Goal: Task Accomplishment & Management: Use online tool/utility

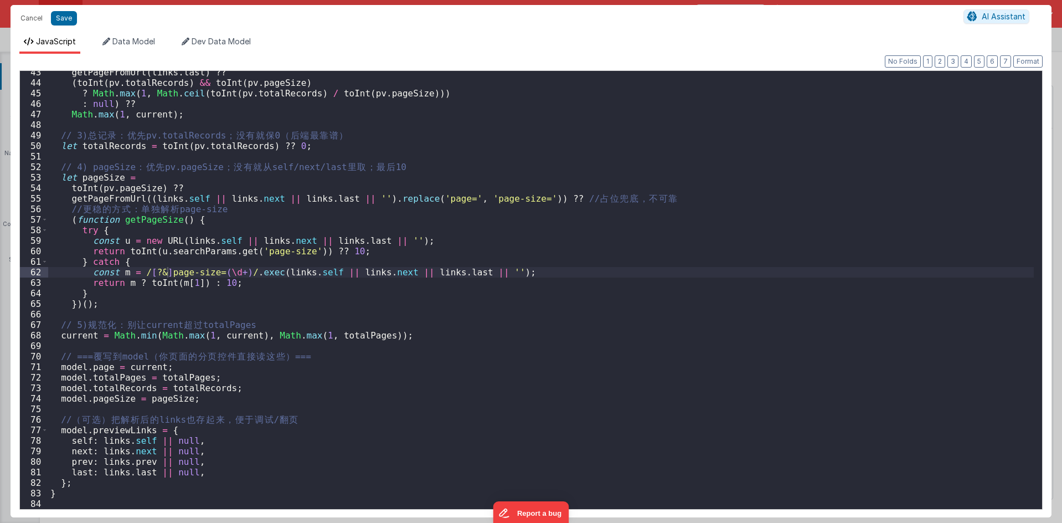
scroll to position [446, 0]
click at [602, 37] on ul "JavaScript Data Model Dev Data Model" at bounding box center [531, 45] width 1041 height 18
click at [40, 18] on button "Cancel" at bounding box center [31, 19] width 33 height 16
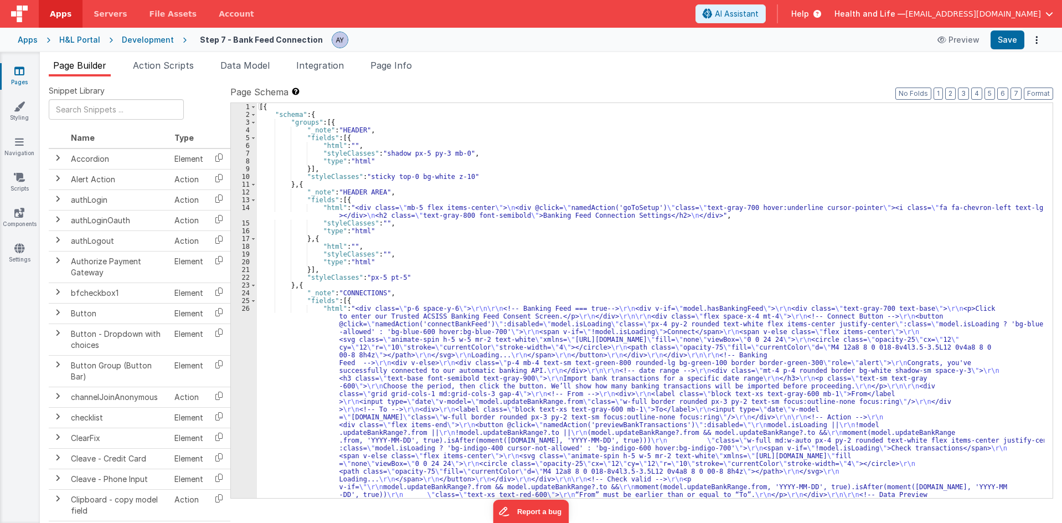
click at [475, 386] on div "[{ "schema" : { "groups" : [{ "_note" : "HEADER" , "fields" : [{ "html" : "" , …" at bounding box center [650, 517] width 787 height 829
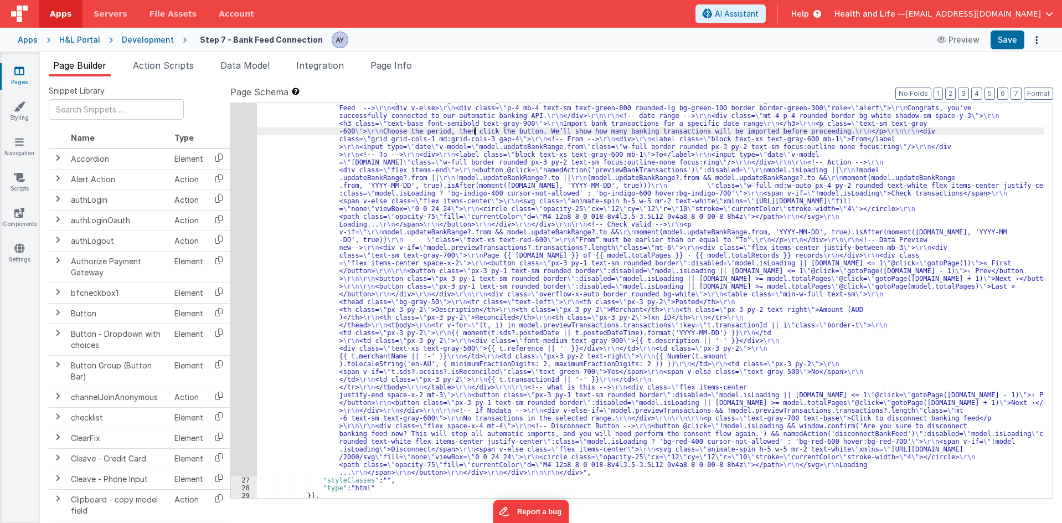
scroll to position [255, 0]
click at [240, 278] on div "26" at bounding box center [244, 263] width 26 height 426
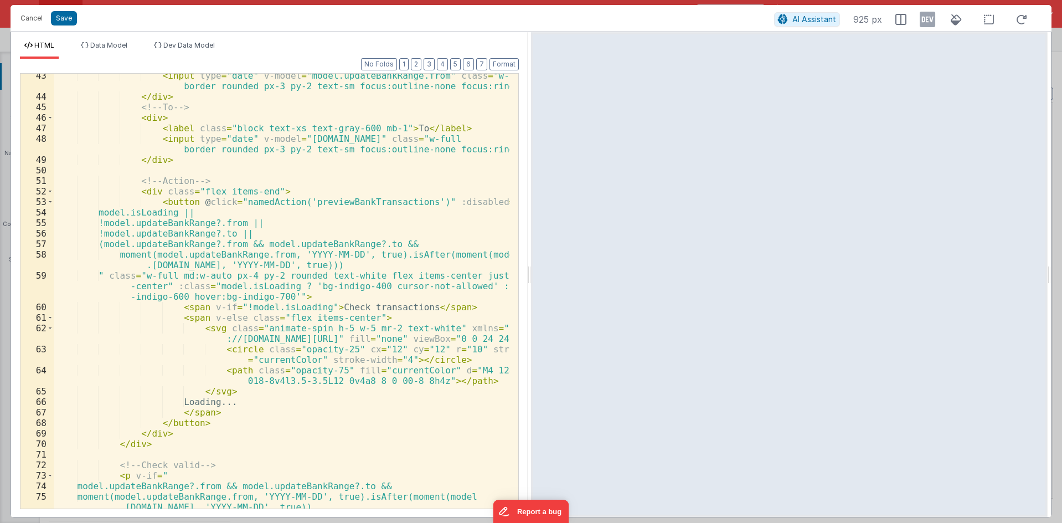
click at [327, 301] on div "< input type = "date" v-model = "model.updateBankRange.from" class = "w-full bo…" at bounding box center [282, 303] width 456 height 466
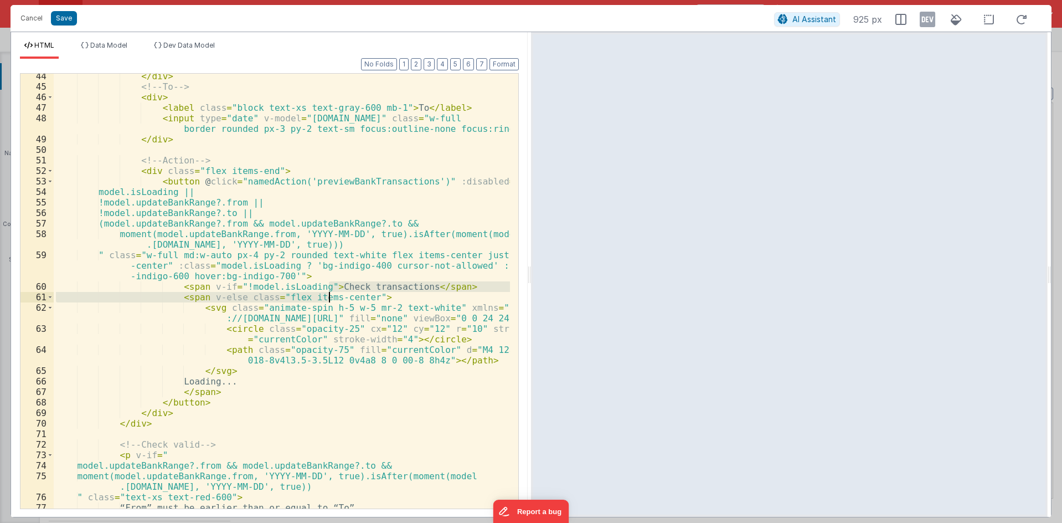
scroll to position [555, 0]
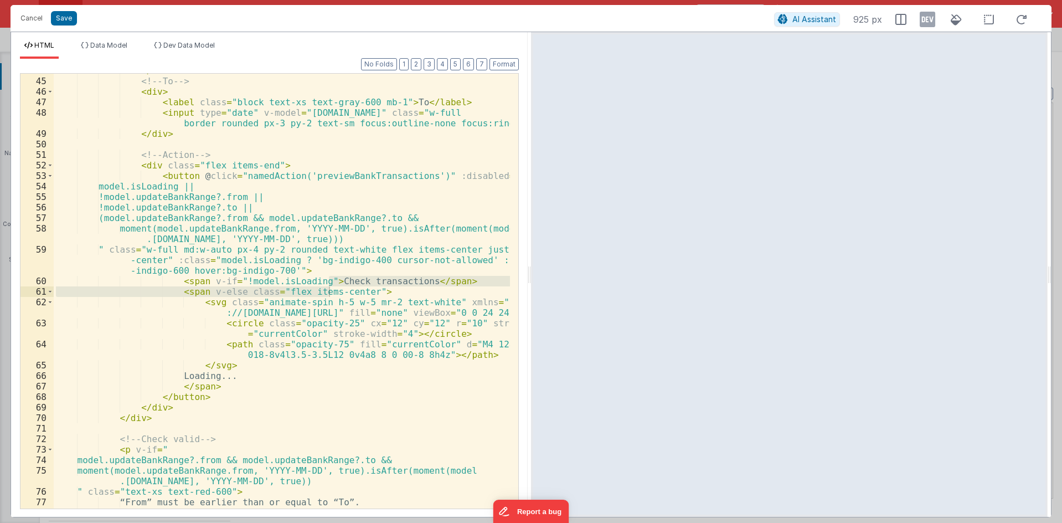
click at [393, 350] on div "</ div > <!-- To --> < div > < label class = "block text-xs text-gray-600 mb-1"…" at bounding box center [282, 293] width 456 height 456
click at [426, 198] on div "</ div > <!-- To --> < div > < label class = "block text-xs text-gray-600 mb-1"…" at bounding box center [282, 293] width 456 height 456
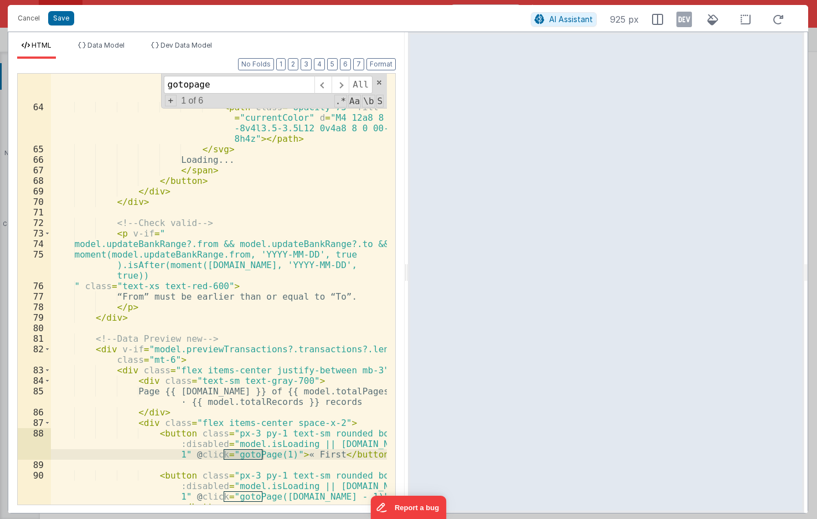
scroll to position [1035, 0]
type input "gotopage"
click at [239, 201] on div "< circle class = "opacity-25" cx = "12" cy = "12" r = "10" stroke = "currentCol…" at bounding box center [219, 317] width 336 height 515
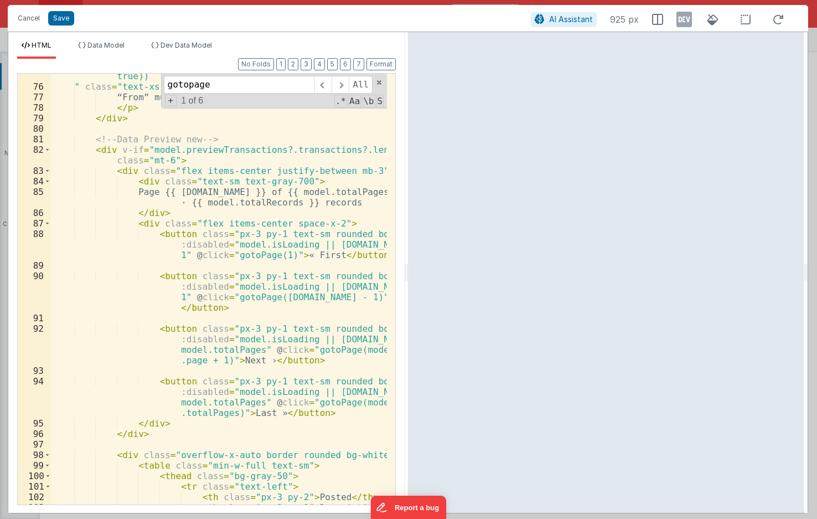
scroll to position [1234, 0]
click at [224, 259] on div "moment(model.updateBankRange.from, 'YYYY-MM-DD', true ).isAfter(moment(model.up…" at bounding box center [219, 286] width 336 height 473
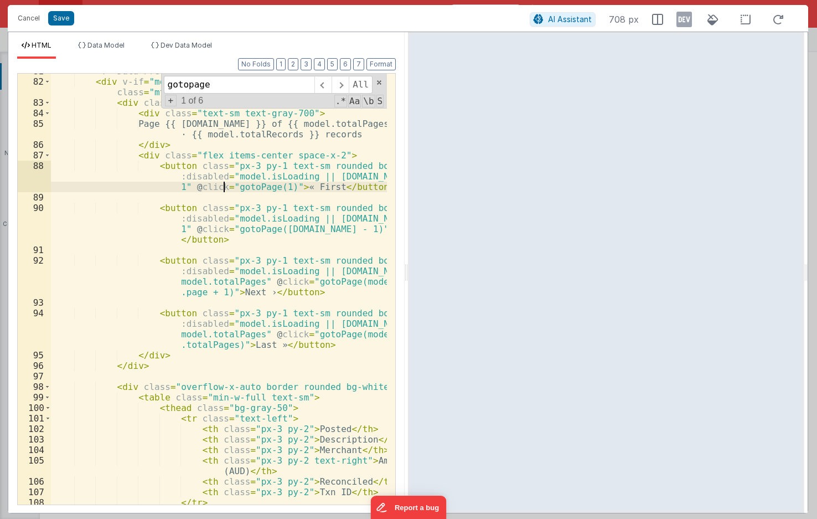
scroll to position [1326, 0]
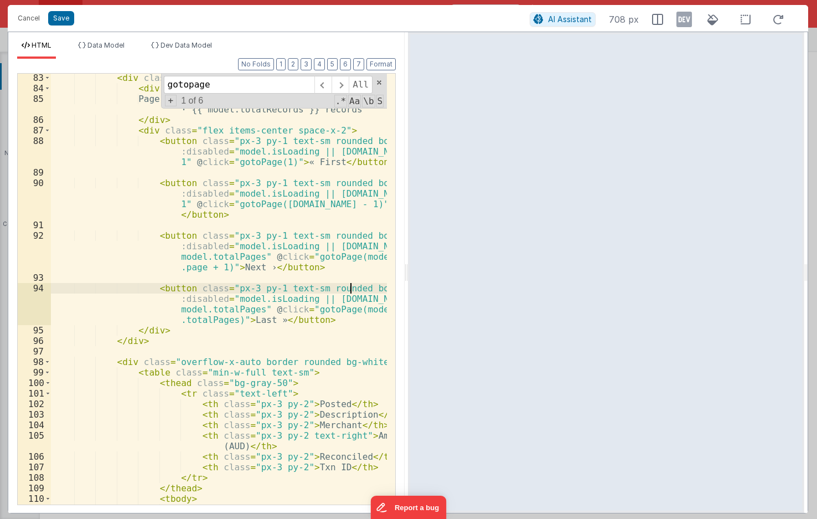
click at [351, 285] on div "< div class = "flex items-center justify-between mb-3" > < div class = "text-sm…" at bounding box center [219, 314] width 336 height 483
click at [262, 88] on input "gotopage" at bounding box center [239, 85] width 151 height 18
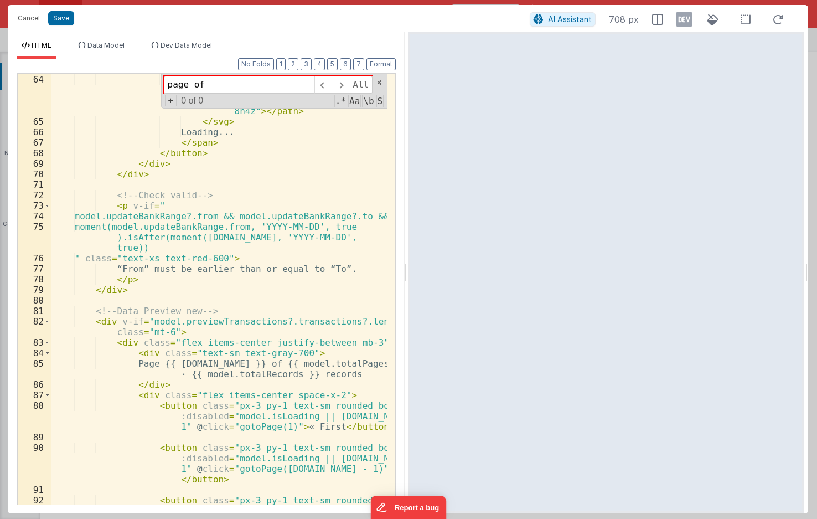
scroll to position [1061, 0]
click at [200, 84] on input "page of" at bounding box center [239, 85] width 151 height 18
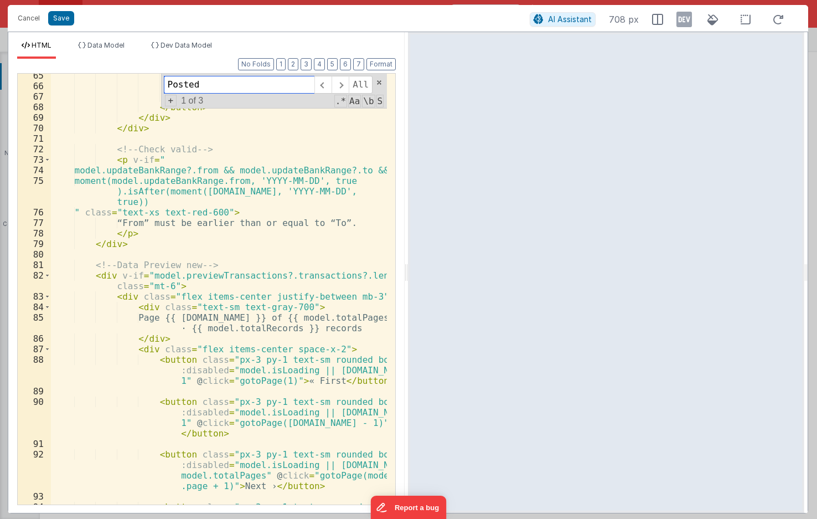
scroll to position [1109, 0]
type input "Posted"
drag, startPoint x: 34, startPoint y: 22, endPoint x: 178, endPoint y: 66, distance: 150.8
click at [34, 22] on button "Cancel" at bounding box center [28, 19] width 33 height 16
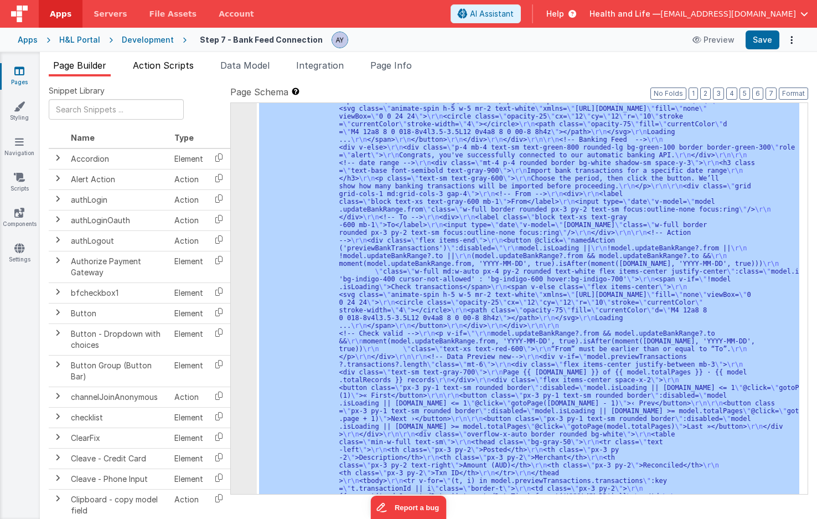
click at [177, 65] on span "Action Scripts" at bounding box center [163, 65] width 61 height 11
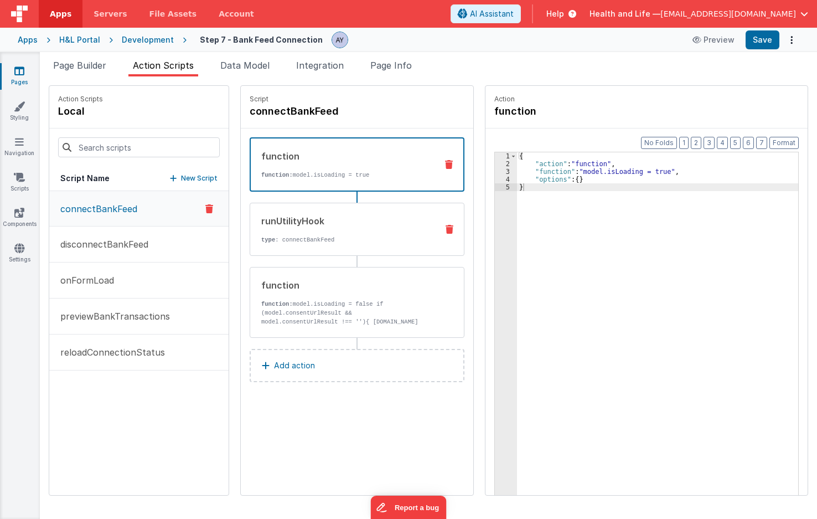
click at [347, 226] on div "runUtilityHook" at bounding box center [344, 220] width 167 height 13
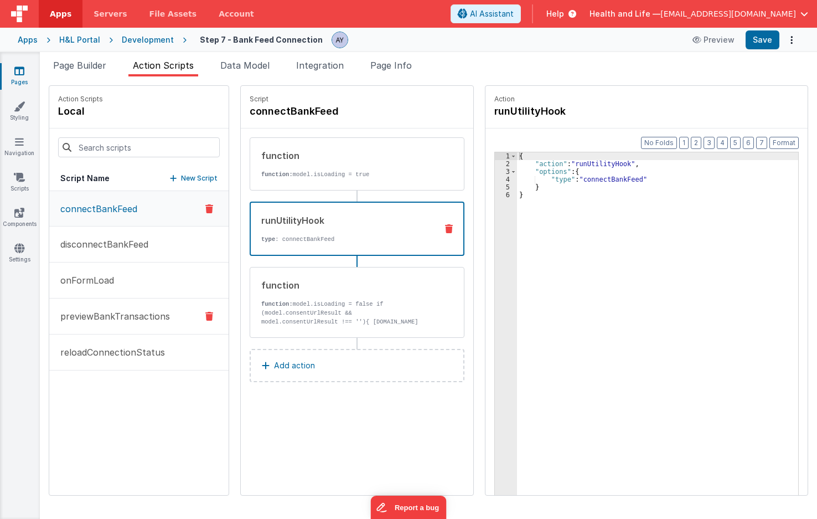
click at [130, 322] on p "previewBankTransactions" at bounding box center [112, 315] width 116 height 13
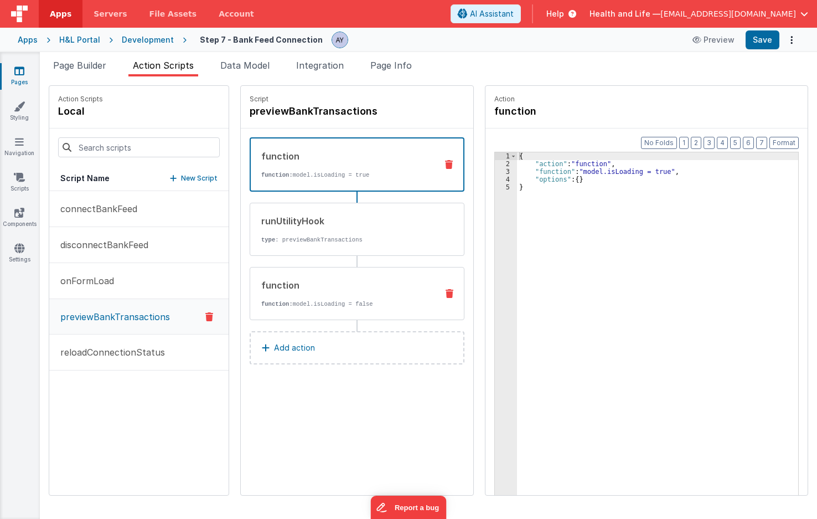
click at [285, 298] on div "function function: model.isLoading = false" at bounding box center [339, 293] width 178 height 30
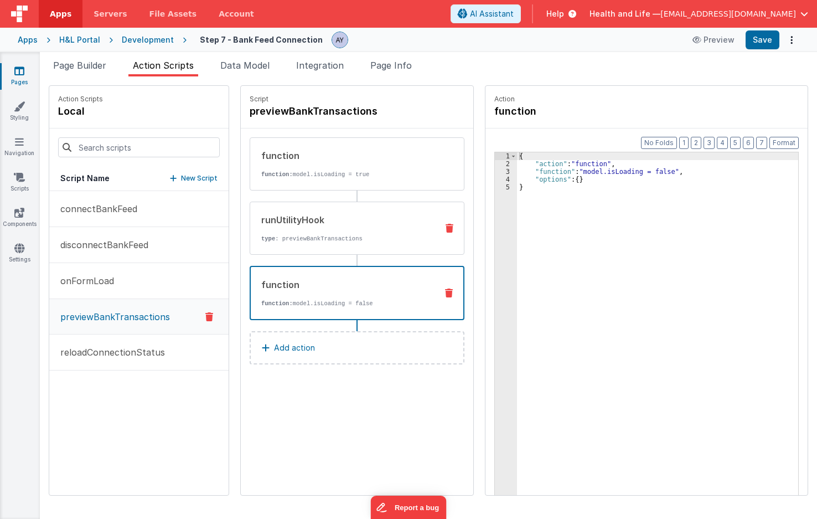
click at [320, 244] on div "runUtilityHook type : previewBankTransactions" at bounding box center [357, 228] width 215 height 53
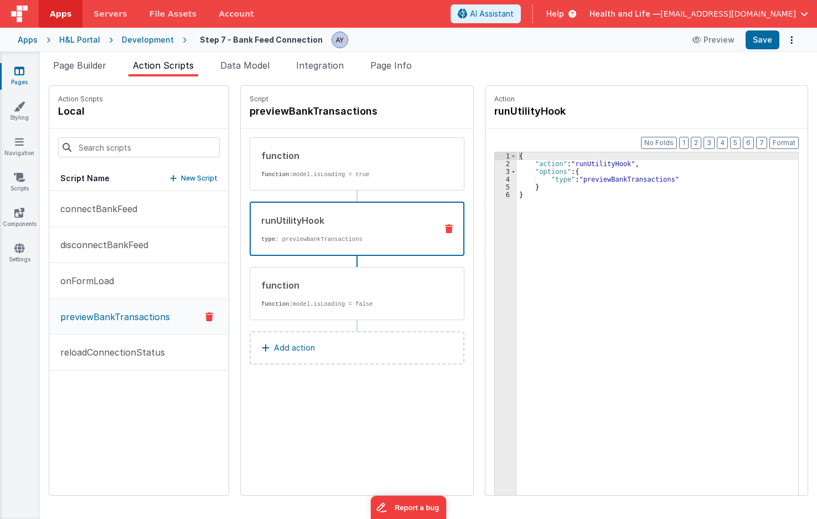
click at [323, 190] on div "function function: model.isLoading = true runUtilityHook type : previewBankTran…" at bounding box center [357, 228] width 215 height 183
click at [336, 169] on div "function function: model.isLoading = true" at bounding box center [339, 164] width 178 height 30
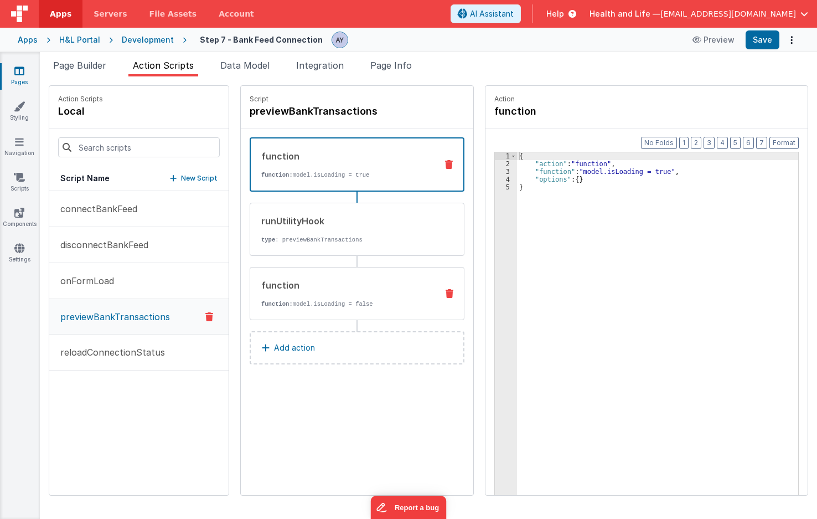
click at [330, 288] on div "function" at bounding box center [344, 284] width 167 height 13
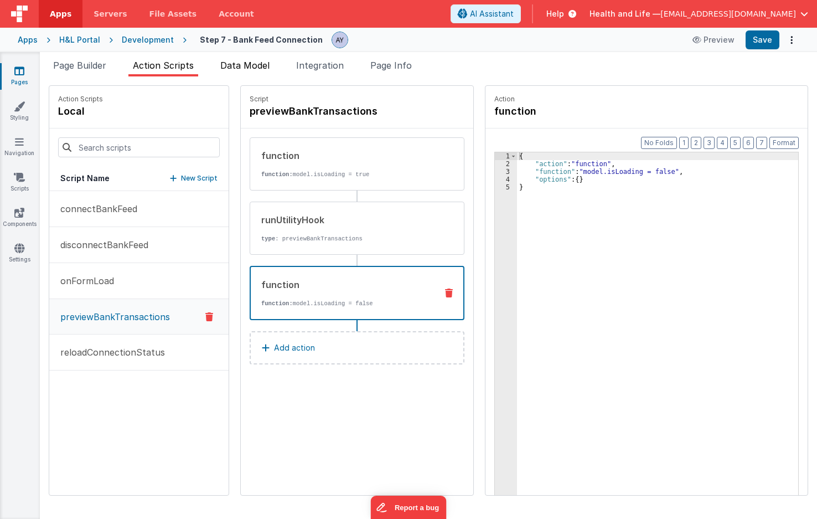
click at [237, 68] on span "Data Model" at bounding box center [244, 65] width 49 height 11
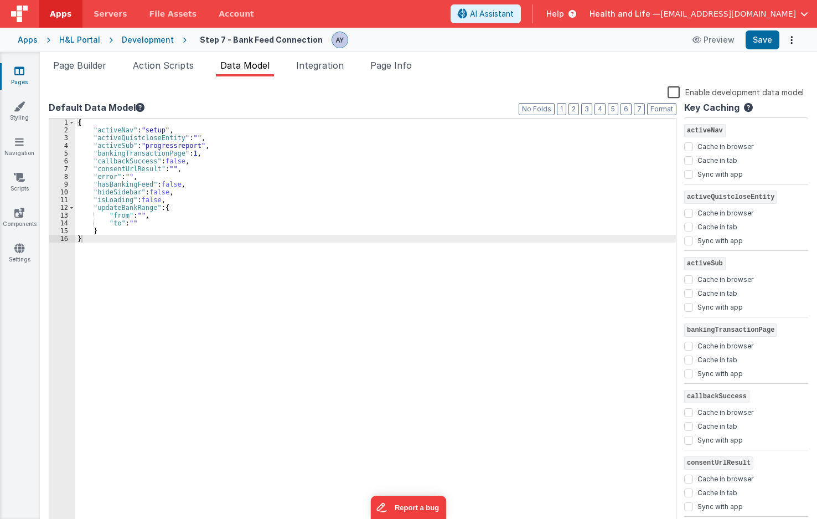
click at [214, 225] on div "{ "activeNav" : "setup" , "activeQuistcloseEntity" : "" , "activeSub" : "progre…" at bounding box center [375, 330] width 601 height 425
click at [223, 240] on div "{ "activeNav" : "setup" , "activeQuistcloseEntity" : "" , "activeSub" : "progre…" at bounding box center [375, 330] width 601 height 425
click at [228, 233] on div "{ "activeNav" : "setup" , "activeQuistcloseEntity" : "" , "activeSub" : "progre…" at bounding box center [375, 330] width 601 height 425
click at [166, 61] on span "Action Scripts" at bounding box center [163, 65] width 61 height 11
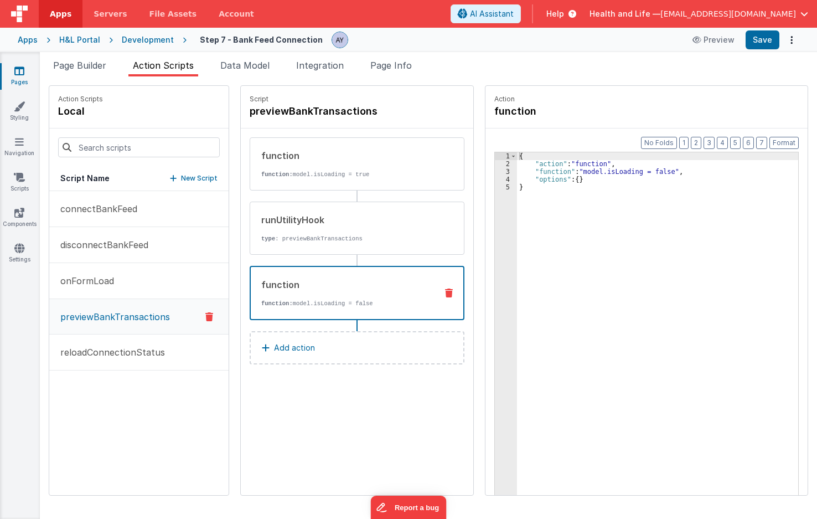
click at [571, 184] on div "{ "action" : "function" , "function" : "model.isLoading = false" , "options" : …" at bounding box center [663, 348] width 292 height 393
click at [600, 177] on div "{ "action" : "function" , "function" : "model.isLoading = false" , "options" : …" at bounding box center [663, 348] width 292 height 393
click at [586, 174] on div "{ "action" : "function" , "function" : "model.isLoading = false" , "options" : …" at bounding box center [663, 348] width 292 height 393
click at [495, 171] on div "3" at bounding box center [506, 172] width 22 height 8
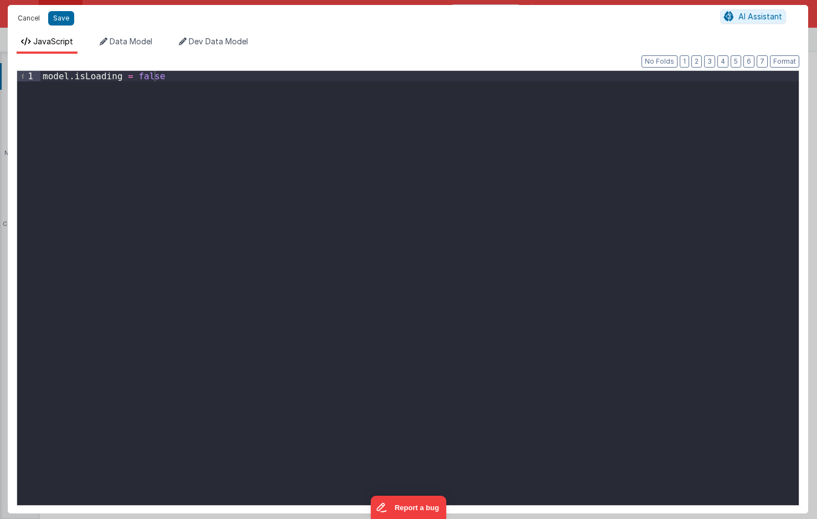
click at [21, 22] on button "Cancel" at bounding box center [28, 19] width 33 height 16
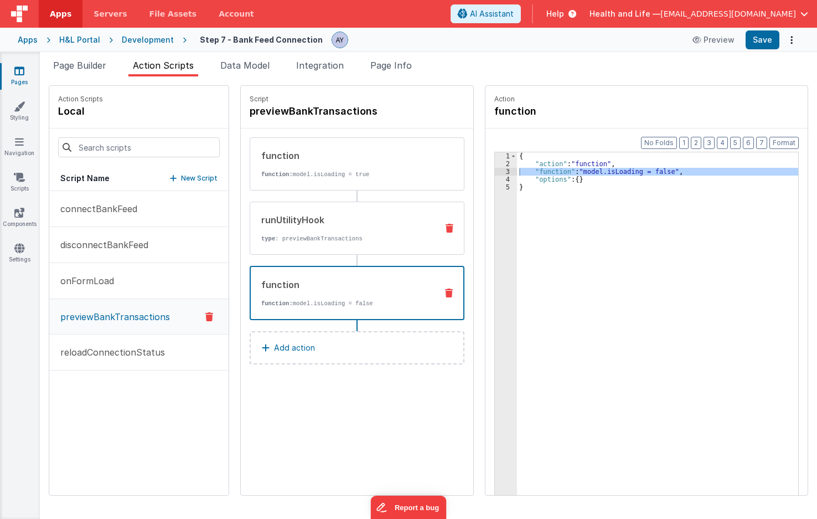
click at [271, 229] on div "runUtilityHook type : previewBankTransactions" at bounding box center [339, 228] width 178 height 30
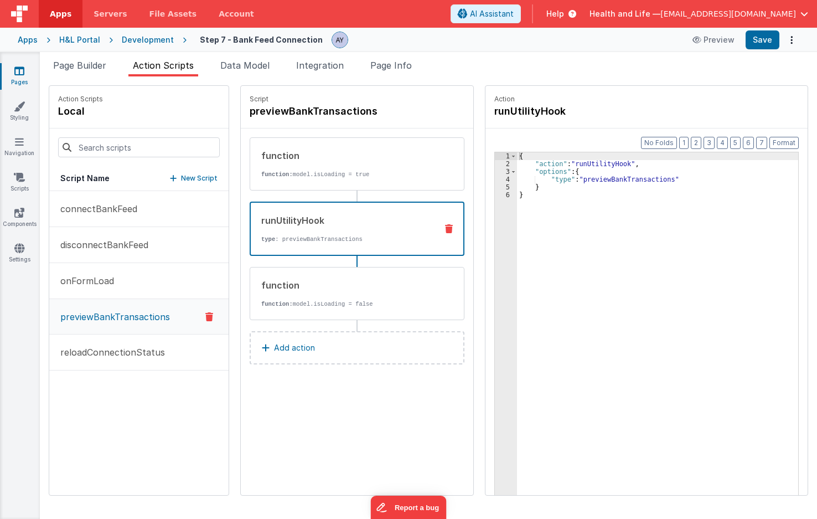
click at [590, 178] on div "{ "action" : "runUtilityHook" , "options" : { "type" : "previewBankTransactions…" at bounding box center [663, 348] width 292 height 393
click at [361, 178] on p "function: model.isLoading = true" at bounding box center [344, 174] width 167 height 9
click at [360, 218] on div "runUtilityHook" at bounding box center [344, 220] width 167 height 13
click at [757, 44] on button "Save" at bounding box center [763, 39] width 34 height 19
click at [125, 314] on p "previewBankTransactions" at bounding box center [112, 316] width 116 height 13
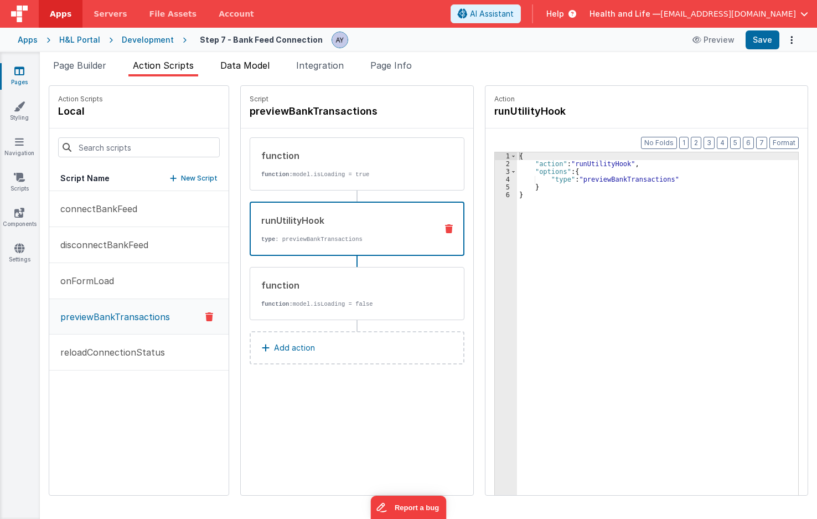
click at [225, 64] on span "Data Model" at bounding box center [244, 65] width 49 height 11
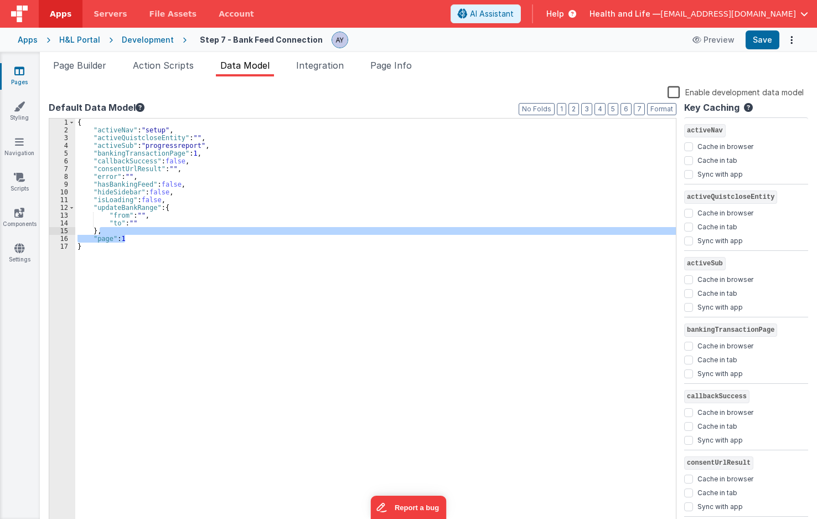
click at [142, 231] on div "{ "activeNav" : "setup" , "activeQuistcloseEntity" : "" , "activeSub" : "progre…" at bounding box center [375, 330] width 601 height 425
click at [97, 237] on div "{ "activeNav" : "setup" , "activeQuistcloseEntity" : "" , "activeSub" : "progre…" at bounding box center [375, 323] width 601 height 410
click at [97, 237] on div "{ "activeNav" : "setup" , "activeQuistcloseEntity" : "" , "activeSub" : "progre…" at bounding box center [375, 330] width 601 height 425
click at [174, 229] on div "{ "activeNav" : "setup" , "activeQuistcloseEntity" : "" , "activeSub" : "progre…" at bounding box center [375, 330] width 601 height 425
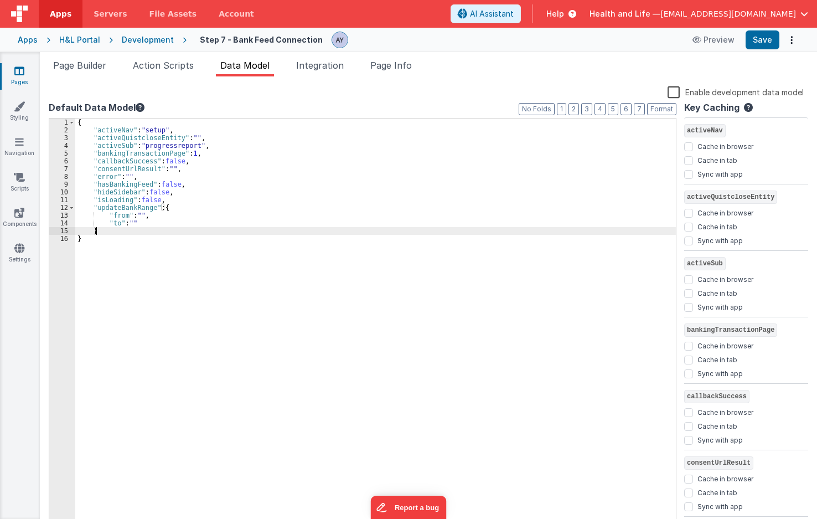
click at [157, 154] on div "{ "activeNav" : "setup" , "activeQuistcloseEntity" : "" , "activeSub" : "progre…" at bounding box center [375, 330] width 601 height 425
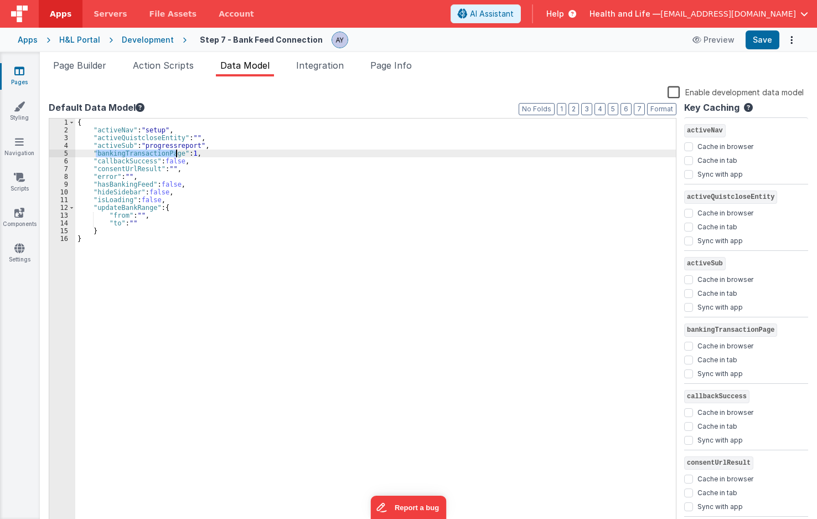
click at [157, 154] on div "{ "activeNav" : "setup" , "activeQuistcloseEntity" : "" , "activeSub" : "progre…" at bounding box center [375, 330] width 601 height 425
click at [97, 75] on li "Page Builder" at bounding box center [80, 68] width 62 height 18
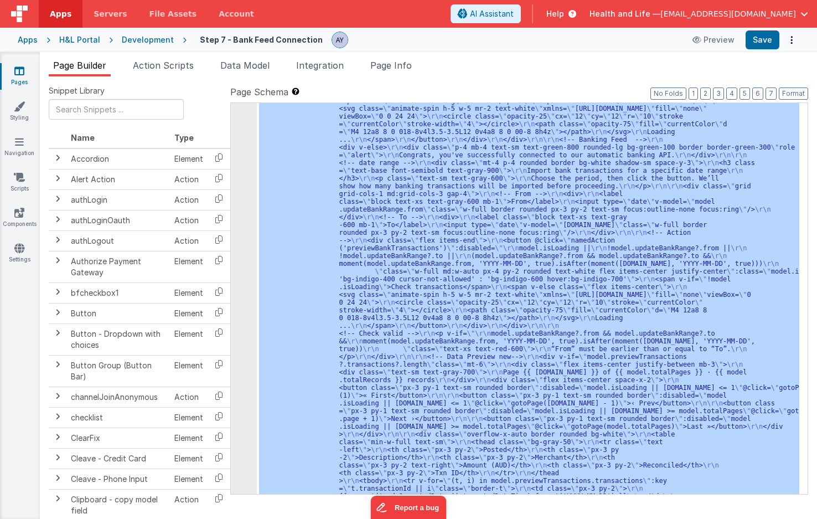
click at [414, 293] on div ""html" : "<div class= \" p-6 space-y-6 \" > \r\n\r\n <!-- Banking Feed === true…" at bounding box center [528, 298] width 543 height 391
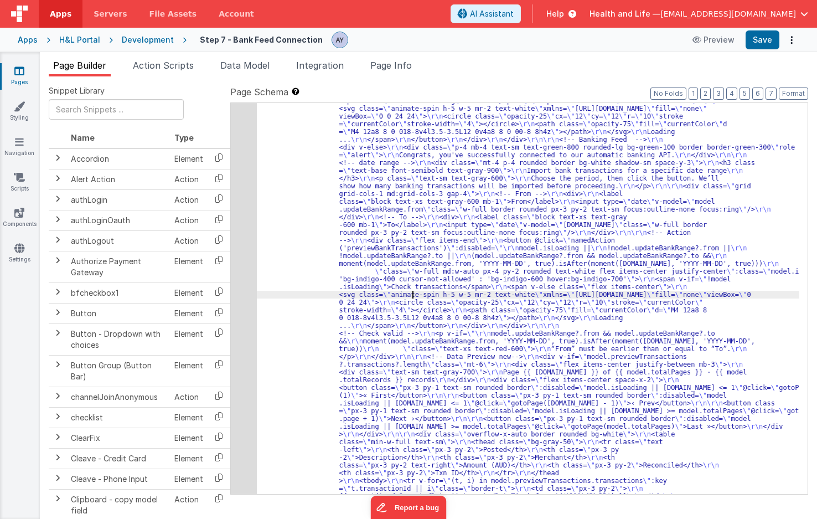
click at [236, 280] on div "26" at bounding box center [244, 383] width 26 height 651
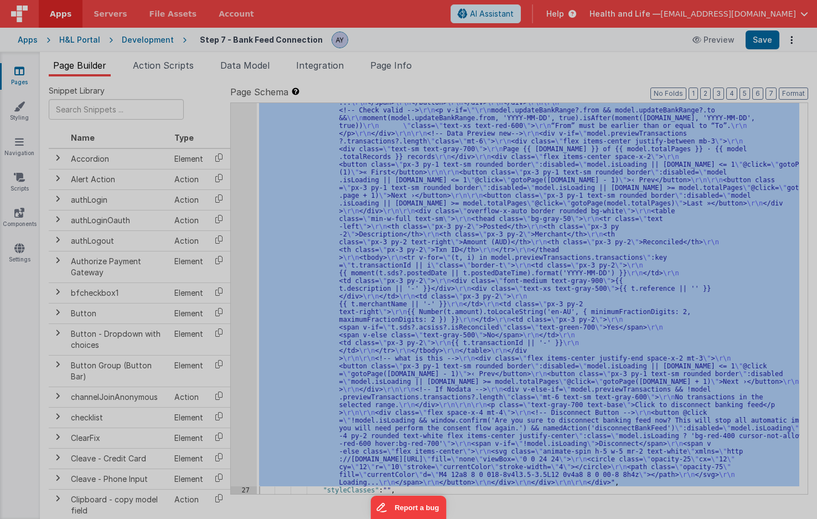
scroll to position [477, 0]
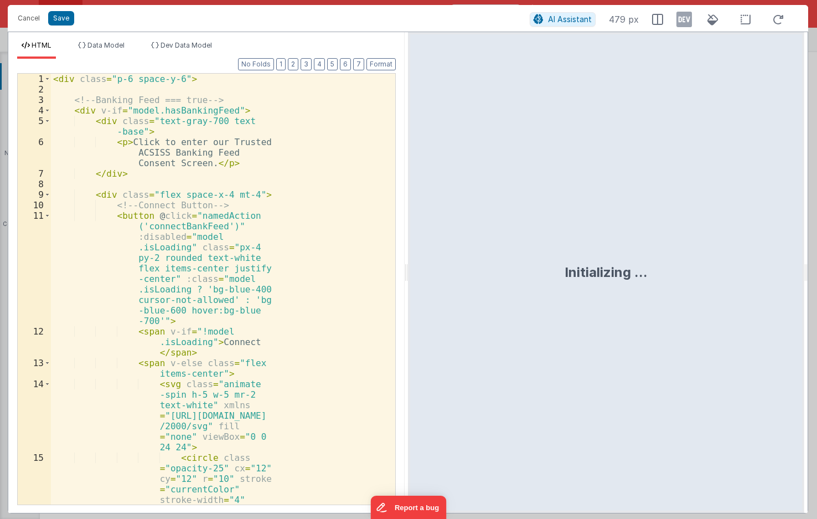
click at [208, 283] on div "< div class = "p-6 space-y-6" > <!-- Banking Feed === true --> < div v-if = "mo…" at bounding box center [219, 326] width 336 height 504
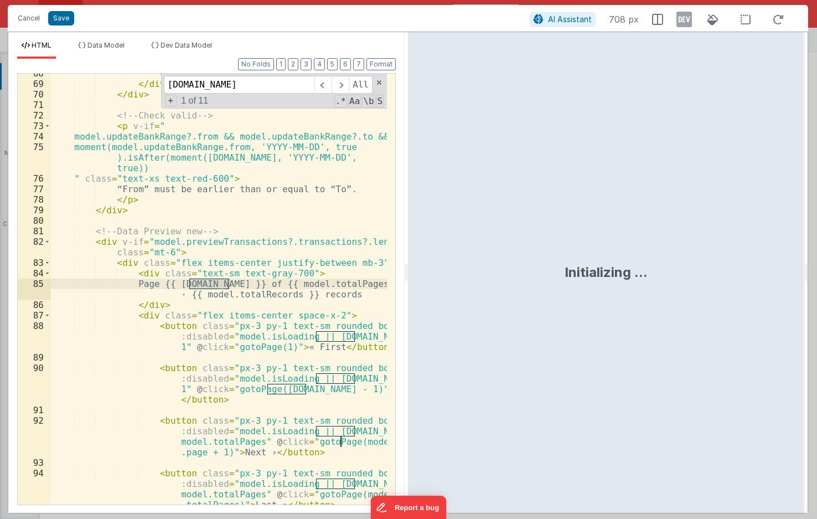
scroll to position [1152, 0]
type input "model.page"
click at [226, 285] on div "</ button > </ div > </ div > <!-- Check valid --> < p v-if = " model.updateBan…" at bounding box center [219, 289] width 336 height 431
click at [226, 285] on div "</ button > </ div > </ div > <!-- Check valid --> < p v-if = " model.updateBan…" at bounding box center [219, 309] width 336 height 483
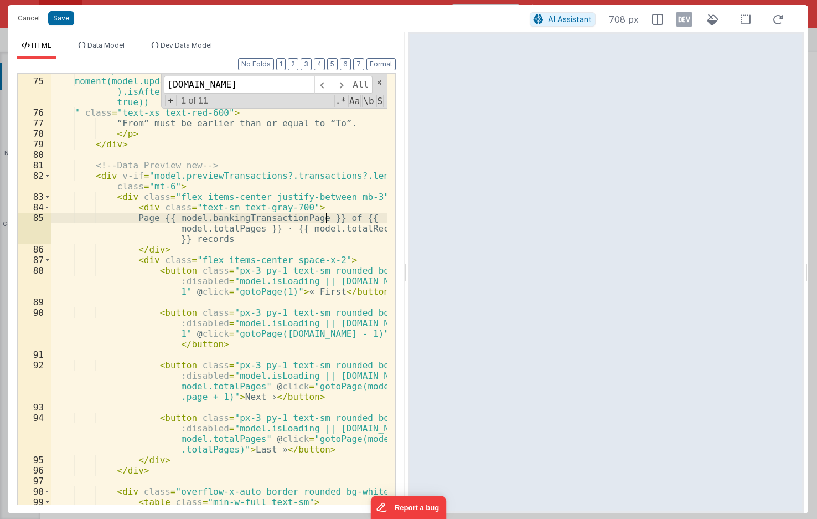
scroll to position [1218, 0]
click at [338, 87] on span at bounding box center [340, 85] width 17 height 18
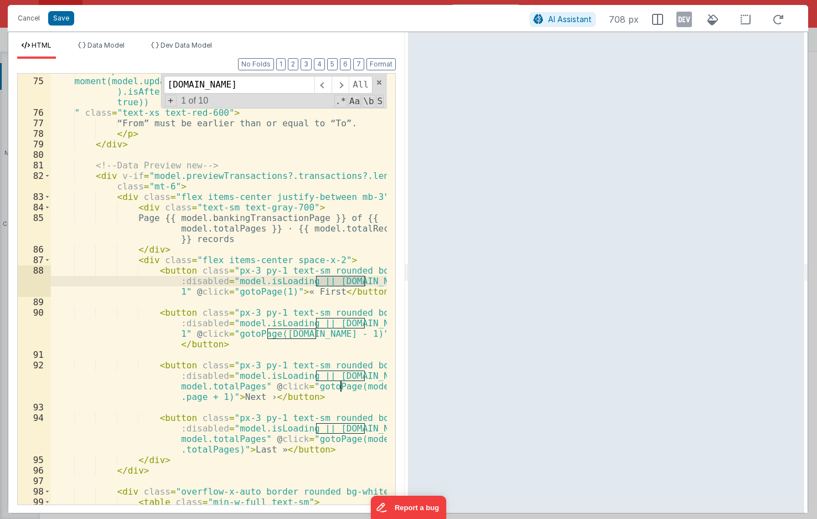
click at [352, 281] on div "model.updateBankRange?.from && model.updateBankRange?.to && moment(model.update…" at bounding box center [219, 289] width 336 height 431
click at [352, 281] on div "model.updateBankRange?.from && model.updateBankRange?.to && moment(model.update…" at bounding box center [219, 291] width 336 height 452
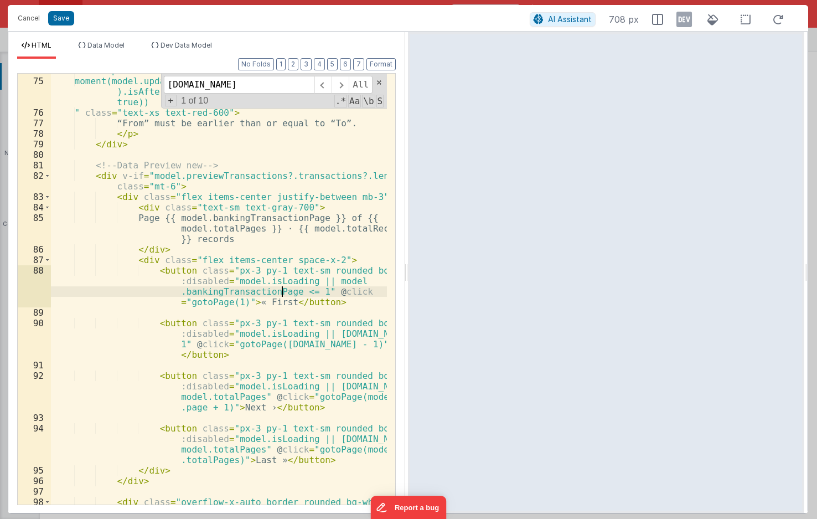
click at [355, 324] on div "model.updateBankRange?.from && model.updateBankRange?.to && moment(model.update…" at bounding box center [219, 291] width 336 height 452
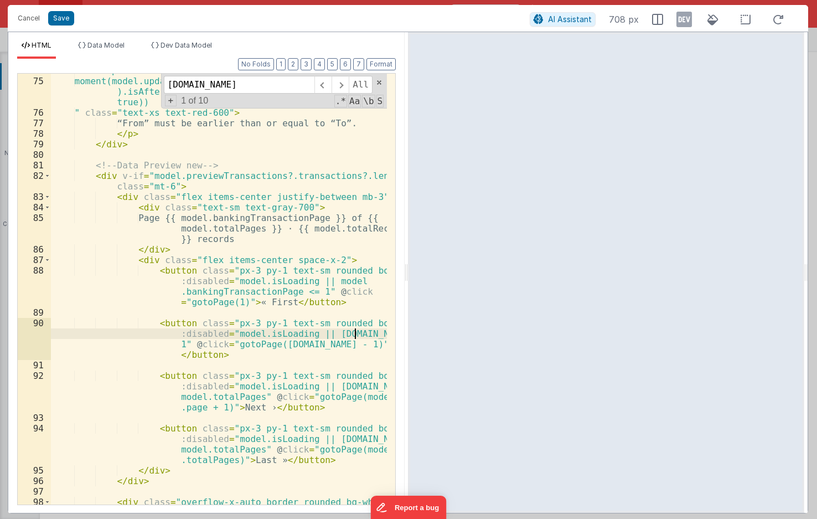
click at [355, 328] on div "model.updateBankRange?.from && model.updateBankRange?.to && moment(model.update…" at bounding box center [219, 291] width 336 height 452
click at [357, 332] on div "model.updateBankRange?.from && model.updateBankRange?.to && moment(model.update…" at bounding box center [219, 291] width 336 height 452
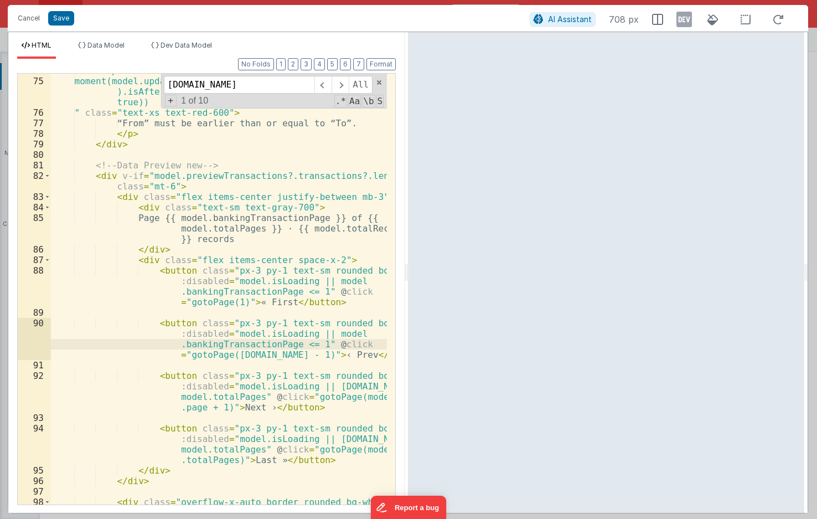
click at [258, 359] on div "model.updateBankRange?.from && model.updateBankRange?.to && moment(model.update…" at bounding box center [219, 291] width 336 height 452
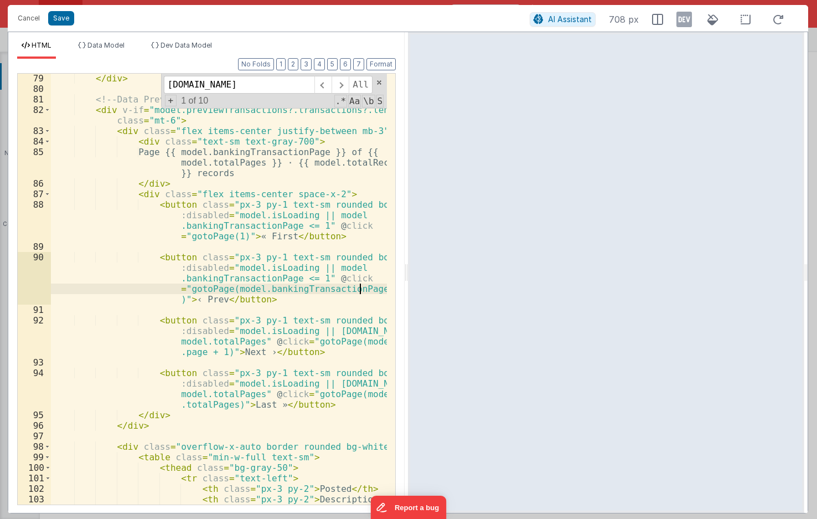
scroll to position [1284, 0]
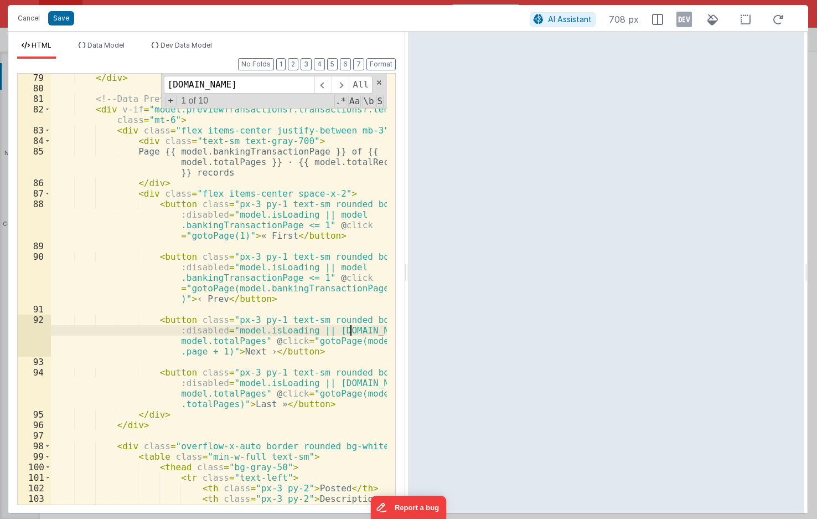
click at [352, 332] on div "</ div > <!-- Data Preview new --> < div v-if = "model.previewTransactions?.tra…" at bounding box center [219, 299] width 336 height 452
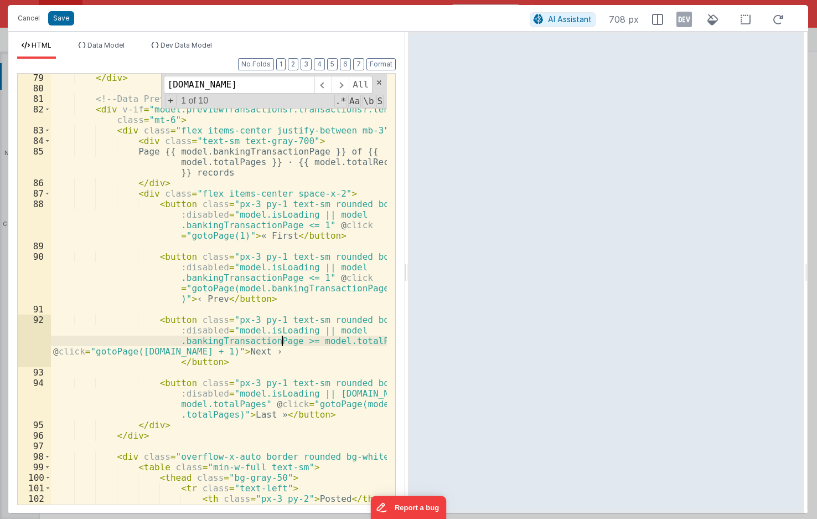
click at [282, 352] on div "</ div > <!-- Data Preview new --> < div v-if = "model.previewTransactions?.tra…" at bounding box center [219, 299] width 336 height 452
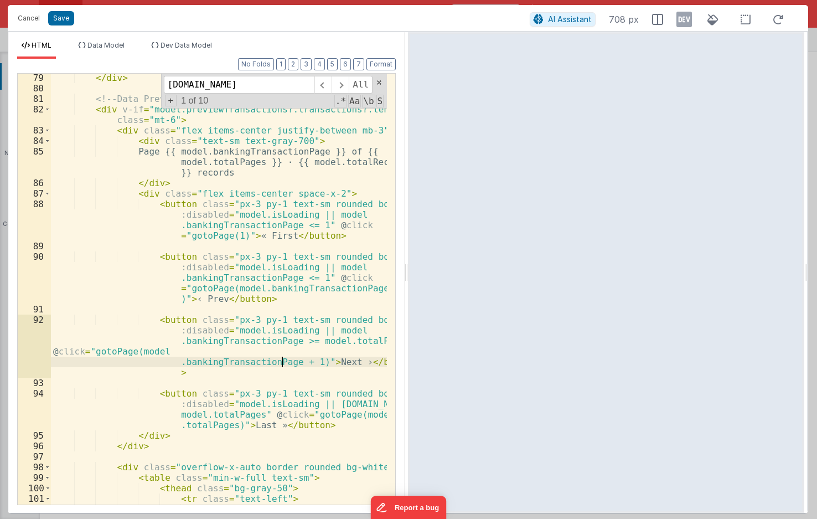
click at [353, 404] on div "</ div > <!-- Data Preview new --> < div v-if = "model.previewTransactions?.tra…" at bounding box center [219, 299] width 336 height 452
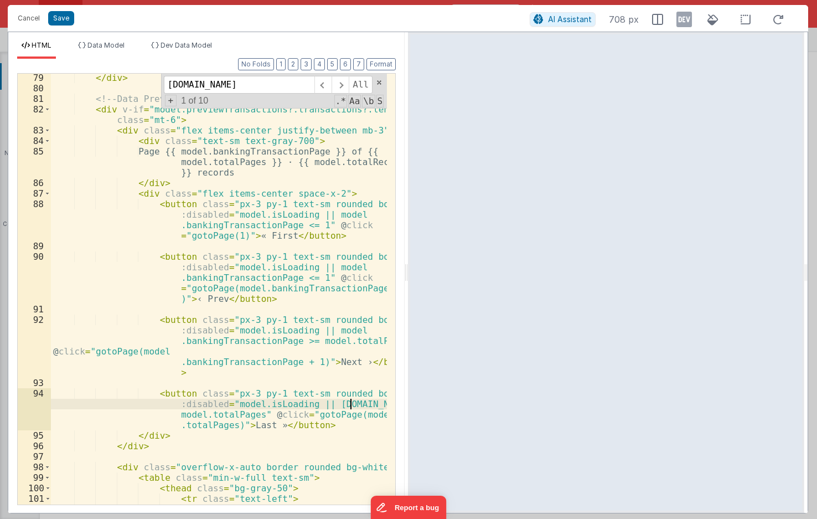
click at [353, 404] on div "</ div > <!-- Data Preview new --> < div v-if = "model.previewTransactions?.tra…" at bounding box center [219, 299] width 336 height 452
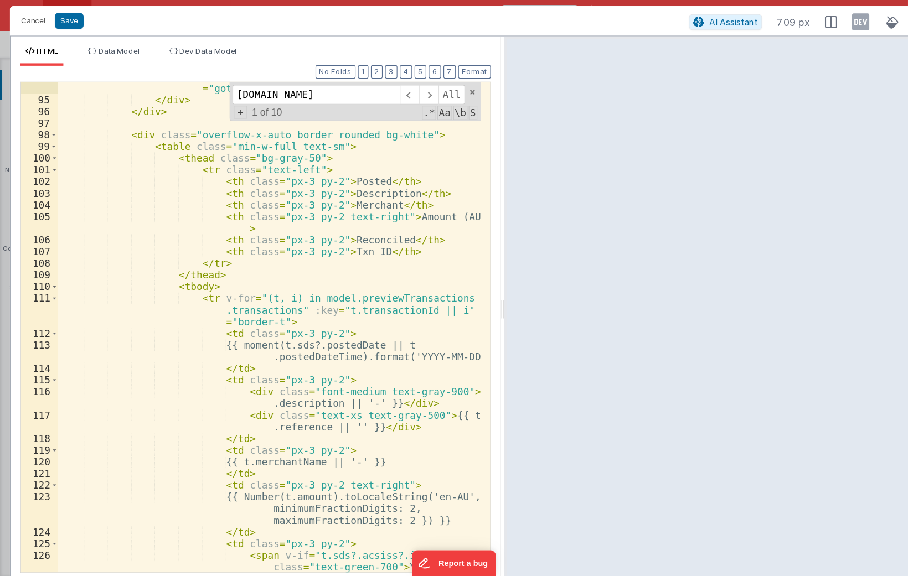
scroll to position [350, 0]
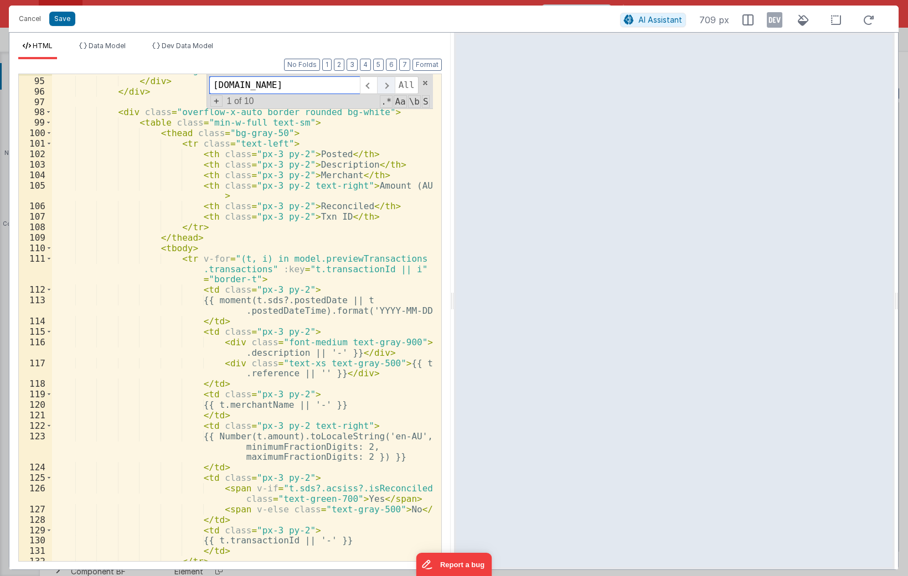
click at [391, 89] on span at bounding box center [385, 85] width 17 height 18
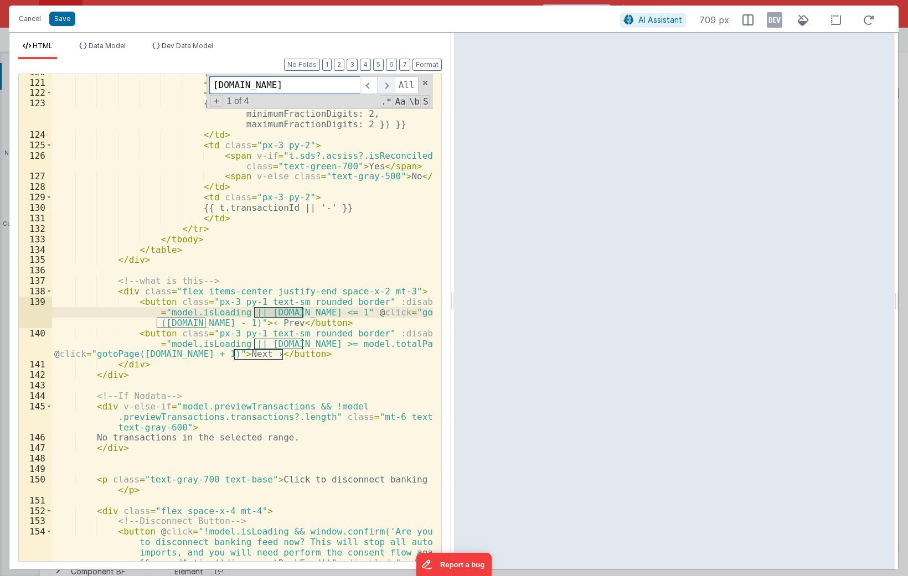
scroll to position [1806, 0]
click at [290, 314] on div "{{ t.merchantName || '-' }} </ td > < td class = "px-3 py-2 text-right" > {{ Nu…" at bounding box center [242, 317] width 381 height 487
click at [290, 314] on div "{{ t.merchantName || '-' }} </ td > < td class = "px-3 py-2 text-right" > {{ Nu…" at bounding box center [242, 352] width 381 height 571
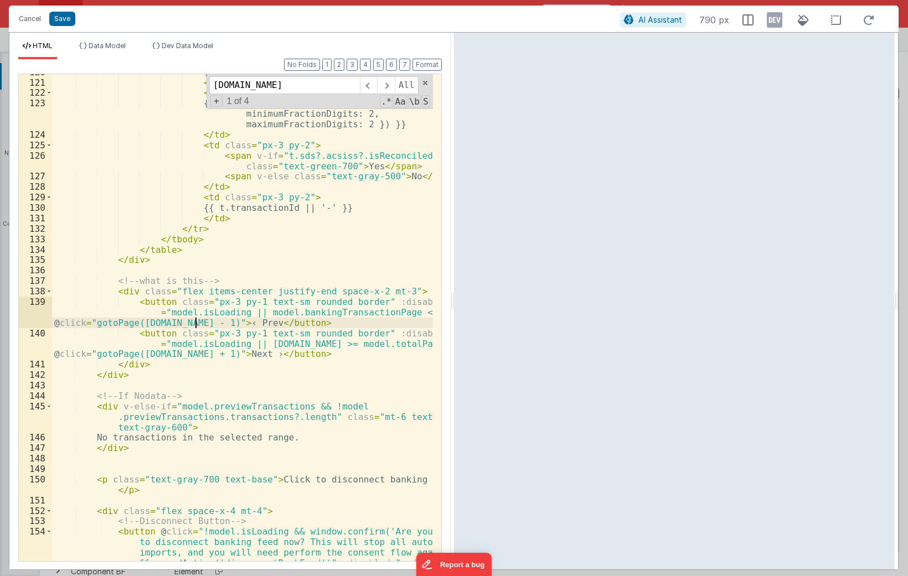
click at [196, 323] on div "{{ t.merchantName || '-' }} </ td > < td class = "px-3 py-2 text-right" > {{ Nu…" at bounding box center [242, 352] width 381 height 571
click at [221, 325] on div "{{ t.merchantName || '-' }} </ td > < td class = "px-3 py-2 text-right" > {{ Nu…" at bounding box center [242, 317] width 381 height 487
click at [269, 323] on div "{{ t.merchantName || '-' }} </ td > < td class = "px-3 py-2 text-right" > {{ Nu…" at bounding box center [242, 352] width 381 height 571
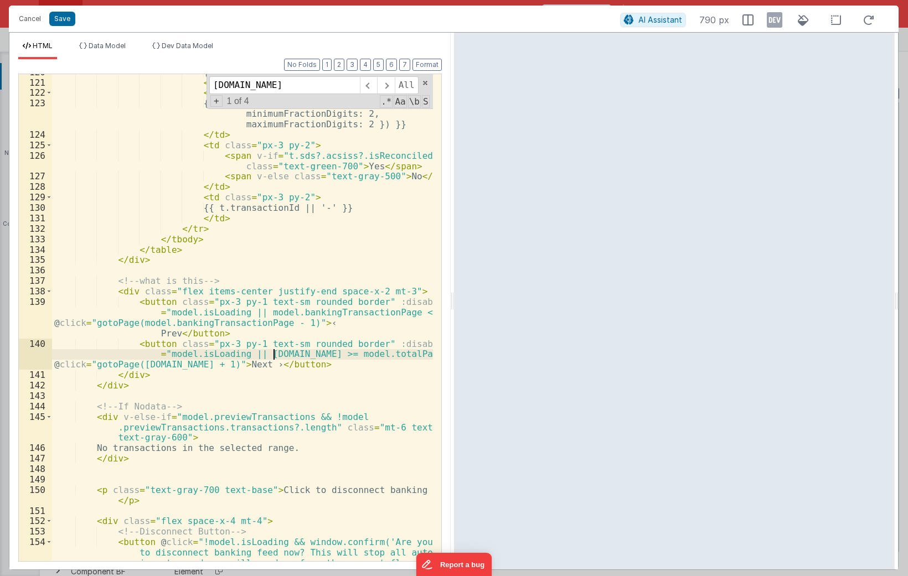
click at [273, 353] on div "{{ t.merchantName || '-' }} </ td > < td class = "px-3 py-2 text-right" > {{ Nu…" at bounding box center [242, 352] width 381 height 571
click at [275, 366] on div "{{ t.merchantName || '-' }} </ td > < td class = "px-3 py-2 text-right" > {{ Nu…" at bounding box center [242, 352] width 381 height 571
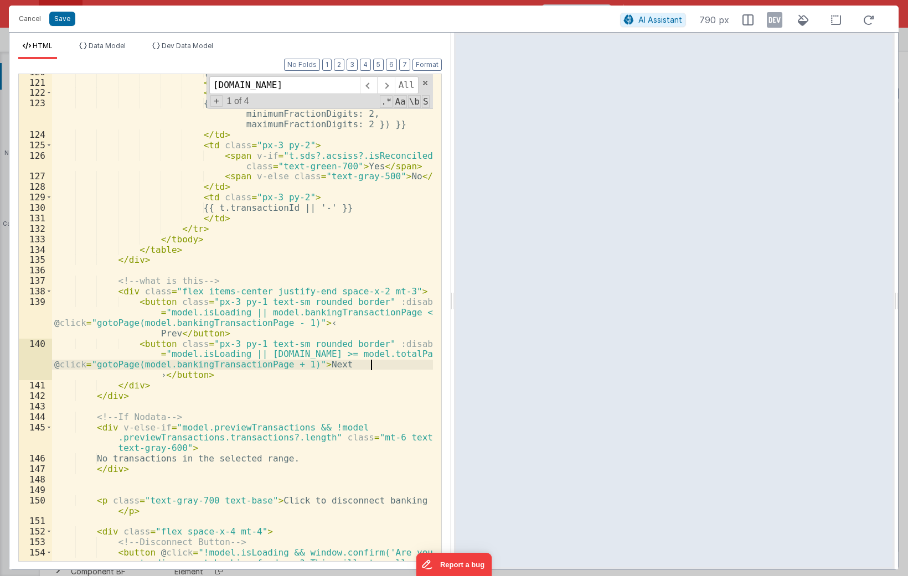
click at [296, 358] on div "{{ t.merchantName || '-' }} </ td > < td class = "px-3 py-2 text-right" > {{ Nu…" at bounding box center [242, 352] width 381 height 571
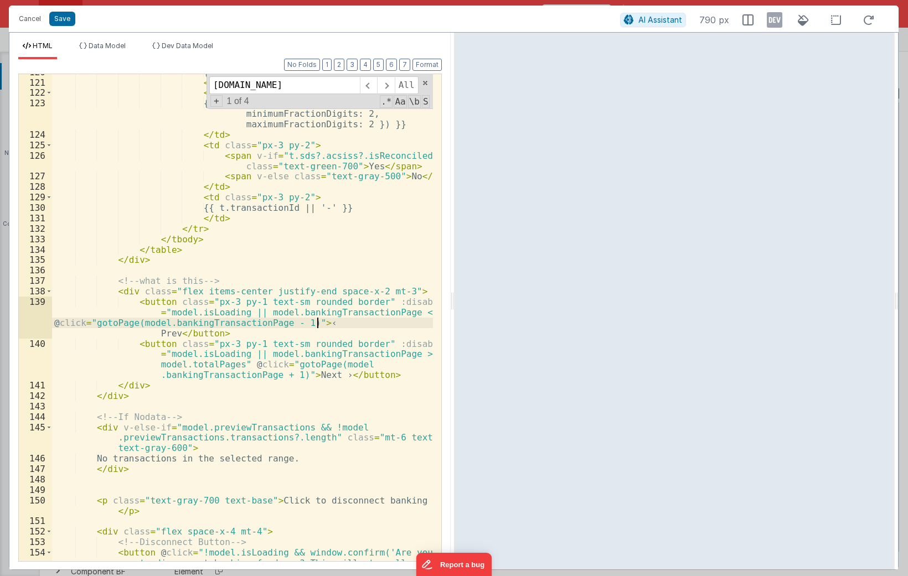
click at [316, 319] on div "{{ t.merchantName || '-' }} </ td > < td class = "px-3 py-2 text-right" > {{ Nu…" at bounding box center [242, 352] width 381 height 571
click at [390, 84] on span at bounding box center [385, 85] width 17 height 18
click at [61, 23] on button "Save" at bounding box center [62, 19] width 26 height 14
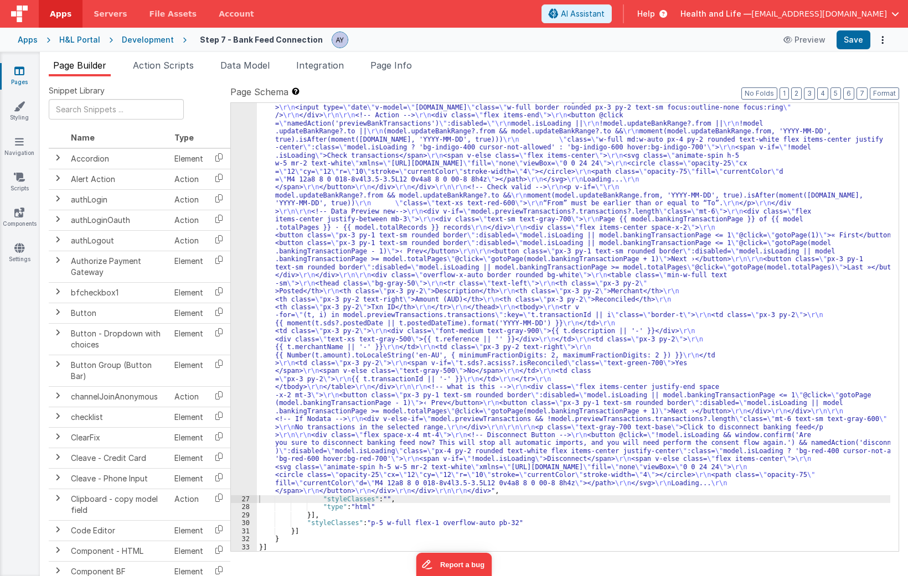
scroll to position [335, 0]
click at [853, 42] on button "Save" at bounding box center [853, 39] width 34 height 19
drag, startPoint x: 590, startPoint y: 430, endPoint x: 647, endPoint y: 445, distance: 58.9
click at [590, 430] on div ""html" : "<div class= \" p-6 space-y-6 \" > \r\n\r\n <!-- Banking Feed === true…" at bounding box center [573, 464] width 633 height 976
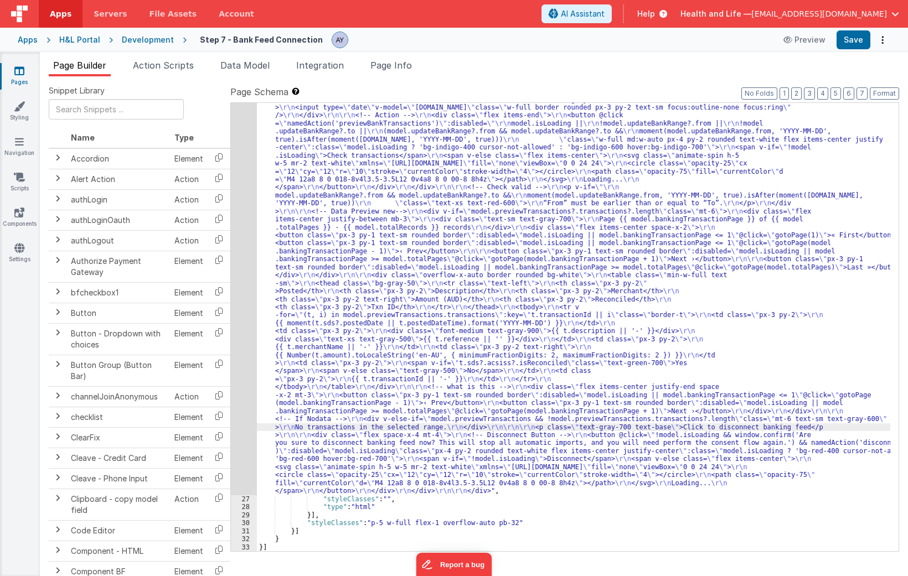
click at [489, 338] on div ""html" : "<div class= \" p-6 space-y-6 \" > \r\n\r\n <!-- Banking Feed === true…" at bounding box center [573, 464] width 633 height 976
click at [242, 286] on div "26" at bounding box center [244, 236] width 26 height 520
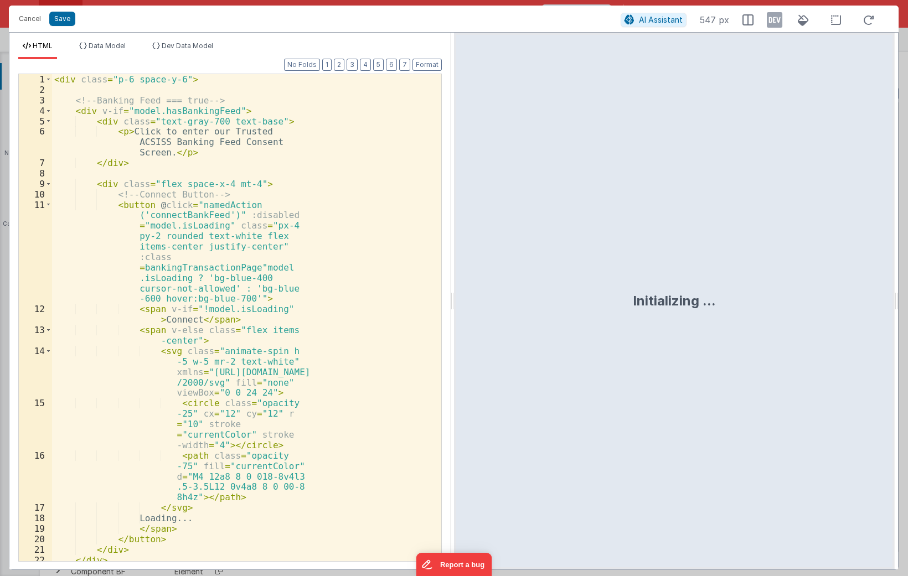
click at [335, 260] on div "< div class = "p-6 space-y-6" > <!-- Banking Feed === true --> < div v-if = "mo…" at bounding box center [242, 328] width 380 height 508
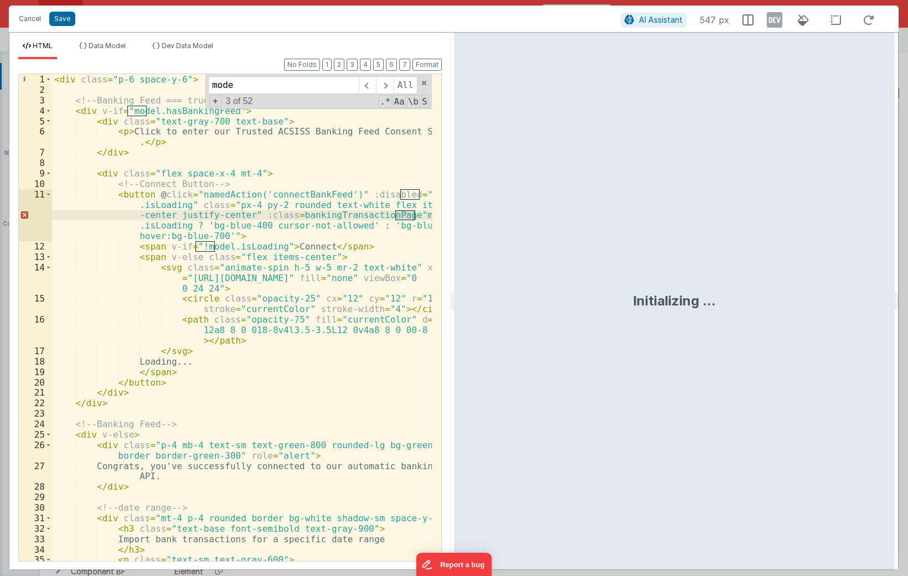
type input "mode."
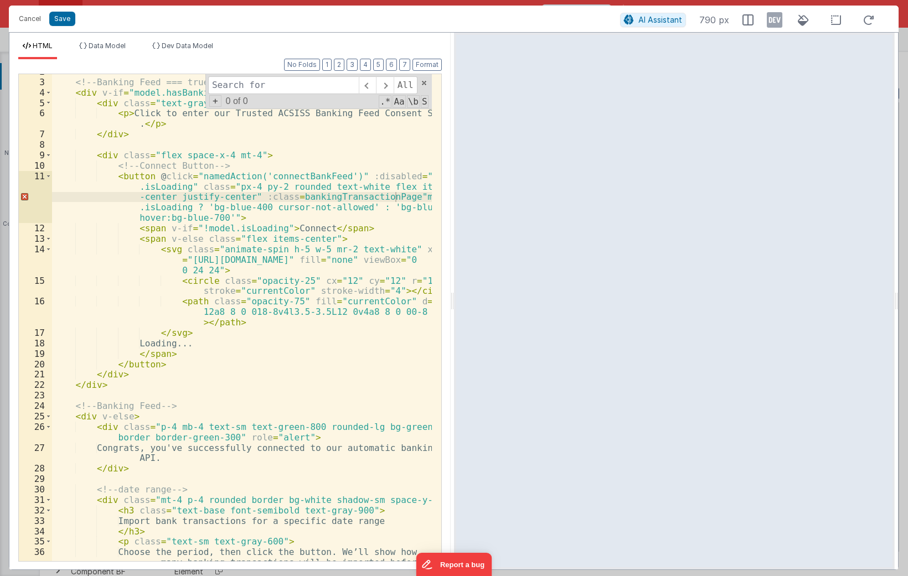
click at [306, 297] on div "<!-- Banking Feed === true --> < div v-if = "model.hasBankingFeed" > < div clas…" at bounding box center [242, 330] width 380 height 529
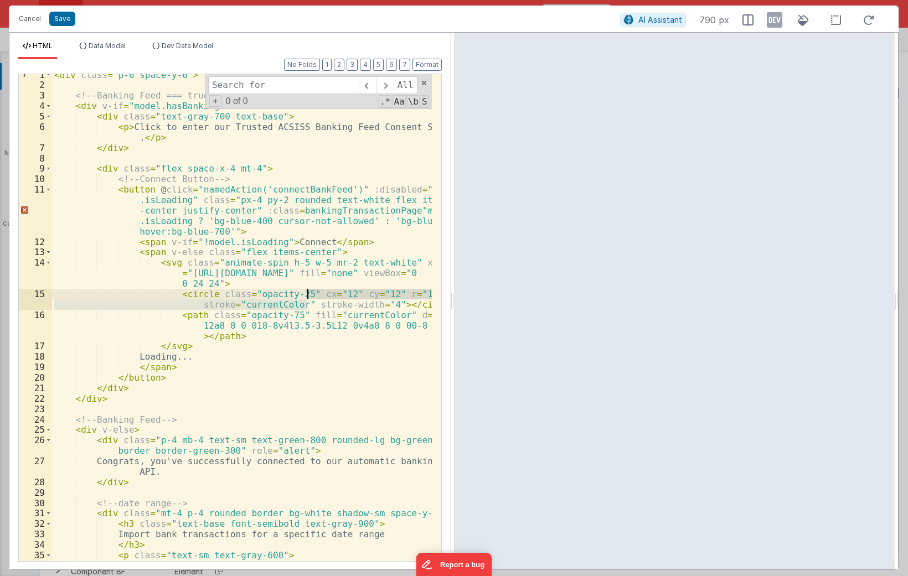
scroll to position [3, 0]
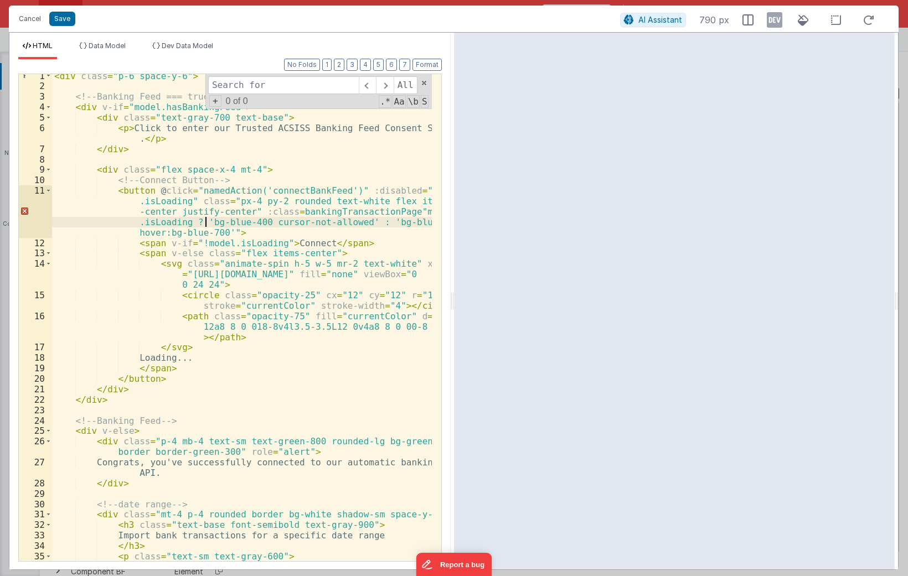
click at [205, 218] on div "< div class = "p-6 space-y-6" > <!-- Banking Feed === true --> < div v-if = "mo…" at bounding box center [242, 335] width 380 height 529
click at [280, 198] on div "< div class = "p-6 space-y-6" > <!-- Banking Feed === true --> < div v-if = "mo…" at bounding box center [242, 335] width 380 height 529
click at [274, 193] on div "< div class = "p-6 space-y-6" > <!-- Banking Feed === true --> < div v-if = "mo…" at bounding box center [242, 335] width 380 height 529
click at [306, 212] on div "< div class = "p-6 space-y-6" > <!-- Banking Feed === true --> < div v-if = "mo…" at bounding box center [242, 335] width 380 height 529
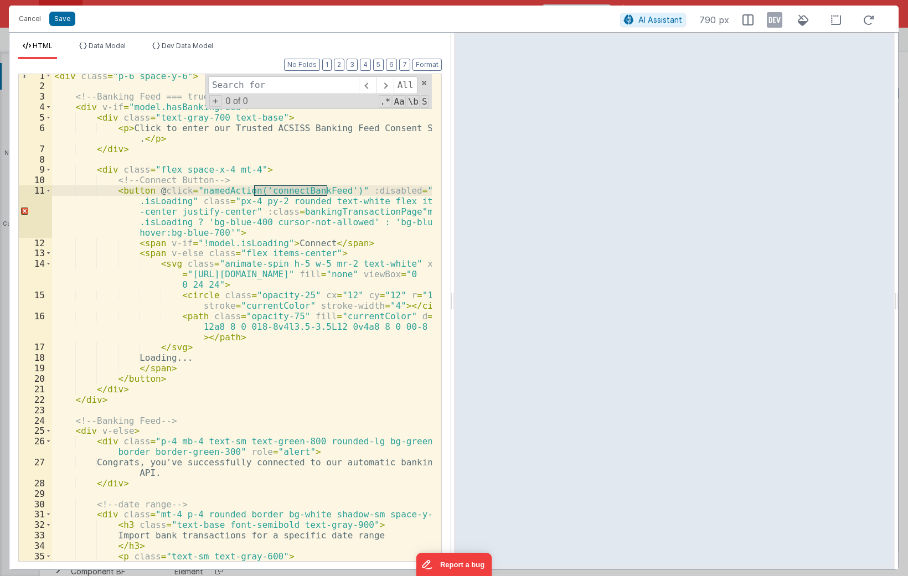
click at [306, 212] on div "< div class = "p-6 space-y-6" > <!-- Banking Feed === true --> < div v-if = "mo…" at bounding box center [242, 335] width 380 height 529
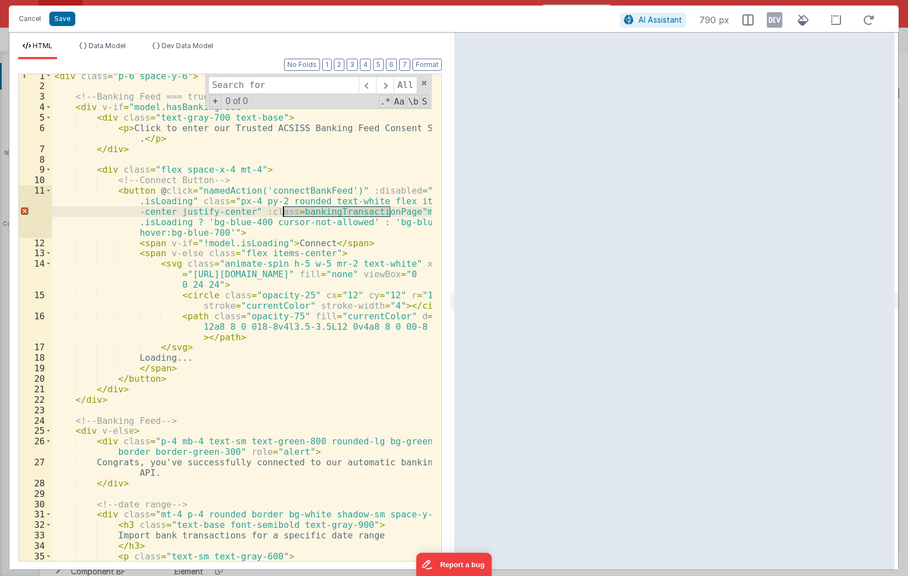
click at [365, 214] on div "< div class = "p-6 space-y-6" > <!-- Banking Feed === true --> < div v-if = "mo…" at bounding box center [242, 317] width 380 height 487
click at [365, 214] on div "< div class = "p-6 space-y-6" > <!-- Banking Feed === true --> < div v-if = "mo…" at bounding box center [242, 335] width 380 height 529
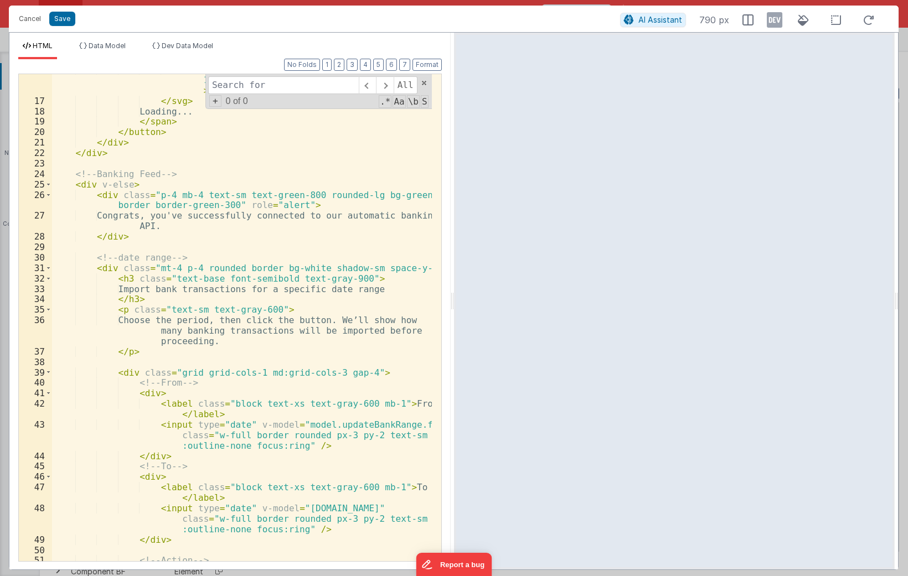
click at [334, 234] on div "< path class = "opacity-75" fill = "currentColor" d = "M4 12a8 8 0 018-8v4l3.5-…" at bounding box center [242, 328] width 380 height 529
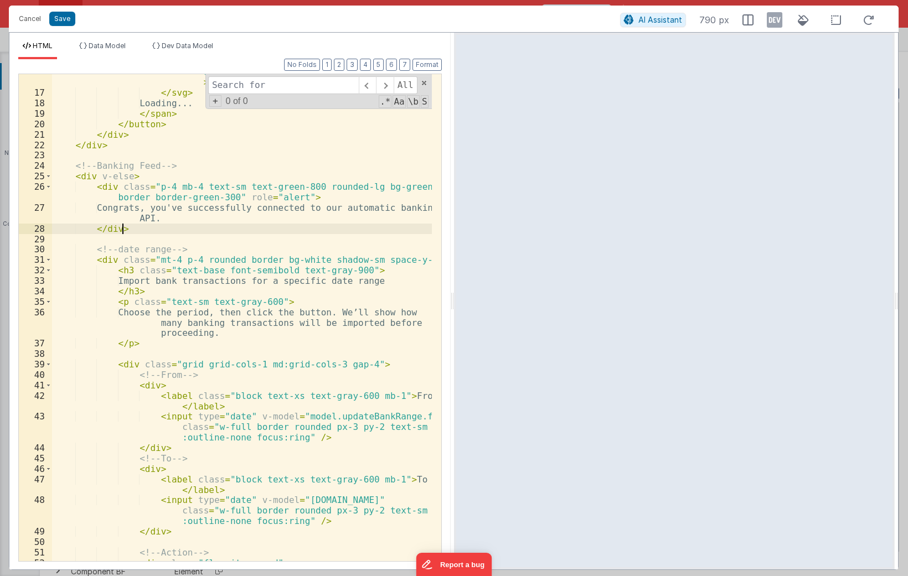
scroll to position [248, 0]
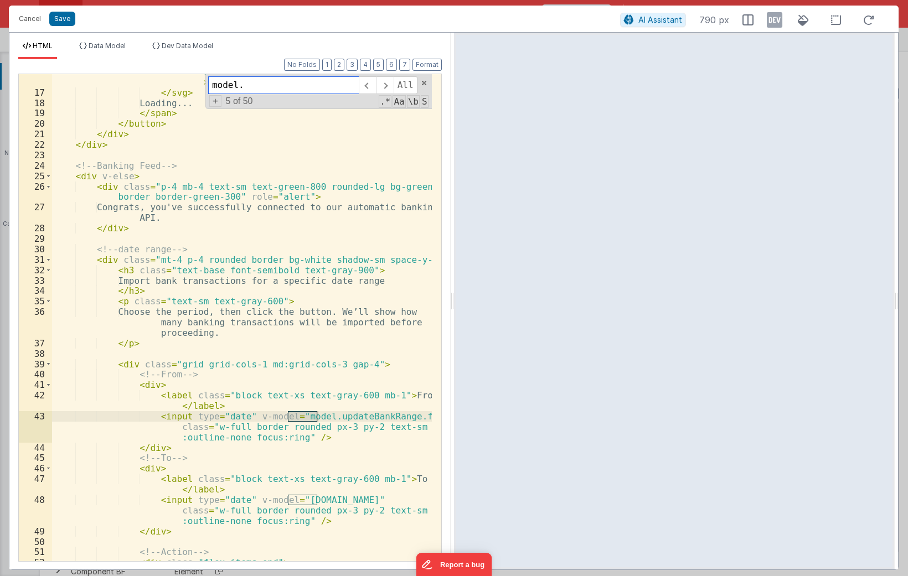
paste input "bankingTransactionPage"
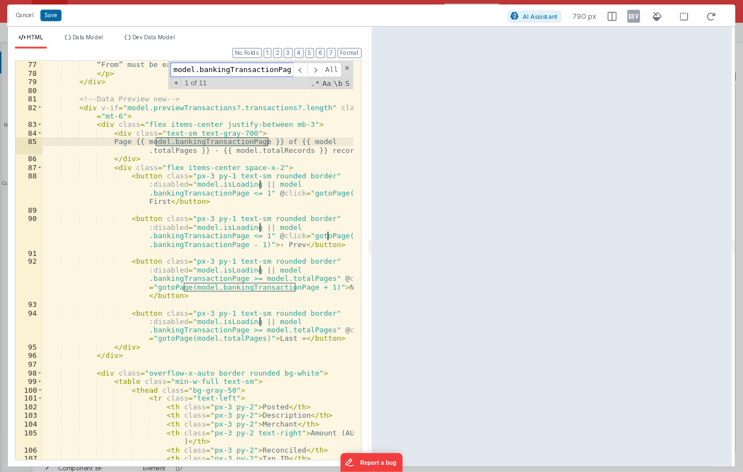
scroll to position [1130, 0]
type input "model.bankingTransactionPage"
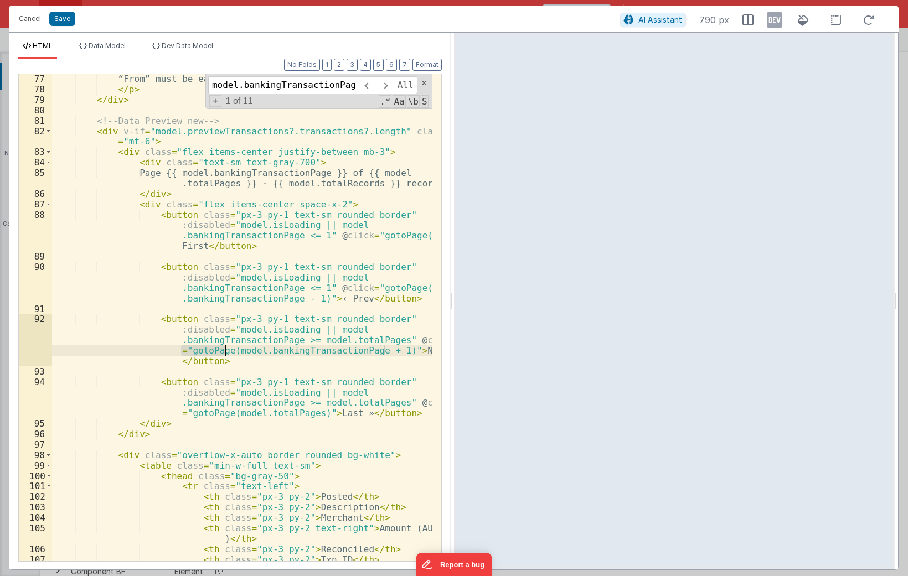
drag, startPoint x: 180, startPoint y: 353, endPoint x: 225, endPoint y: 353, distance: 44.8
click at [225, 353] on div "“From” must be earlier than or equal to “To”. </ p > </ div > <!-- Data Preview…" at bounding box center [242, 328] width 380 height 508
click at [228, 350] on div "“From” must be earlier than or equal to “To”. </ p > </ div > <!-- Data Preview…" at bounding box center [242, 328] width 380 height 508
click at [224, 352] on div "“From” must be earlier than or equal to “To”. </ p > </ div > <!-- Data Preview…" at bounding box center [242, 328] width 380 height 508
click at [358, 350] on div "“From” must be earlier than or equal to “To”. </ p > </ div > <!-- Data Preview…" at bounding box center [242, 328] width 380 height 508
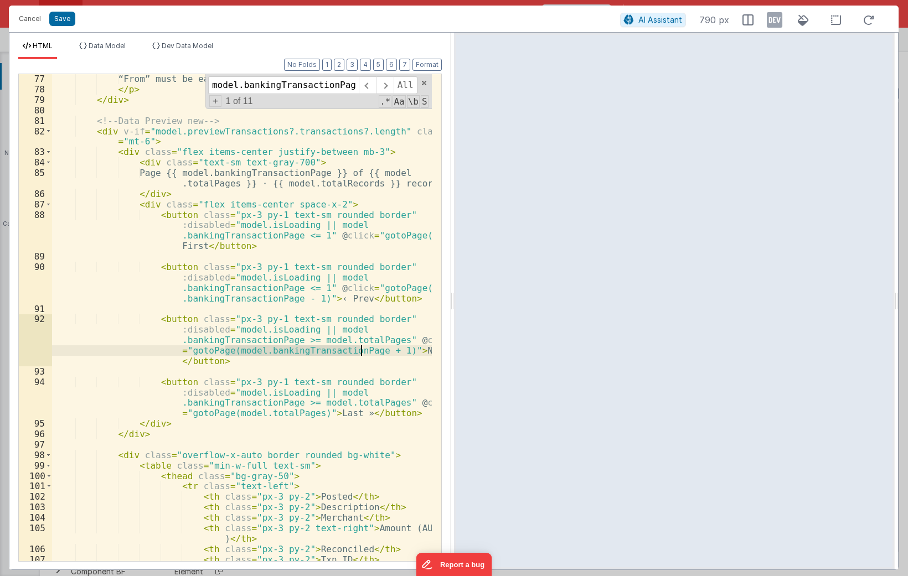
click at [191, 351] on div "“From” must be earlier than or equal to “To”. </ p > </ div > <!-- Data Preview…" at bounding box center [242, 328] width 380 height 508
drag, startPoint x: 179, startPoint y: 352, endPoint x: 223, endPoint y: 352, distance: 43.7
click at [223, 352] on div "“From” must be earlier than or equal to “To”. </ p > </ div > <!-- Data Preview…" at bounding box center [242, 328] width 380 height 508
paste textarea
click at [371, 89] on span at bounding box center [367, 85] width 17 height 18
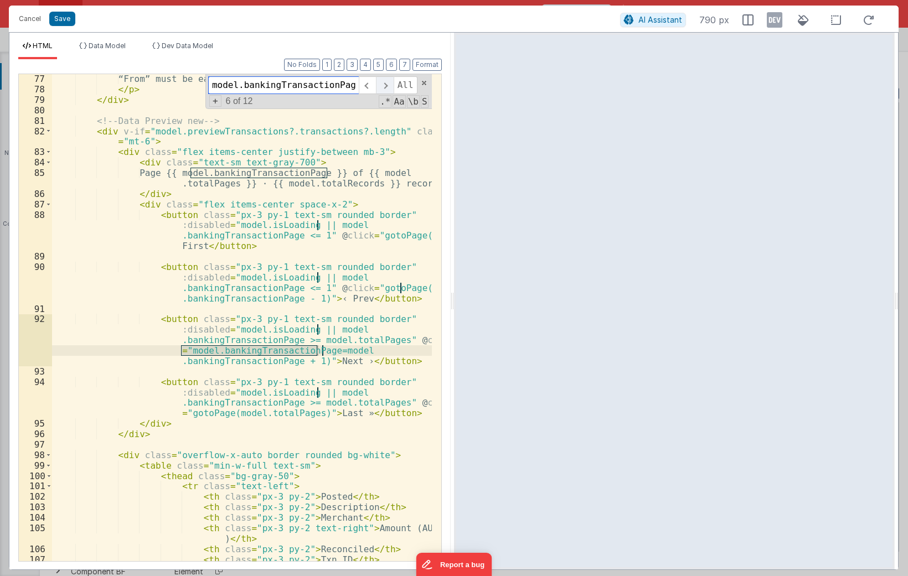
click at [383, 85] on span at bounding box center [384, 85] width 17 height 18
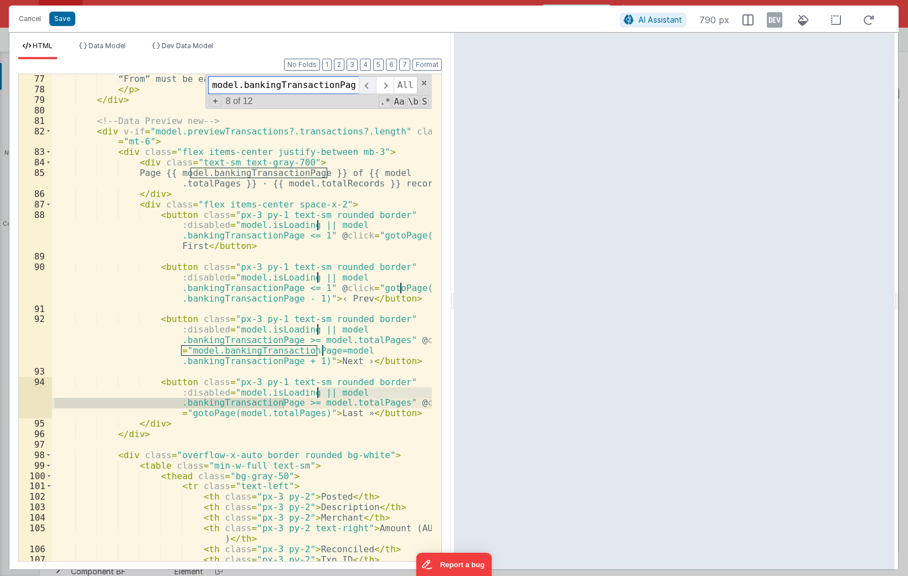
click at [374, 84] on span at bounding box center [367, 85] width 17 height 18
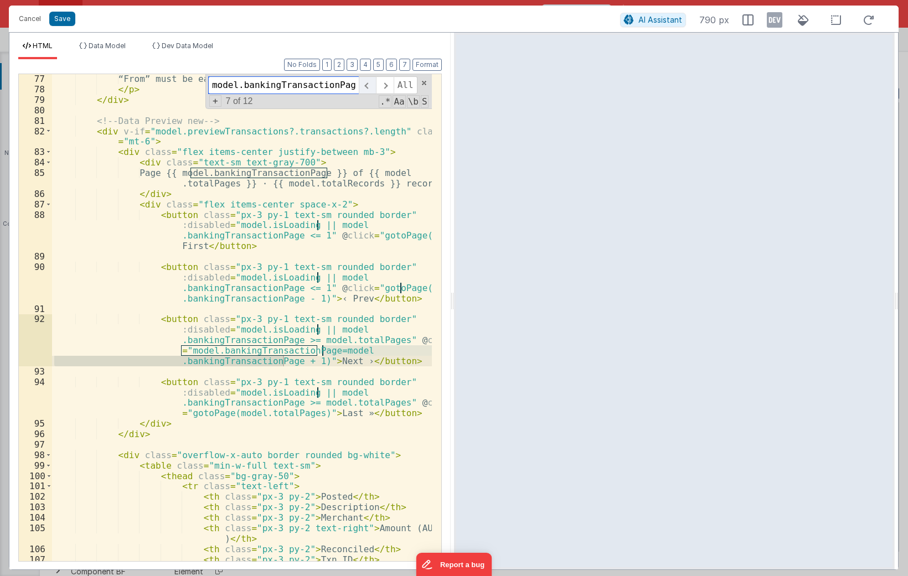
click at [374, 84] on span at bounding box center [367, 85] width 17 height 18
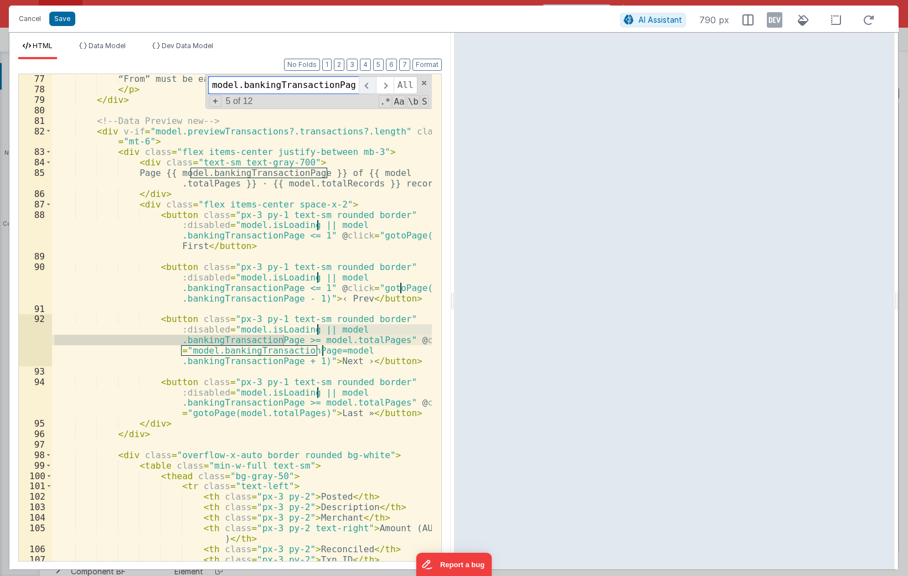
click at [374, 84] on span at bounding box center [367, 85] width 17 height 18
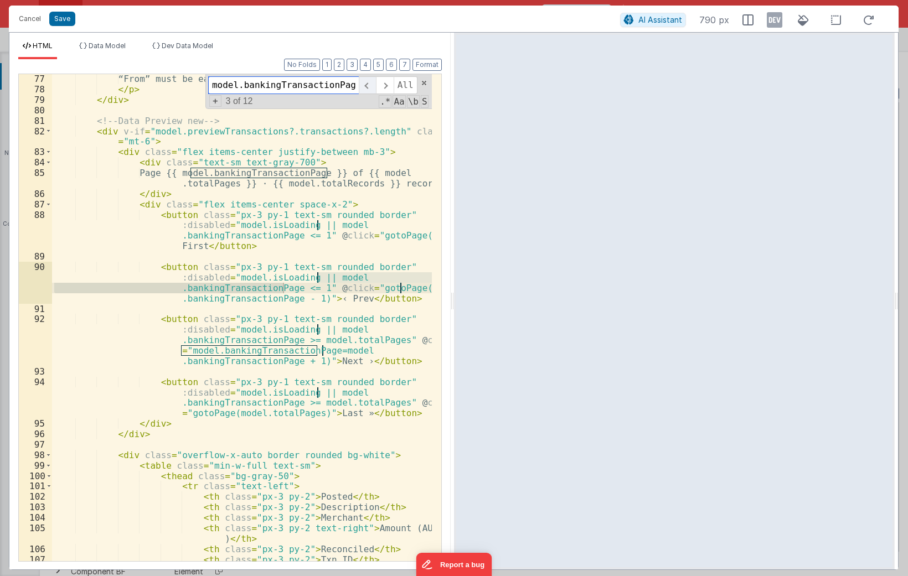
click at [374, 84] on span at bounding box center [367, 85] width 17 height 18
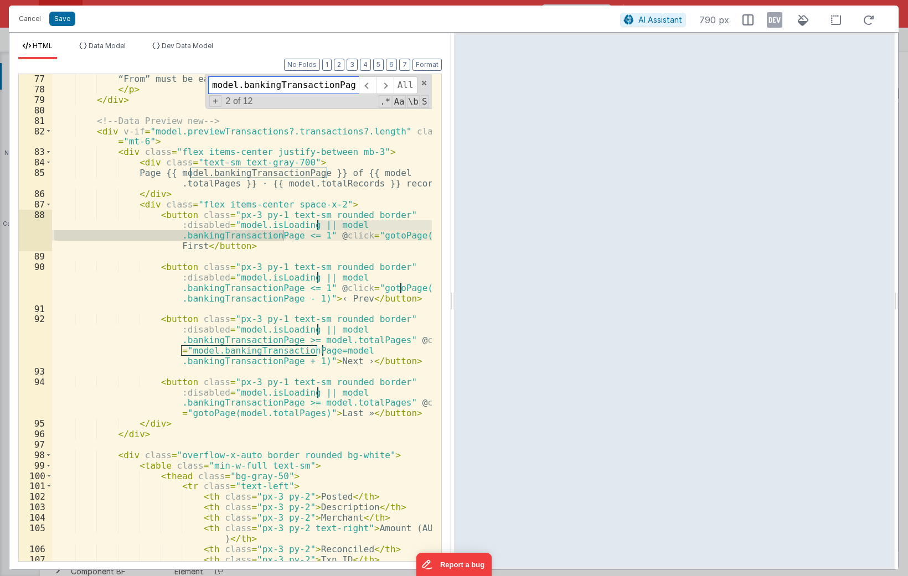
click at [331, 90] on input "model.bankingTransactionPage" at bounding box center [283, 85] width 151 height 18
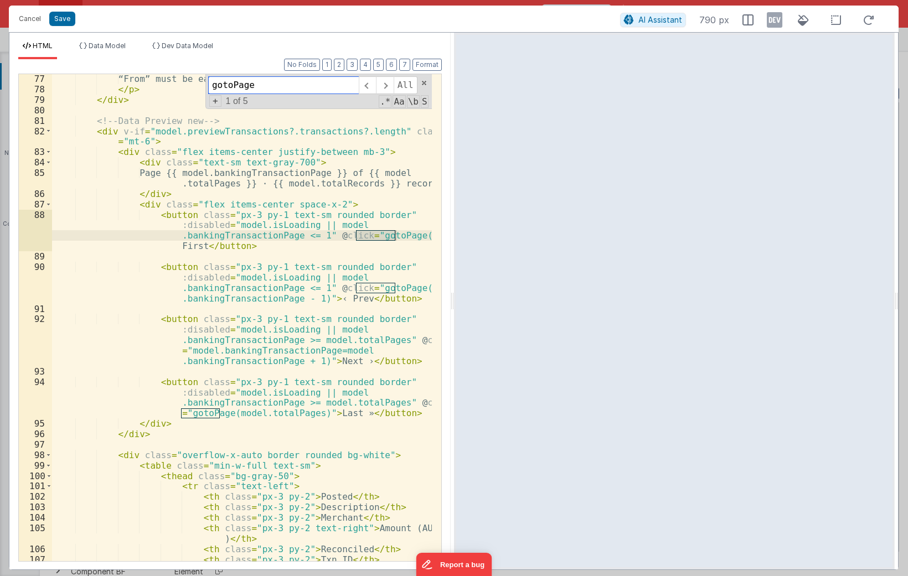
type input "gotoPage"
click at [360, 246] on div "“From” must be earlier than or equal to “To”. </ p > </ div > <!-- Data Preview…" at bounding box center [242, 328] width 380 height 508
drag, startPoint x: 354, startPoint y: 236, endPoint x: 399, endPoint y: 236, distance: 44.8
click at [399, 236] on div "“From” must be earlier than or equal to “To”. </ p > </ div > <!-- Data Preview…" at bounding box center [242, 328] width 380 height 508
paste textarea
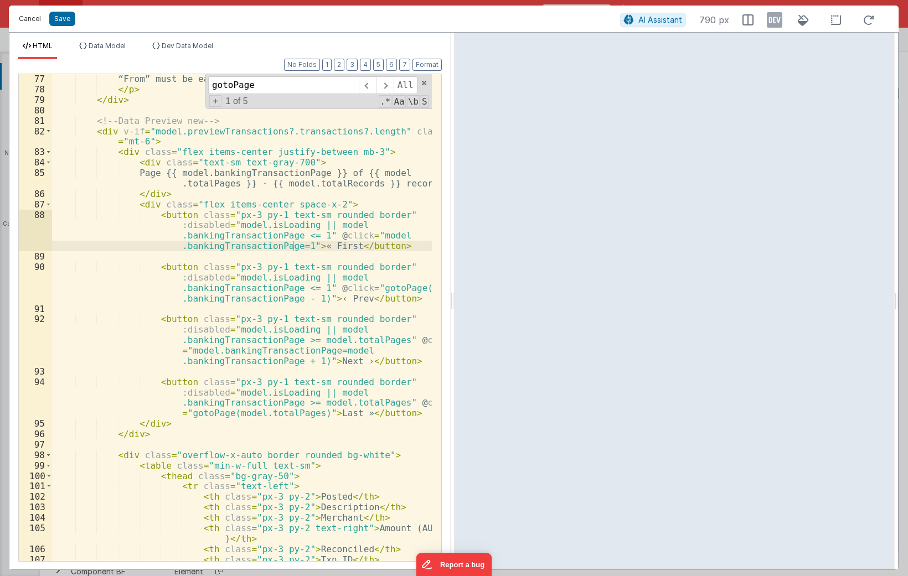
click at [40, 18] on button "Cancel" at bounding box center [29, 19] width 33 height 16
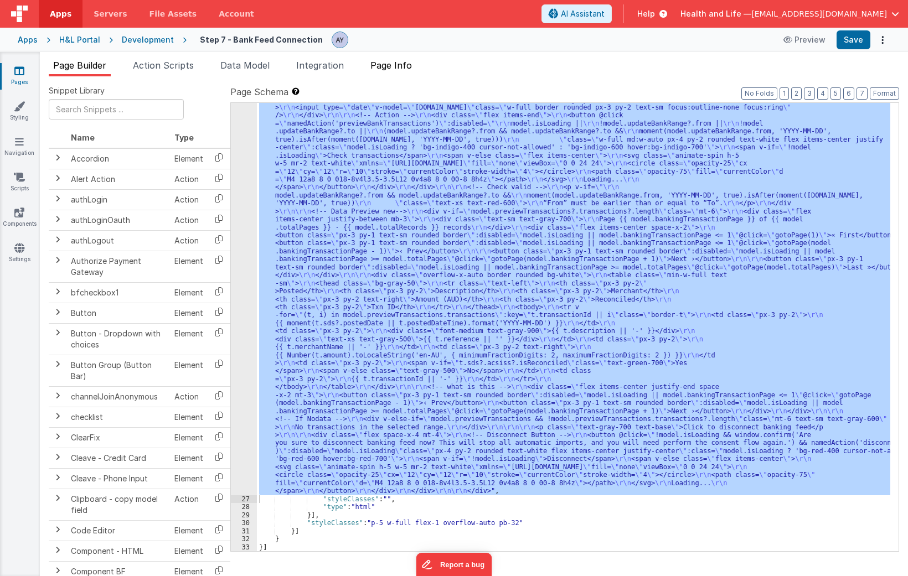
click at [402, 60] on span "Page Info" at bounding box center [391, 65] width 42 height 11
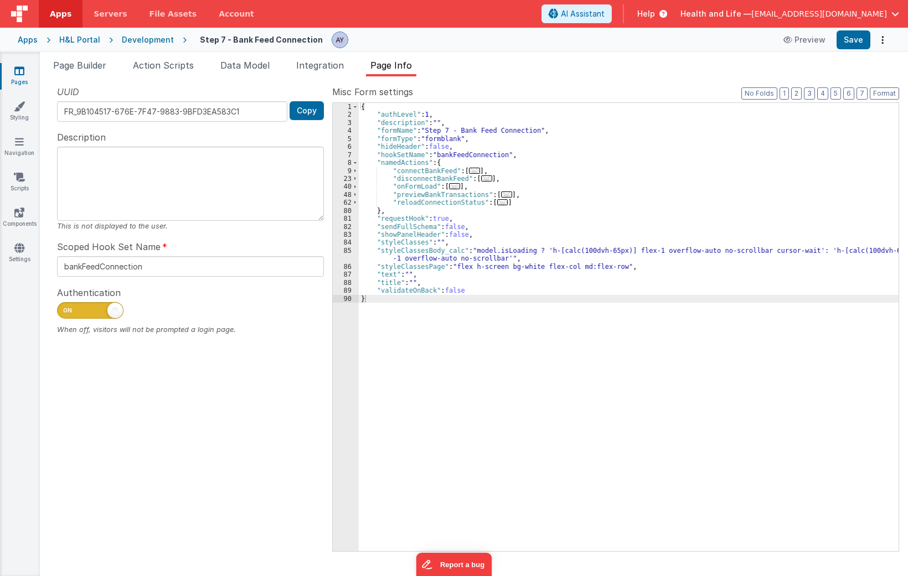
click at [218, 68] on li "Data Model" at bounding box center [245, 68] width 58 height 18
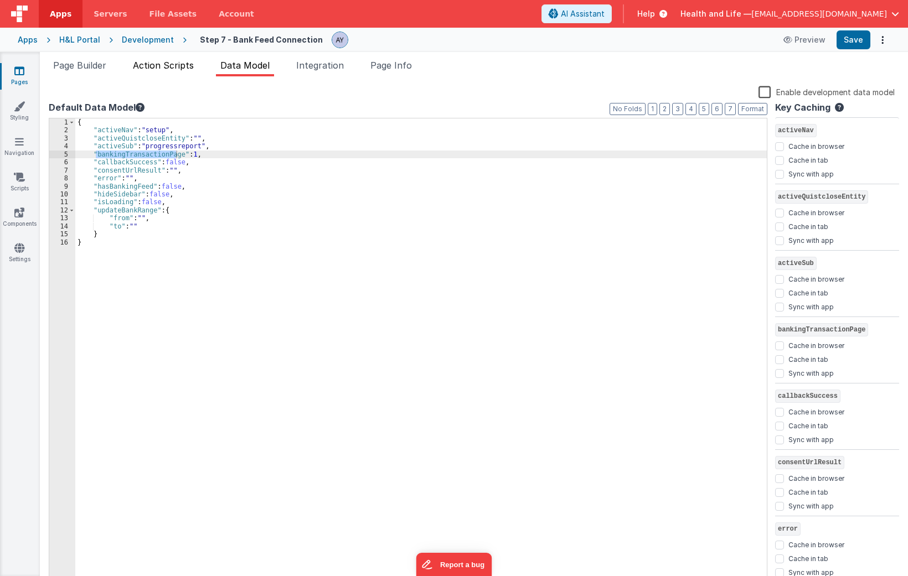
click at [189, 74] on li "Action Scripts" at bounding box center [163, 68] width 70 height 18
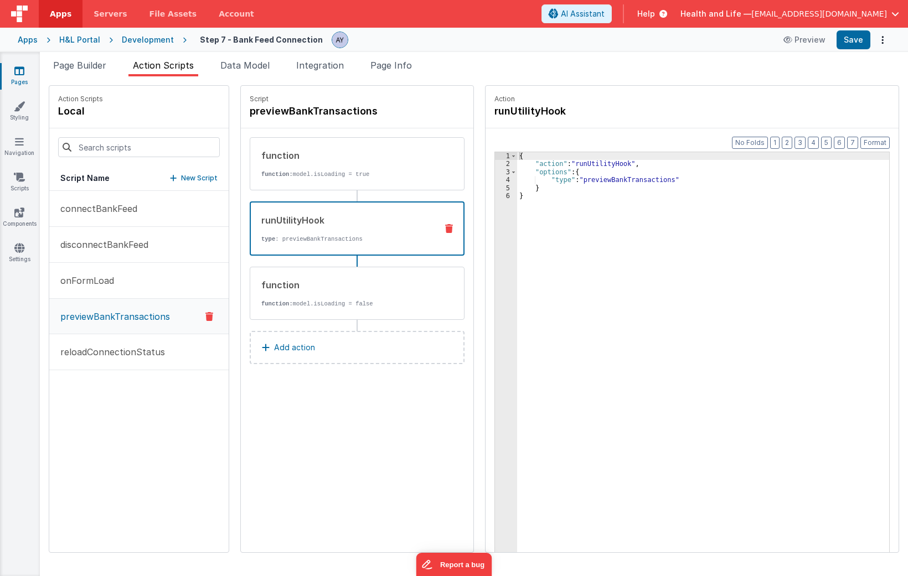
click at [292, 221] on div "runUtilityHook" at bounding box center [344, 220] width 167 height 13
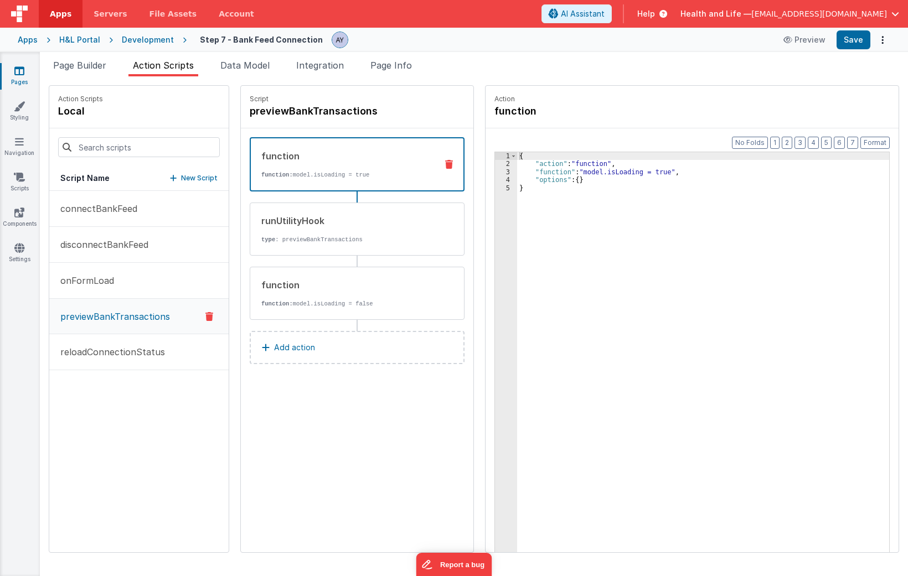
click at [281, 147] on div "function function: model.isLoading = true" at bounding box center [357, 164] width 215 height 54
click at [606, 182] on div "{ "action" : "function" , "function" : "model.isLoading = true" , "options" : {…" at bounding box center [703, 348] width 372 height 393
click at [345, 224] on div "runUtilityHook" at bounding box center [344, 220] width 167 height 13
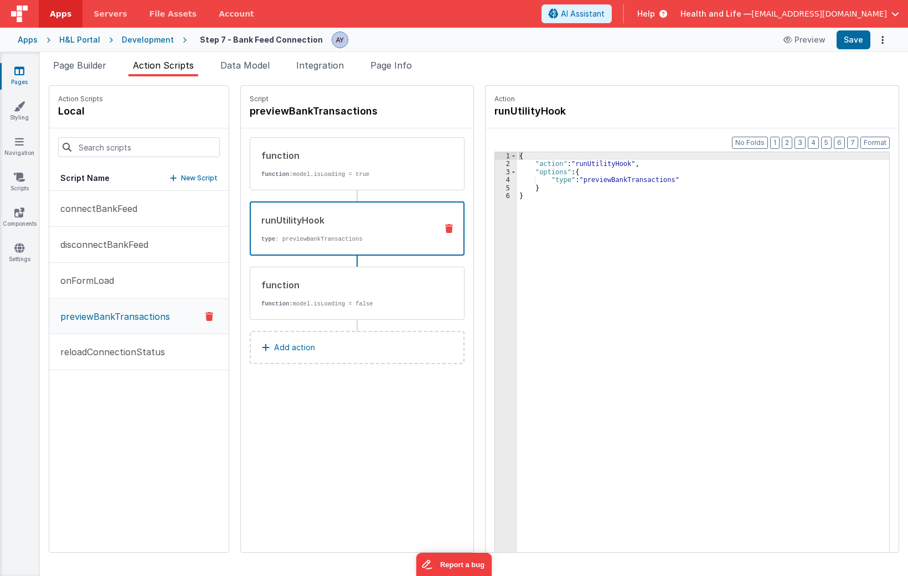
click at [582, 177] on div "{ "action" : "runUtilityHook" , "options" : { "type" : "previewBankTransactions…" at bounding box center [703, 348] width 372 height 393
click at [351, 168] on div "function function: model.isLoading = true" at bounding box center [339, 164] width 178 height 30
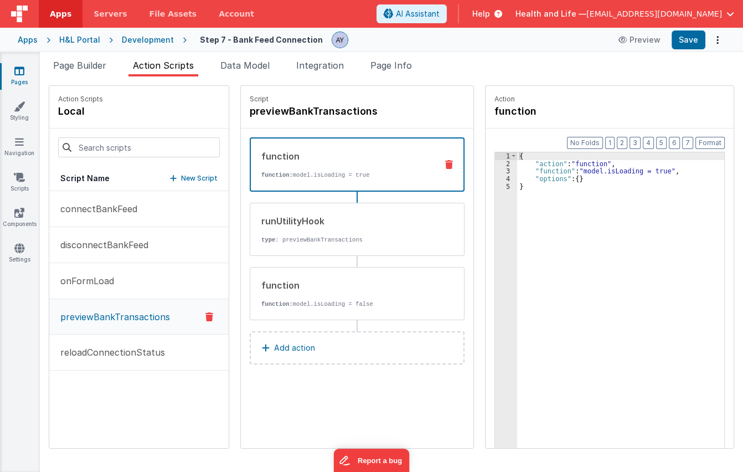
drag, startPoint x: 96, startPoint y: 67, endPoint x: 251, endPoint y: 99, distance: 157.8
click at [96, 67] on span "Page Builder" at bounding box center [79, 65] width 53 height 11
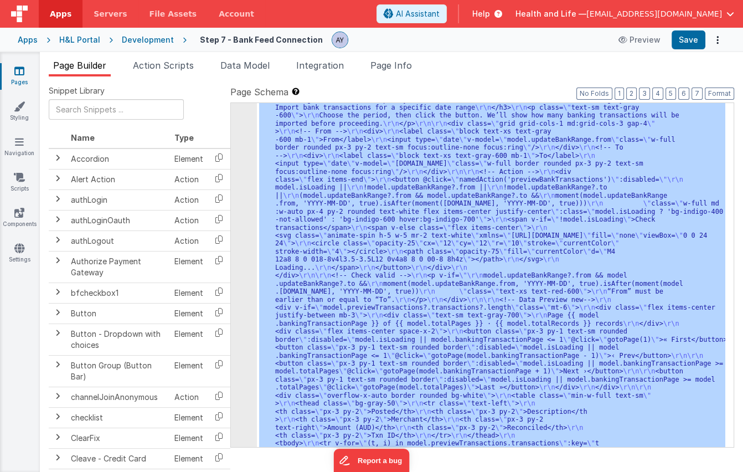
scroll to position [335, 0]
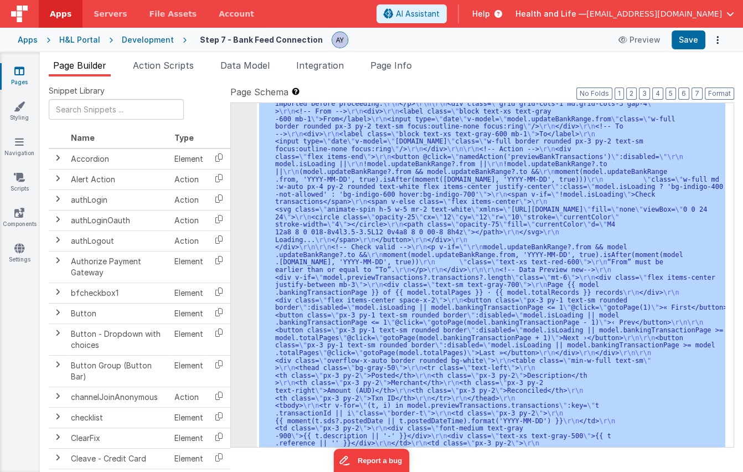
click at [454, 199] on div ""html" : "<div class= \" p-6 space-y-6 \" > \r\n\r\n <!-- Banking Feed === true…" at bounding box center [491, 275] width 468 height 344
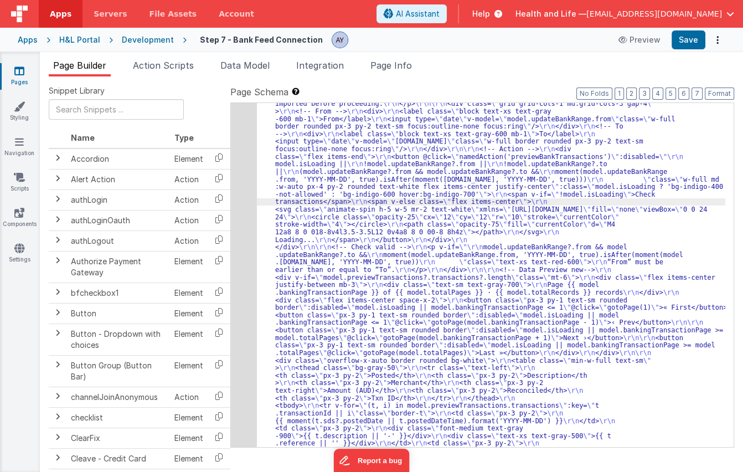
scroll to position [539, 0]
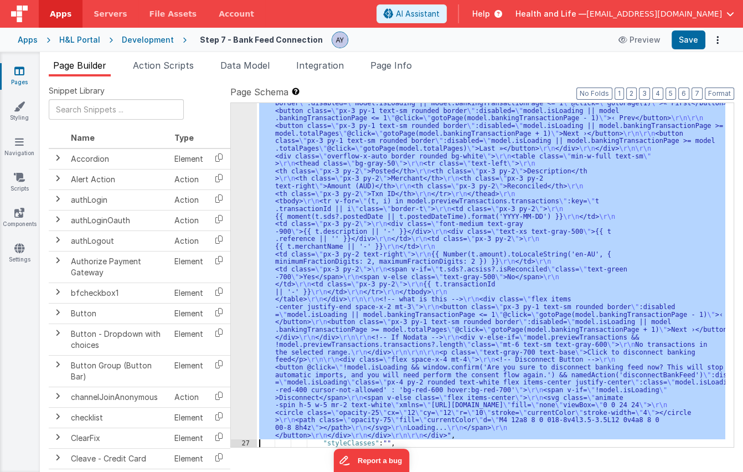
click at [247, 215] on div "26" at bounding box center [244, 103] width 26 height 672
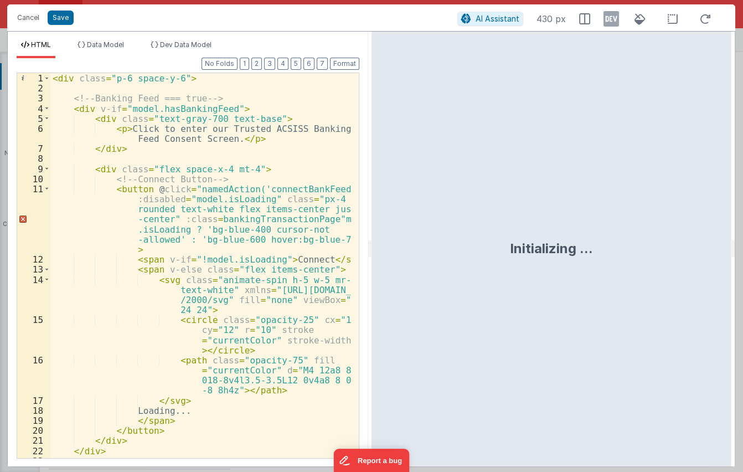
click at [261, 224] on div "< div class = "p-6 space-y-6" > <!-- Banking Feed === true --> < div v-if = "mo…" at bounding box center [200, 275] width 301 height 405
click at [214, 218] on div "< div class = "p-6 space-y-6" > <!-- Banking Feed === true --> < div v-if = "mo…" at bounding box center [200, 275] width 301 height 405
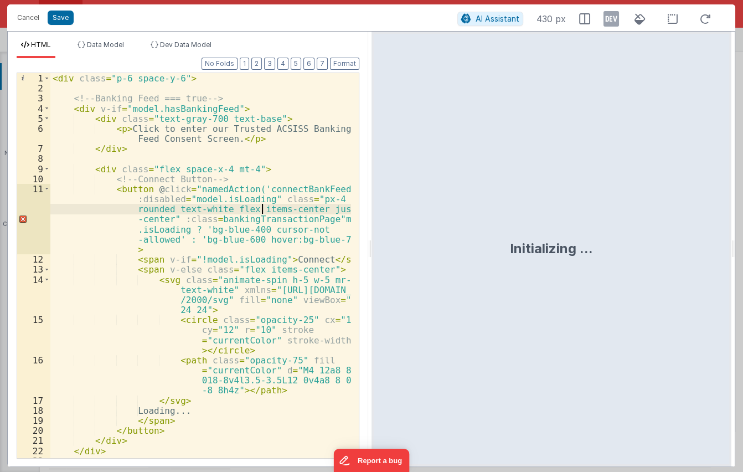
click at [265, 209] on div "< div class = "p-6 space-y-6" > <!-- Banking Feed === true --> < div v-if = "mo…" at bounding box center [200, 275] width 301 height 405
click at [265, 221] on div "< div class = "p-6 space-y-6" > <!-- Banking Feed === true --> < div v-if = "mo…" at bounding box center [200, 275] width 301 height 405
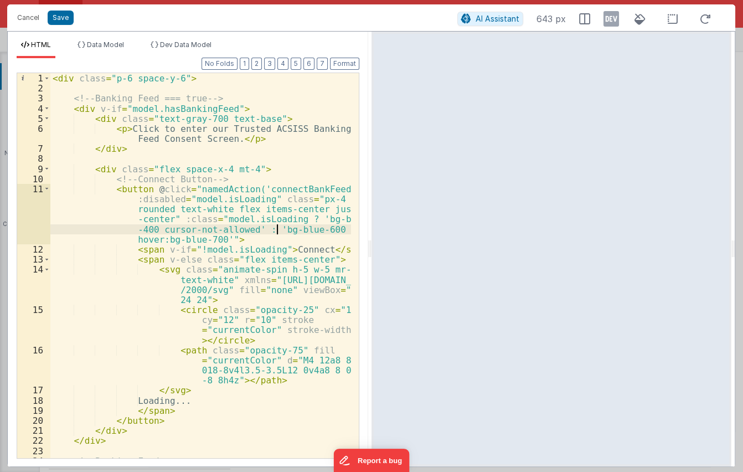
click at [278, 226] on div "< div class = "p-6 space-y-6" > <!-- Banking Feed === true --> < div v-if = "mo…" at bounding box center [200, 275] width 301 height 405
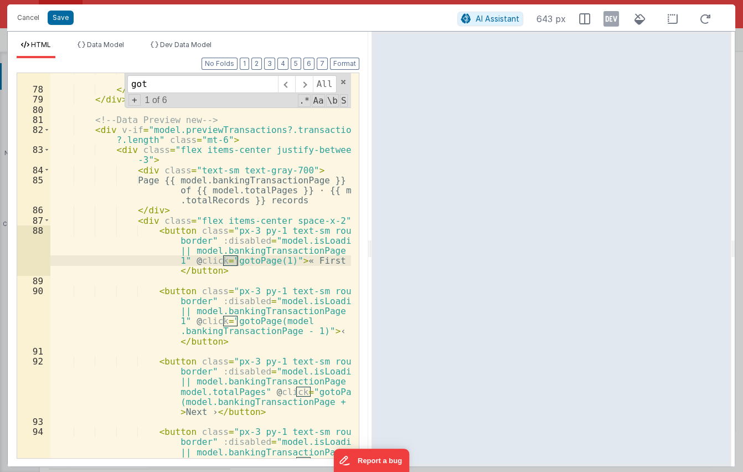
scroll to position [1328, 0]
type input "g"
click at [33, 19] on button "Cancel" at bounding box center [28, 18] width 33 height 16
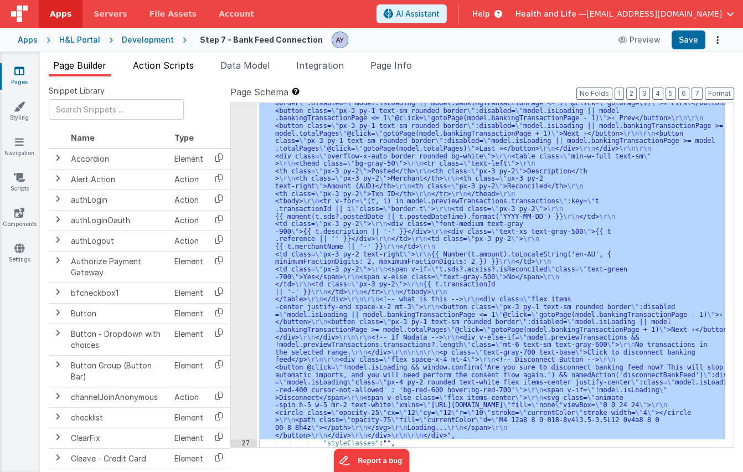
click at [166, 66] on span "Action Scripts" at bounding box center [163, 65] width 61 height 11
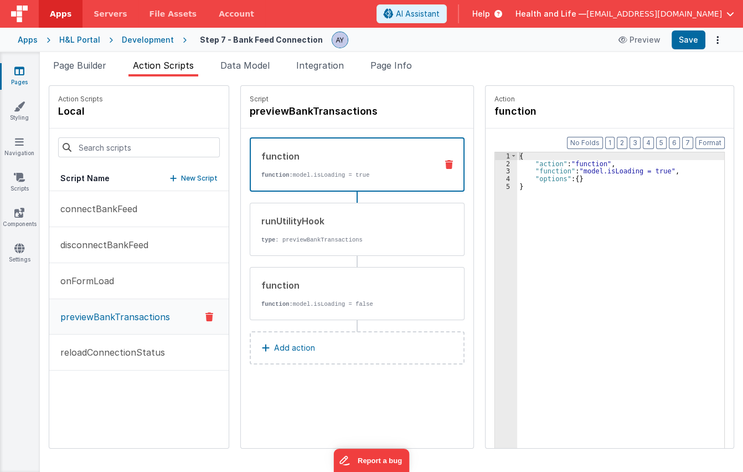
click at [381, 175] on p "function: model.isLoading = true" at bounding box center [344, 175] width 167 height 9
click at [520, 167] on div "{ "action" : "function" , "function" : "model.isLoading = true" , "options" : {…" at bounding box center [628, 324] width 222 height 345
click at [519, 179] on div "{ "action" : "function" , "function" : "model.isLoading = true" , "options" : {…" at bounding box center [628, 324] width 222 height 345
click at [584, 181] on div "{ "action" : "function" , "function" : "model.isLoading = true" , "options" : {…" at bounding box center [628, 324] width 222 height 345
click at [340, 180] on div "function function: model.isLoading = true" at bounding box center [357, 164] width 215 height 54
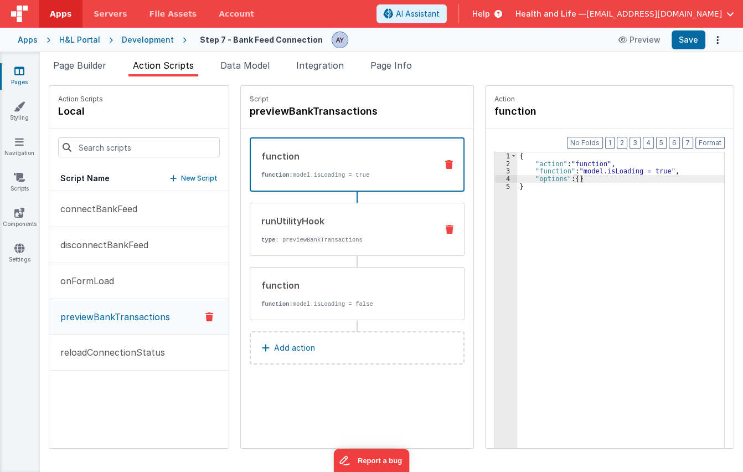
click at [349, 237] on p "type : previewBankTransactions" at bounding box center [344, 239] width 167 height 9
click at [567, 166] on div "{ "action" : "function" , "function" : "model.isLoading = true" , "options" : {…" at bounding box center [628, 324] width 222 height 345
click at [600, 169] on div "{ "action" : "function" , "function" : "model.isLoading = true" , "options" : {…" at bounding box center [628, 324] width 222 height 345
click at [517, 175] on div "{ "action" : "function" , "function" : "model.isLoading = true" , "options" : {…" at bounding box center [628, 324] width 222 height 345
click at [495, 170] on div "3" at bounding box center [506, 171] width 22 height 8
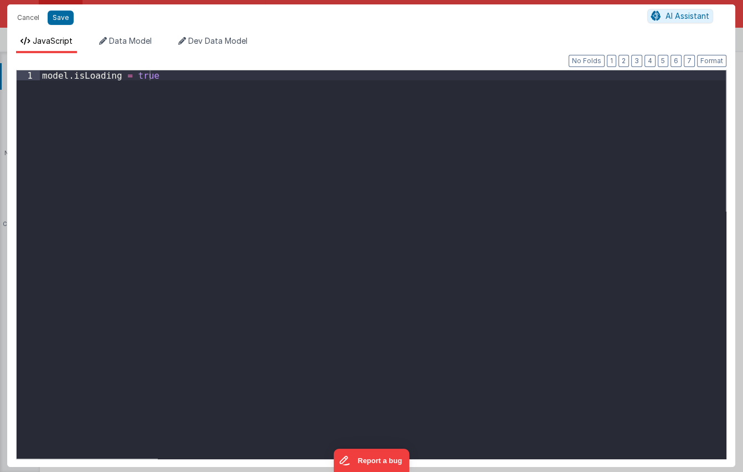
click at [437, 168] on div "model . isLoading = true" at bounding box center [383, 274] width 686 height 408
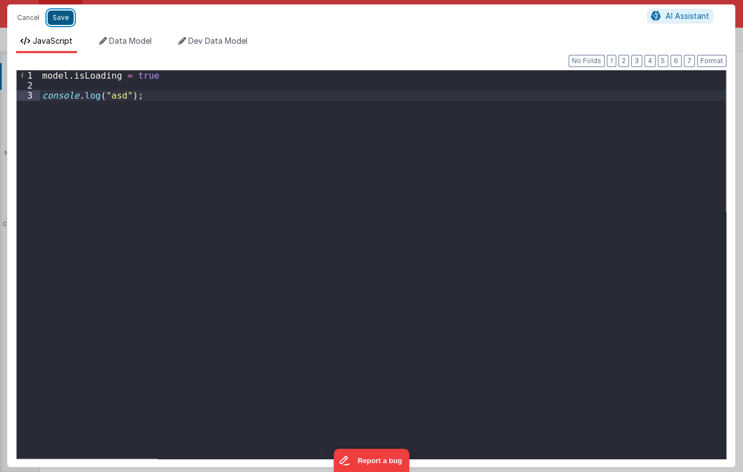
click at [60, 16] on button "Save" at bounding box center [61, 18] width 26 height 14
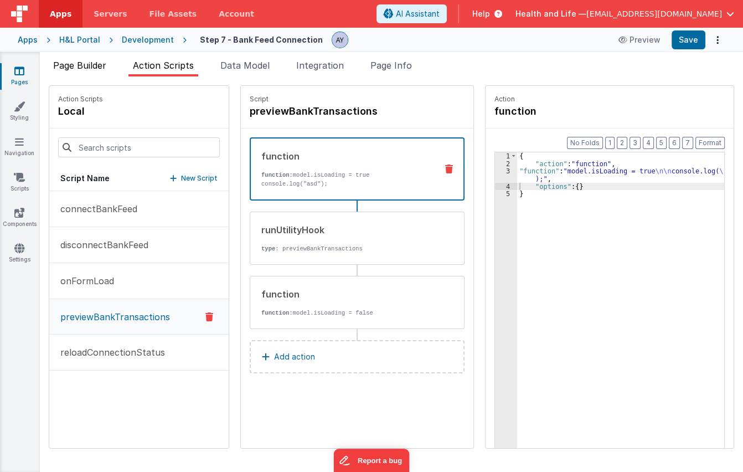
click at [96, 65] on span "Page Builder" at bounding box center [79, 65] width 53 height 11
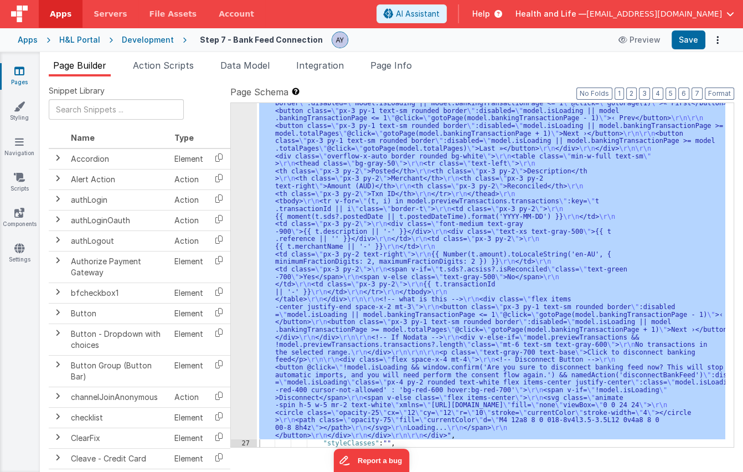
click at [344, 215] on div ""html" : "<div class= \" p-6 space-y-6 \" > \r\n\r\n <!-- Banking Feed === true…" at bounding box center [491, 275] width 468 height 344
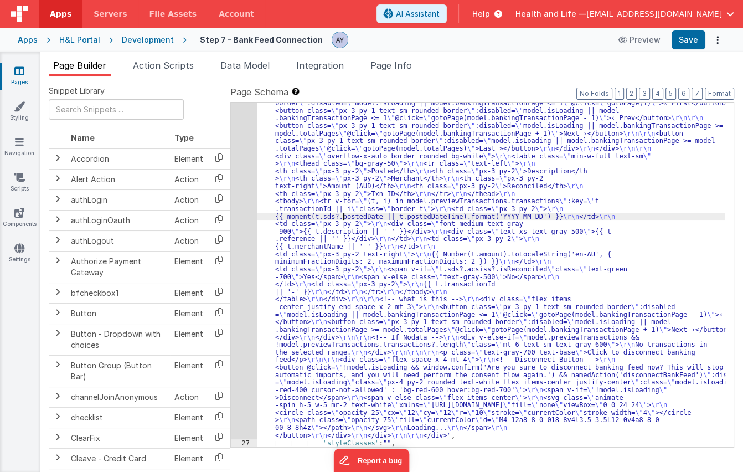
click at [244, 213] on div "26" at bounding box center [244, 103] width 26 height 672
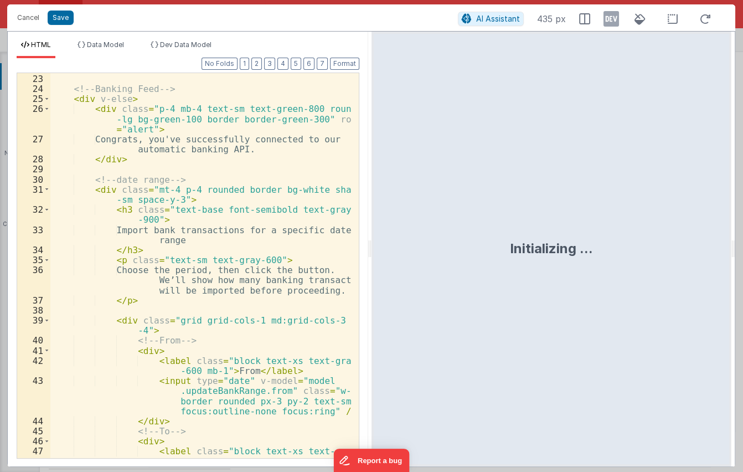
scroll to position [382, 0]
click at [273, 199] on div "</ div > <!-- Banking Feed --> < div v-else > < div class = "p-4 mb-4 text-sm t…" at bounding box center [200, 271] width 301 height 415
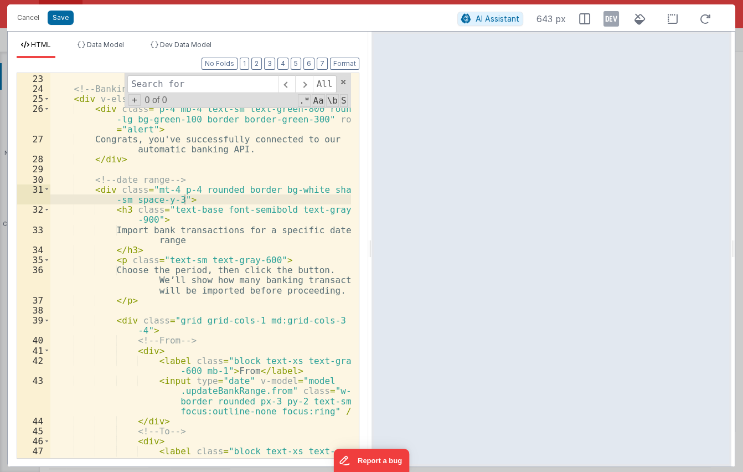
click at [192, 90] on input at bounding box center [202, 84] width 151 height 18
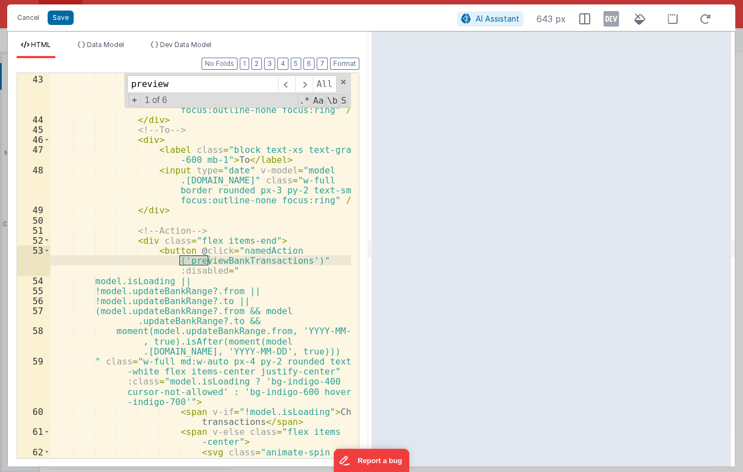
scroll to position [683, 0]
click at [238, 259] on div "< label class = "block text-xs text-gray -600 mb-1" > From </ label > < input t…" at bounding box center [200, 276] width 301 height 445
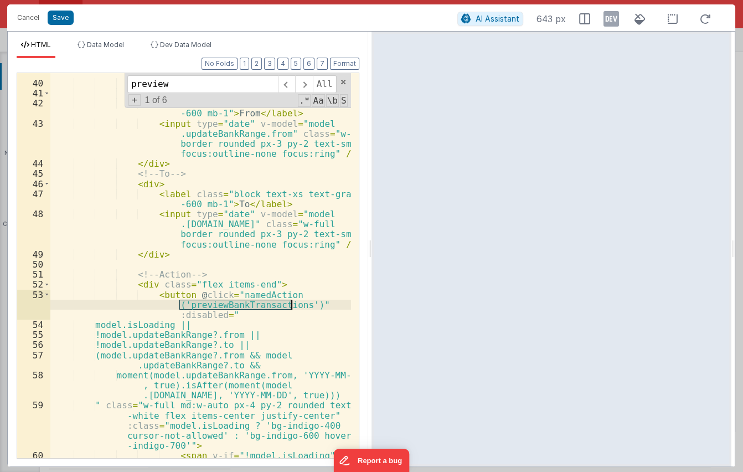
scroll to position [639, 0]
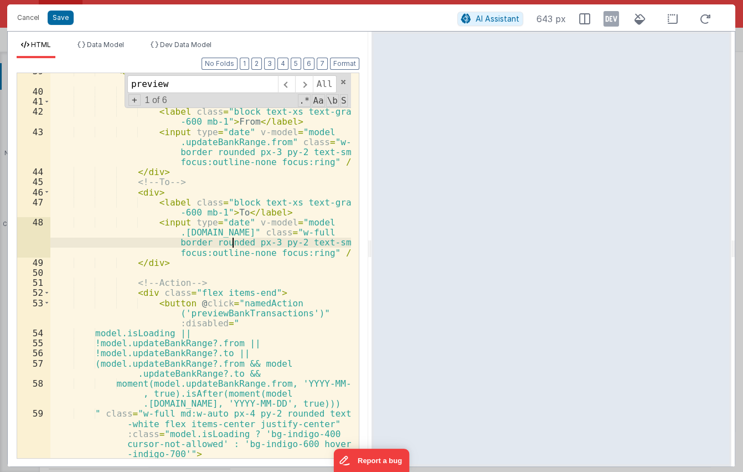
click at [235, 240] on div "< div class = "grid grid-cols-1 md:grid-cols-3 gap -4" > <!-- From --> < div > …" at bounding box center [200, 278] width 301 height 425
click at [234, 237] on div "< div class = "grid grid-cols-1 md:grid-cols-3 gap -4" > <!-- From --> < div > …" at bounding box center [200, 279] width 301 height 425
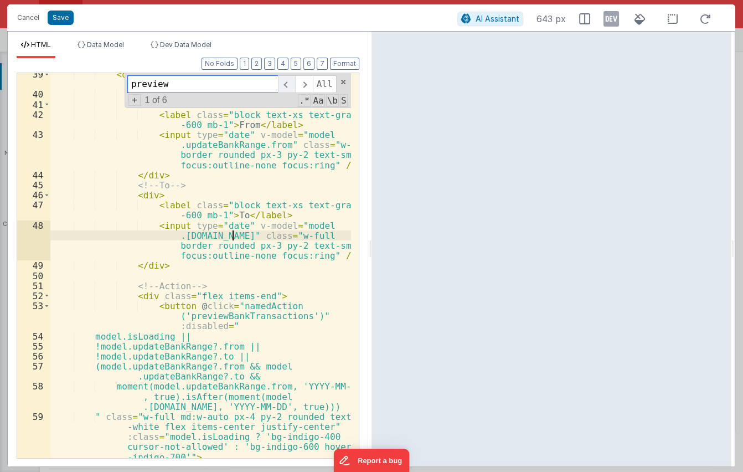
click at [284, 83] on span at bounding box center [286, 84] width 17 height 18
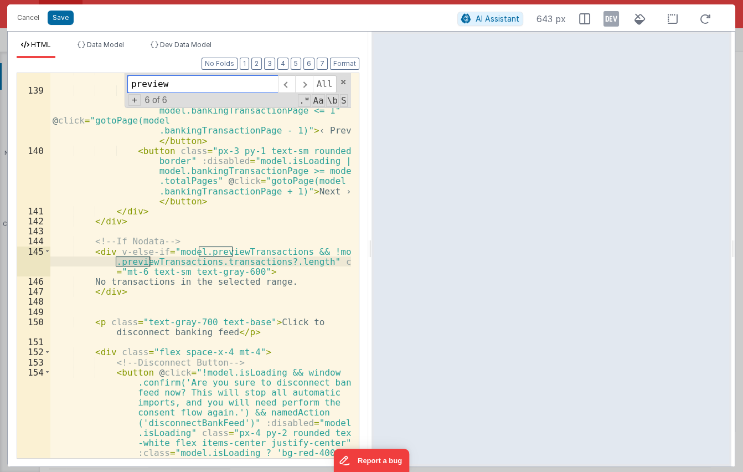
scroll to position [2424, 0]
click at [245, 249] on div "< div class = "flex items-center justify-end space -x-2 mt-3" > < button class …" at bounding box center [200, 322] width 301 height 515
click at [312, 82] on span at bounding box center [303, 84] width 17 height 18
click at [141, 262] on div "< div class = "flex items-center justify-end space -x-2 mt-3" > < button class …" at bounding box center [200, 265] width 301 height 385
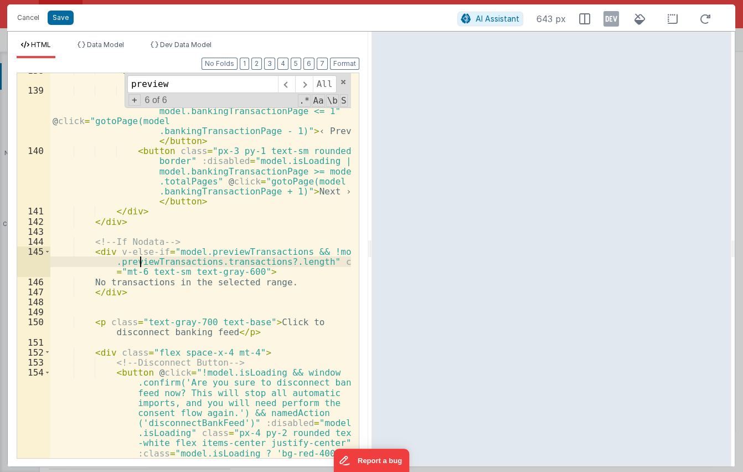
click at [220, 259] on div "< div class = "flex items-center justify-end space -x-2 mt-3" > < button class …" at bounding box center [200, 322] width 301 height 515
click at [306, 86] on span at bounding box center [303, 84] width 17 height 18
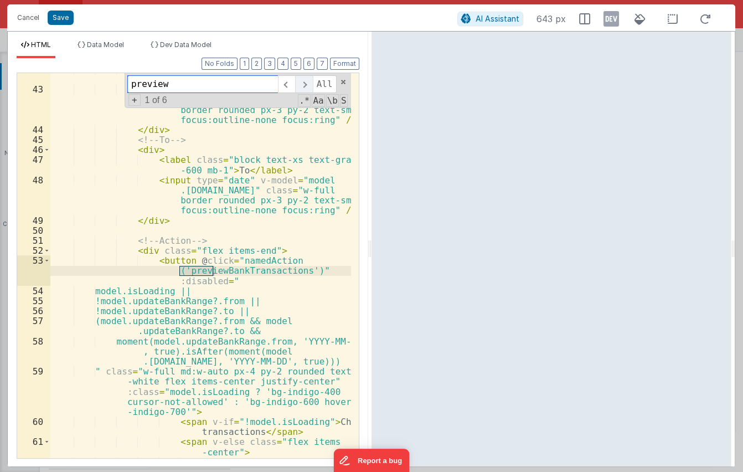
scroll to position [673, 0]
click at [220, 265] on div "< label class = "block text-xs text-gray -600 mb-1" > From </ label > < input t…" at bounding box center [200, 286] width 301 height 445
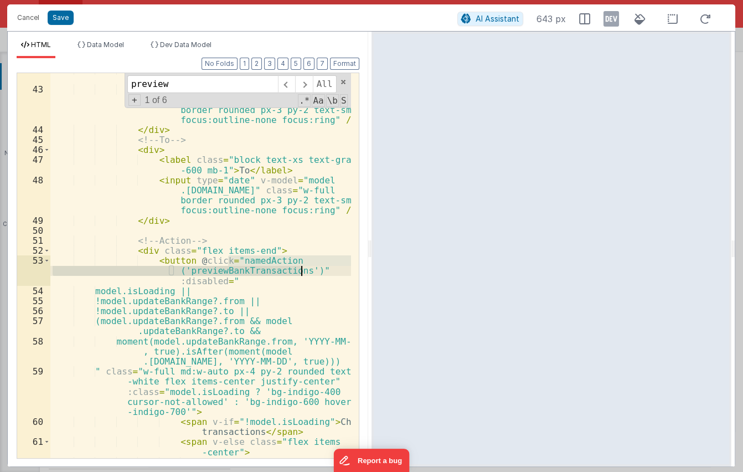
drag, startPoint x: 233, startPoint y: 262, endPoint x: 301, endPoint y: 272, distance: 69.4
click at [301, 272] on div "< label class = "block text-xs text-gray -600 mb-1" > From </ label > < input t…" at bounding box center [200, 286] width 301 height 445
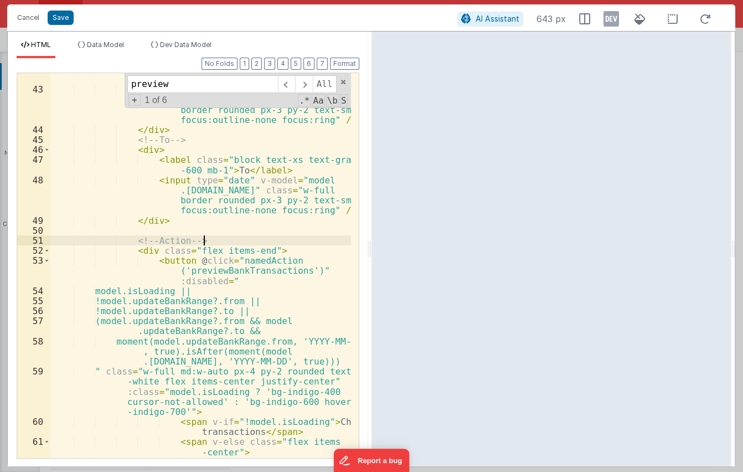
click at [282, 238] on div "< label class = "block text-xs text-gray -600 mb-1" > From </ label > < input t…" at bounding box center [200, 286] width 301 height 445
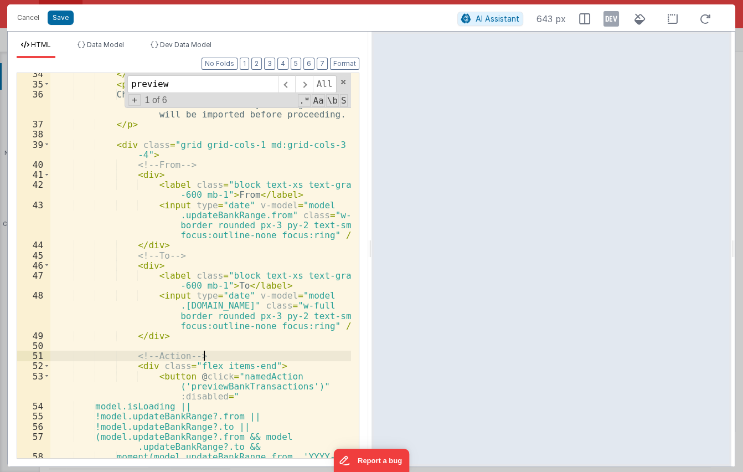
scroll to position [557, 0]
click at [199, 89] on input "preview" at bounding box center [202, 84] width 151 height 18
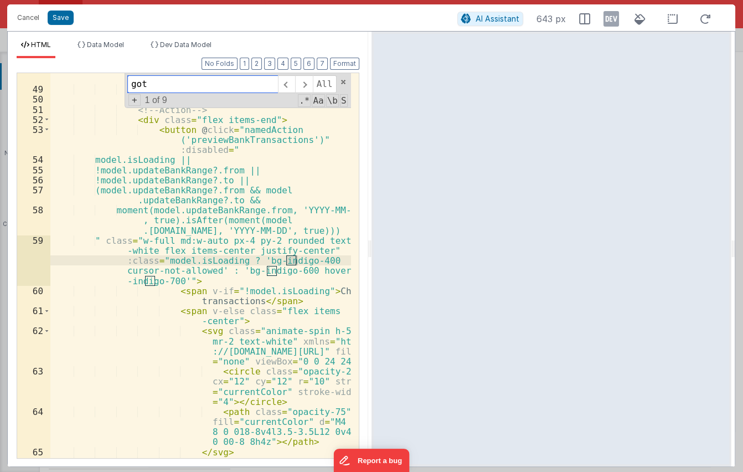
type input "goto"
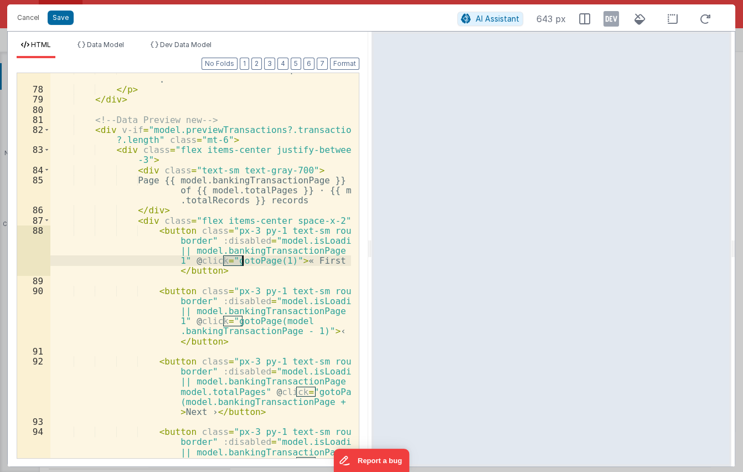
click at [248, 273] on div "“From” must be earlier than or equal to “To” . </ p > </ div > <!-- Data Previe…" at bounding box center [200, 291] width 301 height 455
drag, startPoint x: 222, startPoint y: 260, endPoint x: 276, endPoint y: 257, distance: 54.3
click at [276, 257] on div "“From” must be earlier than or equal to “To” . </ p > </ div > <!-- Data Previe…" at bounding box center [200, 291] width 301 height 455
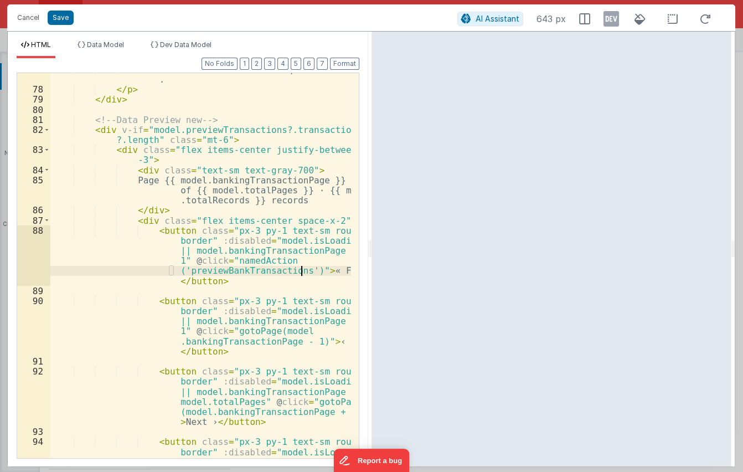
click at [294, 271] on div "“From” must be earlier than or equal to “To” . </ p > </ div > <!-- Data Previe…" at bounding box center [200, 291] width 301 height 455
click at [310, 268] on div "“From” must be earlier than or equal to “To” . </ p > </ div > <!-- Data Previe…" at bounding box center [200, 291] width 301 height 455
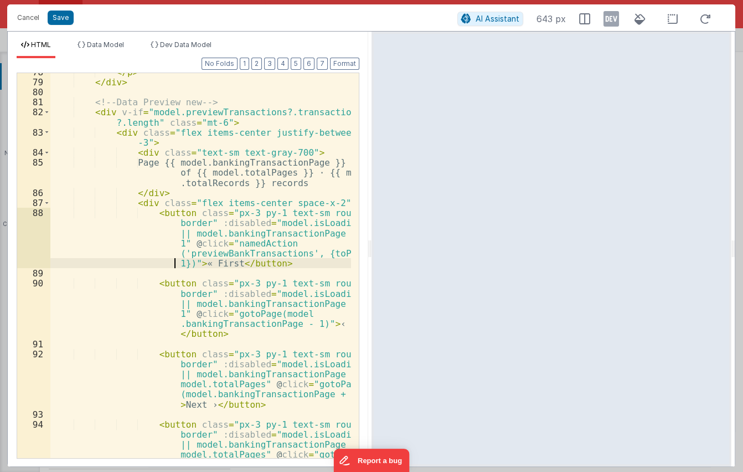
scroll to position [1359, 0]
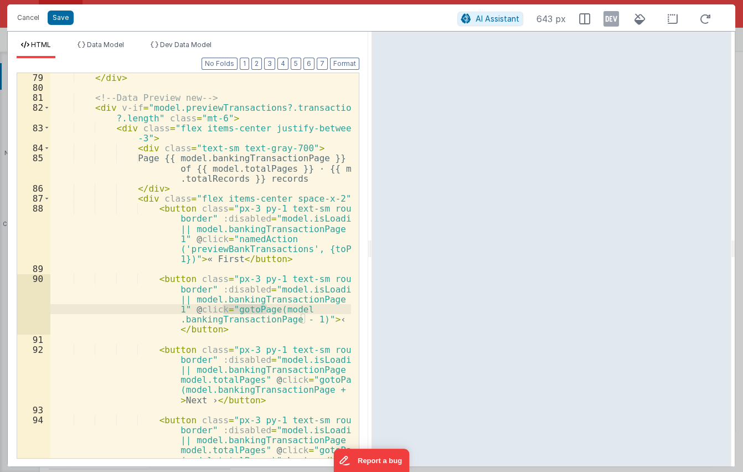
drag, startPoint x: 225, startPoint y: 309, endPoint x: 267, endPoint y: 308, distance: 41.5
click at [267, 308] on div "</ div > <!-- Data Preview new --> < div v-if = "model.previewTransactions?.tra…" at bounding box center [200, 275] width 301 height 405
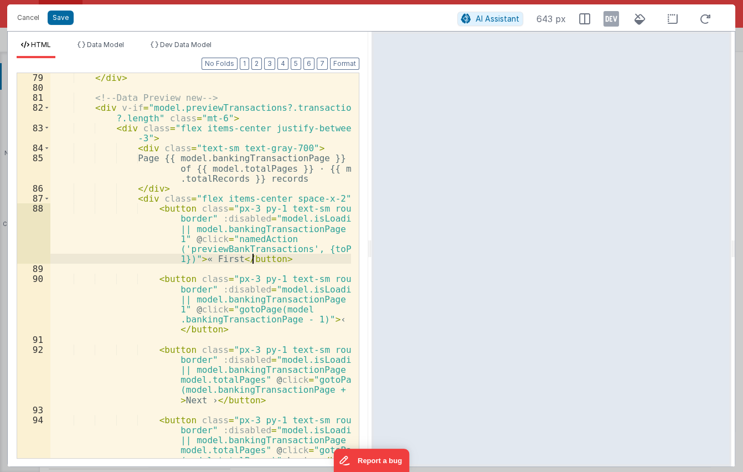
click at [250, 262] on div "</ div > <!-- Data Preview new --> < div v-if = "model.previewTransactions?.tra…" at bounding box center [200, 275] width 301 height 405
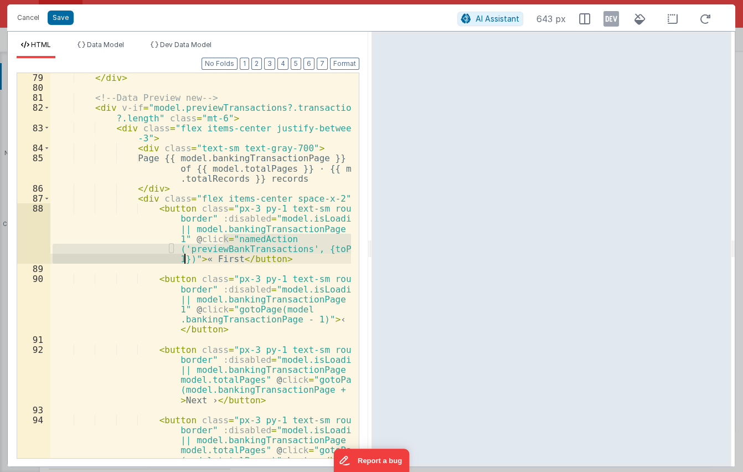
drag, startPoint x: 223, startPoint y: 240, endPoint x: 187, endPoint y: 261, distance: 41.2
click at [183, 259] on div "</ div > <!-- Data Preview new --> < div v-if = "model.previewTransactions?.tra…" at bounding box center [200, 275] width 301 height 405
click at [221, 308] on div "</ div > <!-- Data Preview new --> < div v-if = "model.previewTransactions?.tra…" at bounding box center [200, 275] width 301 height 405
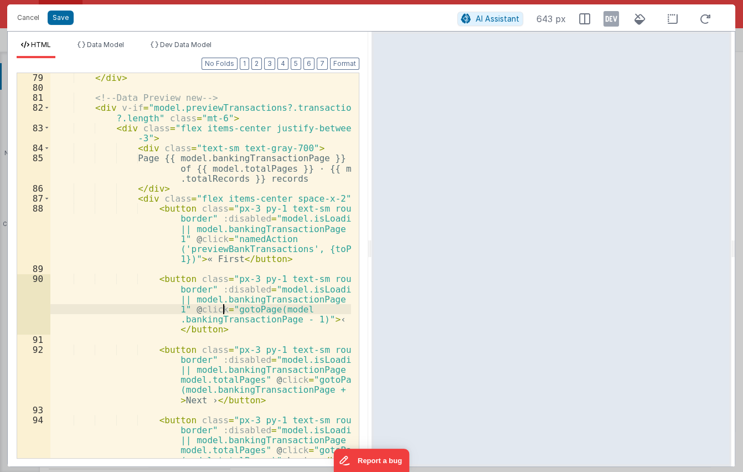
paste textarea
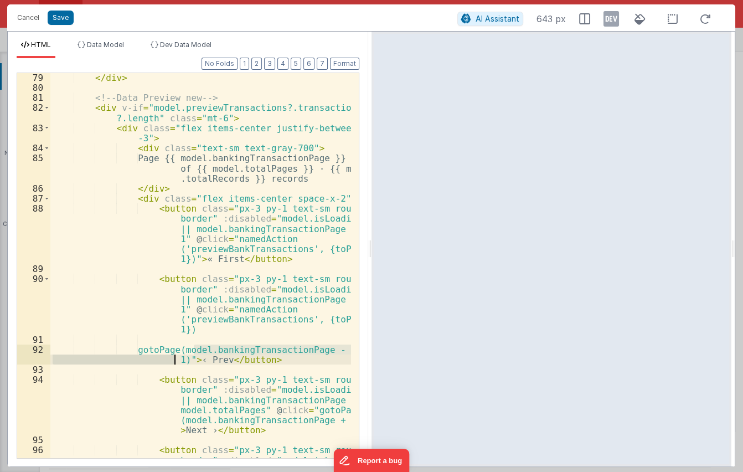
drag, startPoint x: 194, startPoint y: 349, endPoint x: 174, endPoint y: 361, distance: 23.6
click at [174, 361] on div "</ div > <!-- Data Preview new --> < div v-if = "model.previewTransactions?.tra…" at bounding box center [200, 295] width 301 height 445
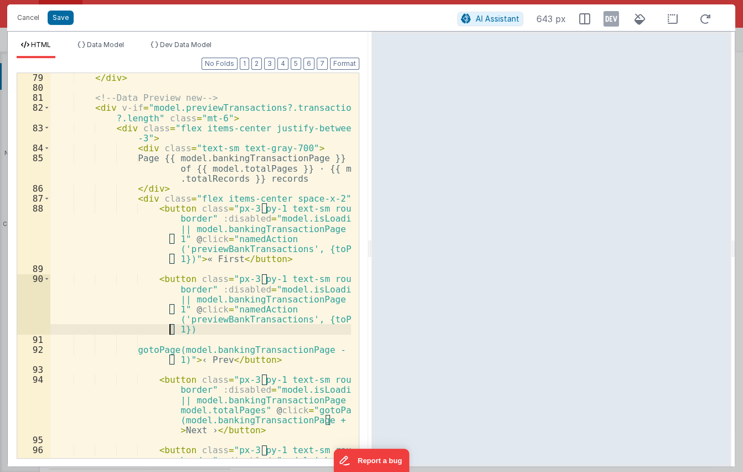
click at [171, 329] on div "</ div > <!-- Data Preview new --> < div v-if = "model.previewTransactions?.tra…" at bounding box center [200, 295] width 301 height 445
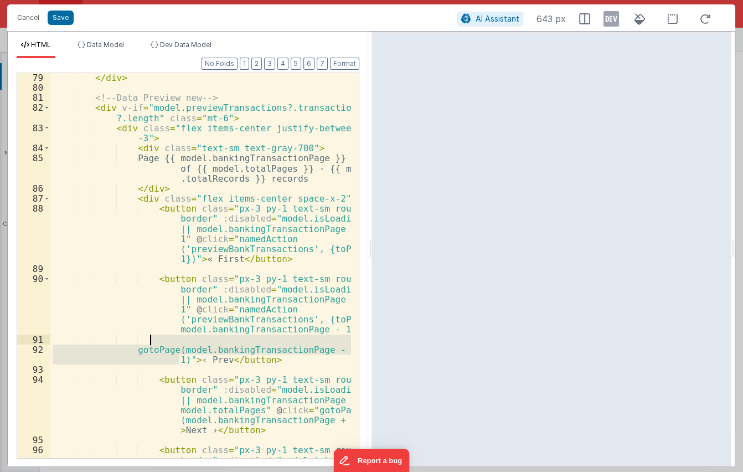
drag, startPoint x: 178, startPoint y: 359, endPoint x: 175, endPoint y: 343, distance: 16.3
click at [175, 343] on div "</ div > <!-- Data Preview new --> < div v-if = "model.previewTransactions?.tra…" at bounding box center [200, 295] width 301 height 445
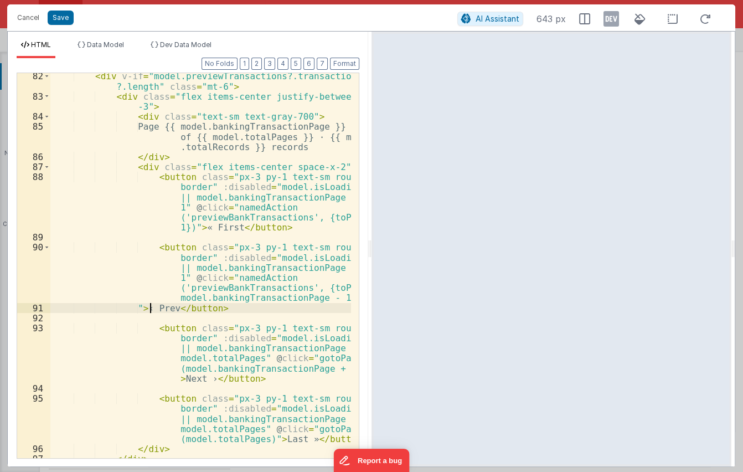
scroll to position [1396, 0]
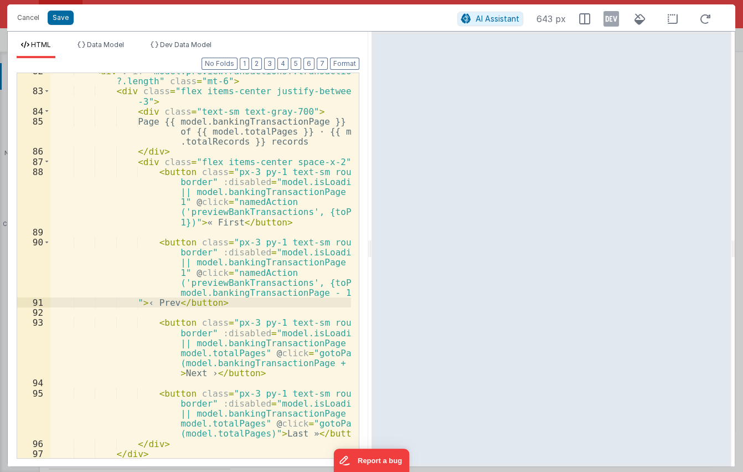
click at [246, 283] on div "< div v-if = "model.previewTransactions?.transactions ?.length" class = "mt-6" …" at bounding box center [200, 273] width 301 height 415
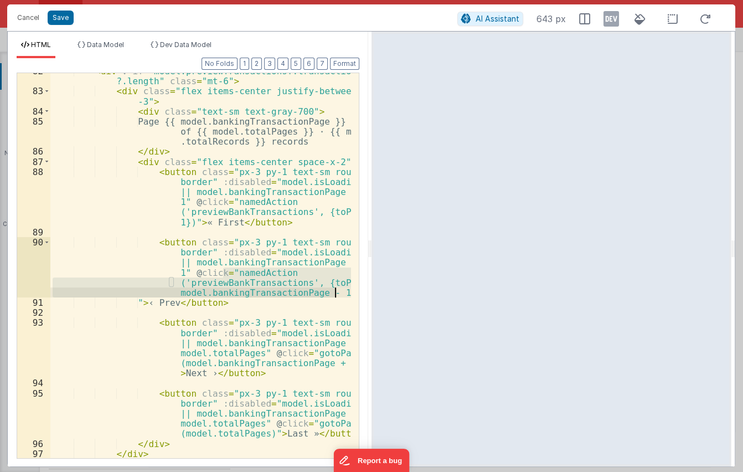
drag, startPoint x: 224, startPoint y: 270, endPoint x: 343, endPoint y: 292, distance: 121.5
click at [343, 291] on div "< div v-if = "model.previewTransactions?.transactions ?.length" class = "mt-6" …" at bounding box center [200, 273] width 301 height 415
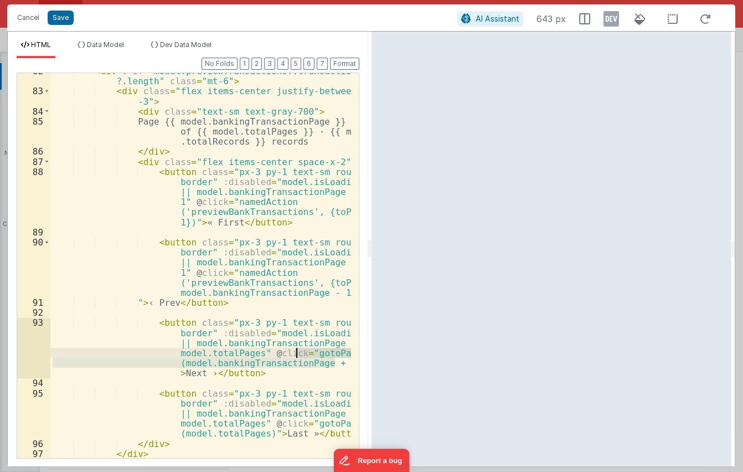
drag, startPoint x: 334, startPoint y: 363, endPoint x: 296, endPoint y: 355, distance: 38.5
click at [296, 355] on div "< div v-if = "model.previewTransactions?.transactions ?.length" class = "mt-6" …" at bounding box center [200, 273] width 301 height 415
paste textarea
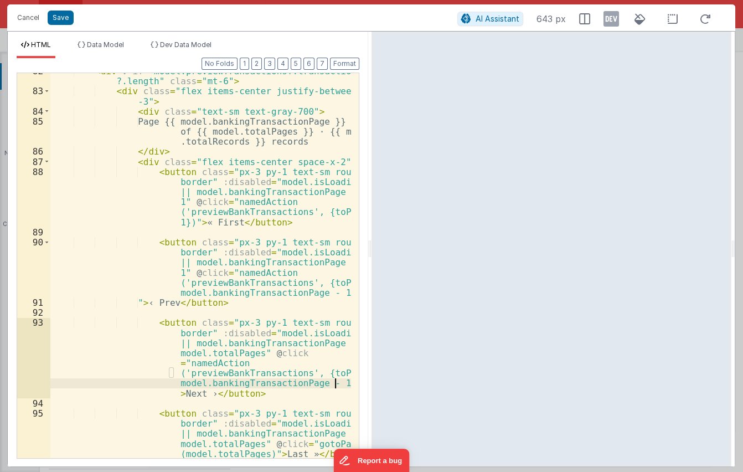
click at [316, 384] on div "< div v-if = "model.previewTransactions?.transactions ?.length" class = "mt-6" …" at bounding box center [200, 273] width 301 height 415
click at [60, 22] on button "Save" at bounding box center [61, 18] width 26 height 14
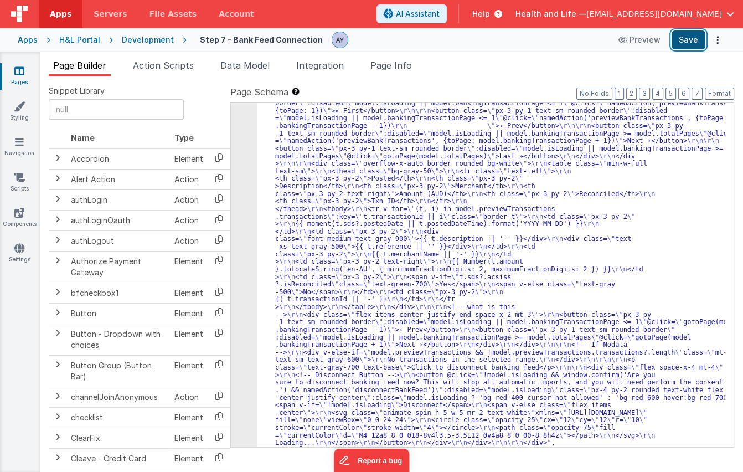
click at [693, 38] on button "Save" at bounding box center [689, 39] width 34 height 19
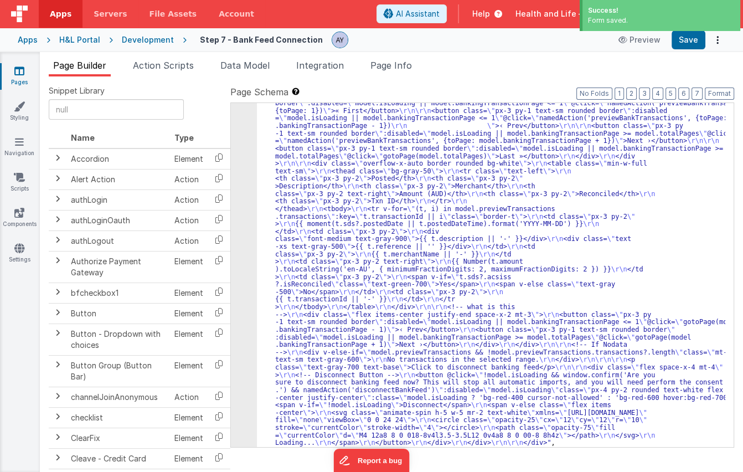
click at [469, 160] on div ""html" : "<div class= \" p-6 space-y-6 \" > \r\n\r\n <!-- Banking Feed === true…" at bounding box center [491, 282] width 468 height 1031
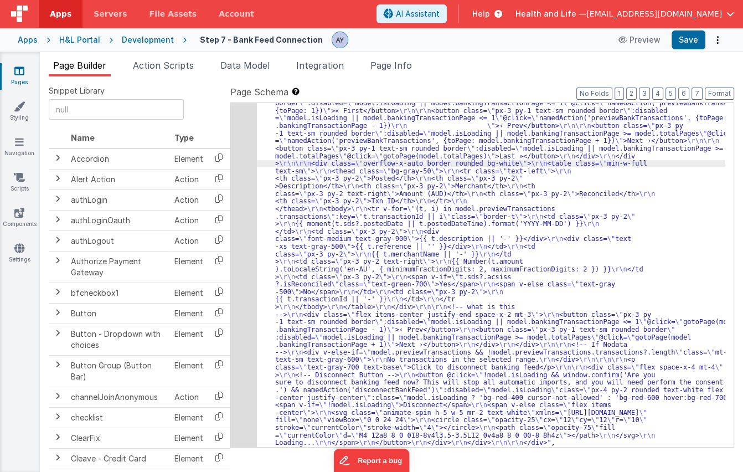
click at [424, 285] on div ""html" : "<div class= \" p-6 space-y-6 \" > \r\n\r\n <!-- Banking Feed === true…" at bounding box center [491, 282] width 468 height 1031
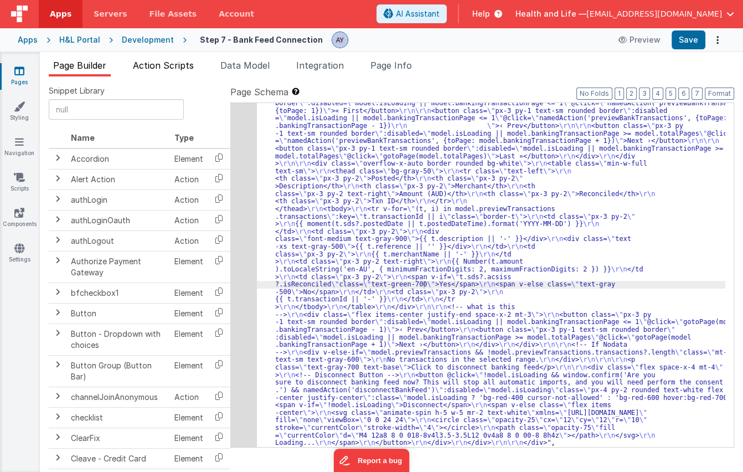
click at [176, 71] on li "Action Scripts" at bounding box center [163, 68] width 70 height 18
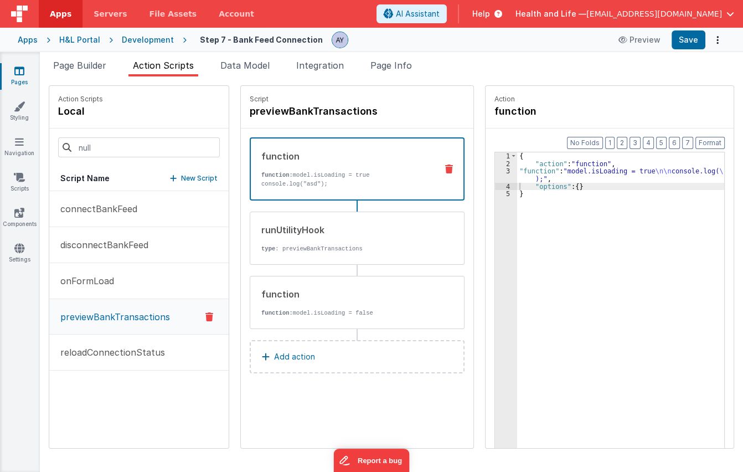
click at [541, 177] on div "{ "action" : "function" , "function" : "model.isLoading = true \n\n console.log…" at bounding box center [628, 324] width 222 height 345
click at [495, 177] on div "3" at bounding box center [506, 174] width 22 height 15
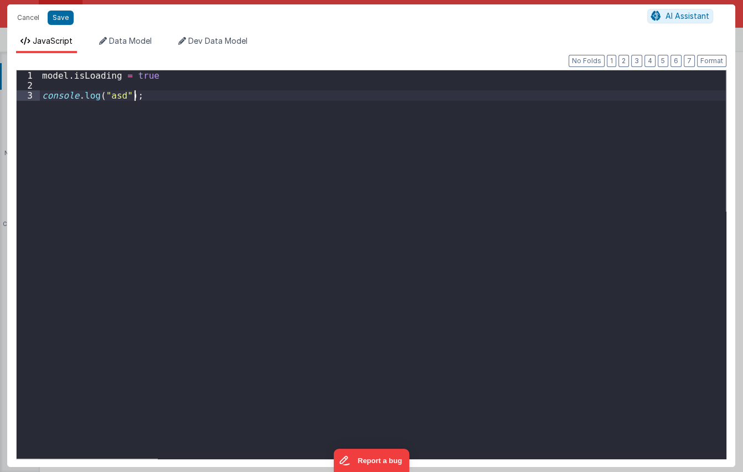
click at [289, 171] on div "model . isLoading = true console . log ( "asd" ) ;" at bounding box center [383, 274] width 686 height 408
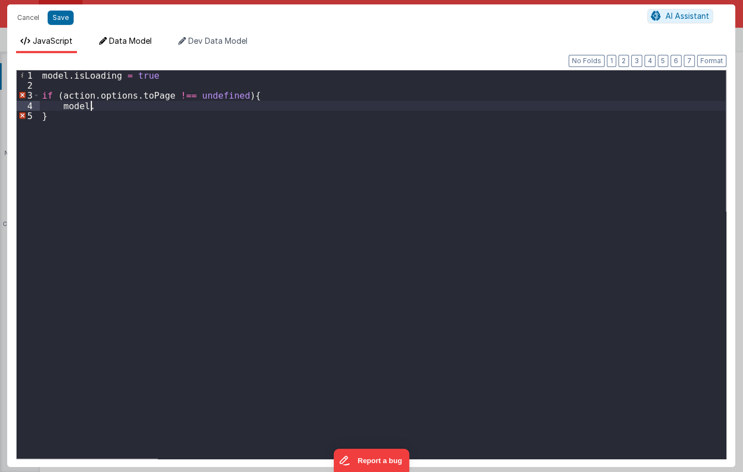
click at [136, 38] on span "Data Model" at bounding box center [130, 40] width 43 height 9
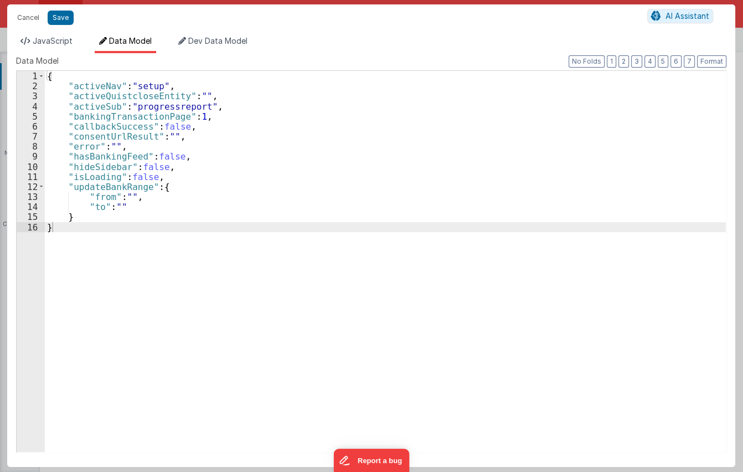
click at [151, 122] on div "{ "activeNav" : "setup" , "activeQuistcloseEntity" : "" , "activeSub" : "progre…" at bounding box center [385, 271] width 681 height 401
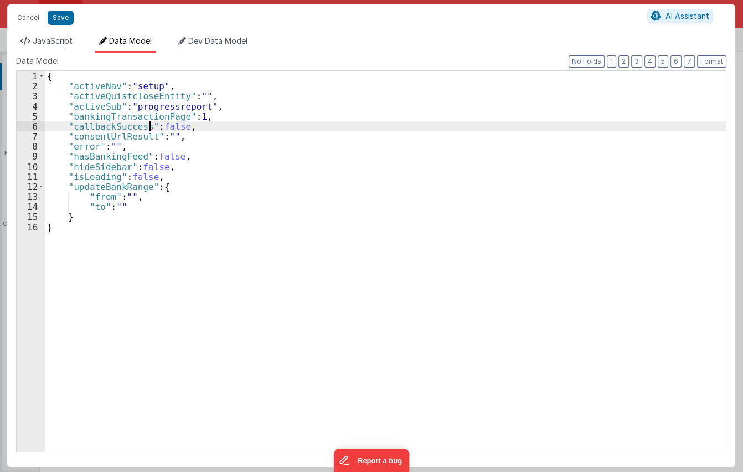
click at [151, 122] on div "{ "activeNav" : "setup" , "activeQuistcloseEntity" : "" , "activeSub" : "progre…" at bounding box center [385, 271] width 681 height 401
click at [146, 116] on div "{ "activeNav" : "setup" , "activeQuistcloseEntity" : "" , "activeSub" : "progre…" at bounding box center [385, 271] width 681 height 401
click at [145, 116] on div "{ "activeNav" : "setup" , "activeQuistcloseEntity" : "" , "activeSub" : "progre…" at bounding box center [385, 271] width 681 height 401
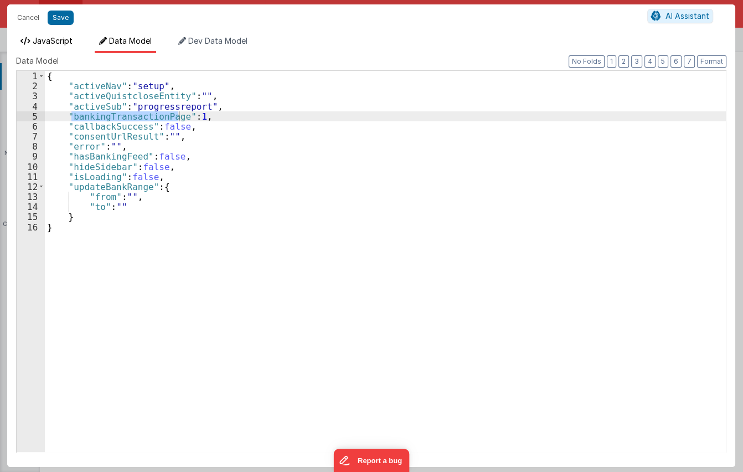
click at [35, 42] on span "JavaScript" at bounding box center [53, 40] width 40 height 9
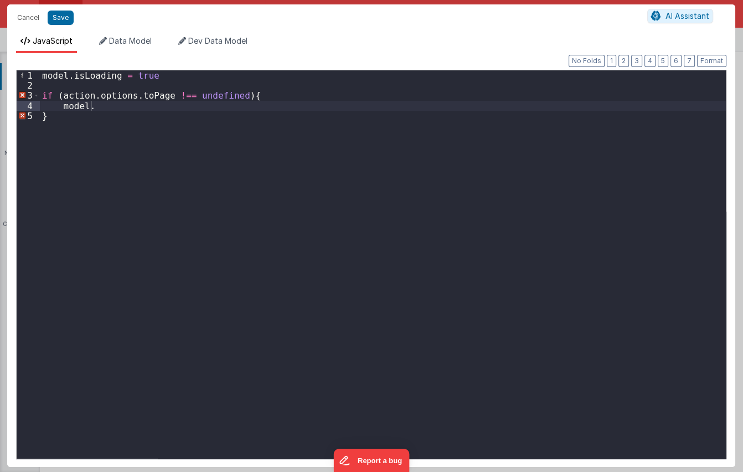
click at [154, 111] on div "model . isLoading = true if ( action . options . toPage !== undefined ) { model…" at bounding box center [383, 274] width 686 height 408
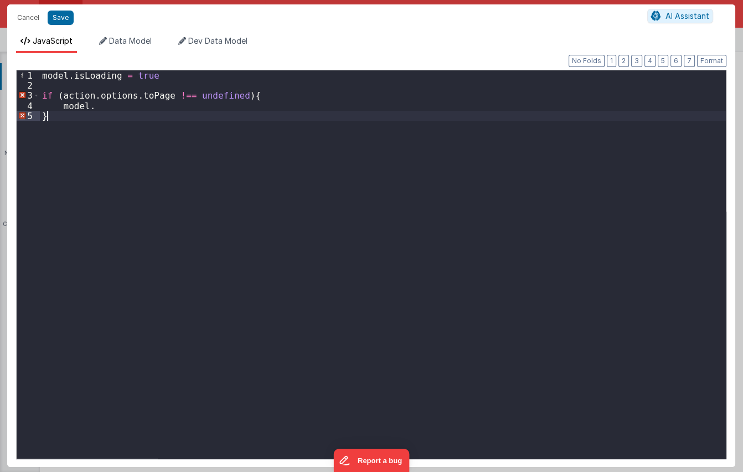
click at [156, 107] on div "model . isLoading = true if ( action . options . toPage !== undefined ) { model…" at bounding box center [383, 274] width 686 height 408
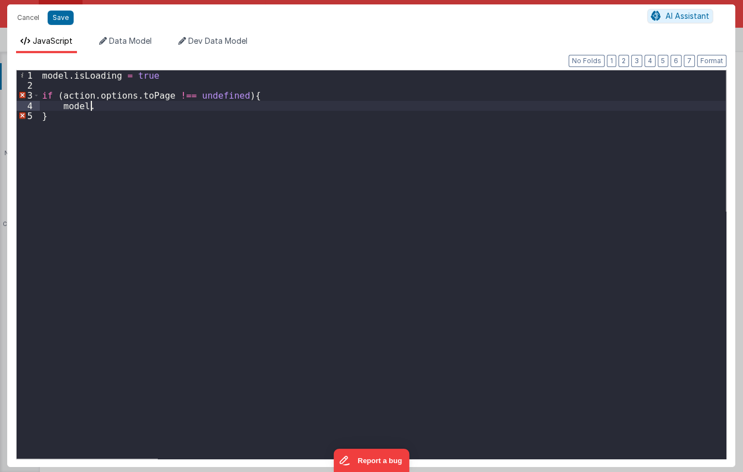
paste textarea
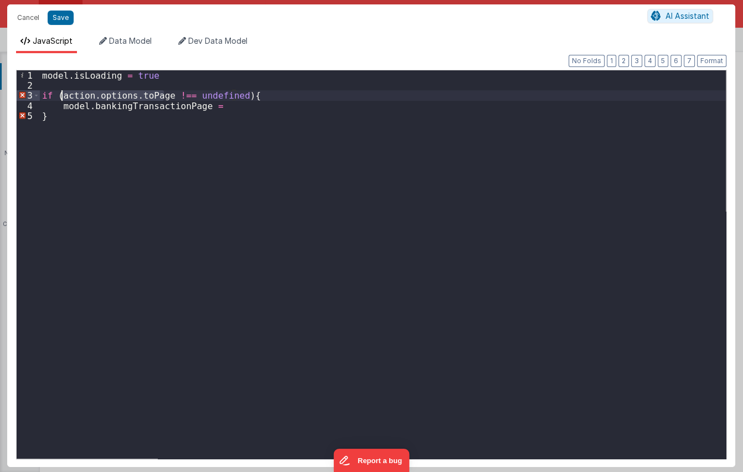
drag, startPoint x: 163, startPoint y: 95, endPoint x: 63, endPoint y: 96, distance: 100.8
click at [63, 96] on div "model . isLoading = true if ( action . options . toPage !== undefined ) { model…" at bounding box center [383, 274] width 686 height 408
drag, startPoint x: 273, startPoint y: 116, endPoint x: 275, endPoint y: 110, distance: 6.2
click at [273, 112] on div "model . isLoading = true if ( action . options . toPage !== undefined ) { model…" at bounding box center [383, 274] width 686 height 408
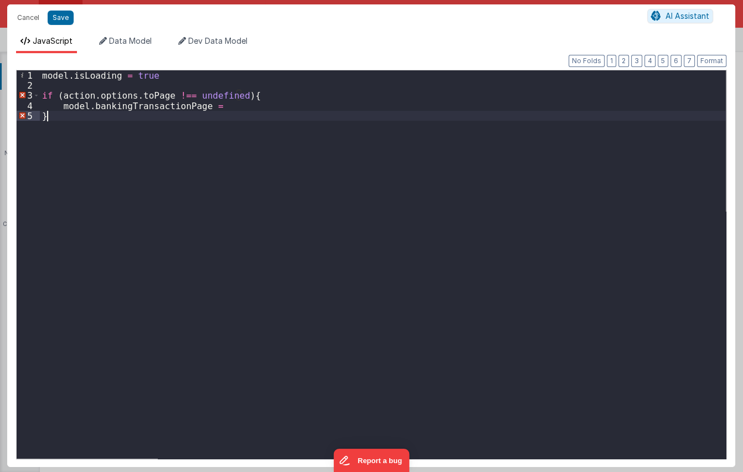
click at [275, 107] on div "model . isLoading = true if ( action . options . toPage !== undefined ) { model…" at bounding box center [383, 274] width 686 height 408
paste textarea
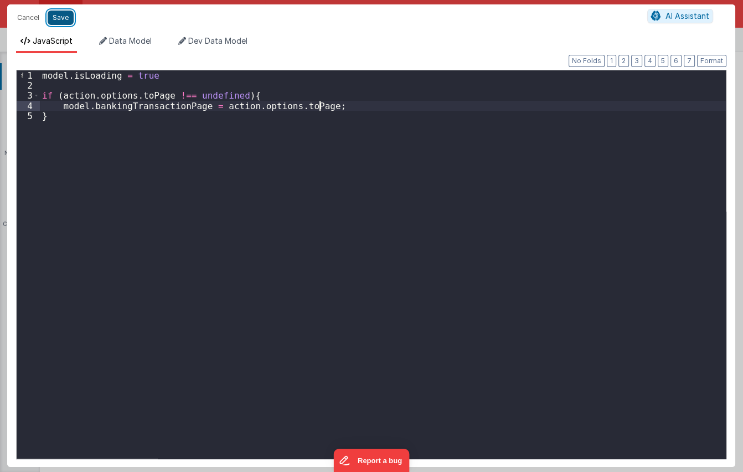
click at [56, 13] on button "Save" at bounding box center [61, 18] width 26 height 14
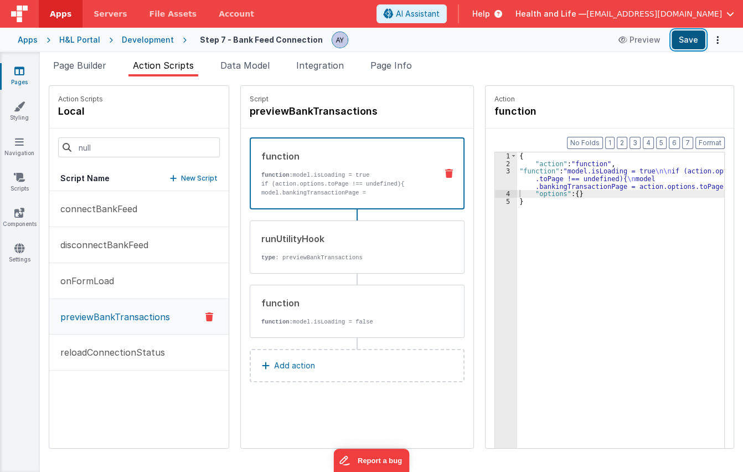
click at [693, 45] on button "Save" at bounding box center [689, 39] width 34 height 19
drag, startPoint x: 88, startPoint y: 72, endPoint x: 225, endPoint y: 111, distance: 142.1
click at [88, 72] on li "Page Builder" at bounding box center [80, 68] width 62 height 18
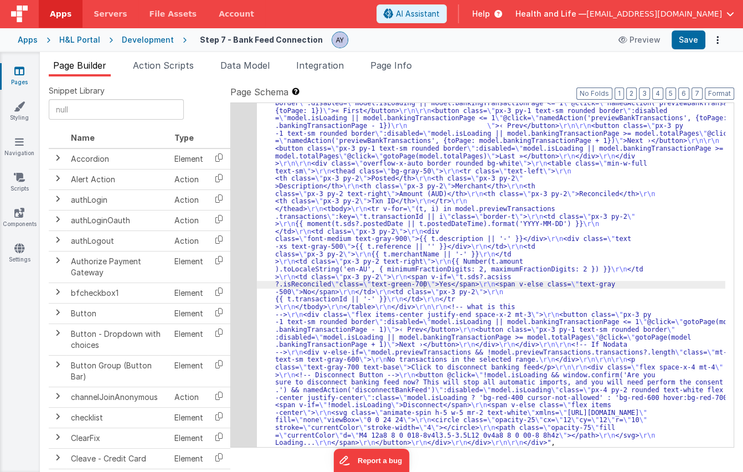
click at [384, 199] on div ""html" : "<div class= \" p-6 space-y-6 \" > \r\n\r\n <!-- Banking Feed === true…" at bounding box center [491, 282] width 468 height 1031
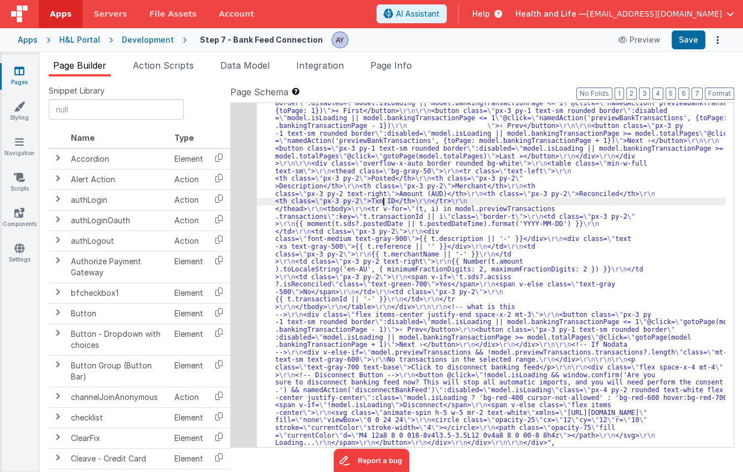
click at [242, 208] on div "26" at bounding box center [244, 106] width 26 height 679
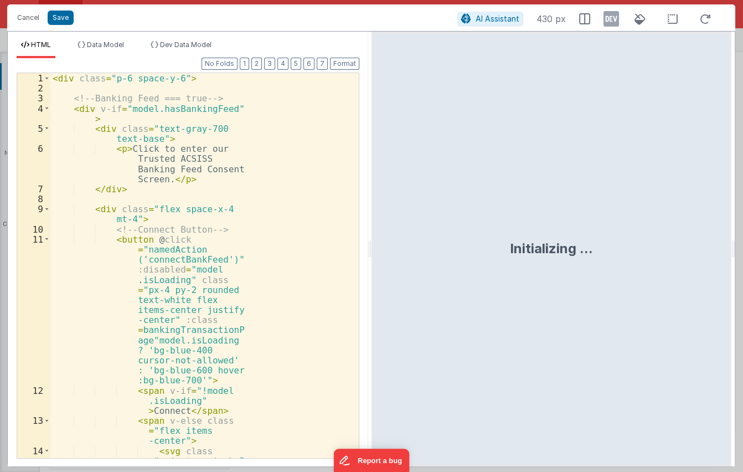
scroll to position [547, 0]
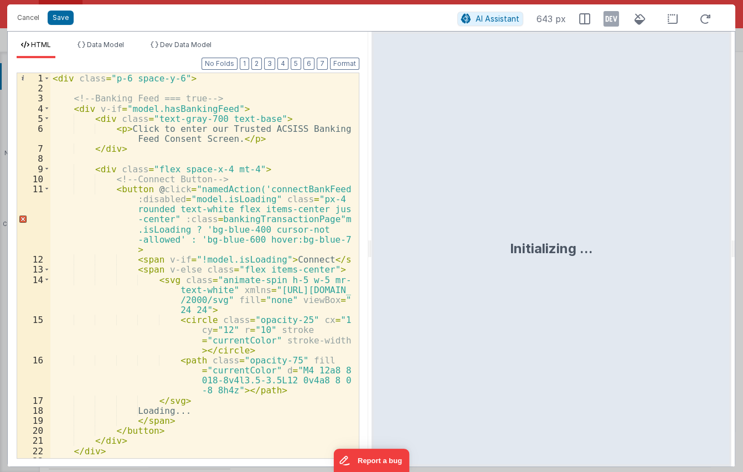
click at [255, 210] on div "< div class = "p-6 space-y-6" > <!-- Banking Feed === true --> < div v-if = "mo…" at bounding box center [200, 275] width 301 height 405
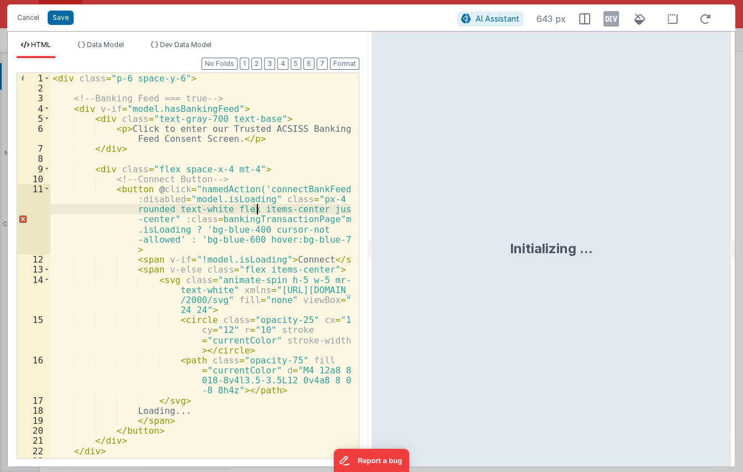
click at [259, 218] on div "< div class = "p-6 space-y-6" > <!-- Banking Feed === true --> < div v-if = "mo…" at bounding box center [200, 275] width 301 height 405
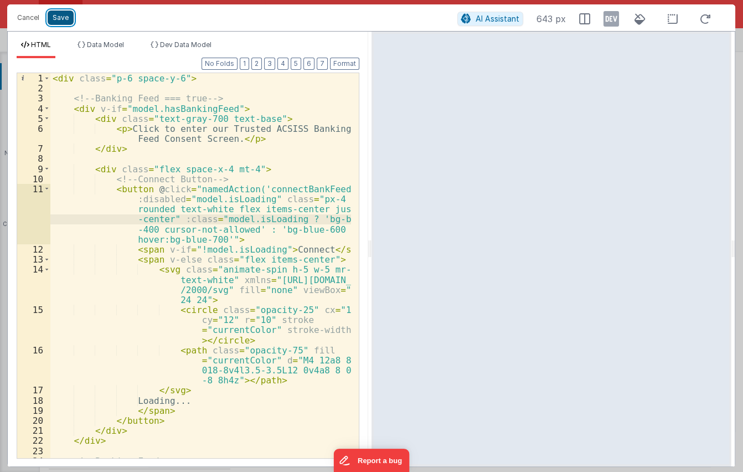
click at [67, 20] on button "Save" at bounding box center [61, 18] width 26 height 14
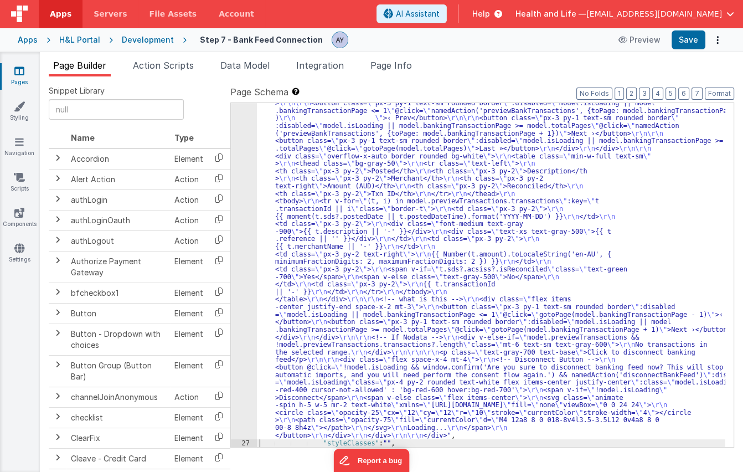
click at [307, 194] on div ""html" : "<div class= \" p-6 space-y-6 \" > \r\n\r\n <!-- Banking Feed === true…" at bounding box center [491, 275] width 468 height 1031
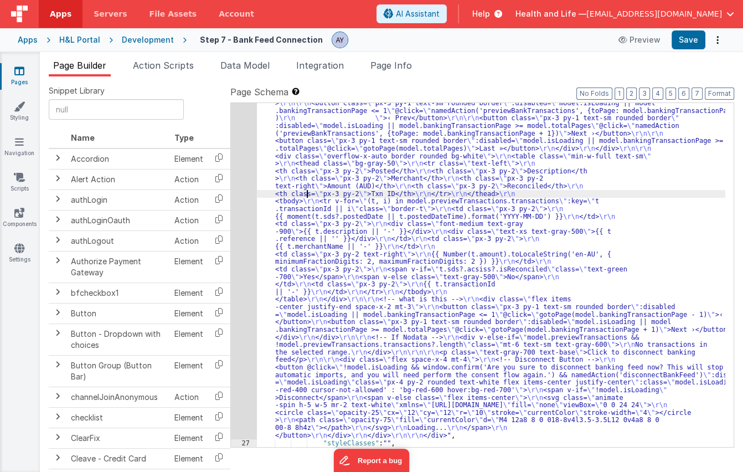
click at [241, 197] on div "26" at bounding box center [244, 99] width 26 height 679
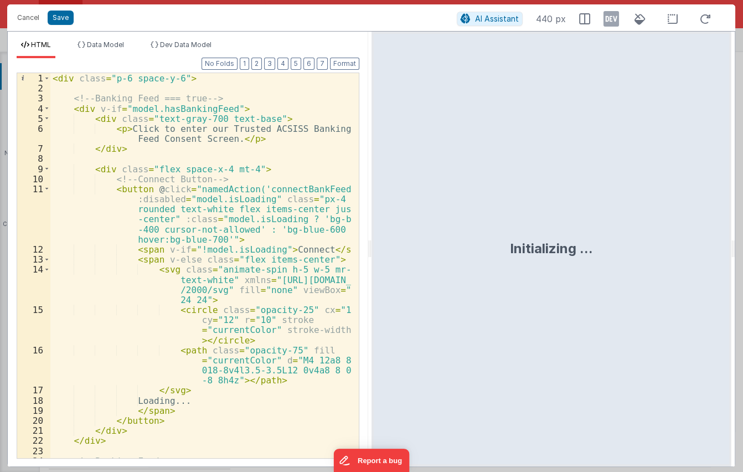
click at [187, 210] on div "< div class = "p-6 space-y-6" > <!-- Banking Feed === true --> < div v-if = "mo…" at bounding box center [200, 275] width 301 height 405
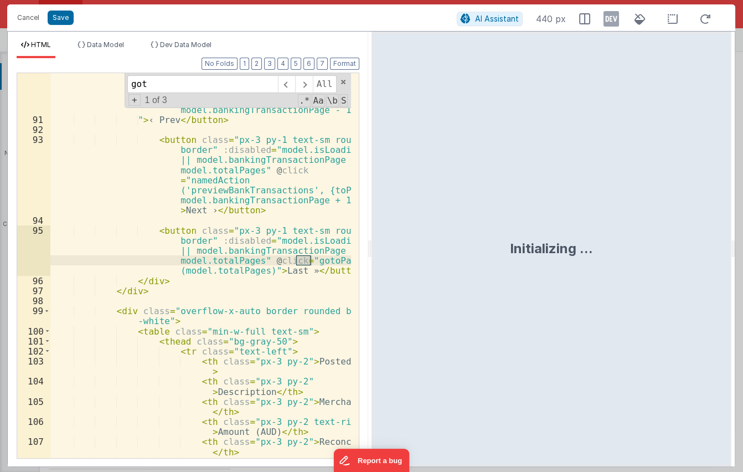
type input "goto"
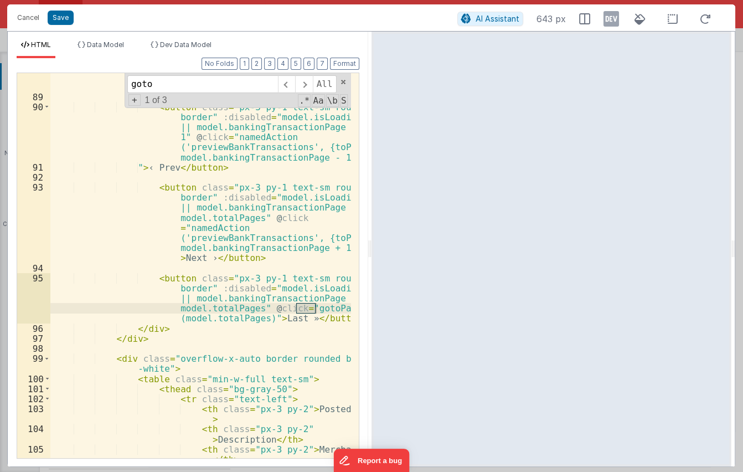
scroll to position [1514, 0]
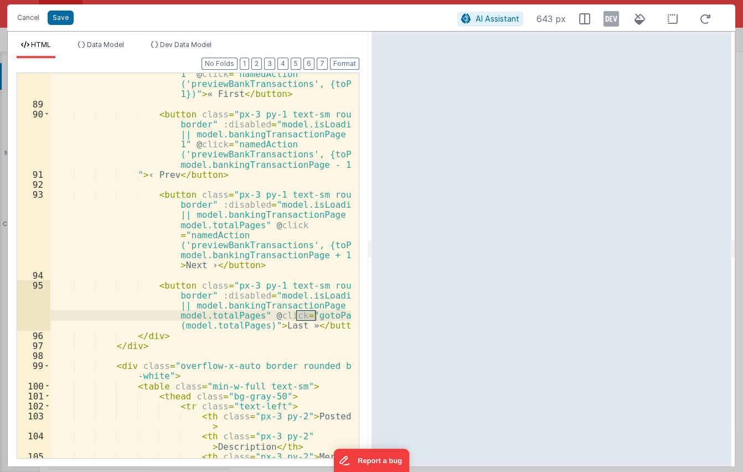
click at [248, 326] on div "< button class = "px-3 py-1 text-sm rounded border" :disabled = "model.isLoadin…" at bounding box center [200, 270] width 301 height 465
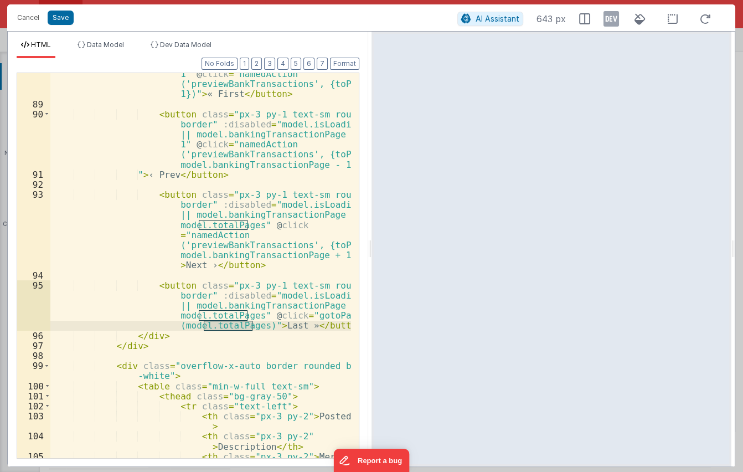
click at [216, 323] on div "< button class = "px-3 py-1 text-sm rounded border" :disabled = "model.isLoadin…" at bounding box center [200, 265] width 301 height 385
click at [222, 327] on div "< button class = "px-3 py-1 text-sm rounded border" :disabled = "model.isLoadin…" at bounding box center [200, 270] width 301 height 465
click at [246, 321] on div "< button class = "px-3 py-1 text-sm rounded border" :disabled = "model.isLoadin…" at bounding box center [200, 265] width 301 height 385
drag, startPoint x: 251, startPoint y: 324, endPoint x: 176, endPoint y: 327, distance: 74.8
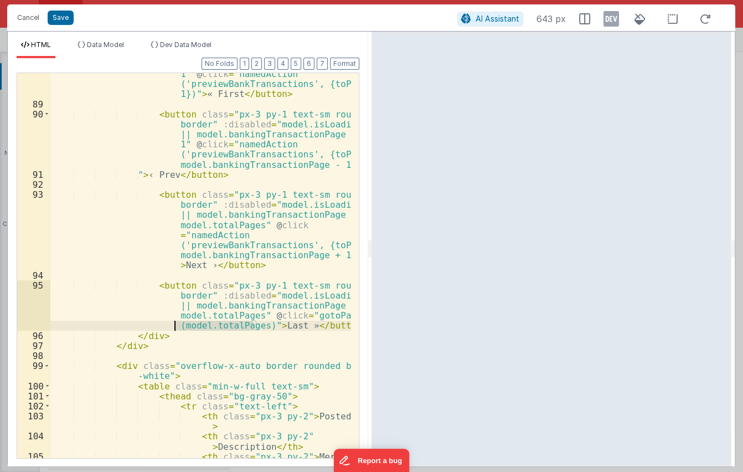
click at [176, 327] on div "< button class = "px-3 py-1 text-sm rounded border" :disabled = "model.isLoadin…" at bounding box center [200, 270] width 301 height 465
click at [95, 44] on span "Data Model" at bounding box center [105, 44] width 37 height 8
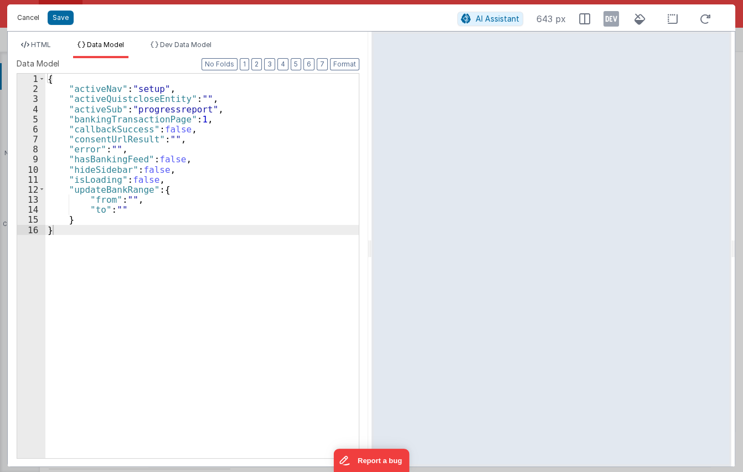
click at [18, 18] on button "Cancel" at bounding box center [28, 18] width 33 height 16
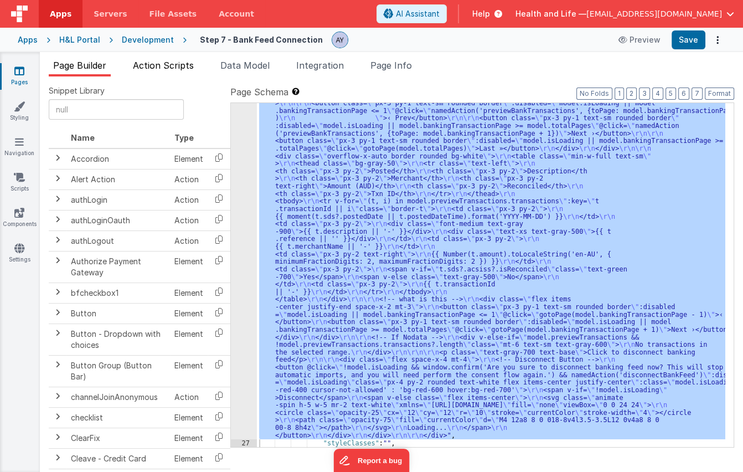
click at [194, 68] on span "Action Scripts" at bounding box center [163, 65] width 61 height 11
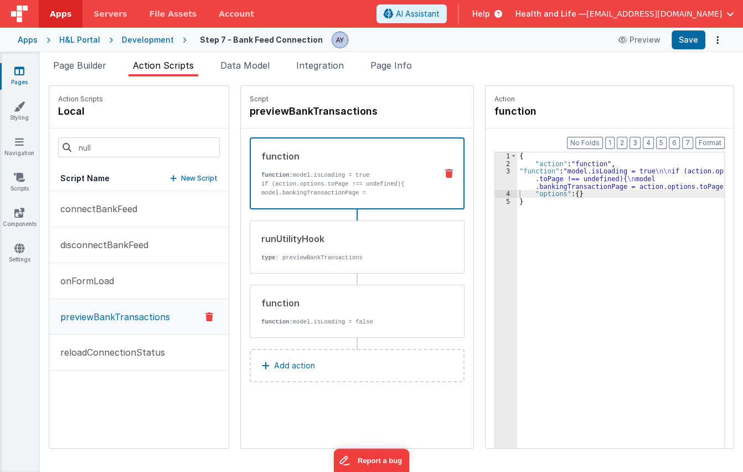
click at [277, 172] on p "function: model.isLoading = true" at bounding box center [344, 175] width 167 height 9
click at [275, 276] on div "function function: model.isLoading = true if (action.options.toPage !== undefin…" at bounding box center [357, 237] width 215 height 200
click at [279, 296] on div "function" at bounding box center [344, 302] width 167 height 13
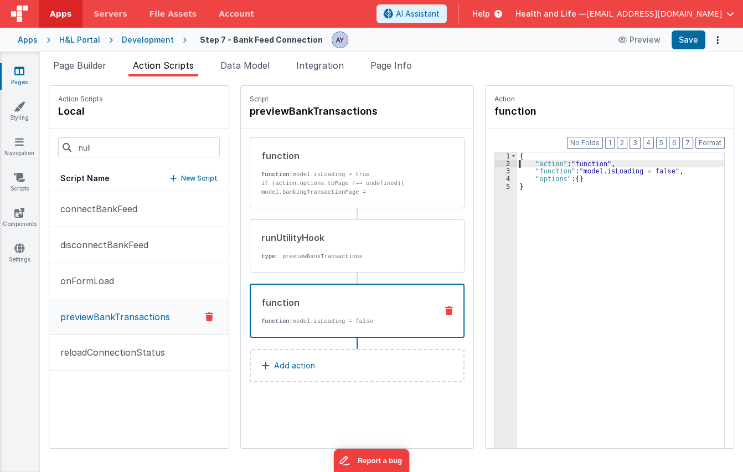
click at [517, 167] on div "{ "action" : "function" , "function" : "model.isLoading = false" , "options" : …" at bounding box center [628, 324] width 222 height 345
click at [495, 173] on div "3" at bounding box center [506, 171] width 22 height 8
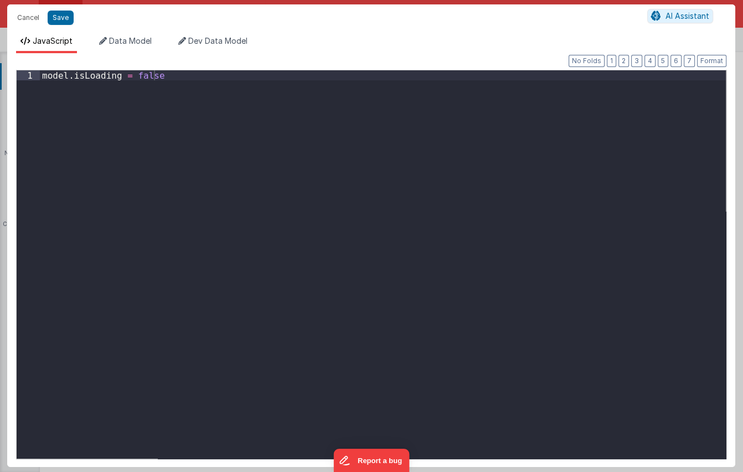
click at [476, 186] on div "model . isLoading = false" at bounding box center [383, 274] width 686 height 408
paste textarea
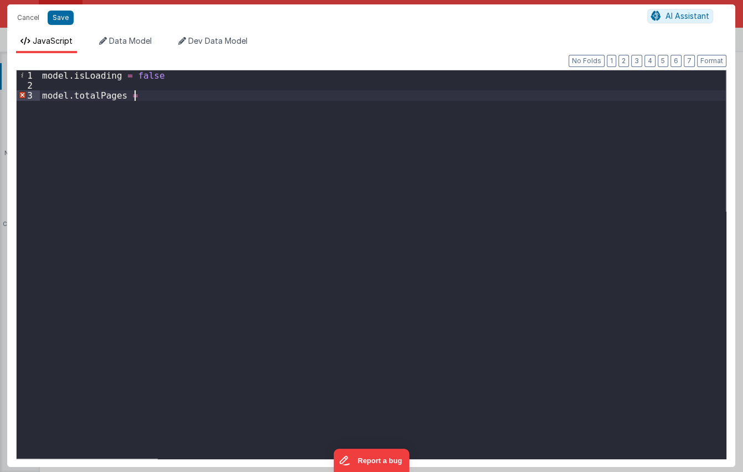
click at [256, 172] on div "model . isLoading = false model . totalPages =" at bounding box center [383, 274] width 686 height 408
click at [278, 144] on div "model . isLoading = false model . totalPages = model ." at bounding box center [383, 274] width 686 height 408
paste textarea
click at [370, 171] on div "model . isLoading = false model . totalPages = model . previewTransactions ." at bounding box center [383, 274] width 686 height 408
click at [70, 20] on button "Save" at bounding box center [61, 18] width 26 height 14
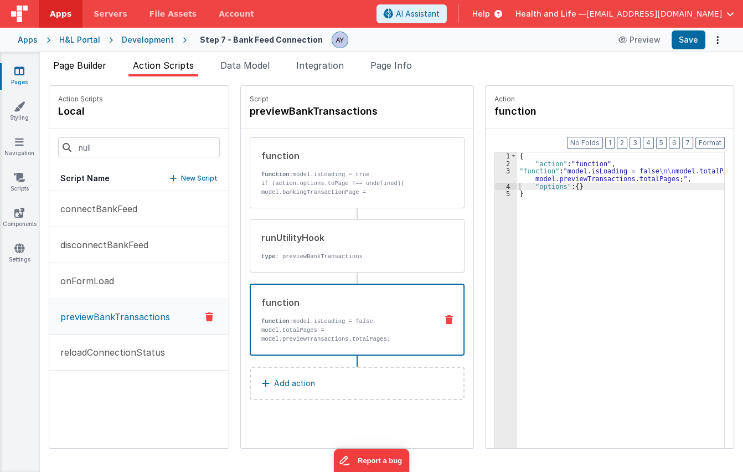
click at [96, 68] on span "Page Builder" at bounding box center [79, 65] width 53 height 11
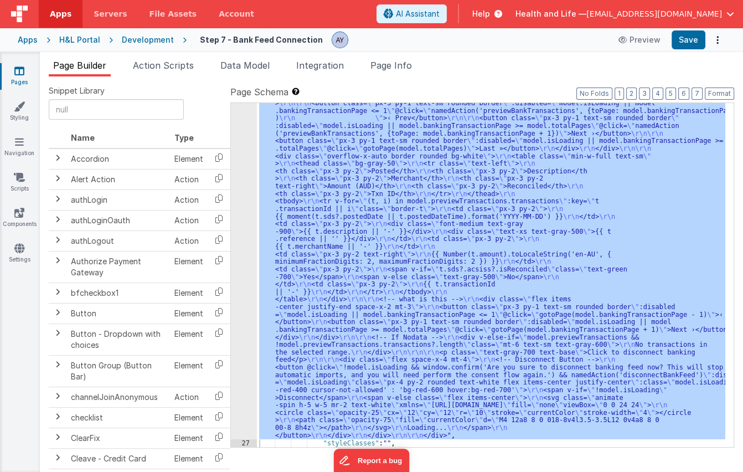
click at [380, 259] on div ""html" : "<div class= \" p-6 space-y-6 \" > \r\n\r\n <!-- Banking Feed === true…" at bounding box center [491, 275] width 468 height 344
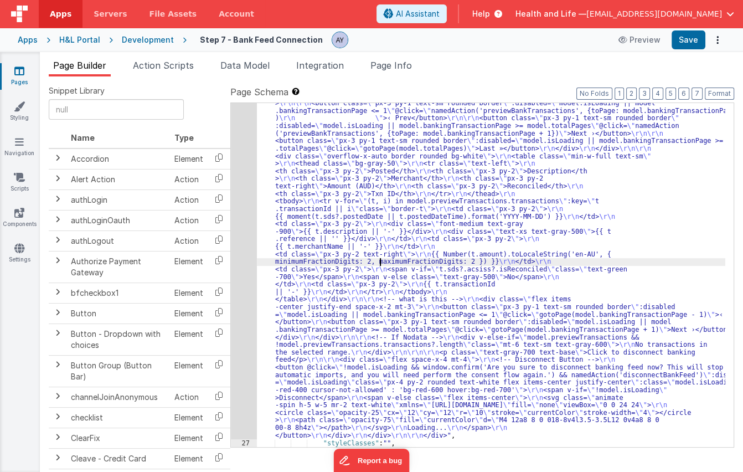
click at [243, 243] on div "26" at bounding box center [244, 99] width 26 height 679
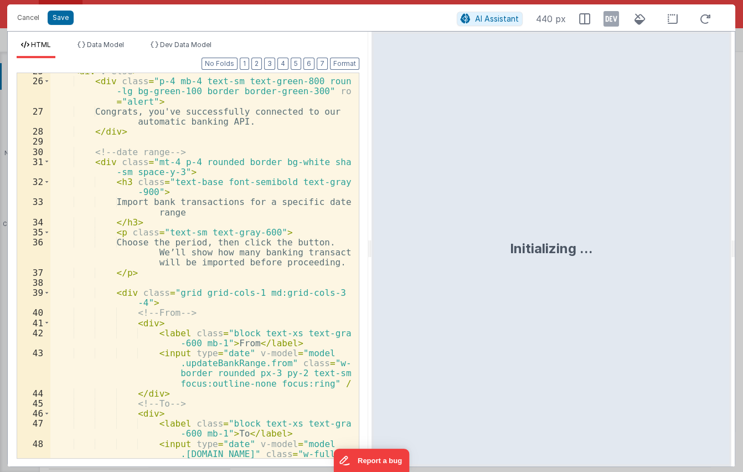
scroll to position [466, 0]
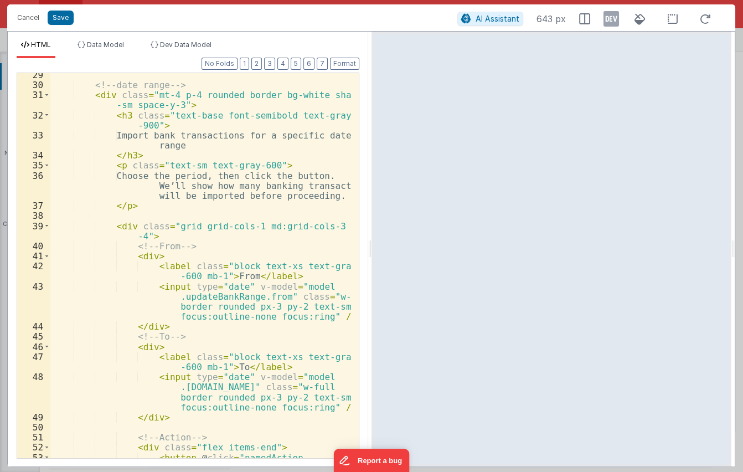
click at [161, 197] on div "<!-- date range --> < div class = "mt-4 p-4 rounded border bg-white shadow -sm …" at bounding box center [200, 282] width 301 height 425
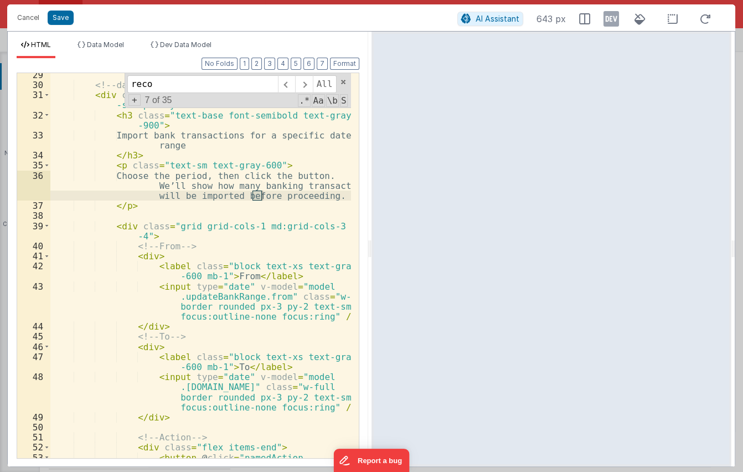
scroll to position [1267, 0]
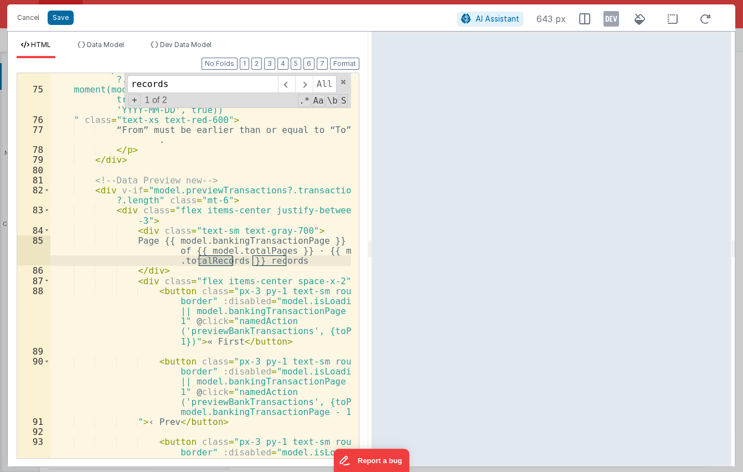
type input "records"
click at [219, 260] on div "model.updateBankRange?.from && model.updateBankRange ?.to && moment(model.updat…" at bounding box center [200, 265] width 301 height 385
click at [219, 260] on div "model.updateBankRange?.from && model.updateBankRange ?.to && moment(model.updat…" at bounding box center [200, 307] width 301 height 486
click at [33, 22] on button "Cancel" at bounding box center [28, 18] width 33 height 16
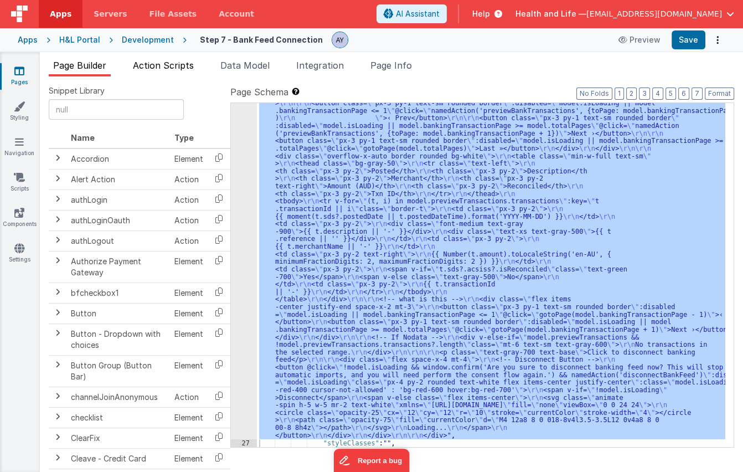
click at [164, 63] on span "Action Scripts" at bounding box center [163, 65] width 61 height 11
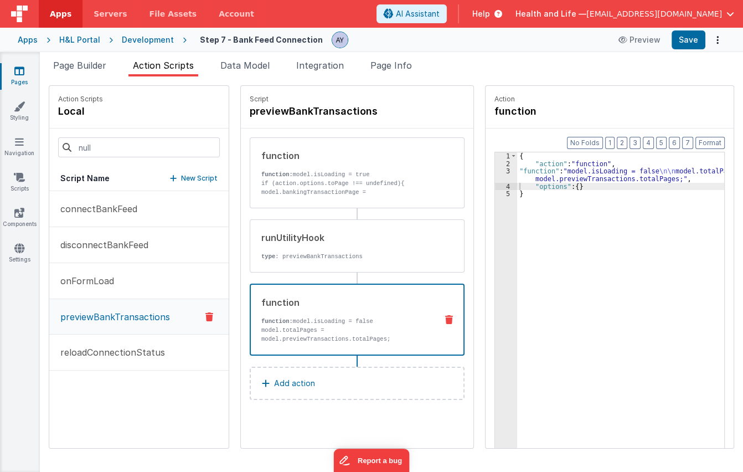
click at [573, 183] on div "{ "action" : "function" , "function" : "model.isLoading = false \n\n model.tota…" at bounding box center [628, 324] width 222 height 345
click at [572, 177] on div "{ "action" : "function" , "function" : "model.isLoading = false \n\n model.tota…" at bounding box center [628, 324] width 222 height 345
click at [495, 181] on div "3" at bounding box center [506, 174] width 22 height 15
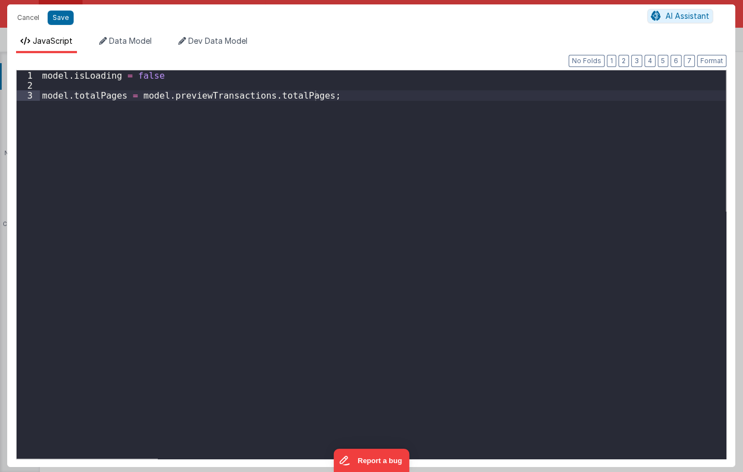
click at [478, 204] on div "model . isLoading = false model . totalPages = model . previewTransactions . to…" at bounding box center [383, 274] width 686 height 408
paste textarea
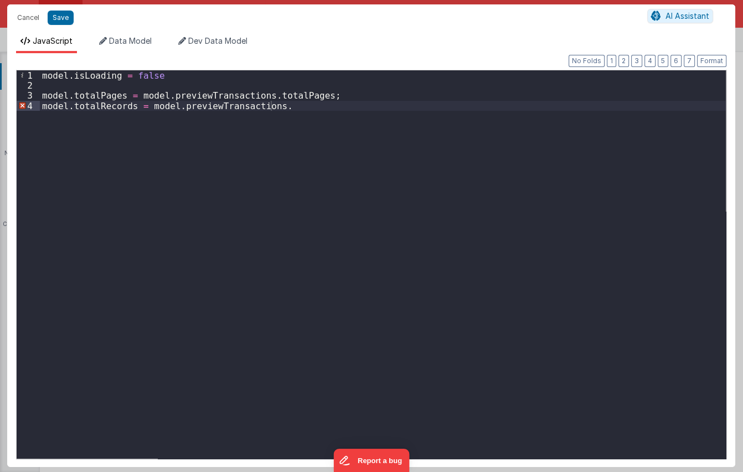
click at [307, 109] on div "model . isLoading = false model . totalPages = model . previewTransactions . to…" at bounding box center [383, 274] width 686 height 408
paste textarea
click at [51, 16] on button "Save" at bounding box center [61, 18] width 26 height 14
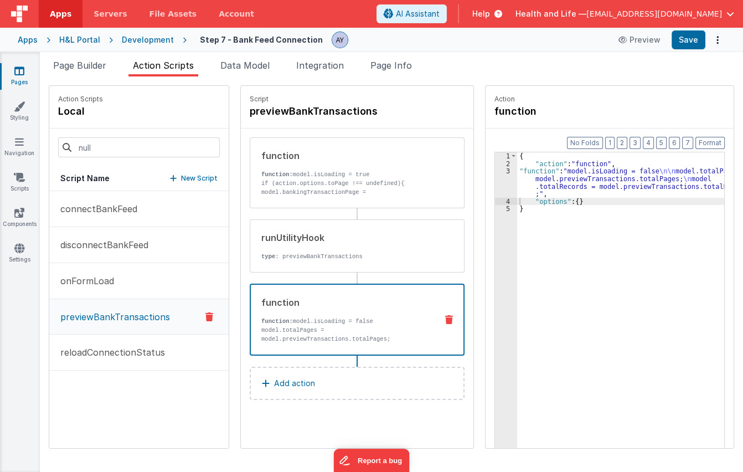
click at [670, 39] on div "Preview Save" at bounding box center [668, 39] width 113 height 19
drag, startPoint x: 470, startPoint y: 70, endPoint x: 686, endPoint y: 65, distance: 216.5
click at [477, 70] on ul "Page Builder Action Scripts Data Model Integration Page Info" at bounding box center [391, 68] width 703 height 18
click at [693, 44] on button "Save" at bounding box center [689, 39] width 34 height 19
click at [82, 62] on span "Page Builder" at bounding box center [79, 65] width 53 height 11
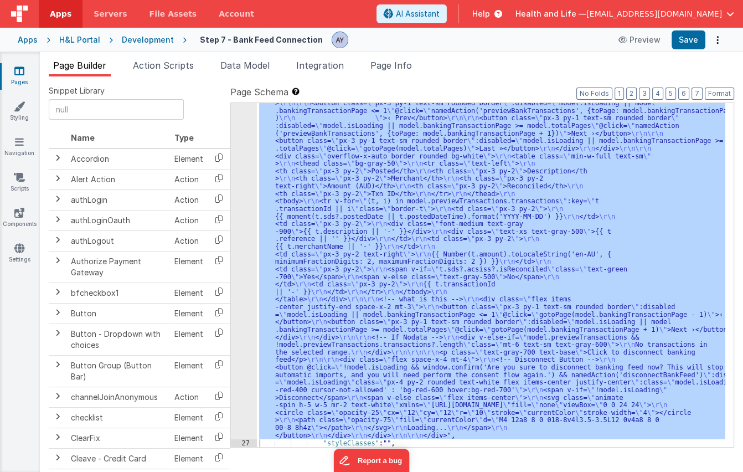
click at [321, 254] on div ""html" : "<div class= \" p-6 space-y-6 \" > \r\n\r\n <!-- Banking Feed === true…" at bounding box center [491, 275] width 468 height 344
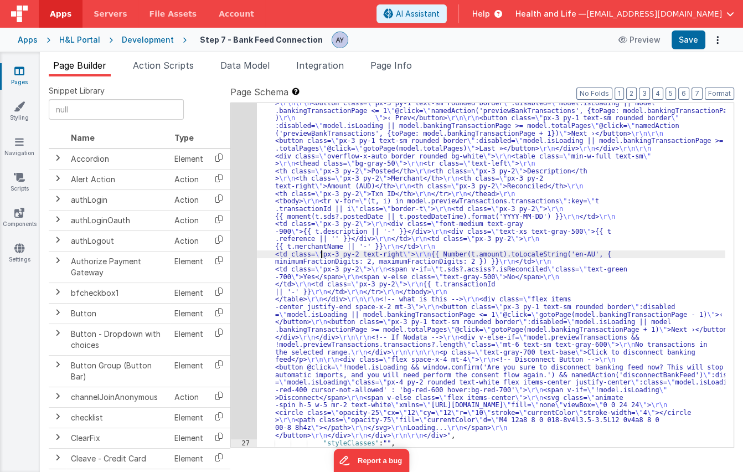
click at [246, 261] on div "26" at bounding box center [244, 99] width 26 height 679
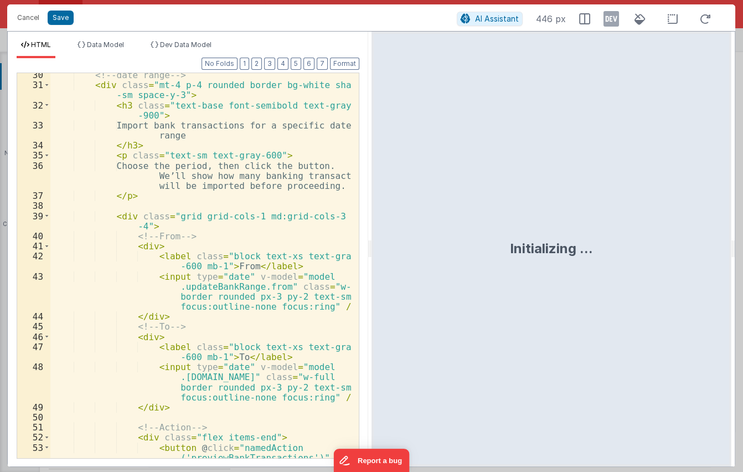
scroll to position [476, 0]
click at [178, 229] on div "<!-- date range --> < div class = "mt-4 p-4 rounded border bg-white shadow -sm …" at bounding box center [200, 282] width 301 height 425
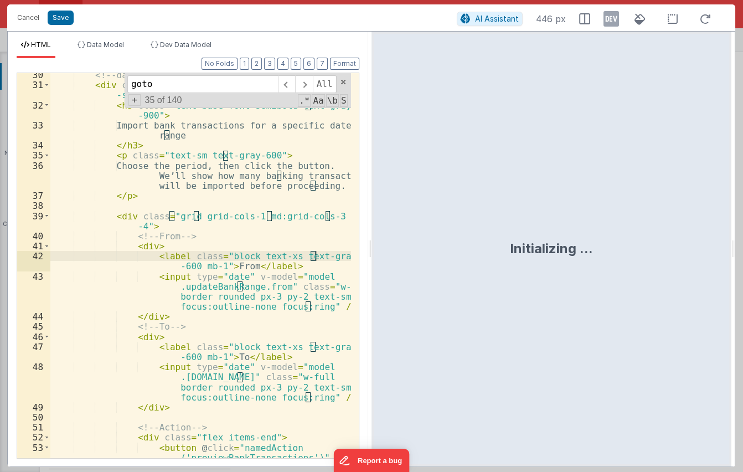
scroll to position [1569, 0]
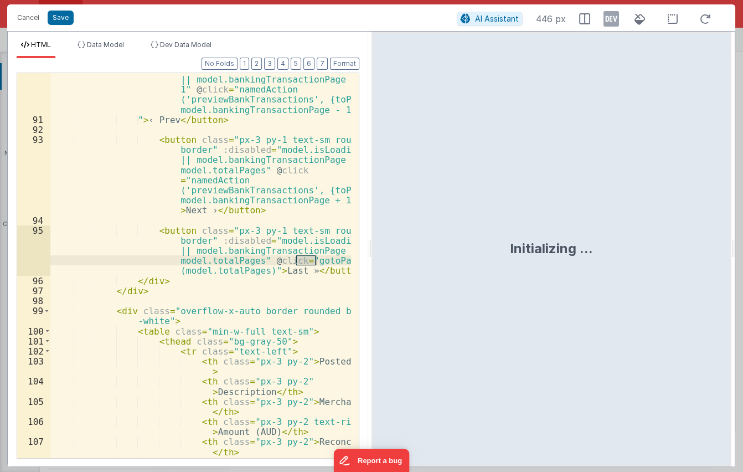
click at [293, 246] on div "< button class = "px-3 py-1 text-sm rounded border" :disabled = "model.isLoadin…" at bounding box center [200, 286] width 301 height 465
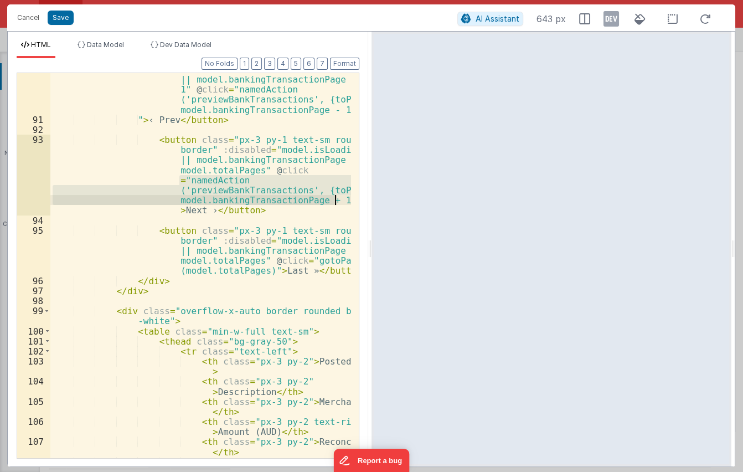
drag, startPoint x: 178, startPoint y: 180, endPoint x: 333, endPoint y: 199, distance: 156.1
click at [333, 199] on div "< button class = "px-3 py-1 text-sm rounded border" :disabled = "model.isLoadin…" at bounding box center [200, 286] width 301 height 465
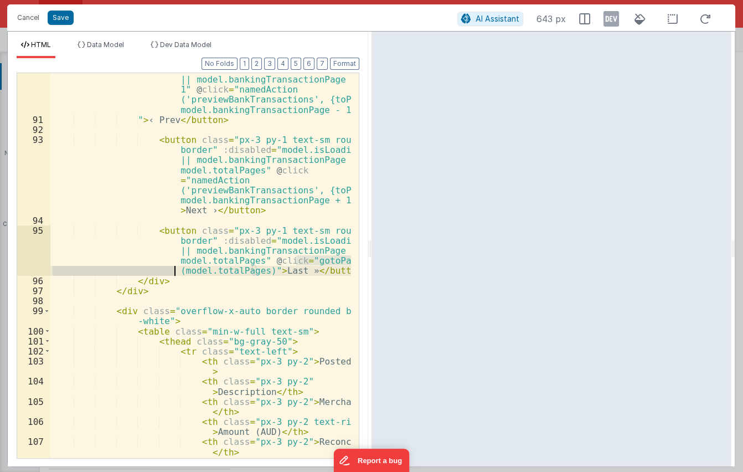
drag, startPoint x: 295, startPoint y: 259, endPoint x: 173, endPoint y: 273, distance: 122.6
click at [173, 273] on div "< button class = "px-3 py-1 text-sm rounded border" :disabled = "model.isLoadin…" at bounding box center [200, 286] width 301 height 465
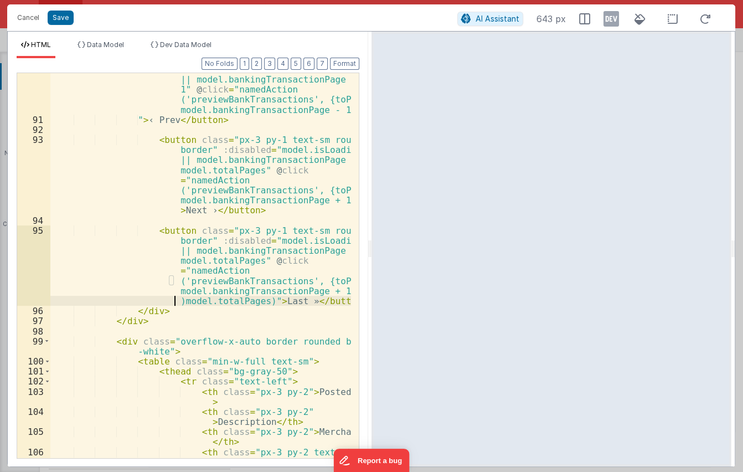
click at [251, 301] on div "< button class = "px-3 py-1 text-sm rounded border" :disabled = "model.isLoadin…" at bounding box center [200, 286] width 301 height 465
click at [297, 293] on div "< button class = "px-3 py-1 text-sm rounded border" :disabled = "model.isLoadin…" at bounding box center [200, 286] width 301 height 465
drag, startPoint x: 324, startPoint y: 291, endPoint x: 168, endPoint y: 293, distance: 156.7
click at [168, 293] on div "< button class = "px-3 py-1 text-sm rounded border" :disabled = "model.isLoadin…" at bounding box center [200, 286] width 301 height 465
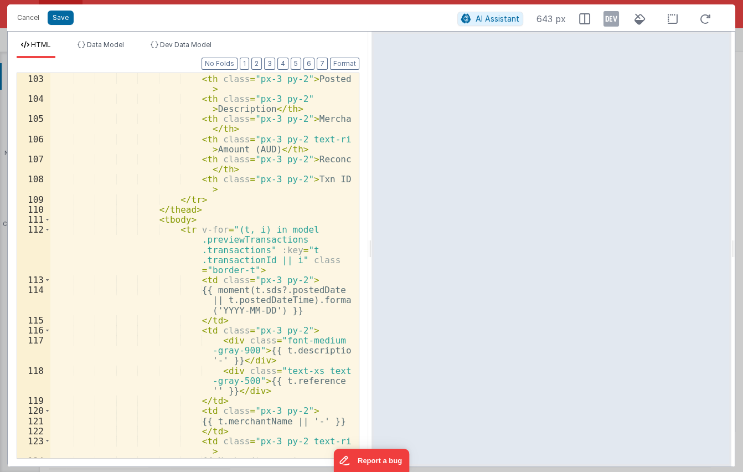
scroll to position [1881, 0]
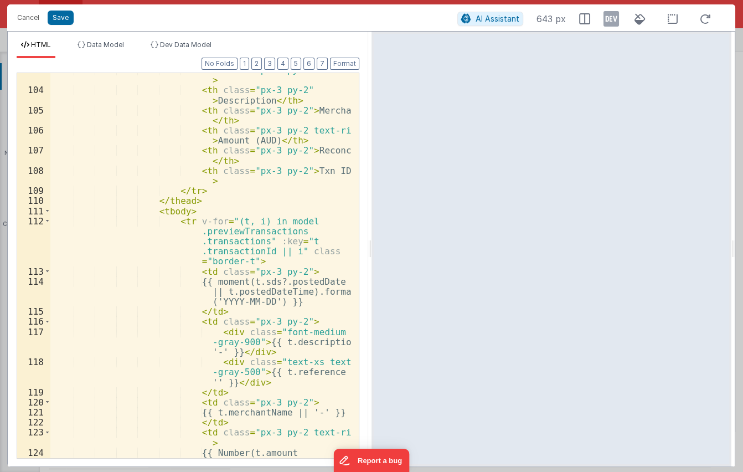
click at [227, 252] on div "< th class = "px-3 py-2" > Posted </ th > < th class = "px-3 py-2" > Descriptio…" at bounding box center [200, 287] width 301 height 445
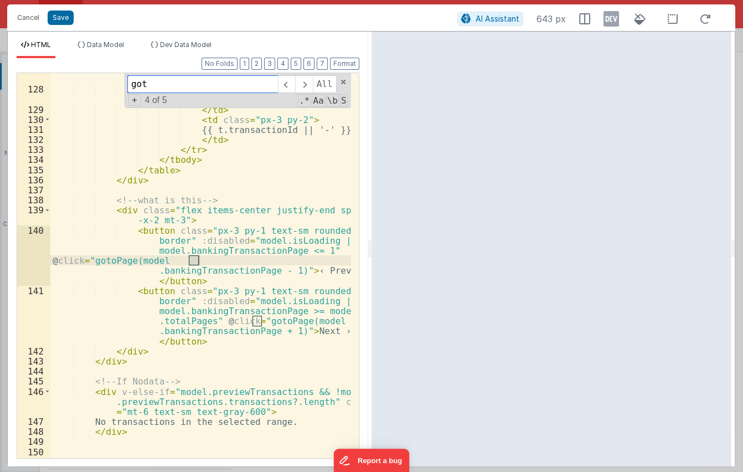
type input "goto"
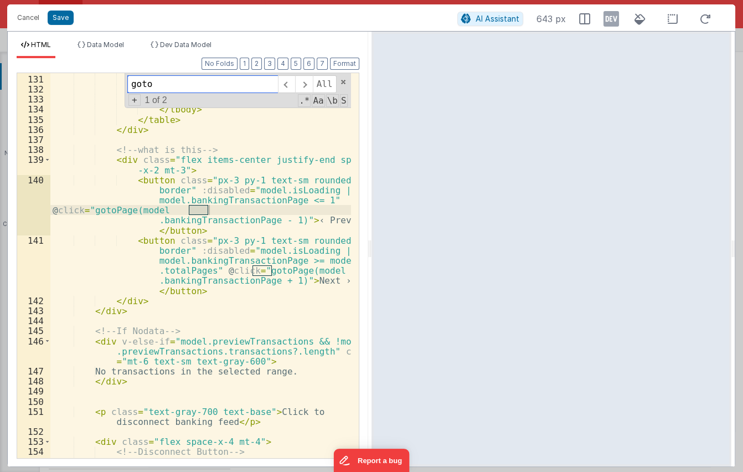
scroll to position [2384, 0]
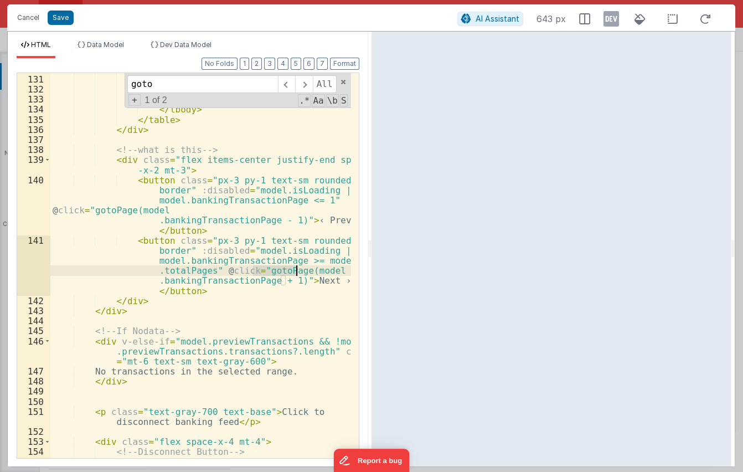
drag, startPoint x: 252, startPoint y: 270, endPoint x: 296, endPoint y: 271, distance: 44.3
click at [296, 271] on div "< td class = "px-3 py-2" > {{ t.transactionId || '-' }} </ td > </ tr > </ tbod…" at bounding box center [200, 316] width 301 height 505
click at [256, 254] on div "< td class = "px-3 py-2" > {{ t.transactionId || '-' }} </ td > </ tr > </ tbod…" at bounding box center [200, 316] width 301 height 505
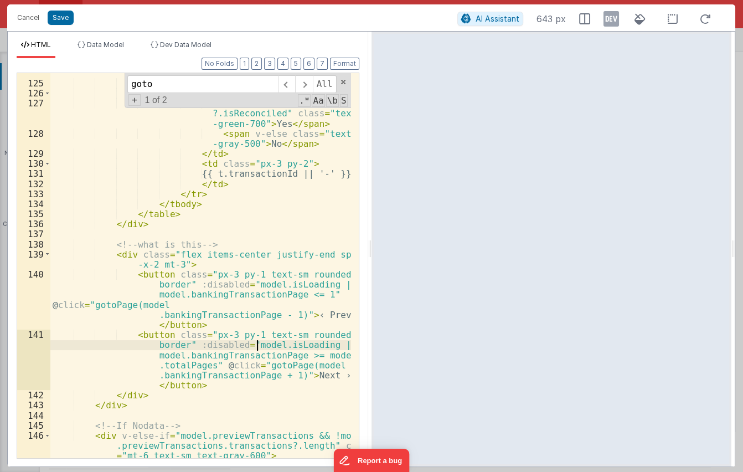
scroll to position [2242, 0]
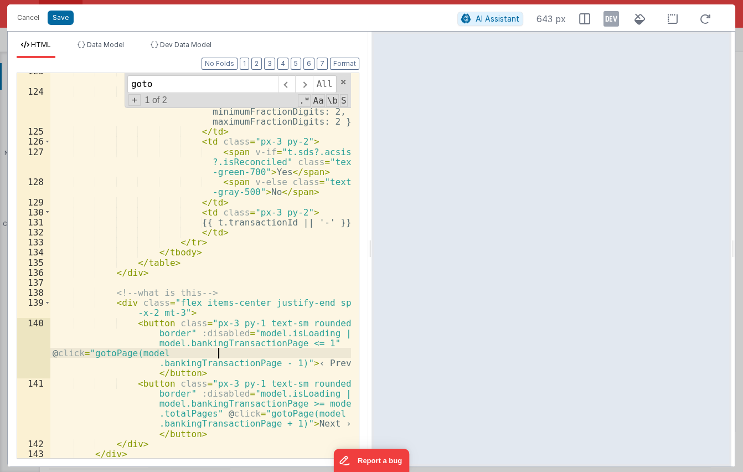
click at [218, 356] on div "< td class = "px-3 py-2 text-right" > {{ Number(t.amount ).toLocaleString('en-A…" at bounding box center [200, 273] width 301 height 415
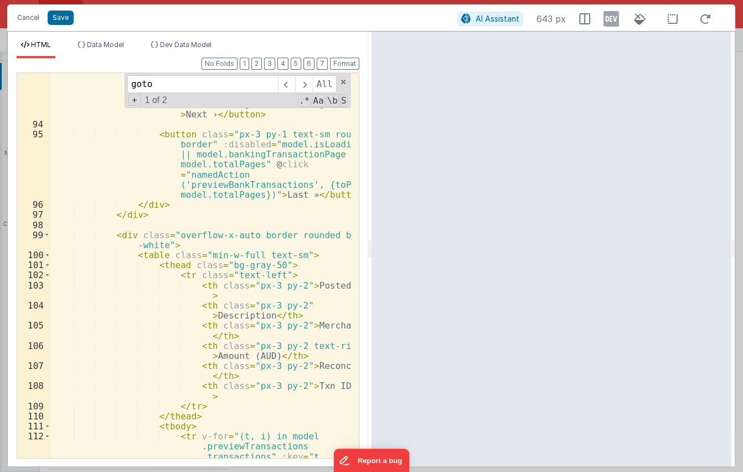
scroll to position [1641, 0]
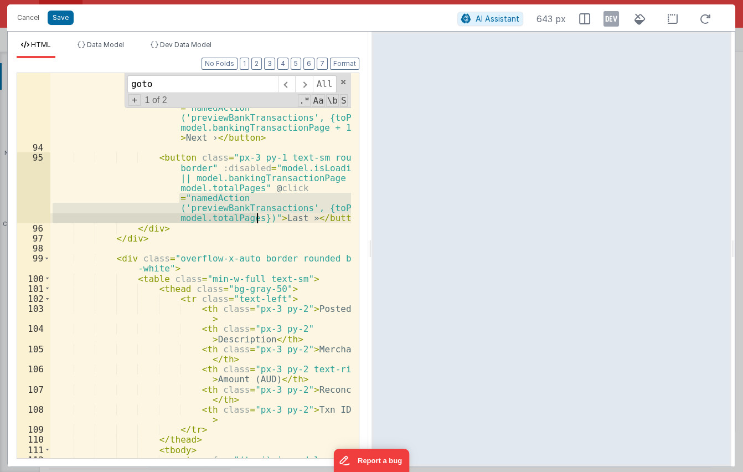
drag, startPoint x: 178, startPoint y: 199, endPoint x: 257, endPoint y: 220, distance: 81.8
click at [257, 220] on div "< button class = "px-3 py-1 text-sm rounded border" :disabled = "model.isLoadin…" at bounding box center [200, 319] width 301 height 515
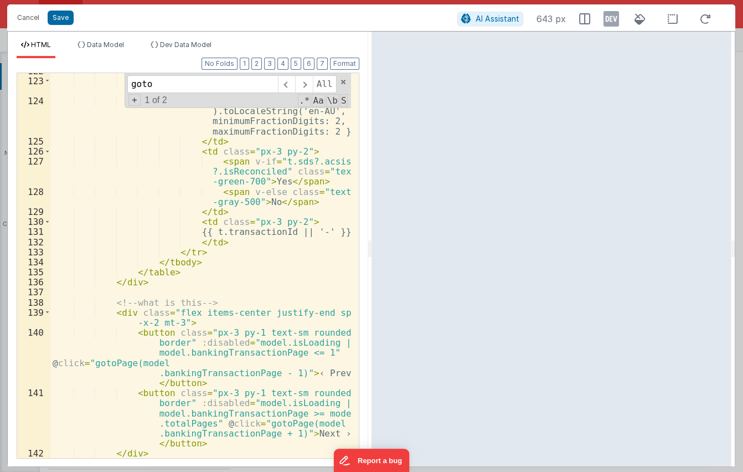
scroll to position [2313, 0]
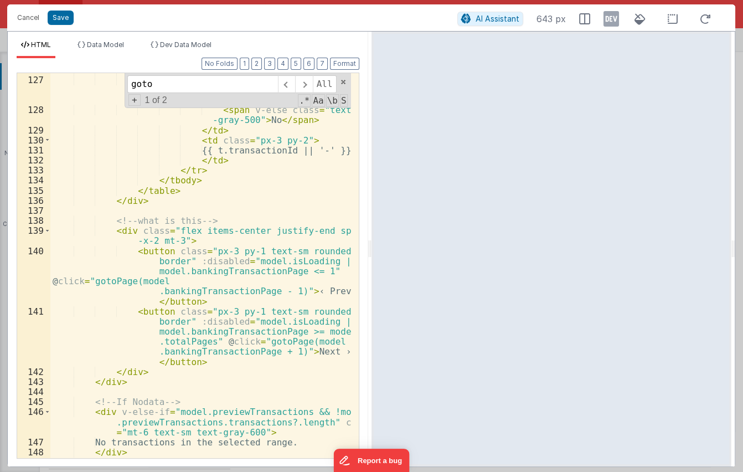
click at [213, 271] on div "< td class = "px-3 py-2" > < span v-if = "t.sds?.acsiss ?.isReconciled" class =…" at bounding box center [200, 267] width 301 height 405
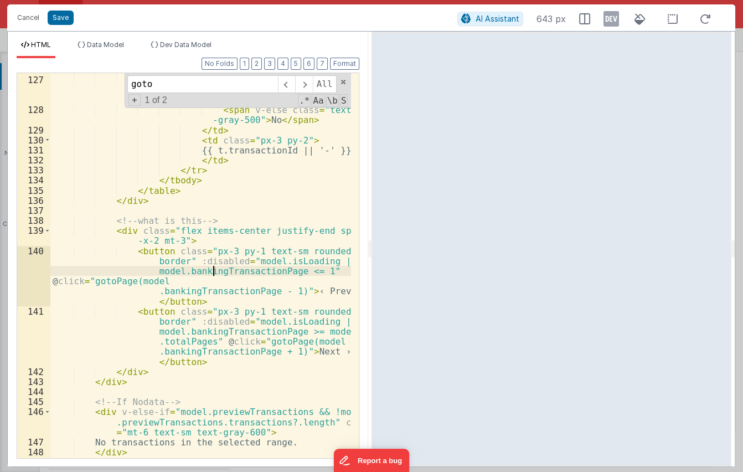
click at [205, 285] on div "< td class = "px-3 py-2" > < span v-if = "t.sds?.acsiss ?.isReconciled" class =…" at bounding box center [200, 267] width 301 height 405
click at [187, 282] on div "< td class = "px-3 py-2" > < span v-if = "t.sds?.acsiss ?.isReconciled" class =…" at bounding box center [200, 267] width 301 height 405
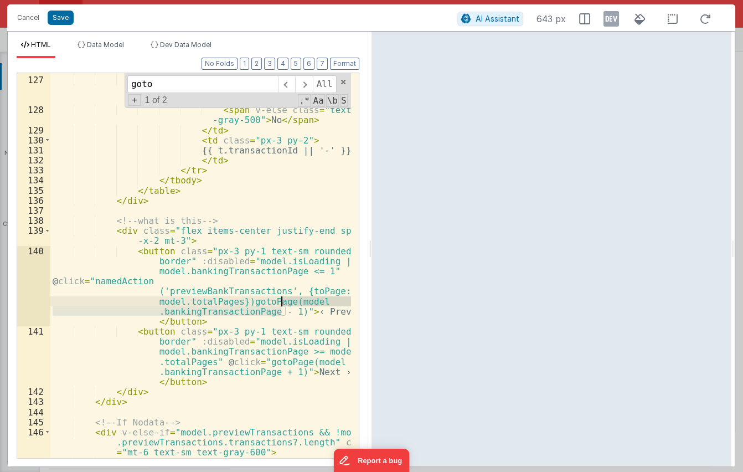
drag, startPoint x: 280, startPoint y: 310, endPoint x: 281, endPoint y: 302, distance: 7.9
click at [281, 302] on div "< td class = "px-3 py-2" > < span v-if = "t.sds?.acsiss ?.isReconciled" class =…" at bounding box center [200, 267] width 301 height 405
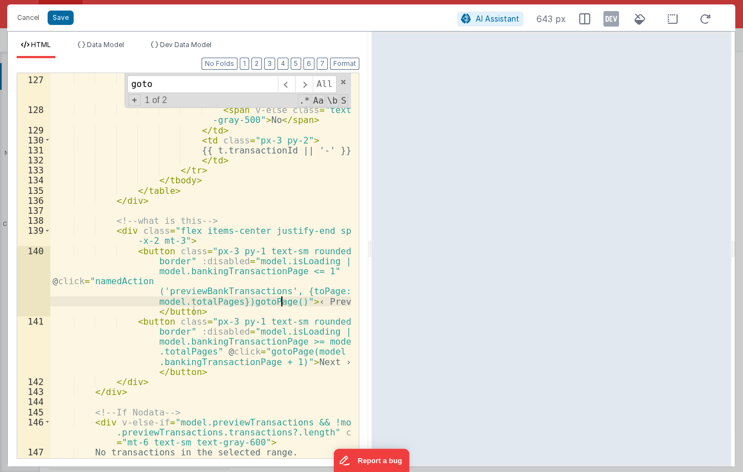
click at [227, 302] on div "< td class = "px-3 py-2" > < span v-if = "t.sds?.acsiss ?.isReconciled" class =…" at bounding box center [200, 267] width 301 height 405
drag, startPoint x: 227, startPoint y: 301, endPoint x: 150, endPoint y: 302, distance: 77.0
click at [150, 302] on div "< td class = "px-3 py-2" > < span v-if = "t.sds?.acsiss ?.isReconciled" class =…" at bounding box center [200, 267] width 301 height 405
drag, startPoint x: 154, startPoint y: 311, endPoint x: 204, endPoint y: 312, distance: 49.9
click at [204, 312] on div "< td class = "px-3 py-2" > < span v-if = "t.sds?.acsiss ?.isReconciled" class =…" at bounding box center [200, 267] width 301 height 405
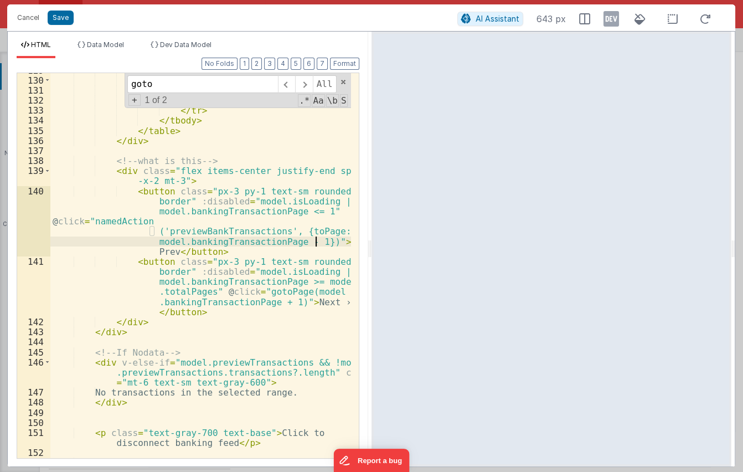
scroll to position [2390, 0]
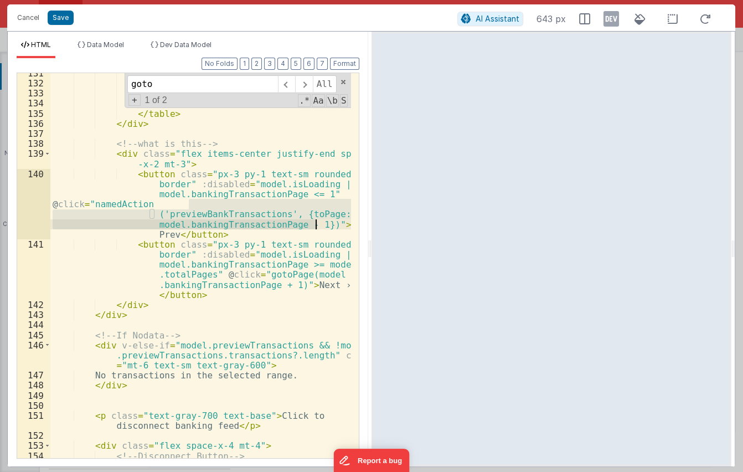
drag, startPoint x: 190, startPoint y: 205, endPoint x: 315, endPoint y: 224, distance: 126.6
click at [315, 224] on div "{{ t.transactionId || '-' }} </ td > </ tr > </ tbody > </ table > </ div > <!-…" at bounding box center [200, 320] width 301 height 505
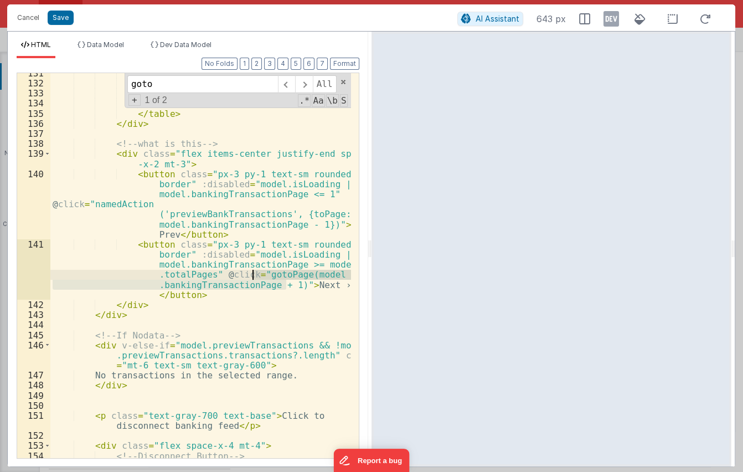
drag, startPoint x: 285, startPoint y: 286, endPoint x: 254, endPoint y: 276, distance: 32.0
click at [254, 276] on div "{{ t.transactionId || '-' }} </ td > </ tr > </ tbody > </ table > </ div > <!-…" at bounding box center [200, 320] width 301 height 505
paste textarea
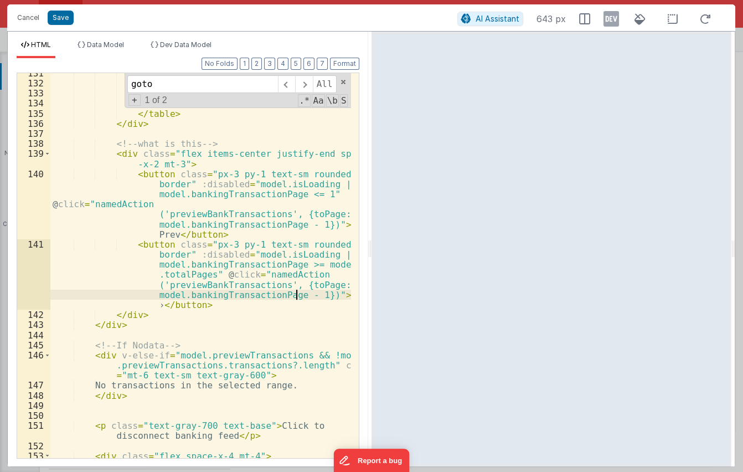
click at [295, 296] on div "{{ t.transactionId || '-' }} </ td > </ tr > </ tbody > </ table > </ div > <!-…" at bounding box center [200, 270] width 301 height 405
click at [60, 20] on button "Save" at bounding box center [61, 18] width 26 height 14
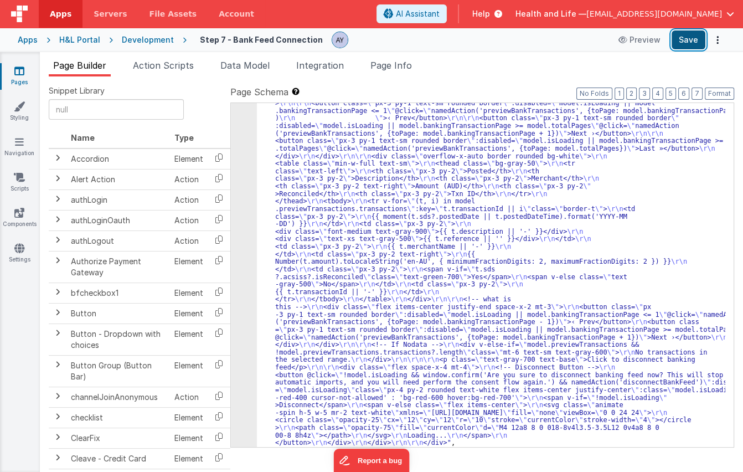
click at [693, 42] on button "Save" at bounding box center [689, 39] width 34 height 19
click at [479, 216] on div ""html" : "<div class= \" p-6 space-y-6 \" > \r\n\r\n <!-- Banking Feed === true…" at bounding box center [491, 279] width 468 height 1039
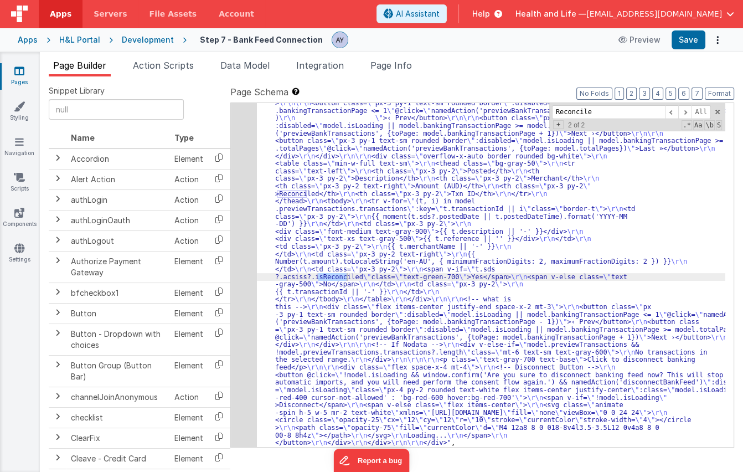
type input "Reconciled"
click at [322, 260] on div ""html" : "<div class= \" p-6 space-y-6 \" > \r\n\r\n <!-- Banking Feed === true…" at bounding box center [491, 279] width 468 height 1039
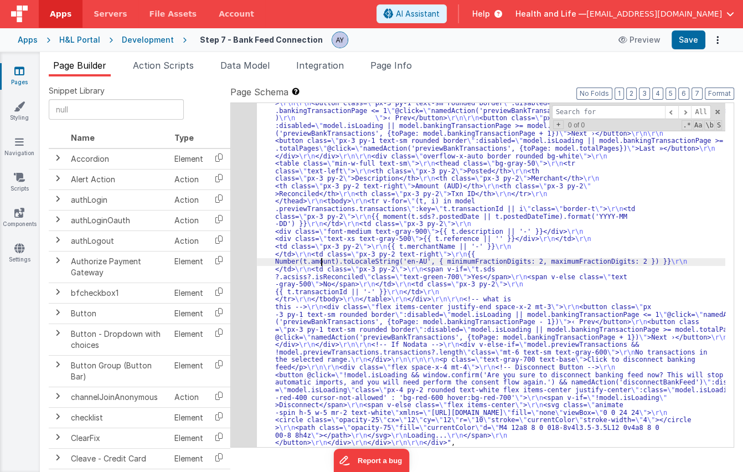
click at [240, 254] on div "26" at bounding box center [244, 103] width 26 height 687
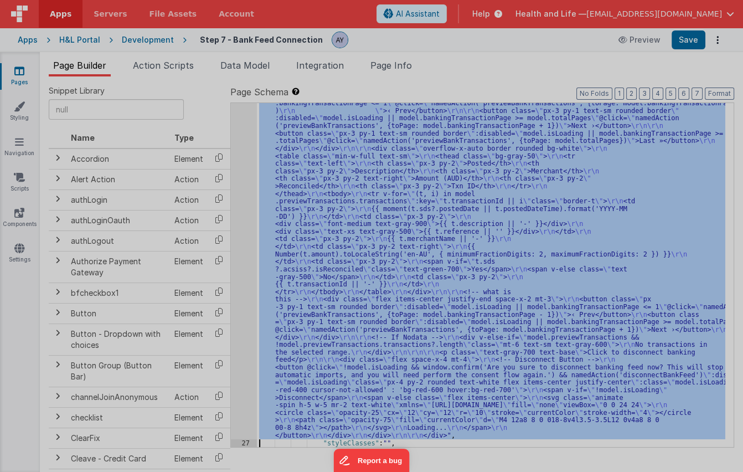
scroll to position [554, 0]
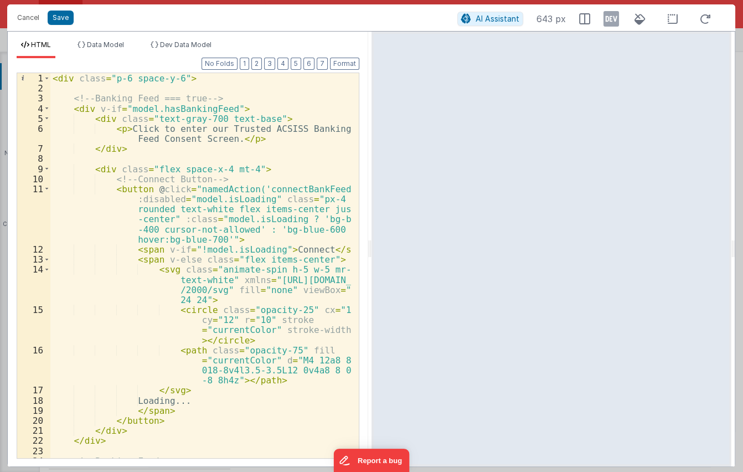
click at [271, 241] on div "< div class = "p-6 space-y-6" > <!-- Banking Feed === true --> < div v-if = "mo…" at bounding box center [200, 275] width 301 height 405
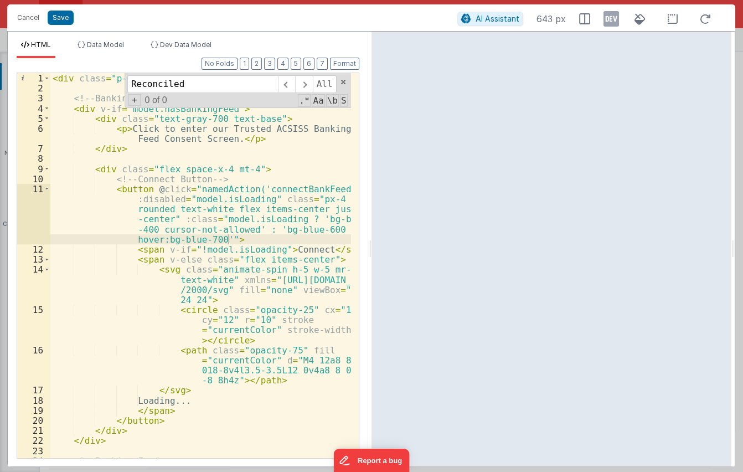
scroll to position [1770, 0]
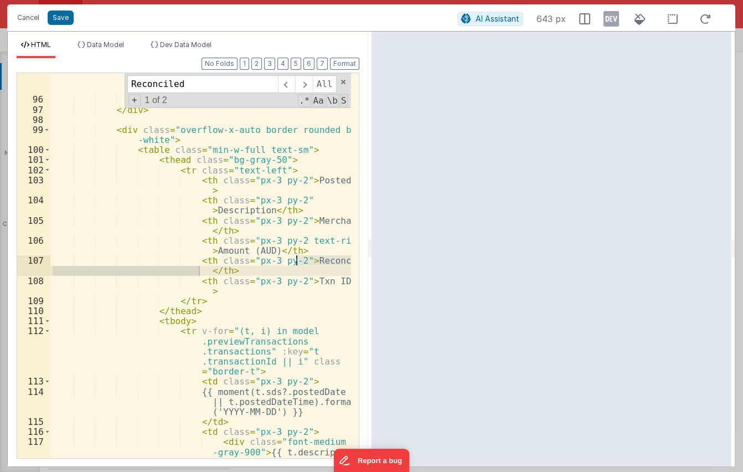
type input "Reconciled"
click at [270, 265] on div "< button class = "px-3 py-1 text-sm rounded border" :disabled = "model.isLoadin…" at bounding box center [200, 267] width 301 height 486
drag, startPoint x: 233, startPoint y: 271, endPoint x: 190, endPoint y: 260, distance: 43.7
click at [190, 260] on div "< button class = "px-3 py-1 text-sm rounded border" :disabled = "model.isLoadin…" at bounding box center [200, 267] width 301 height 486
click at [307, 268] on div "< button class = "px-3 py-1 text-sm rounded border" :disabled = "model.isLoadin…" at bounding box center [200, 267] width 301 height 486
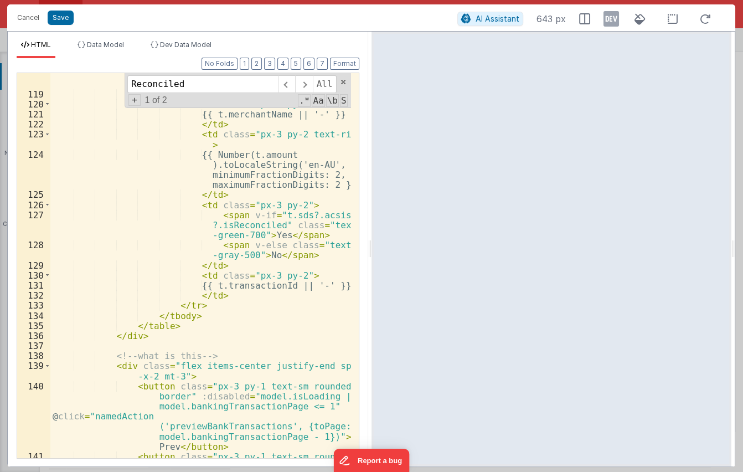
scroll to position [2194, 0]
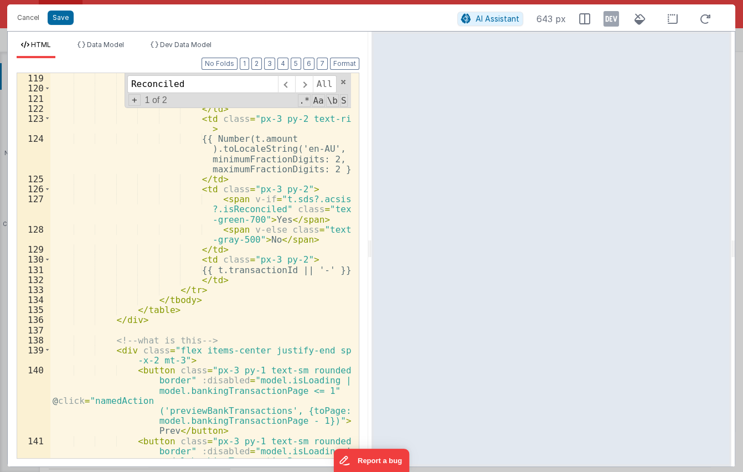
click at [228, 271] on div "< div class = "text-xs text -gray-500" > {{ t.reference || '' }} </ div > </ td…" at bounding box center [200, 286] width 301 height 486
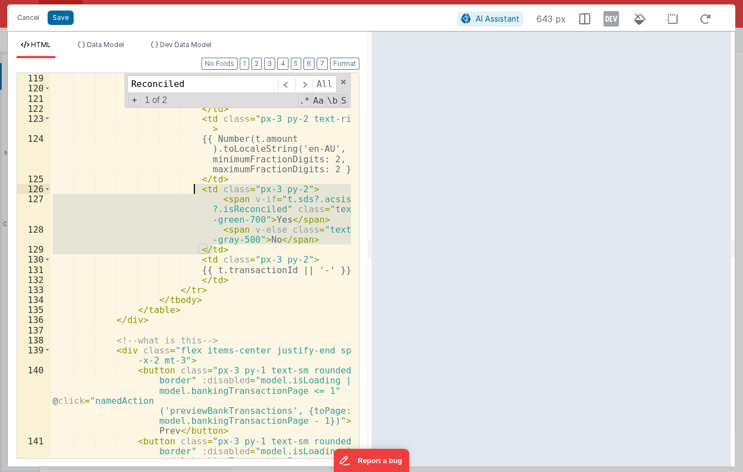
drag, startPoint x: 229, startPoint y: 251, endPoint x: 193, endPoint y: 186, distance: 74.4
click at [193, 186] on div "< div class = "text-xs text -gray-500" > {{ t.reference || '' }} </ div > </ td…" at bounding box center [200, 286] width 301 height 486
click at [193, 186] on div "< div class = "text-xs text -gray-500" > {{ t.reference || '' }} </ div > </ td…" at bounding box center [200, 265] width 301 height 385
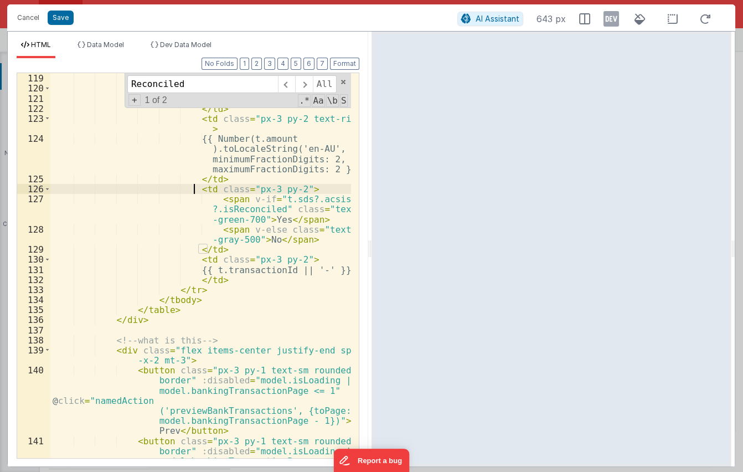
click at [185, 189] on div "< div class = "text-xs text -gray-500" > {{ t.reference || '' }} </ div > </ td…" at bounding box center [200, 286] width 301 height 486
click at [189, 188] on div "< div class = "text-xs text -gray-500" > {{ t.reference || '' }} </ div > </ td…" at bounding box center [200, 286] width 301 height 486
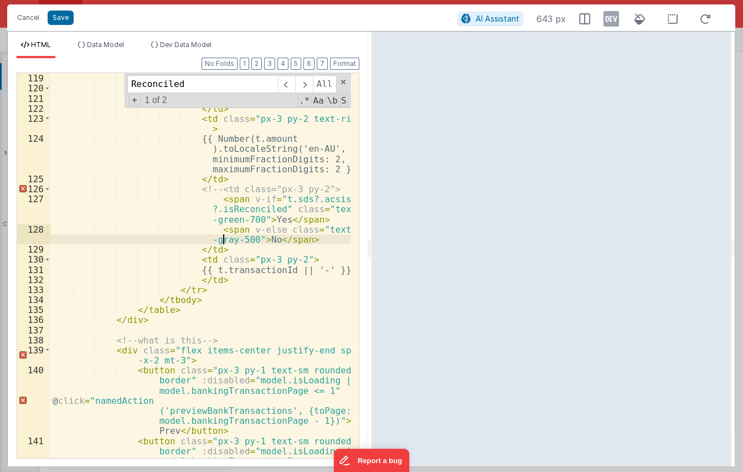
click at [224, 242] on div "< div class = "text-xs text -gray-500" > {{ t.reference || '' }} </ div > </ td…" at bounding box center [200, 286] width 301 height 486
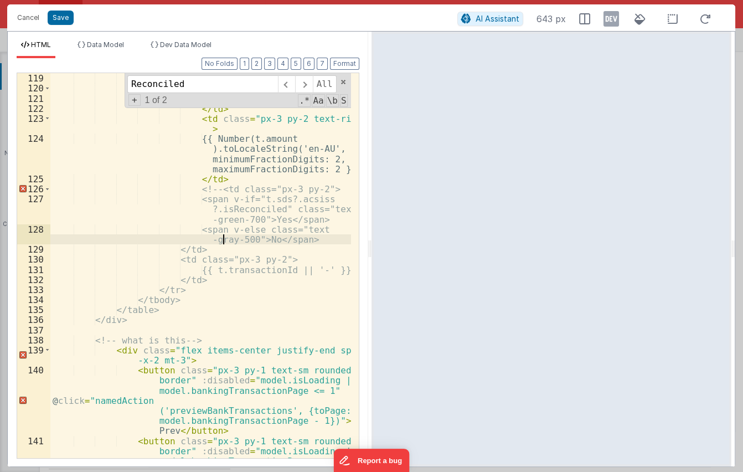
click at [227, 247] on div "< div class = "text-xs text -gray-500" > {{ t.reference || '' }} </ div > </ td…" at bounding box center [200, 286] width 301 height 486
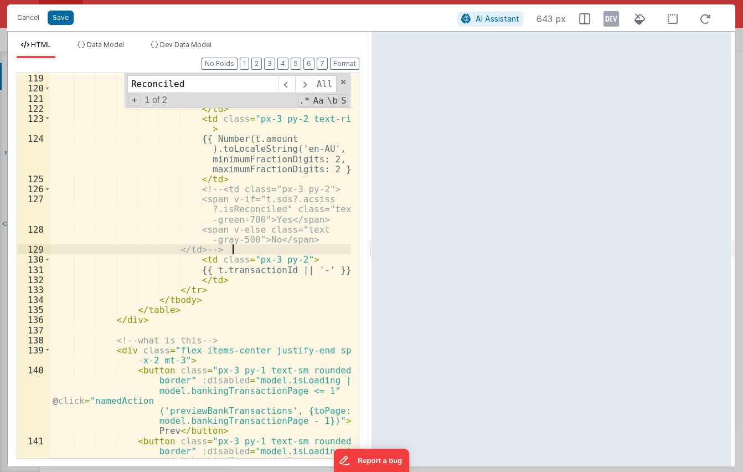
click at [229, 209] on div "< div class = "text-xs text -gray-500" > {{ t.reference || '' }} </ div > </ td…" at bounding box center [200, 286] width 301 height 486
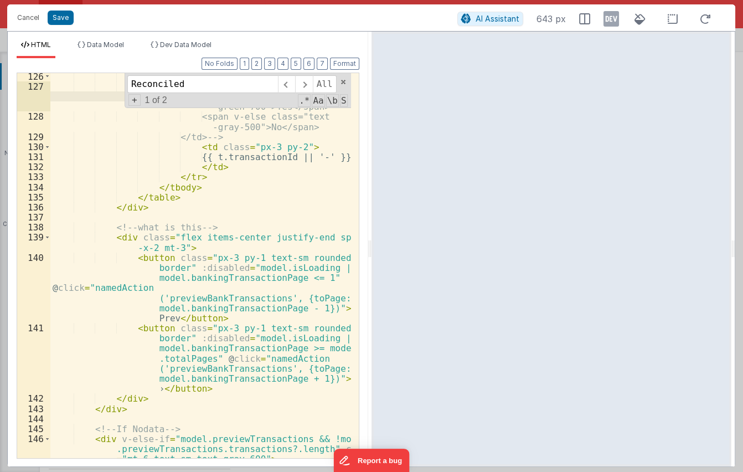
scroll to position [2307, 0]
click at [61, 23] on button "Save" at bounding box center [61, 18] width 26 height 14
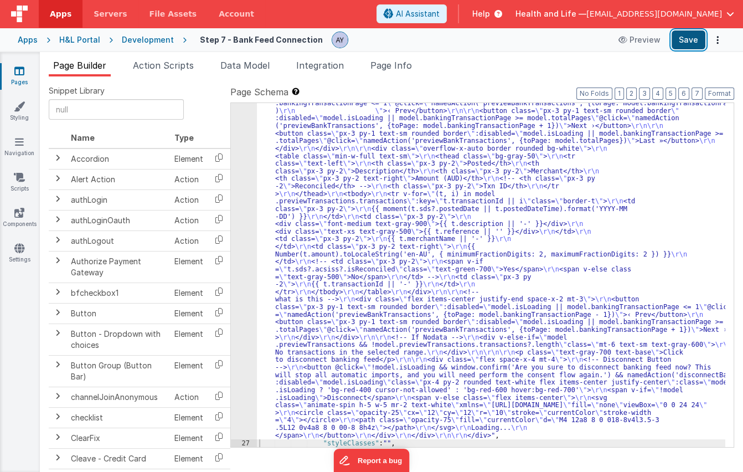
click at [680, 45] on button "Save" at bounding box center [689, 39] width 34 height 19
click at [280, 267] on div ""html" : "<div class= \" p-6 space-y-6 \" > \r\n\r\n <!-- Banking Feed === true…" at bounding box center [491, 271] width 468 height 1039
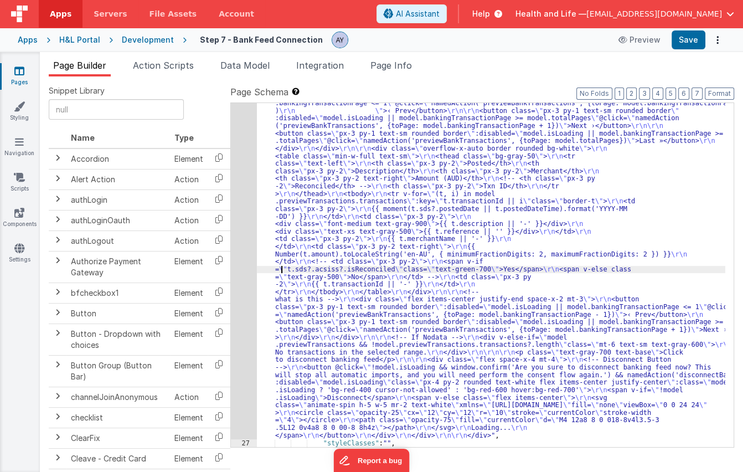
click at [244, 264] on div "26" at bounding box center [244, 95] width 26 height 687
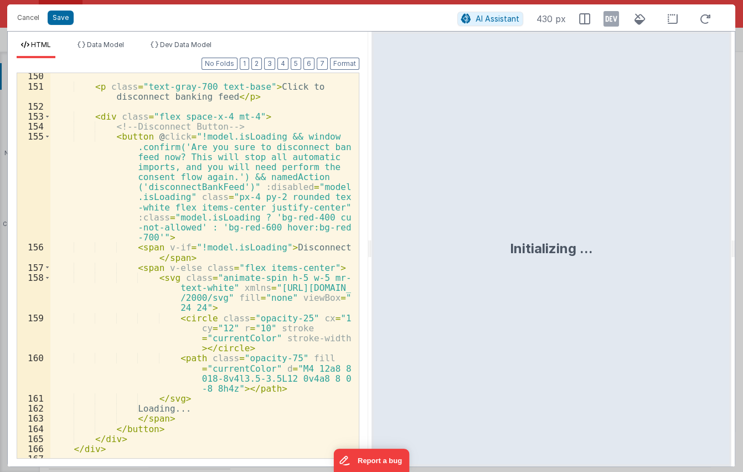
scroll to position [2745, 0]
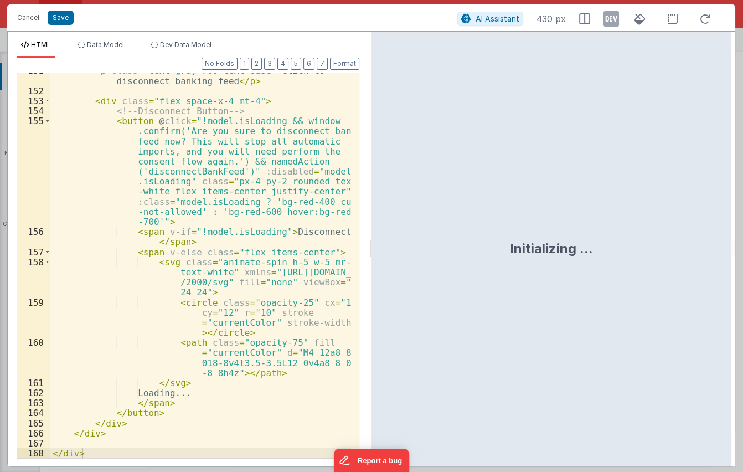
click at [240, 356] on div "< p class = "text-gray-700 text-base" > Click to disconnect banking feed </ p >…" at bounding box center [200, 272] width 301 height 415
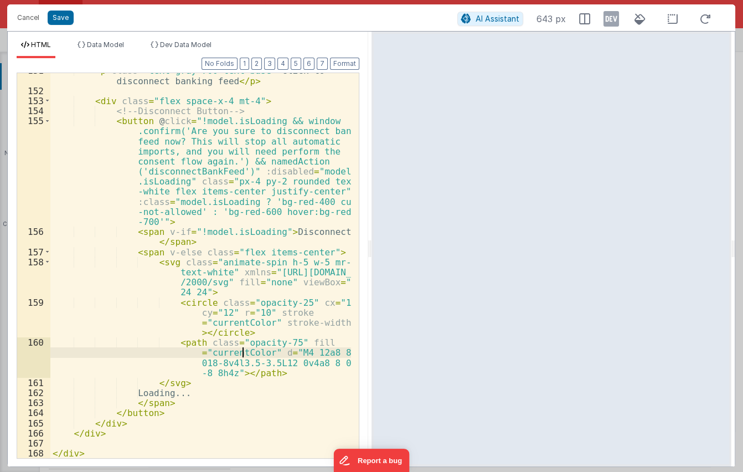
click at [242, 316] on div "< p class = "text-gray-700 text-base" > Click to disconnect banking feed </ p >…" at bounding box center [200, 272] width 301 height 415
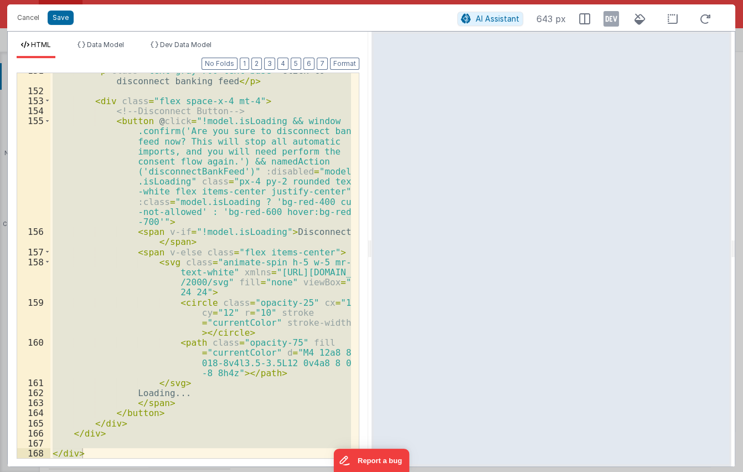
click at [200, 314] on div "< p class = "text-gray-700 text-base" > Click to disconnect banking feed </ p >…" at bounding box center [200, 265] width 301 height 385
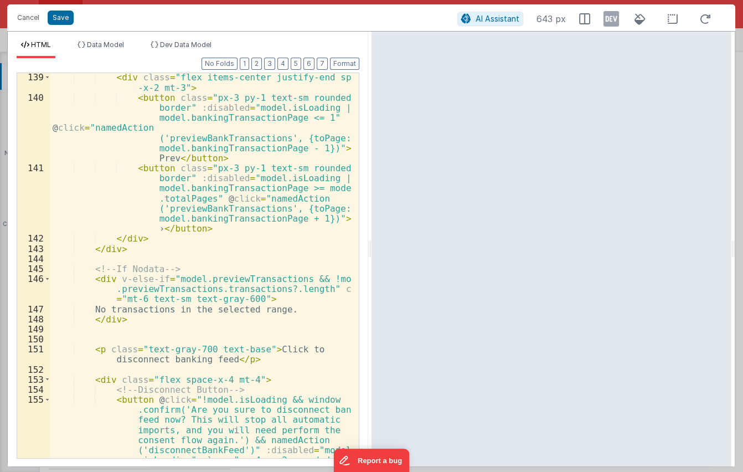
scroll to position [2465, 0]
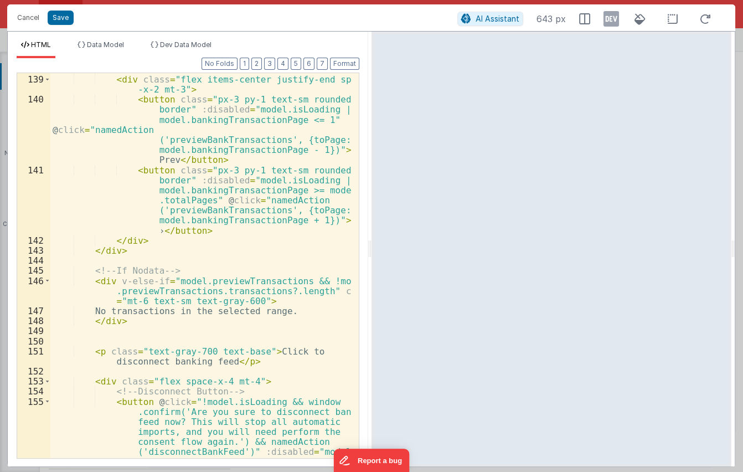
click at [227, 322] on div "<!-- what is this --> < div class = "flex items-center justify-end space -x-2 m…" at bounding box center [200, 316] width 301 height 505
click at [177, 359] on div "<!-- what is this --> < div class = "flex items-center justify-end space -x-2 m…" at bounding box center [200, 316] width 301 height 505
click at [183, 320] on div "<!-- what is this --> < div class = "flex items-center justify-end space -x-2 m…" at bounding box center [200, 316] width 301 height 505
drag, startPoint x: 194, startPoint y: 349, endPoint x: 187, endPoint y: 327, distance: 23.8
click at [194, 349] on div "<!-- what is this --> < div class = "flex items-center justify-end space -x-2 m…" at bounding box center [200, 316] width 301 height 505
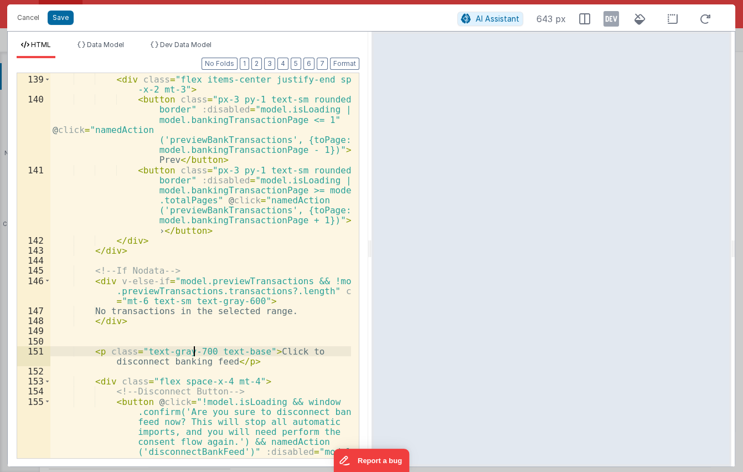
click at [187, 322] on div "<!-- what is this --> < div class = "flex items-center justify-end space -x-2 m…" at bounding box center [200, 316] width 301 height 505
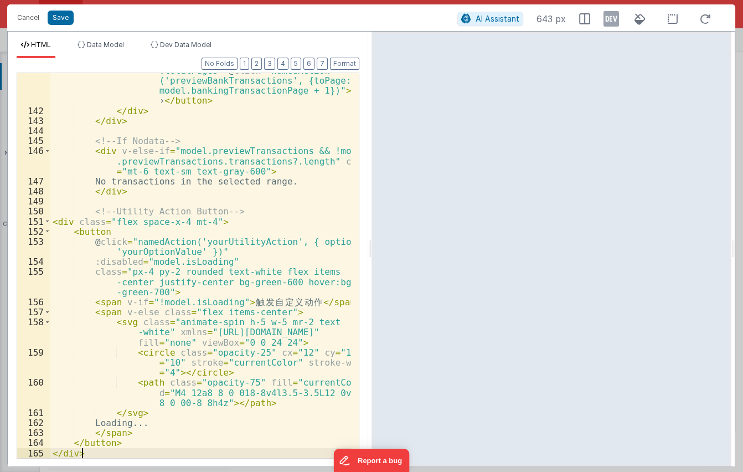
scroll to position [2595, 0]
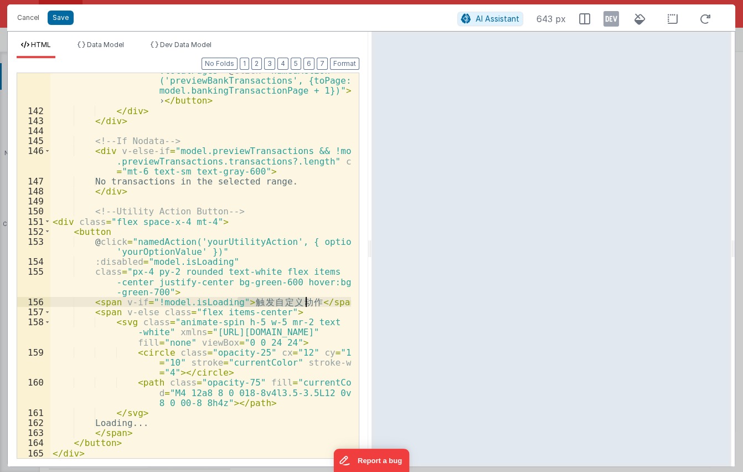
drag, startPoint x: 240, startPoint y: 302, endPoint x: 306, endPoint y: 301, distance: 65.3
click at [306, 301] on div "< button class = "px-3 py-1 text-sm rounded border" :disabled = "model.isLoadin…" at bounding box center [200, 267] width 301 height 465
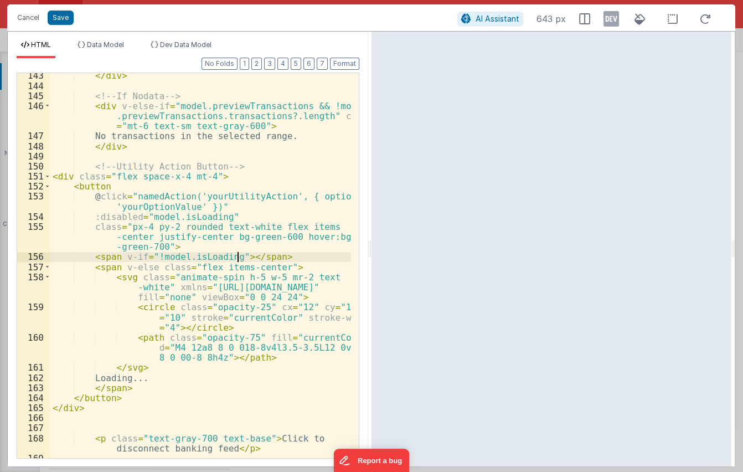
scroll to position [2647, 0]
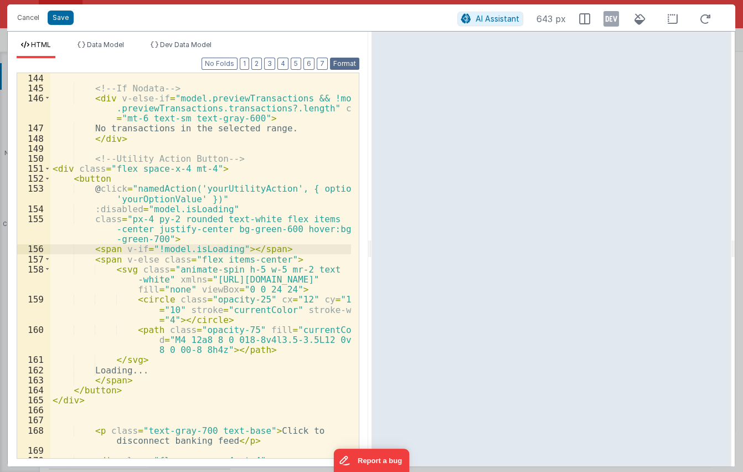
type textarea "da's"
click at [344, 62] on button "Format" at bounding box center [344, 64] width 29 height 12
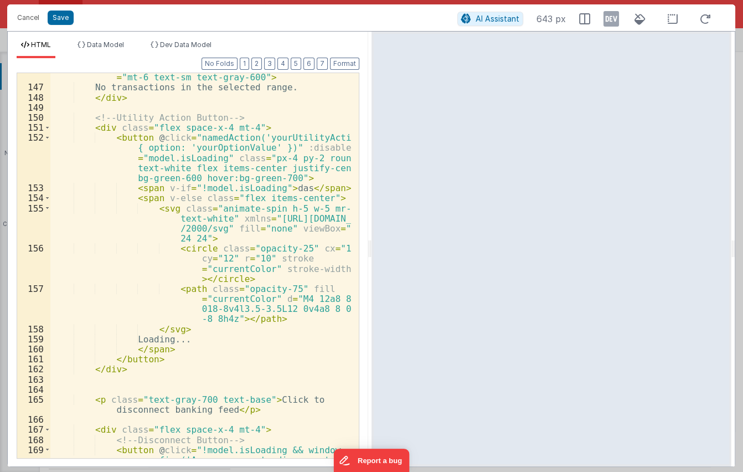
scroll to position [2696, 0]
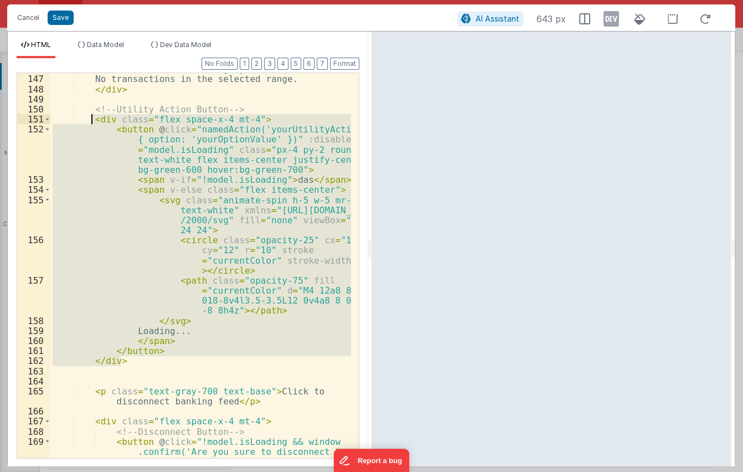
drag, startPoint x: 126, startPoint y: 317, endPoint x: 93, endPoint y: 116, distance: 203.7
click at [93, 116] on div "< div v-else-if = "model.previewTransactions && !model .previewTransactions.tra…" at bounding box center [200, 307] width 301 height 526
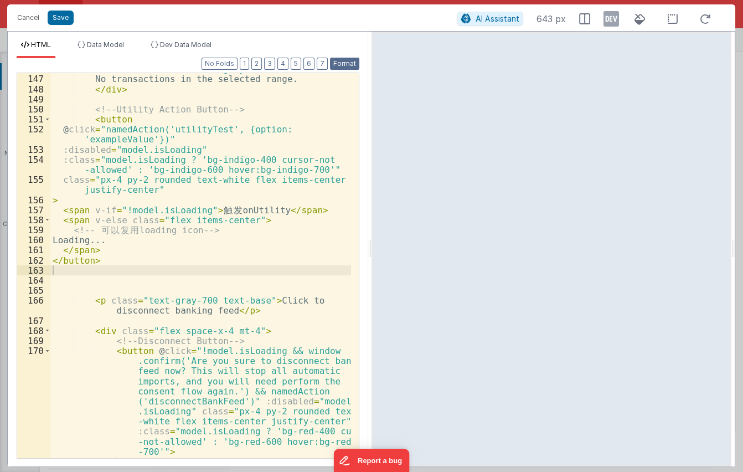
click at [342, 65] on button "Format" at bounding box center [344, 64] width 29 height 12
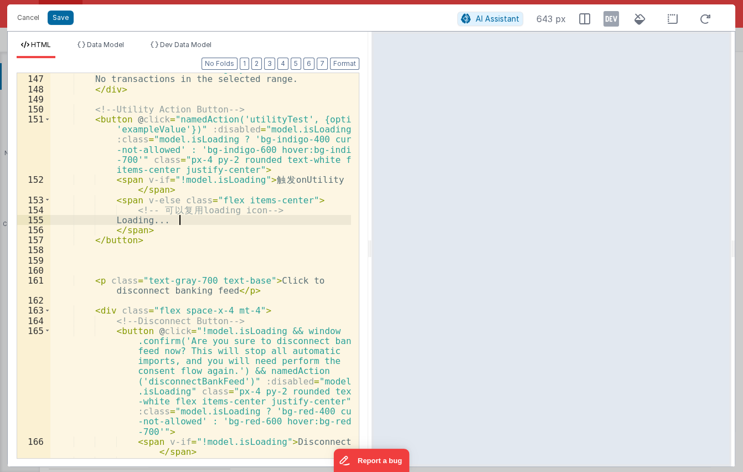
click at [234, 222] on div "< div v-else-if = "model.previewTransactions && !model .previewTransactions.tra…" at bounding box center [200, 256] width 301 height 425
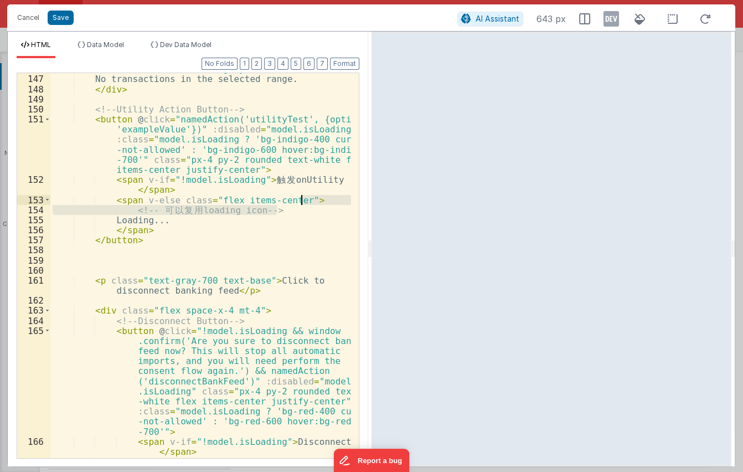
drag, startPoint x: 302, startPoint y: 211, endPoint x: 307, endPoint y: 199, distance: 13.9
click at [307, 199] on div "< div v-else-if = "model.previewTransactions && !model .previewTransactions.tra…" at bounding box center [200, 256] width 301 height 425
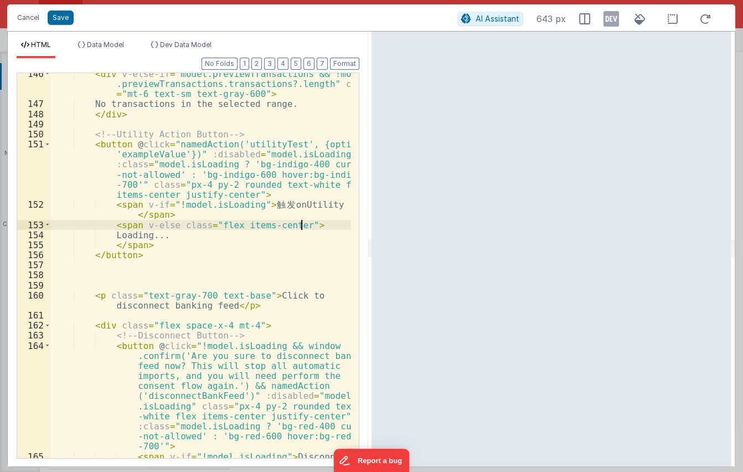
scroll to position [2672, 0]
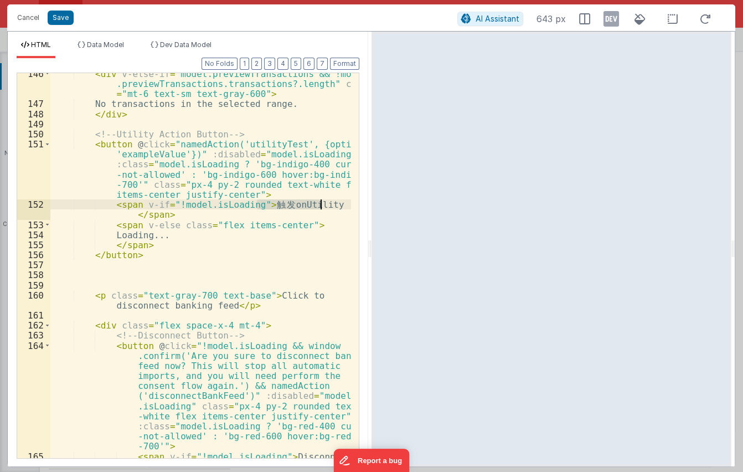
drag, startPoint x: 260, startPoint y: 204, endPoint x: 327, endPoint y: 206, distance: 67.0
click at [327, 206] on div "< div v-else-if = "model.previewTransactions && !model .previewTransactions.tra…" at bounding box center [200, 286] width 301 height 435
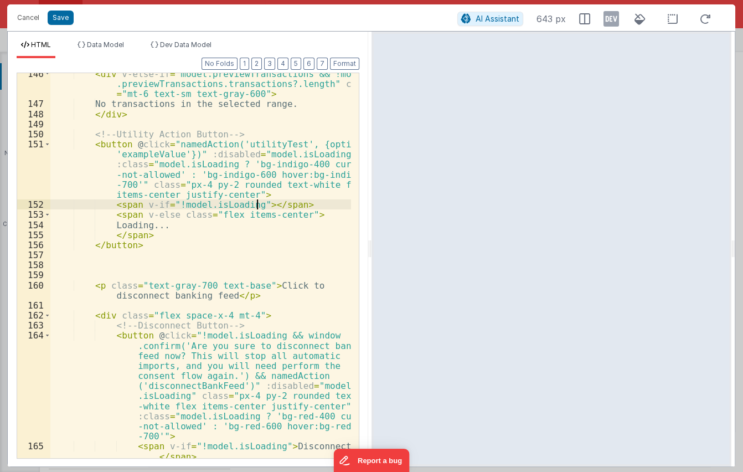
type textarea "update"
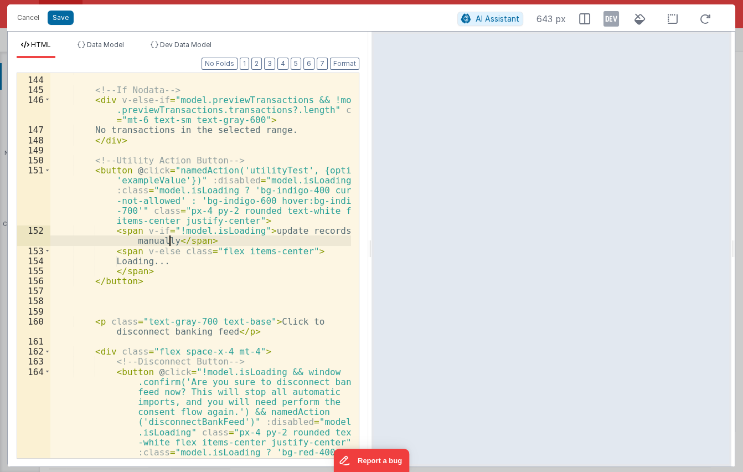
scroll to position [2619, 0]
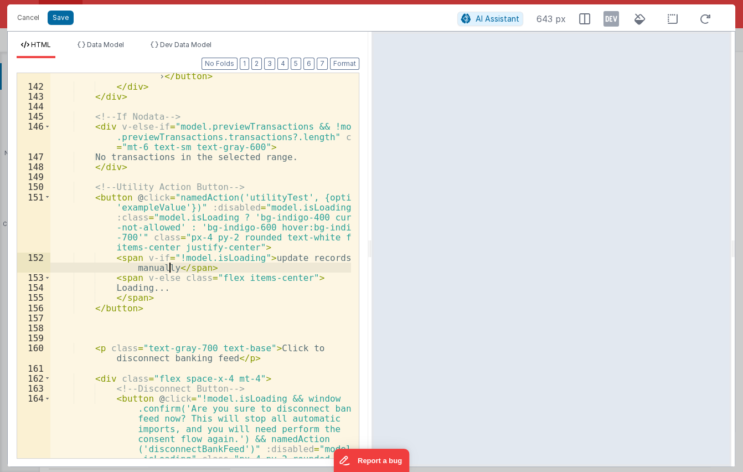
click at [205, 218] on div "< button class = "px-3 py-1 text-sm rounded border" :disabled = "model.isLoadin…" at bounding box center [200, 294] width 301 height 566
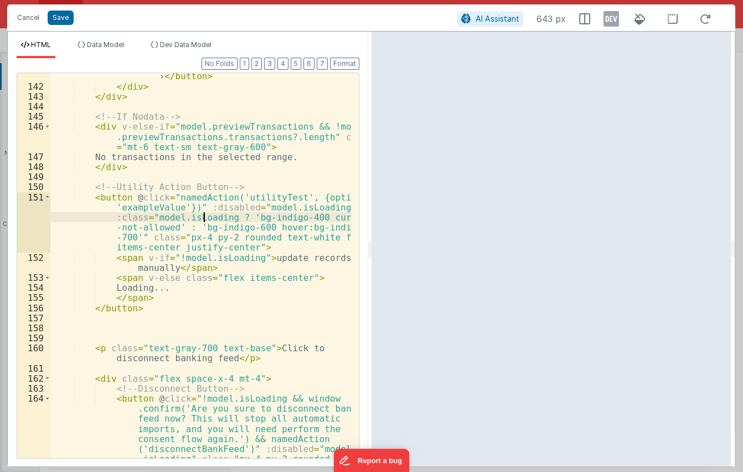
click at [179, 226] on div "< button class = "px-3 py-1 text-sm rounded border" :disabled = "model.isLoadin…" at bounding box center [200, 294] width 301 height 566
click at [183, 234] on div "< button class = "px-3 py-1 text-sm rounded border" :disabled = "model.isLoadin…" at bounding box center [200, 294] width 301 height 566
click at [242, 247] on div "< button class = "px-3 py-1 text-sm rounded border" :disabled = "model.isLoadin…" at bounding box center [200, 294] width 301 height 566
type textarea "mt-"
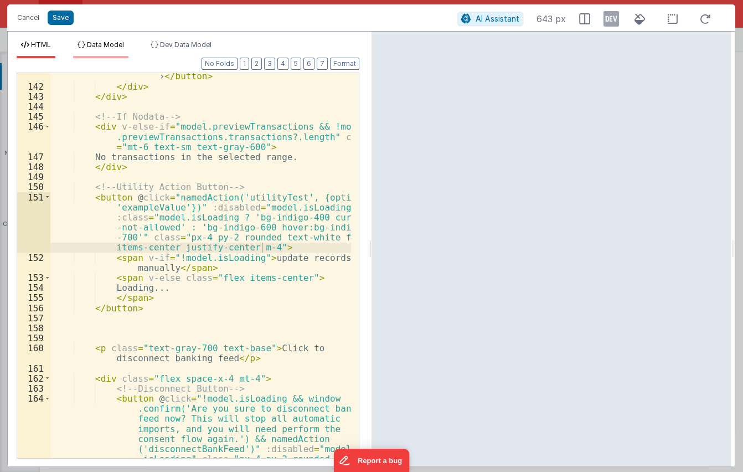
click at [110, 44] on span "Data Model" at bounding box center [105, 44] width 37 height 8
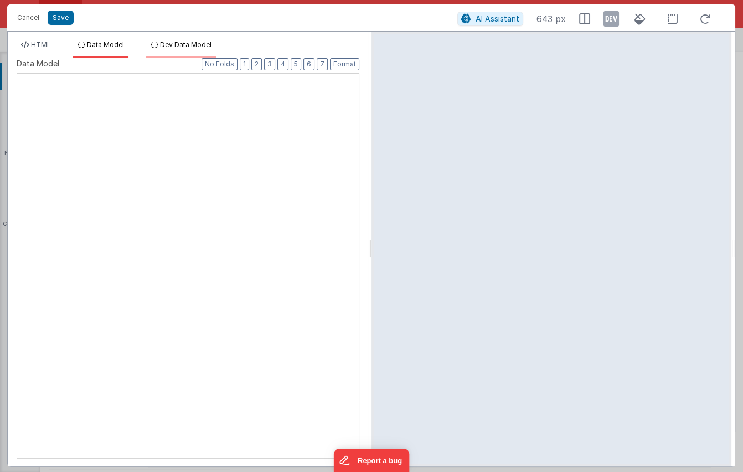
click at [169, 44] on span "Dev Data Model" at bounding box center [185, 44] width 51 height 8
click at [200, 124] on div "XXXXXXXXXXXXXXXXXXXXXXXXXXXXXXXXXXXXXXXXXXXXXXXXXX" at bounding box center [188, 265] width 343 height 385
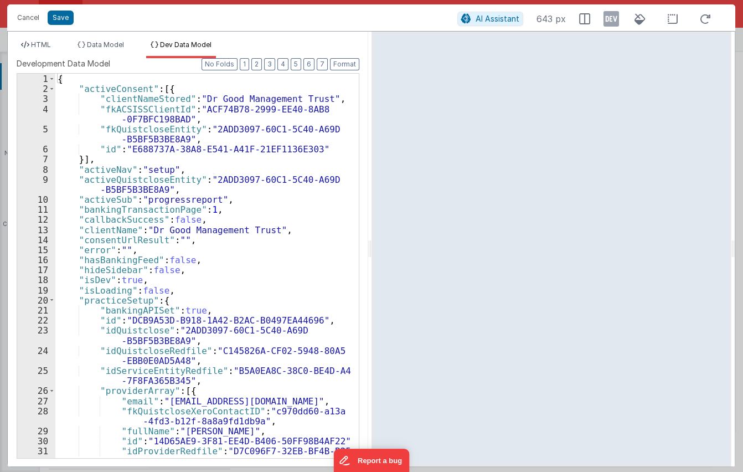
click at [205, 128] on div "{ "activeConsent" : [{ "clientNameStored" : "Dr Good Management Trust" , "fkACS…" at bounding box center [203, 276] width 296 height 404
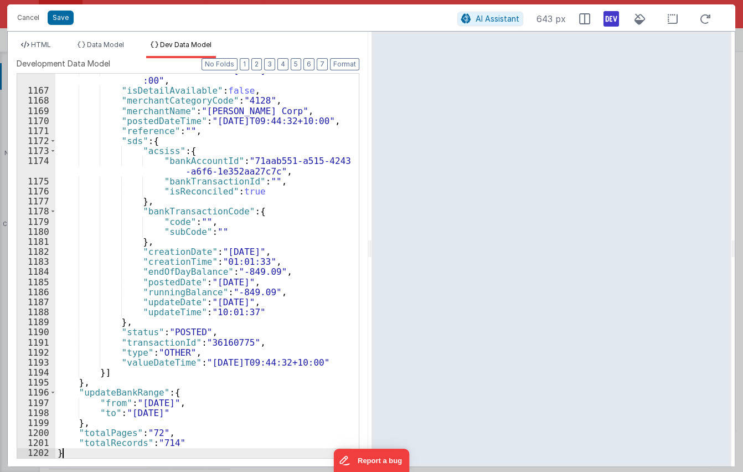
scroll to position [14250, 0]
click at [614, 22] on icon at bounding box center [611, 19] width 16 height 18
click at [42, 43] on span "HTML" at bounding box center [41, 44] width 20 height 8
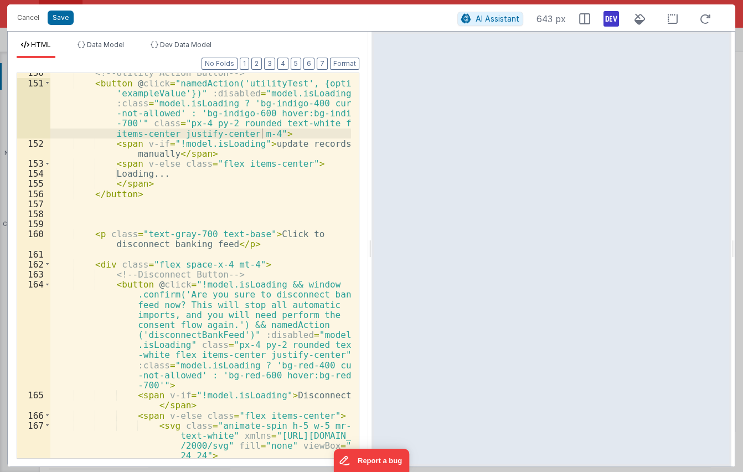
scroll to position [2733, 0]
click at [52, 19] on button "Save" at bounding box center [61, 18] width 26 height 14
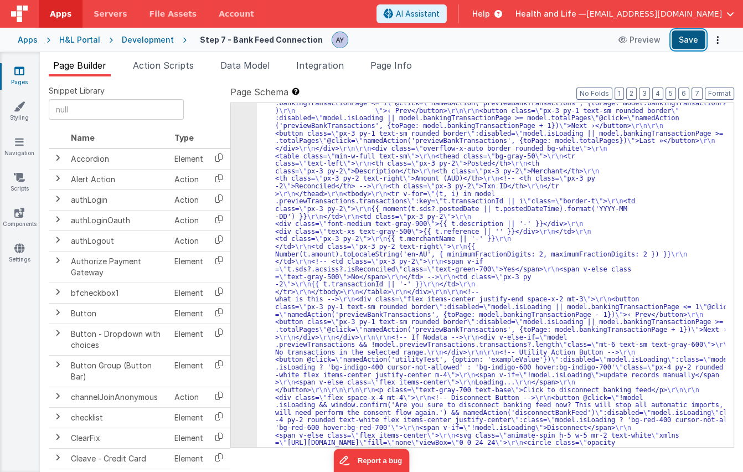
click at [683, 36] on button "Save" at bounding box center [689, 39] width 34 height 19
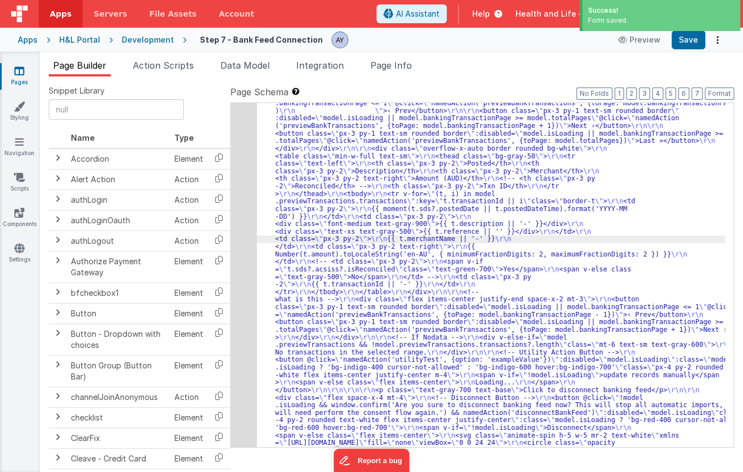
click at [241, 236] on div "26" at bounding box center [244, 114] width 26 height 725
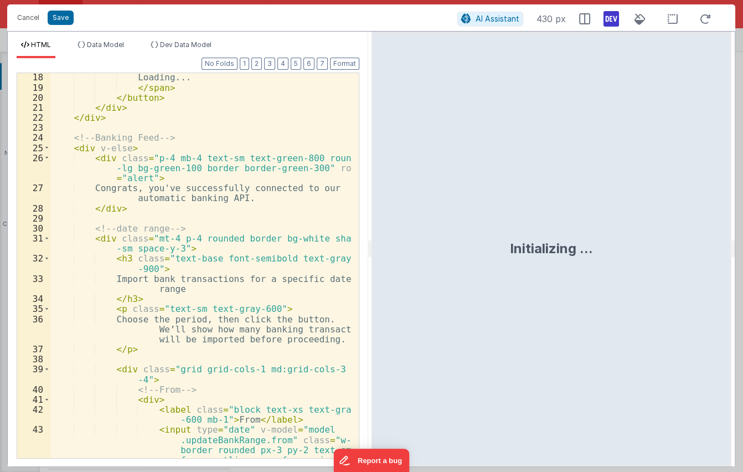
scroll to position [323, 0]
click at [278, 291] on div "Loading... </ span > </ button > </ div > </ div > <!-- Banking Feed --> < div …" at bounding box center [200, 273] width 301 height 405
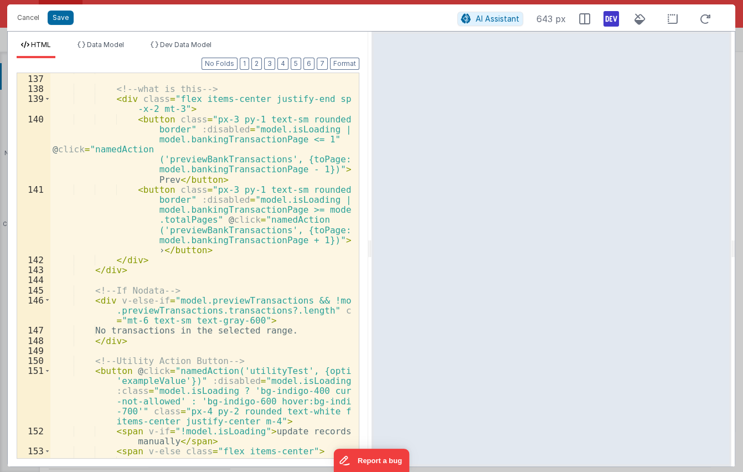
scroll to position [2594, 0]
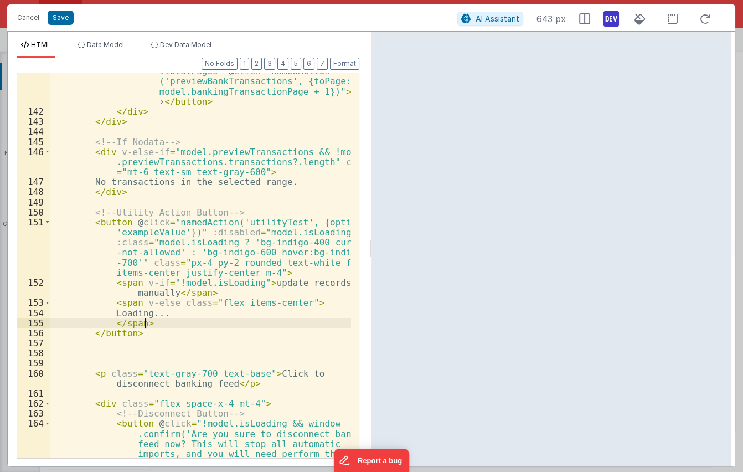
click at [192, 327] on div "< button class = "px-3 py-1 text-sm rounded border" :disabled = "model.isLoadin…" at bounding box center [200, 319] width 301 height 566
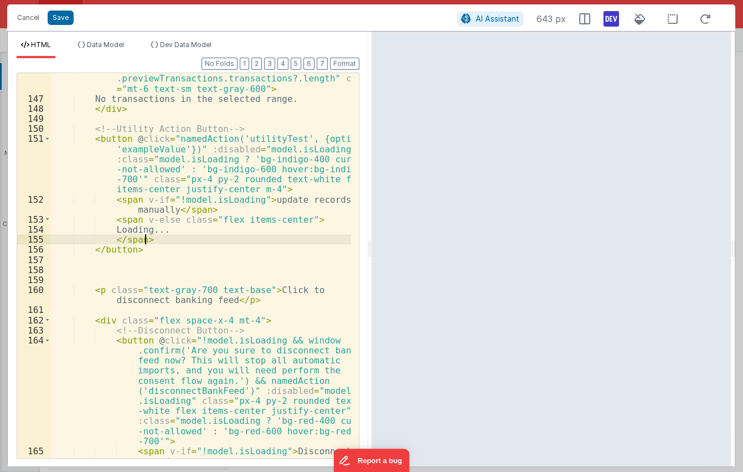
scroll to position [2635, 0]
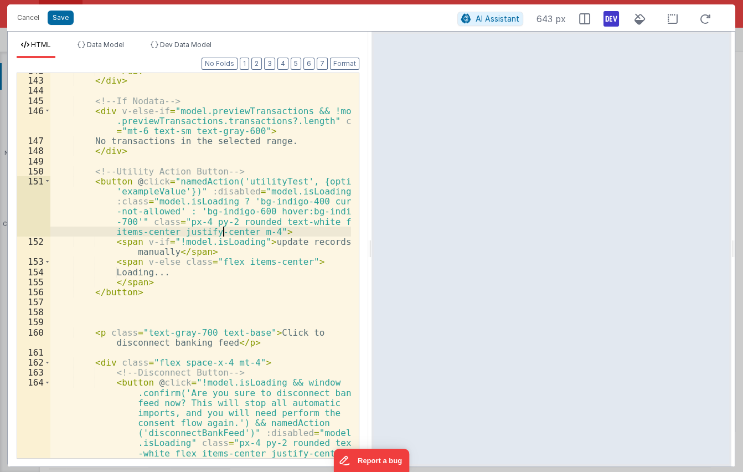
click at [224, 226] on div "</ div > </ div > <!-- If Nodata --> < div v-else-if = "model.previewTransactio…" at bounding box center [200, 317] width 301 height 505
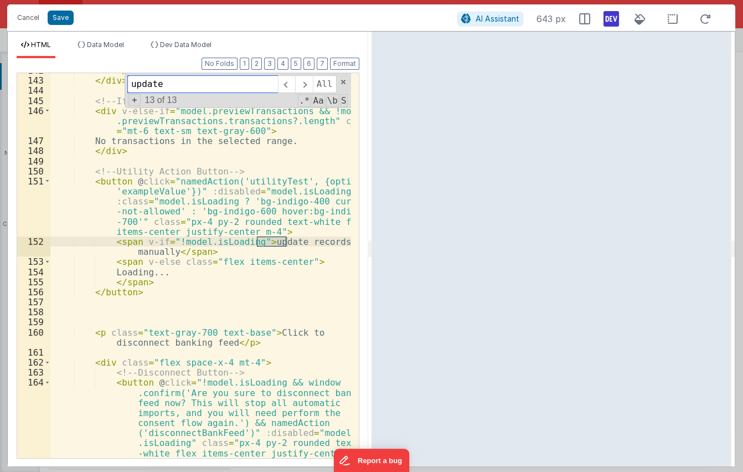
click at [177, 81] on input "update" at bounding box center [202, 84] width 151 height 18
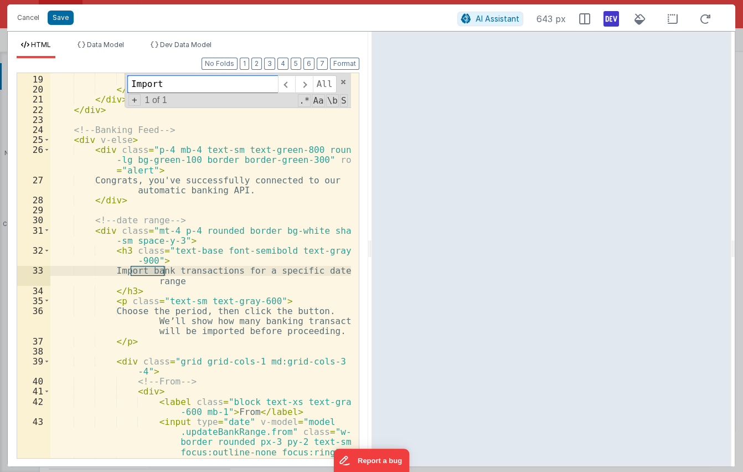
scroll to position [331, 0]
type input "Import b"
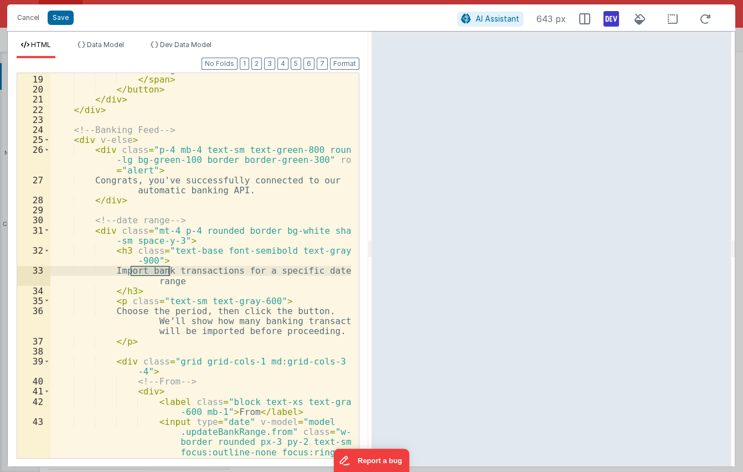
click at [135, 312] on div "Loading... </ span > </ button > </ div > </ div > <!-- Banking Feed --> < div …" at bounding box center [200, 266] width 301 height 405
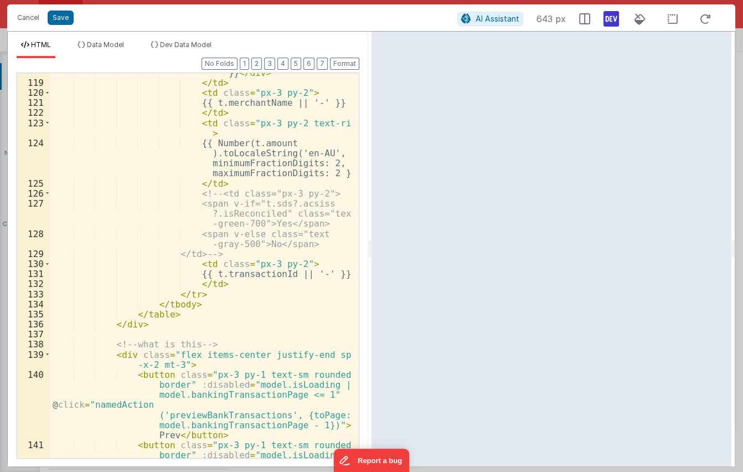
click at [223, 277] on div "< div class = "text-xs text -gray-500" > {{ t.reference || '' }} </ div > </ td…" at bounding box center [200, 290] width 301 height 486
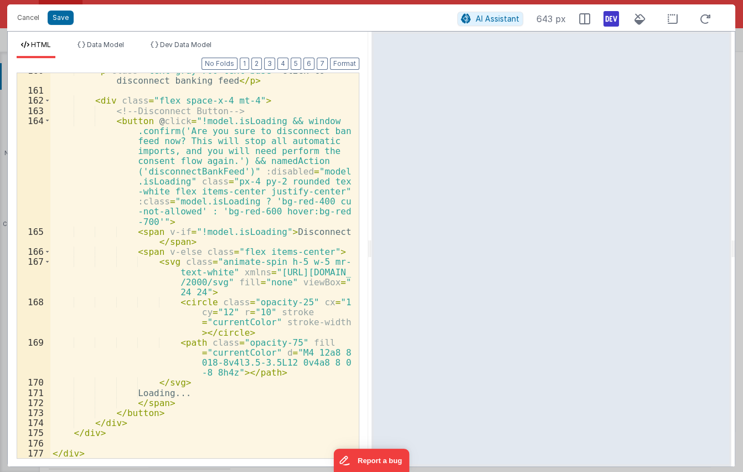
scroll to position [2906, 0]
click at [172, 254] on div "< p class = "text-gray-700 text-base" > Click to disconnect banking feed </ p >…" at bounding box center [200, 272] width 301 height 415
click at [202, 285] on div "< p class = "text-gray-700 text-base" > Click to disconnect banking feed </ p >…" at bounding box center [200, 272] width 301 height 415
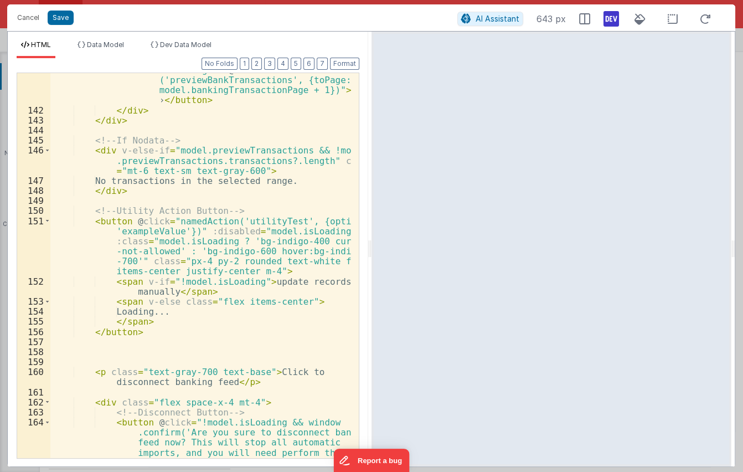
click at [231, 205] on div "< button class = "px-3 py-1 text-sm rounded border" :disabled = "model.isLoadin…" at bounding box center [200, 317] width 301 height 566
click at [246, 210] on div "< button class = "px-3 py-1 text-sm rounded border" :disabled = "model.isLoadin…" at bounding box center [200, 317] width 301 height 566
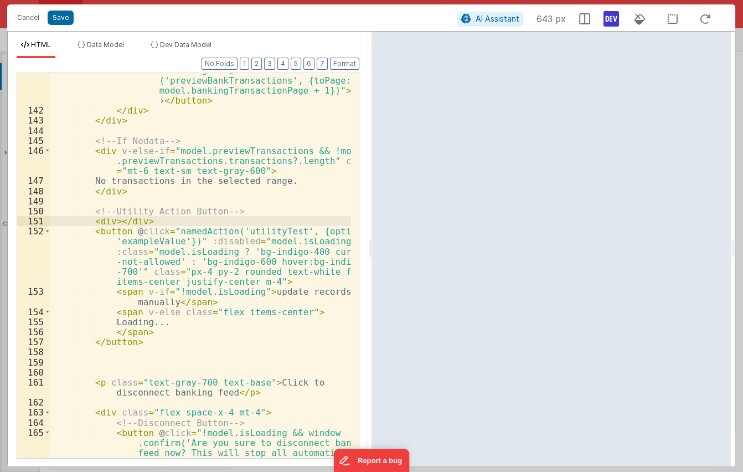
click at [179, 216] on div "< button class = "px-3 py-1 text-sm rounded border" :disabled = "model.isLoadin…" at bounding box center [200, 318] width 301 height 566
click at [173, 339] on div "< button class = "px-3 py-1 text-sm rounded border" :disabled = "model.isLoadin…" at bounding box center [200, 318] width 301 height 566
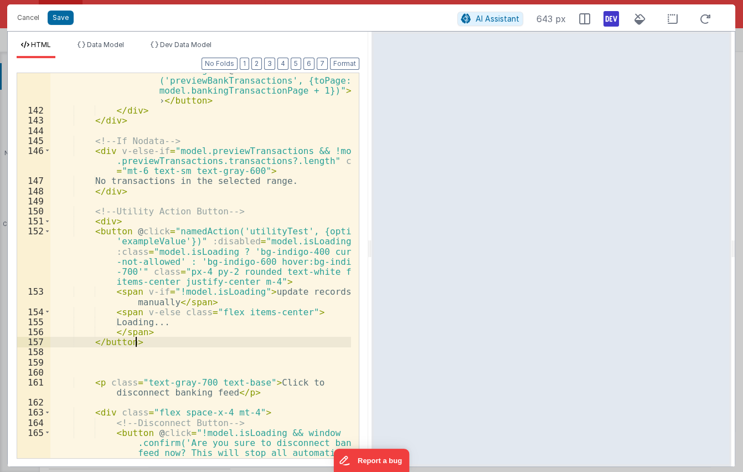
paste textarea
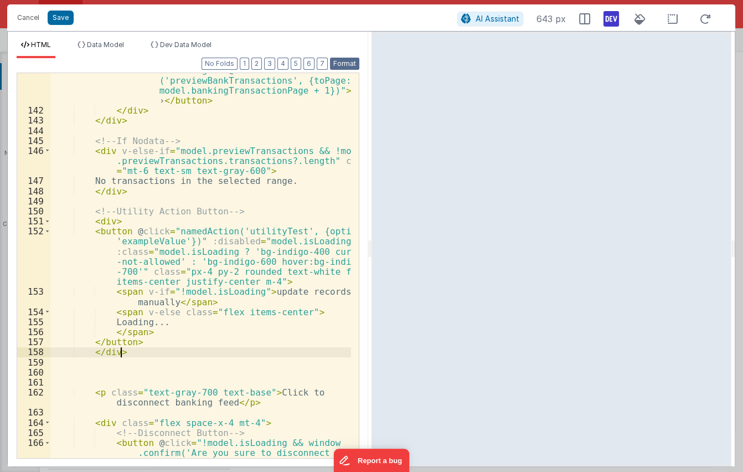
click at [335, 63] on button "Format" at bounding box center [344, 64] width 29 height 12
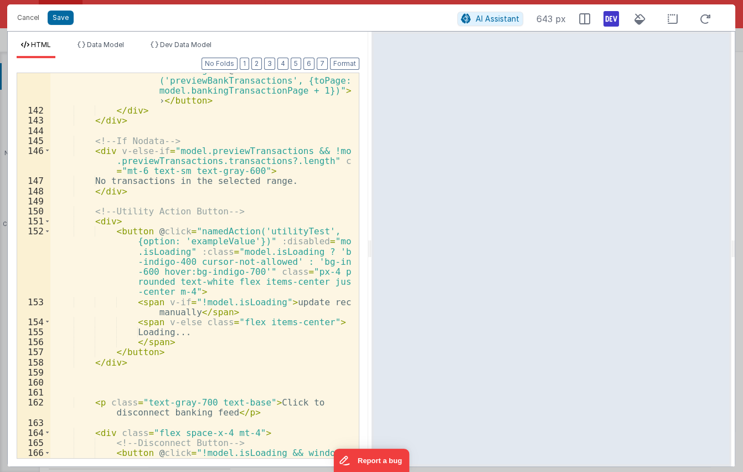
click at [162, 220] on div "< button class = "px-3 py-1 text-sm rounded border" :disabled = "model.isLoadin…" at bounding box center [200, 318] width 301 height 566
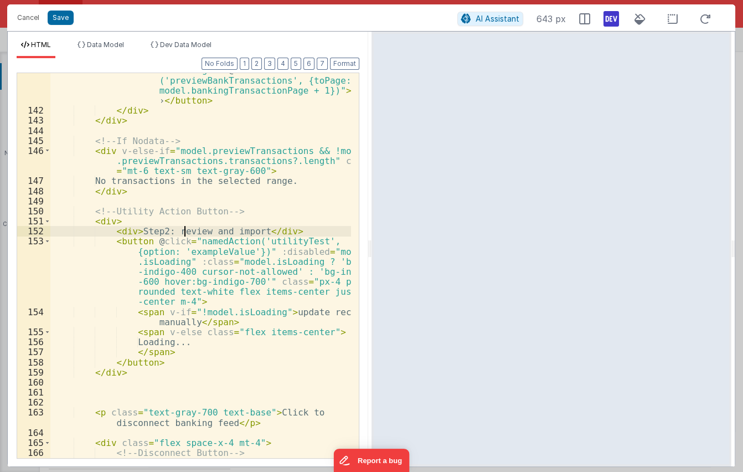
click at [183, 228] on div "< button class = "px-3 py-1 text-sm rounded border" :disabled = "model.isLoadin…" at bounding box center [200, 318] width 301 height 566
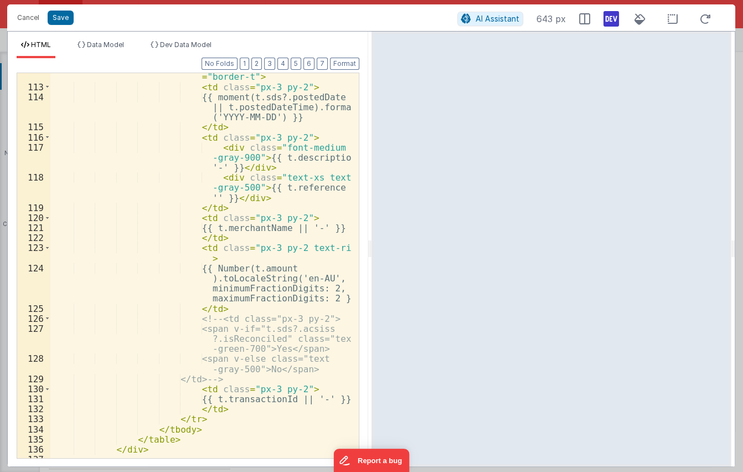
scroll to position [2044, 0]
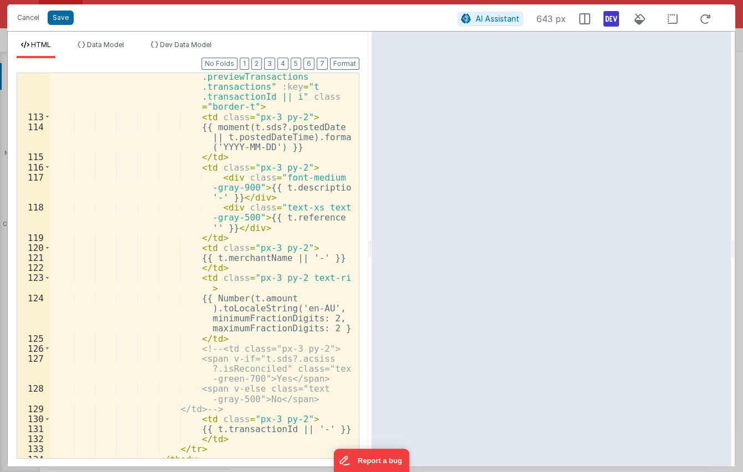
click at [308, 302] on div "< tr v-for = "(t, i) in model .previewTransactions .transactions" :key = "t .tr…" at bounding box center [200, 283] width 301 height 445
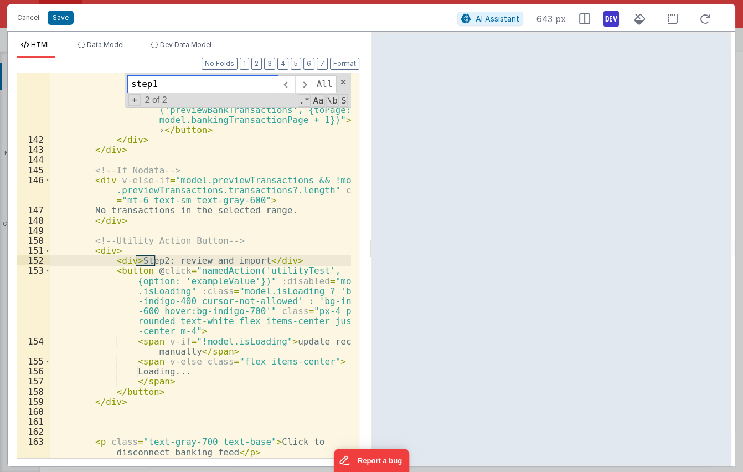
scroll to position [371, 0]
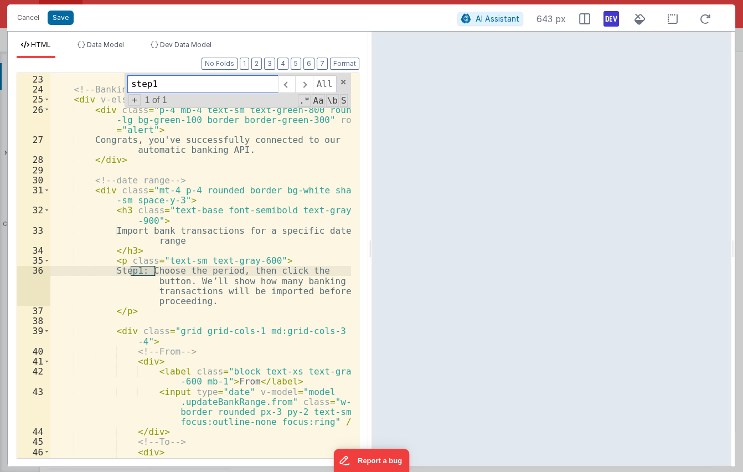
type input "step1"
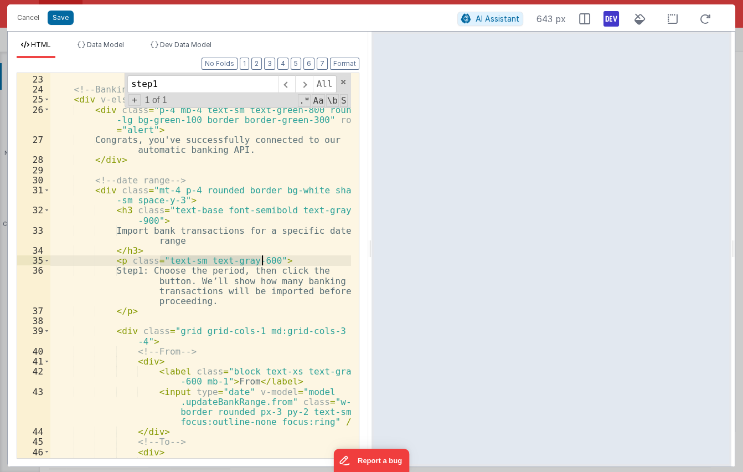
drag, startPoint x: 159, startPoint y: 259, endPoint x: 260, endPoint y: 259, distance: 101.3
click at [260, 260] on div "</ div > <!-- Banking Feed --> < div v-else > < div class = "p-4 mb-4 text-sm t…" at bounding box center [200, 271] width 301 height 415
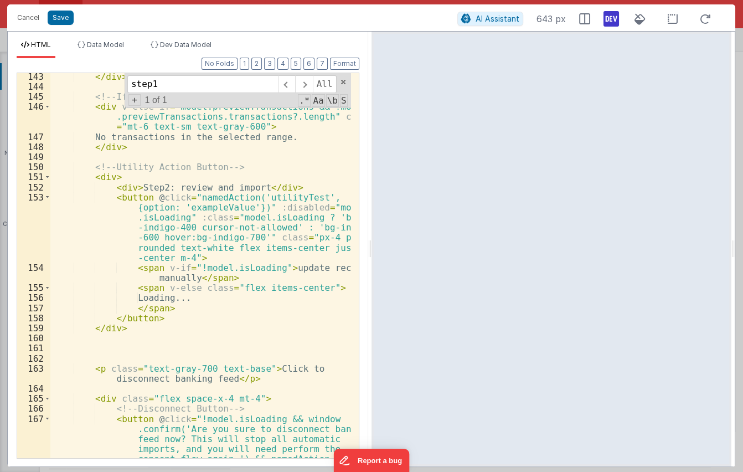
scroll to position [2650, 0]
click at [147, 206] on div "</ div > <!-- If Nodata --> < div v-else-if = "model.previewTransactions && !mo…" at bounding box center [200, 322] width 301 height 505
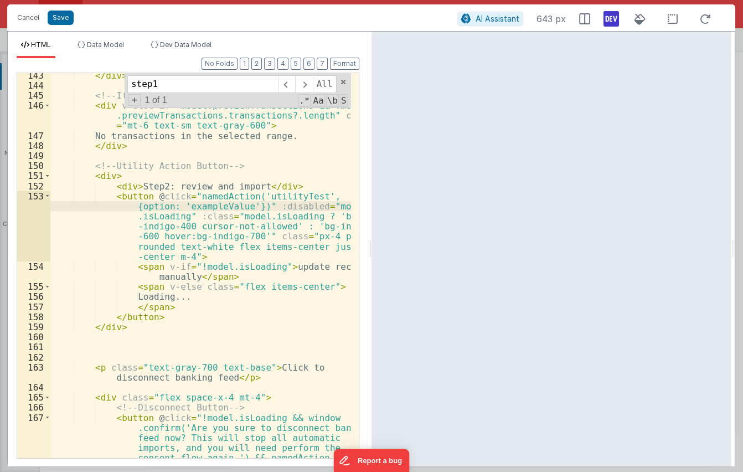
click at [132, 183] on div "</ div > <!-- If Nodata --> < div v-else-if = "model.previewTransactions && !mo…" at bounding box center [200, 322] width 301 height 505
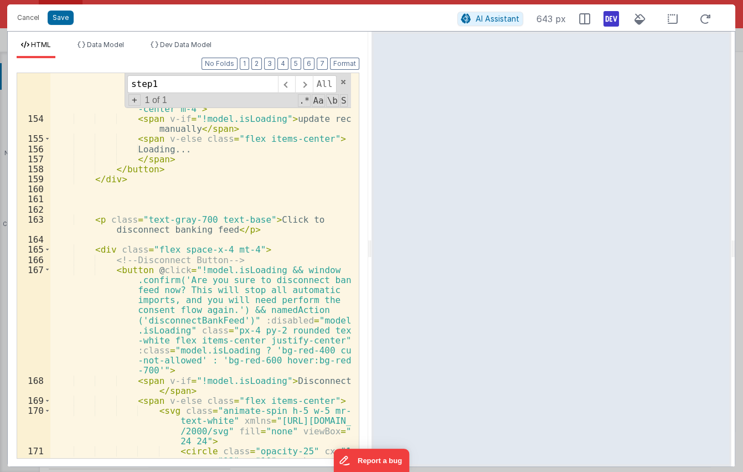
scroll to position [2807, 0]
click at [190, 208] on div "< button @ click = "namedAction('utilityTest', {option: 'exampleValue'})" :disa…" at bounding box center [200, 291] width 301 height 495
type textarea "d"
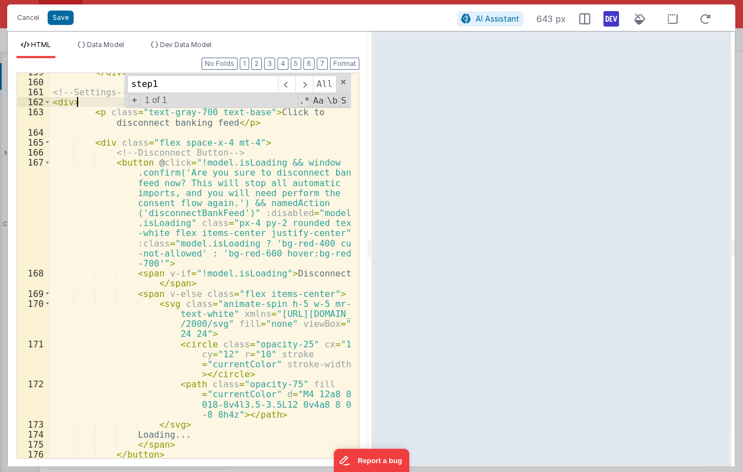
scroll to position [2956, 0]
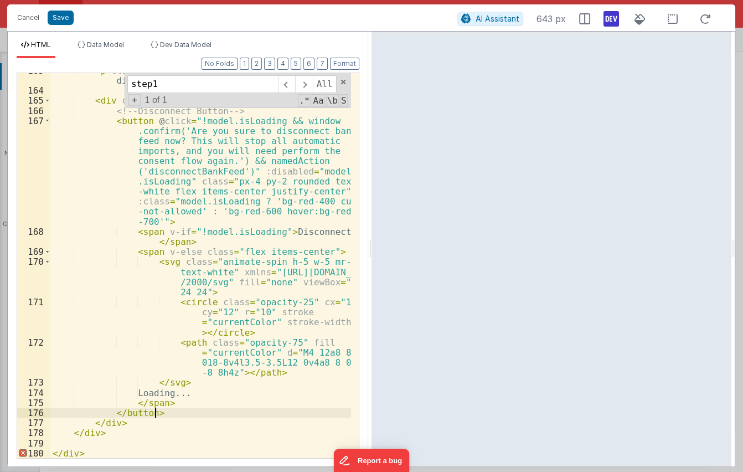
click at [166, 415] on div "< p class = "text-gray-700 text-base" > Click to disconnect banking feed </ p >…" at bounding box center [200, 272] width 301 height 415
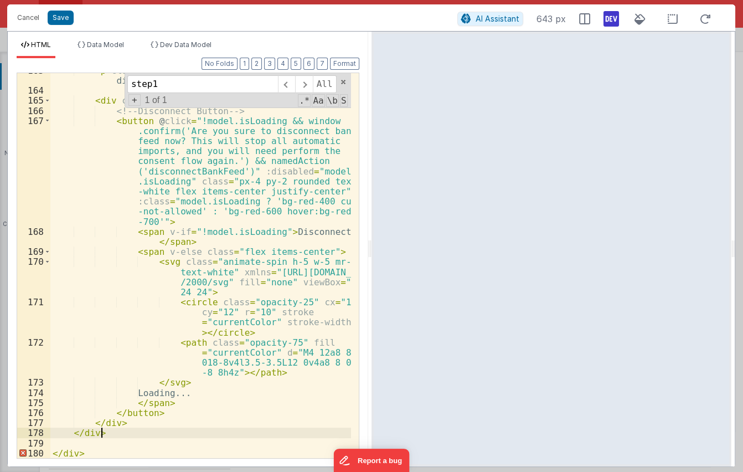
click at [148, 435] on div "< p class = "text-gray-700 text-base" > Click to disconnect banking feed </ p >…" at bounding box center [200, 272] width 301 height 415
paste textarea
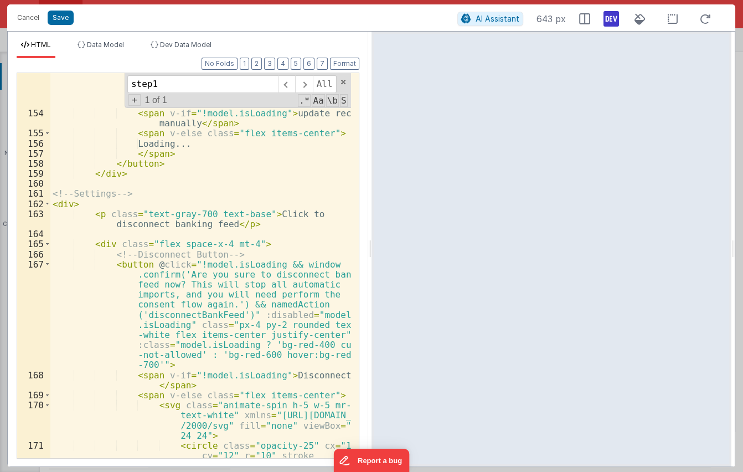
scroll to position [2813, 0]
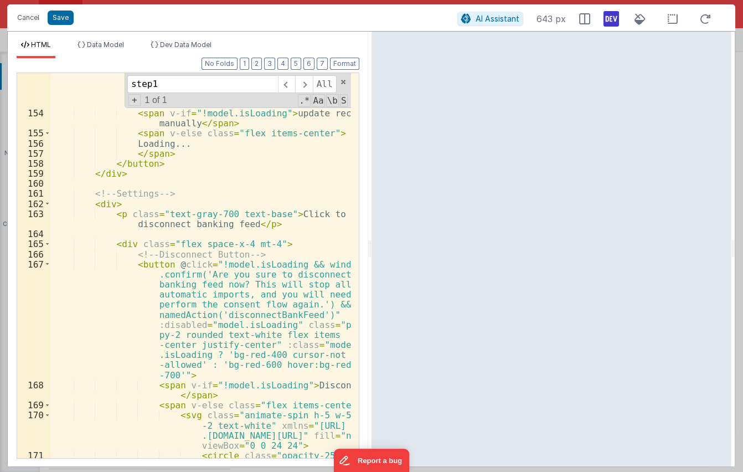
scroll to position [592, 0]
click at [173, 208] on div "< button @ click = "namedAction('utilityTest', {option: 'exampleValue'})" :disa…" at bounding box center [200, 285] width 301 height 495
click at [146, 140] on div "< button @ click = "namedAction('utilityTest', {option: 'exampleValue'})" :disa…" at bounding box center [200, 285] width 301 height 495
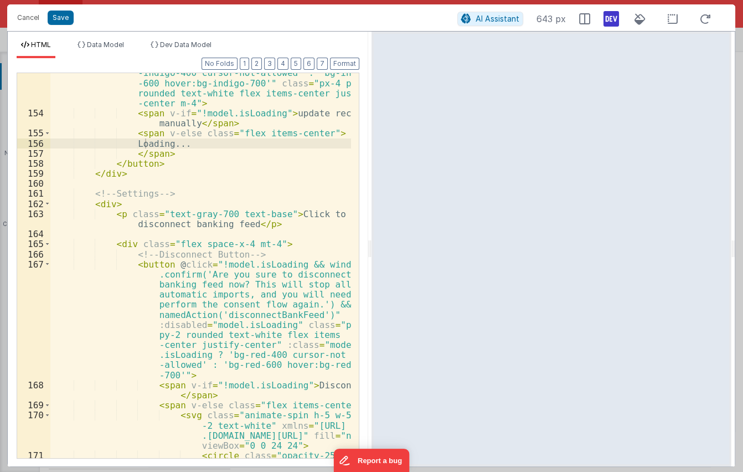
click at [169, 227] on div "< button @ click = "namedAction('utilityTest', {option: 'exampleValue'})" :disa…" at bounding box center [200, 285] width 301 height 495
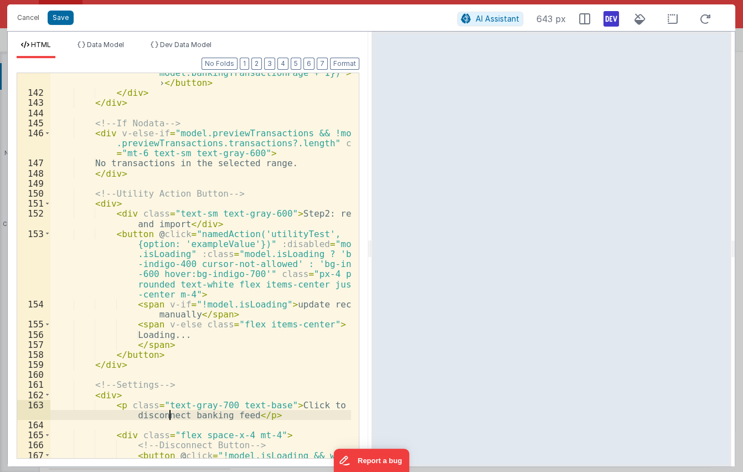
scroll to position [2552, 0]
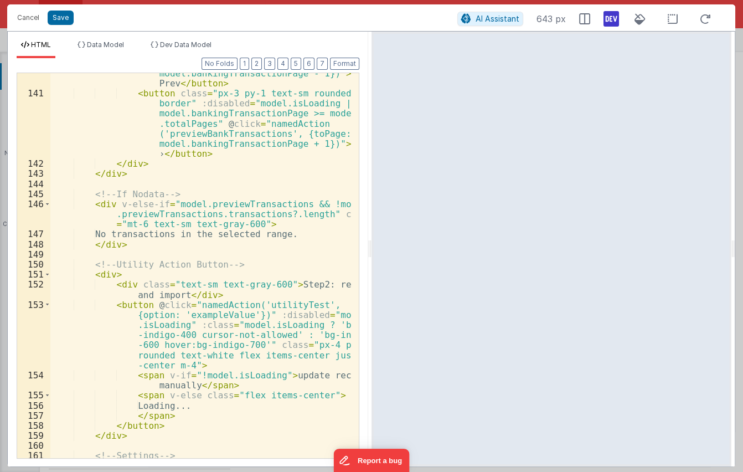
click at [155, 265] on div "< button class = "px-3 py-1 text-sm rounded border" :disabled = "model.isLoadin…" at bounding box center [200, 250] width 301 height 465
click at [221, 203] on div "< button class = "px-3 py-1 text-sm rounded border" :disabled = "model.isLoadin…" at bounding box center [200, 250] width 301 height 465
click at [173, 271] on div "< button class = "px-3 py-1 text-sm rounded border" :disabled = "model.isLoadin…" at bounding box center [200, 250] width 301 height 465
click at [144, 274] on div "< button class = "px-3 py-1 text-sm rounded border" :disabled = "model.isLoadin…" at bounding box center [200, 250] width 301 height 465
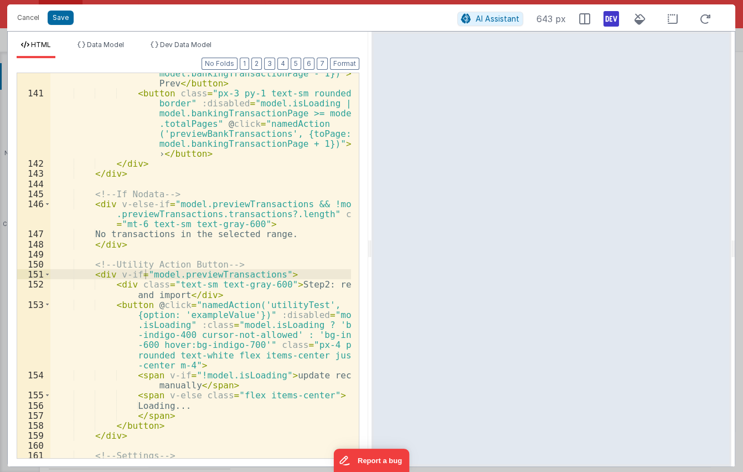
click at [267, 172] on div "< button class = "px-3 py-1 text-sm rounded border" :disabled = "model.isLoadin…" at bounding box center [200, 250] width 301 height 465
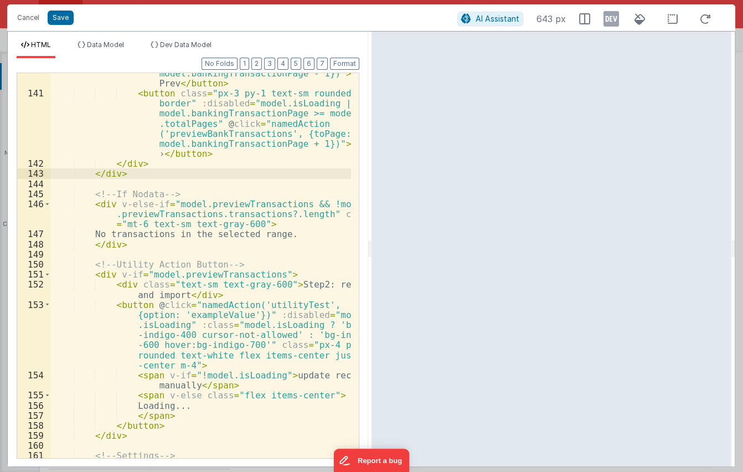
click at [609, 17] on icon at bounding box center [611, 19] width 16 height 18
click at [60, 20] on button "Save" at bounding box center [61, 18] width 26 height 14
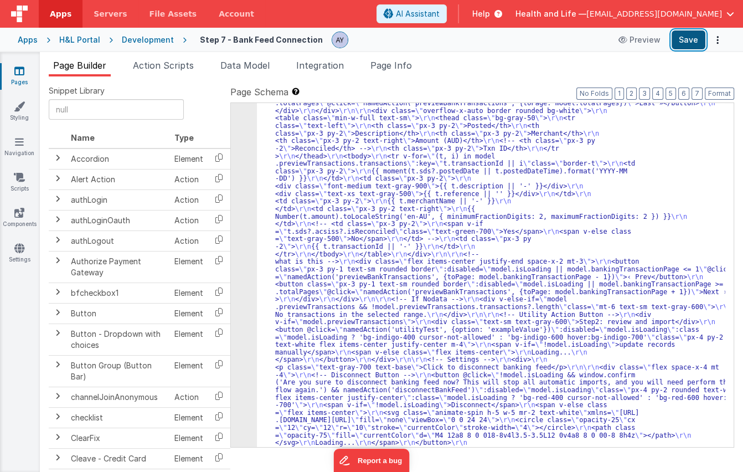
click at [699, 38] on button "Save" at bounding box center [689, 39] width 34 height 19
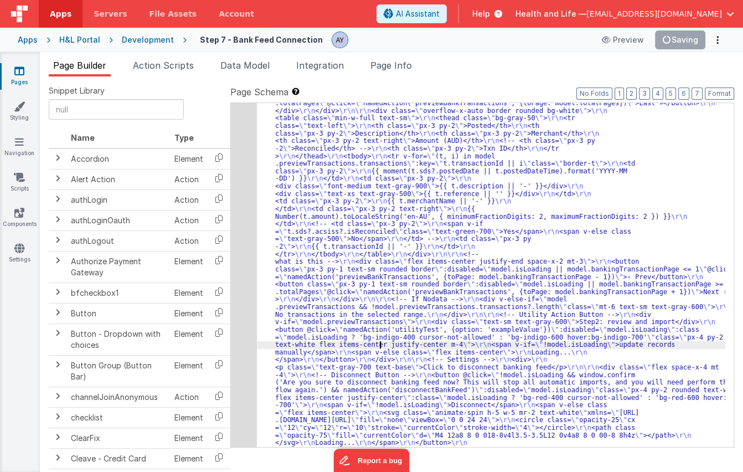
click at [238, 281] on div "26" at bounding box center [244, 84] width 26 height 740
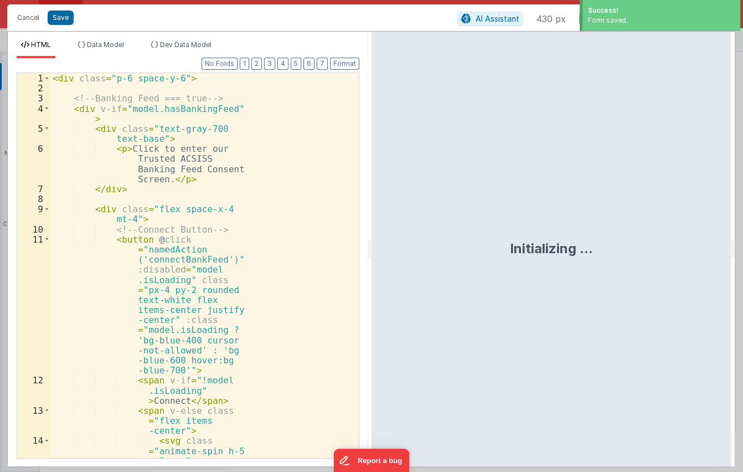
scroll to position [607, 0]
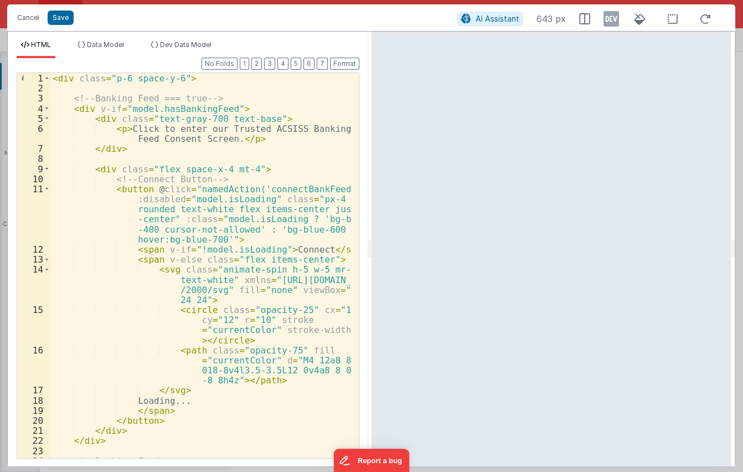
click at [153, 271] on div "< div class = "p-6 space-y-6" > <!-- Banking Feed === true --> < div v-if = "mo…" at bounding box center [200, 275] width 301 height 405
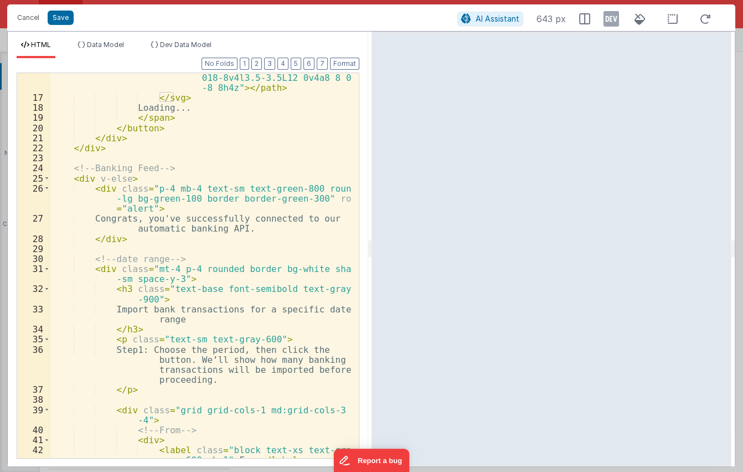
scroll to position [292, 0]
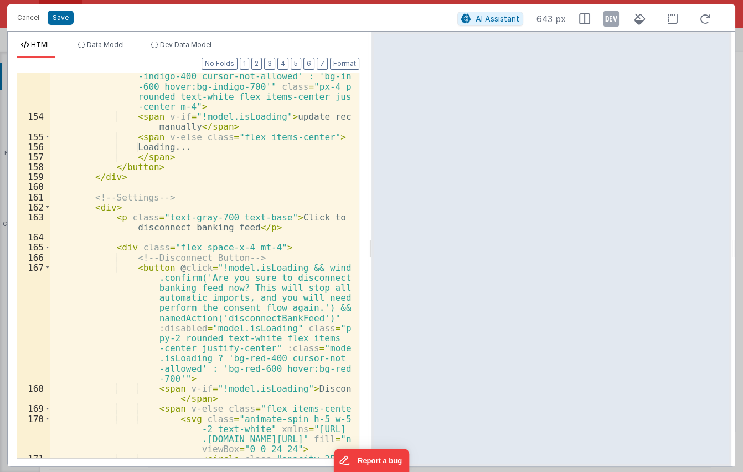
click at [192, 233] on div "< button @ click = "namedAction('utilityTest', {option: 'exampleValue'})" :disa…" at bounding box center [200, 288] width 301 height 495
click at [169, 208] on div "< button @ click = "namedAction('utilityTest', {option: 'exampleValue'})" :disa…" at bounding box center [200, 288] width 301 height 495
drag, startPoint x: 270, startPoint y: 226, endPoint x: 167, endPoint y: 211, distance: 103.5
click at [172, 222] on div "< button @ click = "namedAction('utilityTest', {option: 'exampleValue'})" :disa…" at bounding box center [200, 288] width 301 height 495
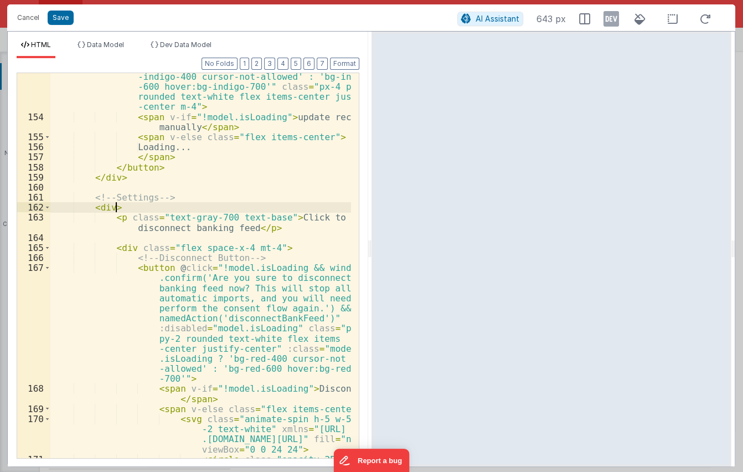
click at [168, 210] on div "< button @ click = "namedAction('utilityTest', {option: 'exampleValue'})" :disa…" at bounding box center [200, 288] width 301 height 495
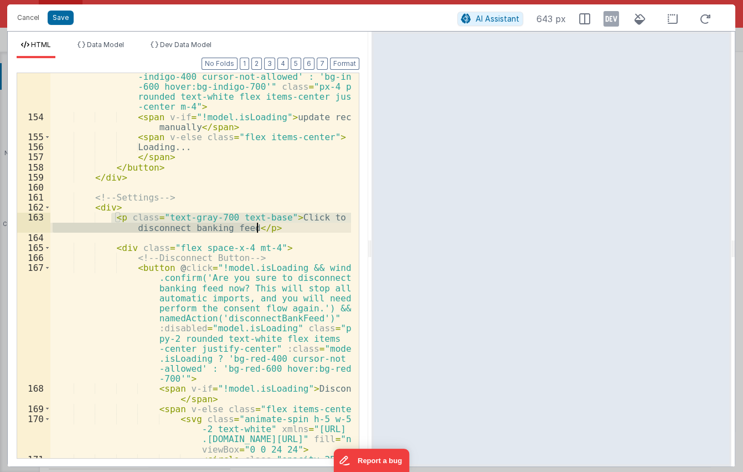
drag, startPoint x: 111, startPoint y: 217, endPoint x: 272, endPoint y: 224, distance: 161.3
click at [272, 224] on div "< button @ click = "namedAction('utilityTest', {option: 'exampleValue'})" :disa…" at bounding box center [200, 288] width 301 height 495
click at [262, 204] on div "< button @ click = "namedAction('utilityTest', {option: 'exampleValue'})" :disa…" at bounding box center [200, 288] width 301 height 495
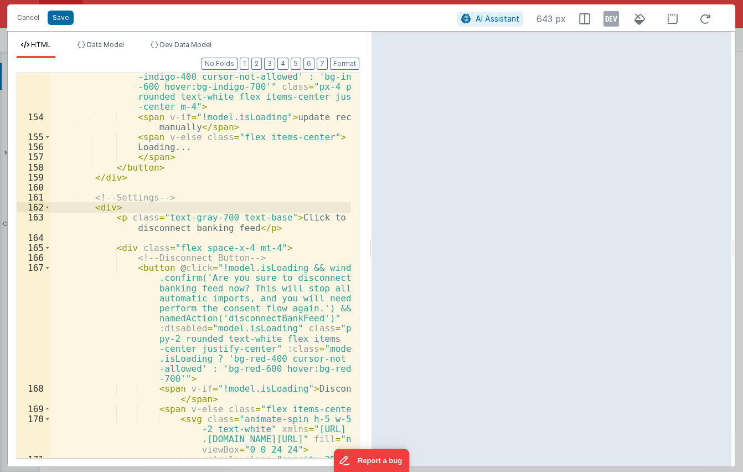
paste textarea
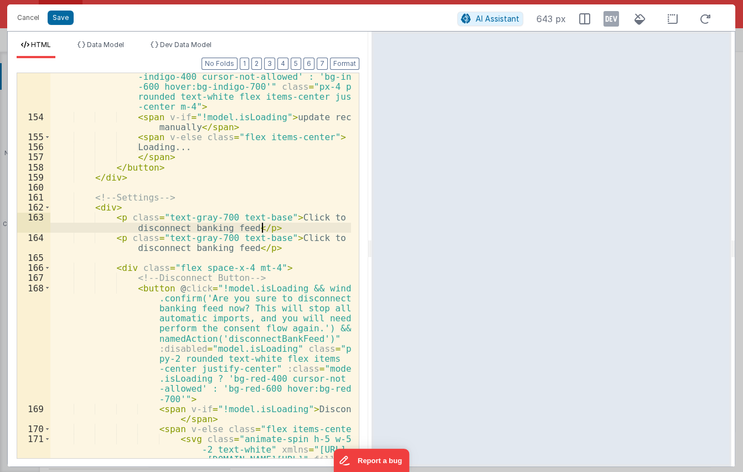
click at [240, 224] on div "< button @ click = "namedAction('utilityTest', {option: 'exampleValue'})" :disa…" at bounding box center [200, 288] width 301 height 495
click at [281, 217] on div "< button @ click = "namedAction('utilityTest', {option: 'exampleValue'})" :disa…" at bounding box center [200, 288] width 301 height 495
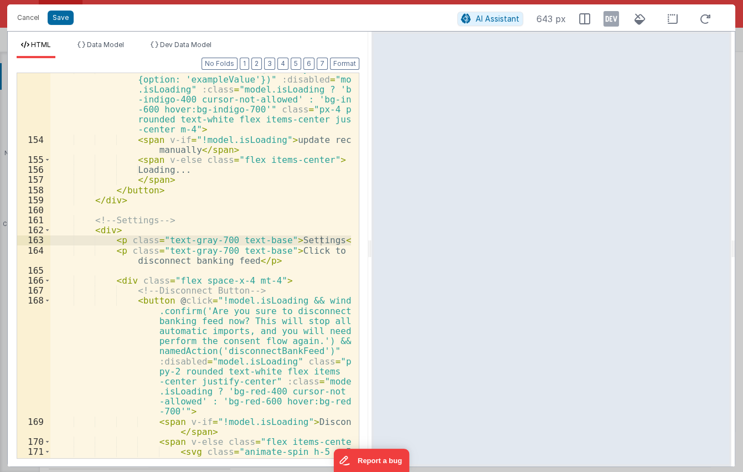
click at [215, 251] on div "< button @ click = "namedAction('utilityTest', {option: 'exampleValue'})" :disa…" at bounding box center [200, 311] width 301 height 495
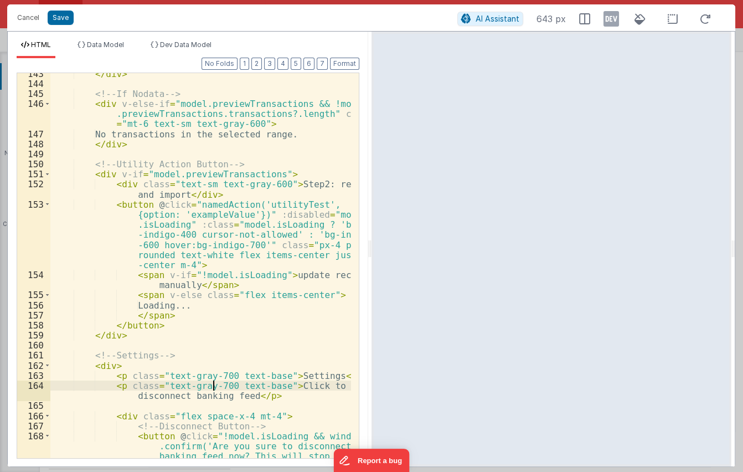
scroll to position [2652, 0]
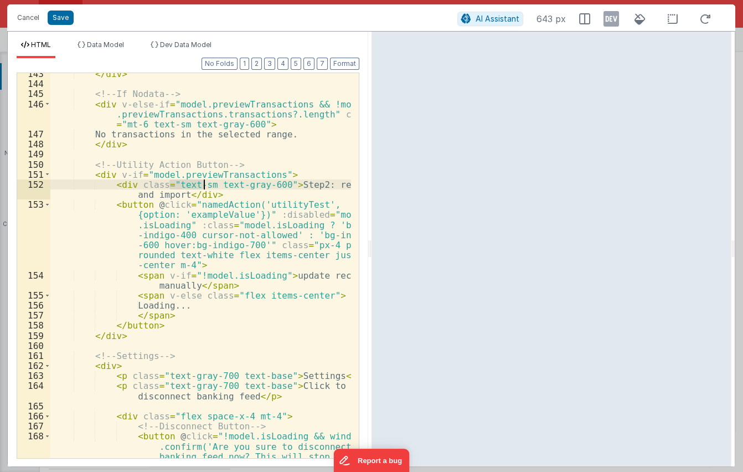
drag, startPoint x: 172, startPoint y: 183, endPoint x: 202, endPoint y: 186, distance: 30.6
click at [202, 186] on div "</ div > <!-- If Nodata --> < div v-else-if = "model.previewTransactions && !mo…" at bounding box center [200, 326] width 301 height 515
click at [159, 388] on div "</ div > <!-- If Nodata --> < div v-else-if = "model.previewTransactions && !mo…" at bounding box center [200, 326] width 301 height 515
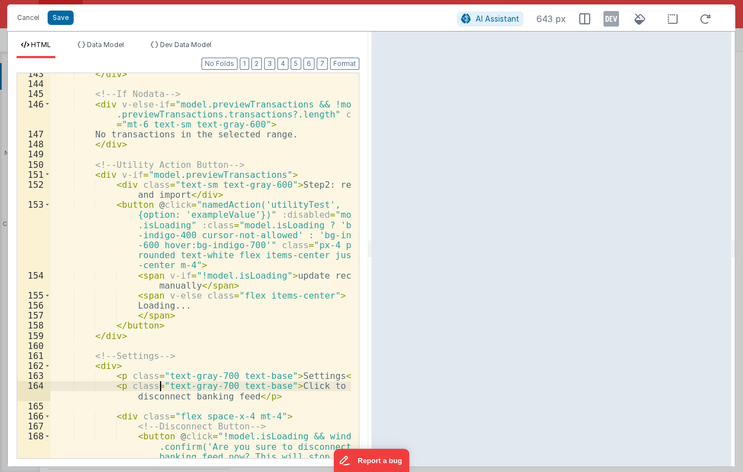
paste textarea
click at [256, 385] on div "</ div > <!-- If Nodata --> < div v-else-if = "model.previewTransactions && !mo…" at bounding box center [200, 326] width 301 height 515
drag, startPoint x: 309, startPoint y: 384, endPoint x: 265, endPoint y: 386, distance: 43.8
click at [265, 386] on div "</ div > <!-- If Nodata --> < div v-else-if = "model.previewTransactions && !mo…" at bounding box center [200, 326] width 301 height 515
click at [156, 369] on div "</ div > <!-- If Nodata --> < div v-else-if = "model.previewTransactions && !mo…" at bounding box center [200, 326] width 301 height 515
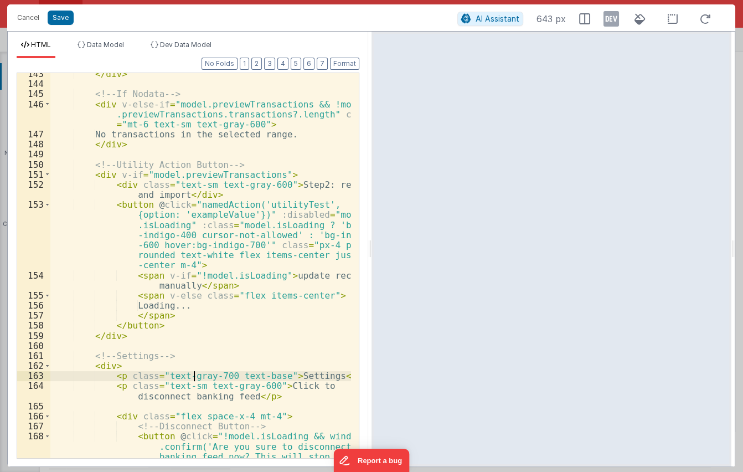
click at [194, 371] on div "</ div > <!-- If Nodata --> < div v-else-if = "model.previewTransactions && !mo…" at bounding box center [200, 326] width 301 height 515
click at [273, 375] on div "</ div > <!-- If Nodata --> < div v-else-if = "model.previewTransactions && !mo…" at bounding box center [200, 326] width 301 height 515
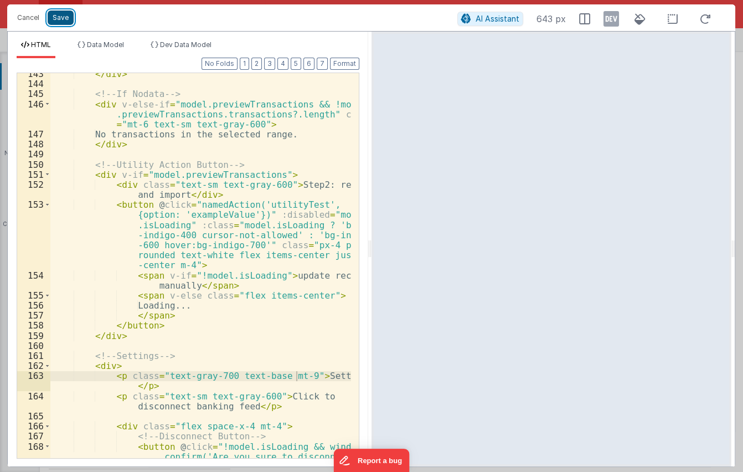
click at [60, 21] on button "Save" at bounding box center [61, 18] width 26 height 14
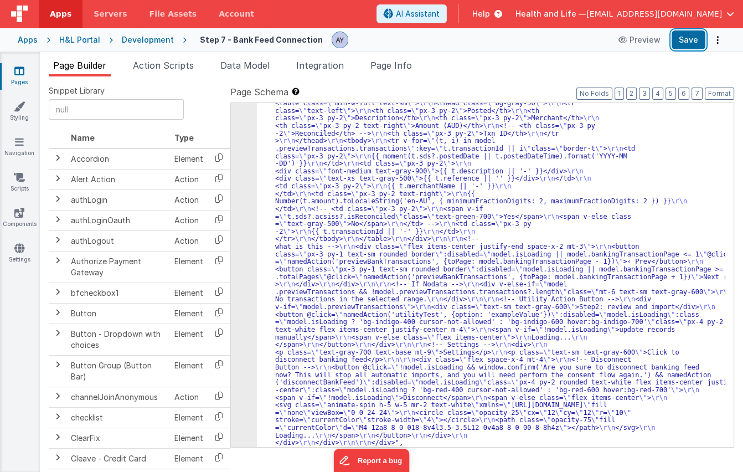
click at [692, 42] on button "Save" at bounding box center [689, 39] width 34 height 19
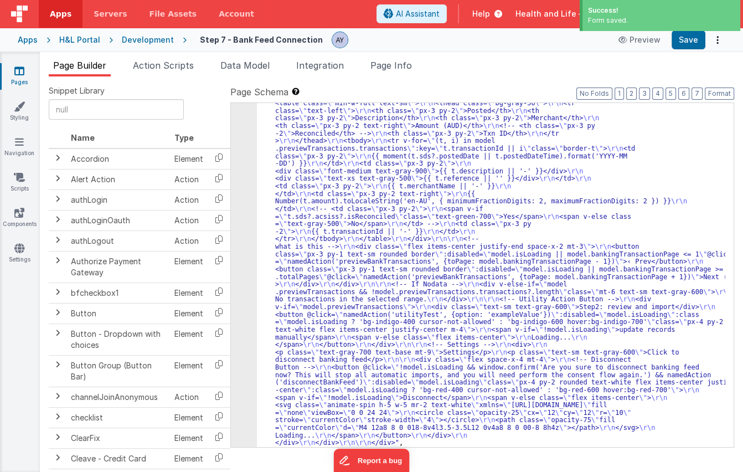
click at [352, 306] on div ""html" : "<div class= \" p-6 space-y-6 \" > \r\n\r\n <!-- Banking Feed === true…" at bounding box center [491, 248] width 468 height 1099
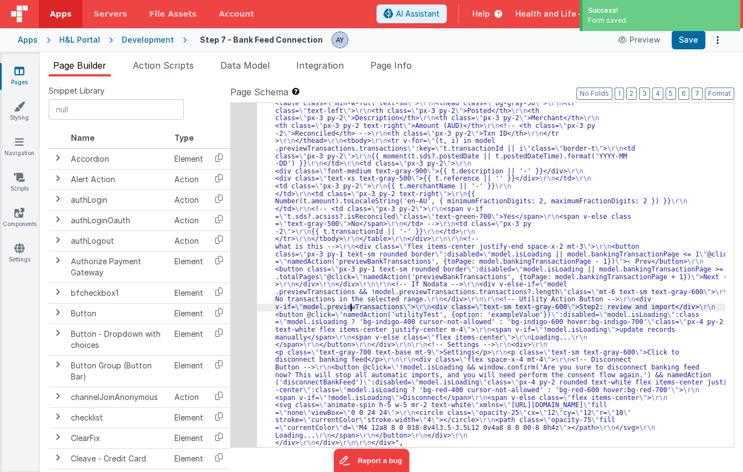
click at [240, 299] on div "26" at bounding box center [244, 72] width 26 height 747
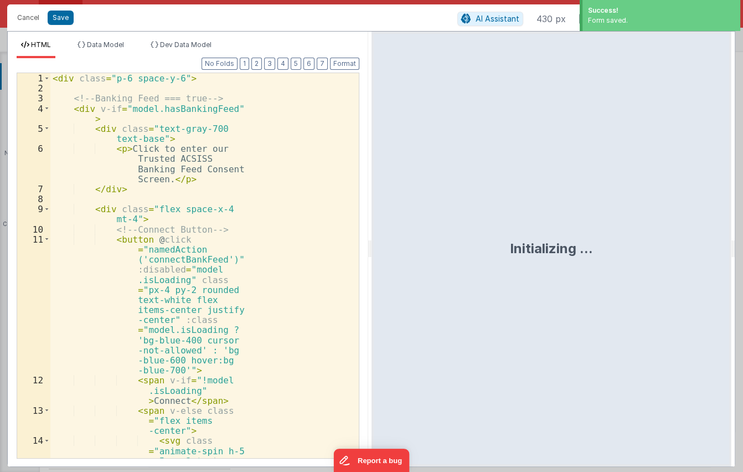
click at [240, 299] on div "Format 7 6 5 4 3 2 1 No Folds 1 2 3 4 5 6 7 8 9 10 11 12 13 14 < div class = "p…" at bounding box center [188, 262] width 360 height 408
click at [247, 290] on div "< div class = "p-6 space-y-6" > <!-- Banking Feed === true --> < div v-if = "mo…" at bounding box center [200, 316] width 301 height 486
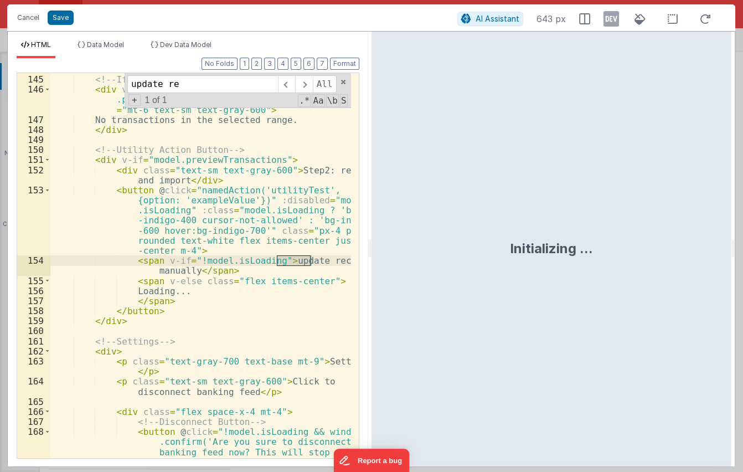
scroll to position [2666, 0]
type input "update record"
click at [268, 192] on div "<!-- If Nodata --> < div v-else-if = "model.previewTransactions && !model .prev…" at bounding box center [200, 321] width 301 height 515
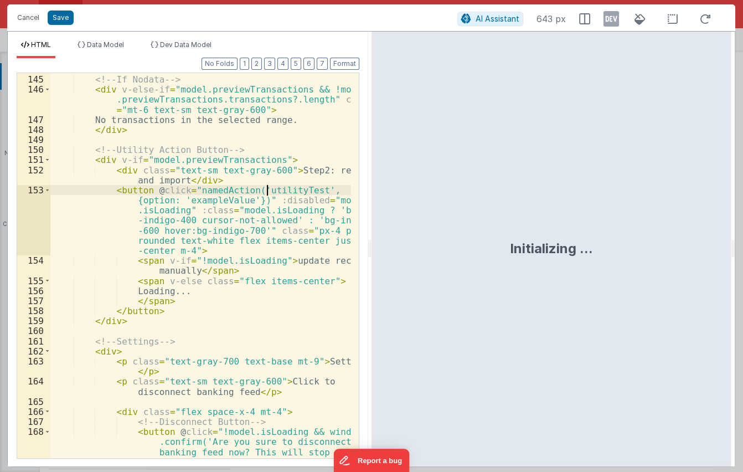
click at [271, 187] on div "<!-- If Nodata --> < div v-else-if = "model.previewTransactions && !model .prev…" at bounding box center [200, 321] width 301 height 515
drag, startPoint x: 249, startPoint y: 200, endPoint x: 311, endPoint y: 187, distance: 62.9
click at [311, 187] on div "<!-- If Nodata --> < div v-else-if = "model.previewTransactions && !model .prev…" at bounding box center [200, 321] width 301 height 515
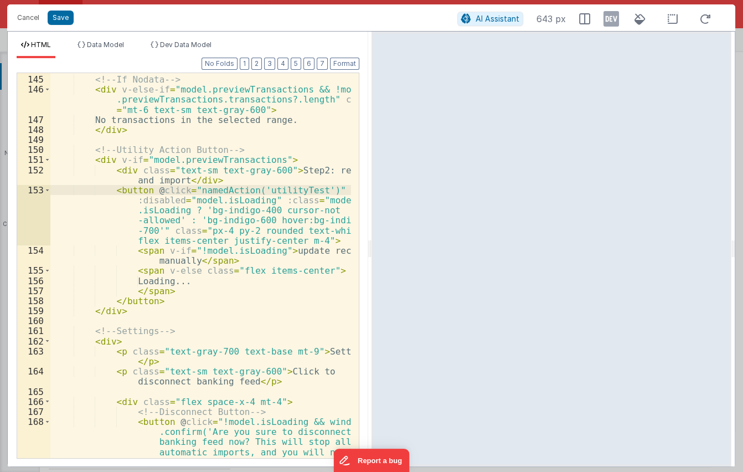
click at [295, 189] on div "<!-- If Nodata --> < div v-else-if = "model.previewTransactions && !model .prev…" at bounding box center [200, 321] width 301 height 515
click at [59, 18] on button "Save" at bounding box center [61, 18] width 26 height 14
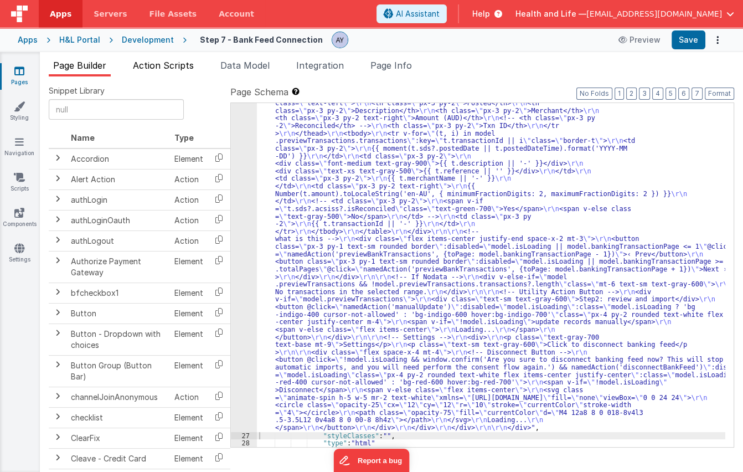
click at [144, 63] on span "Action Scripts" at bounding box center [163, 65] width 61 height 11
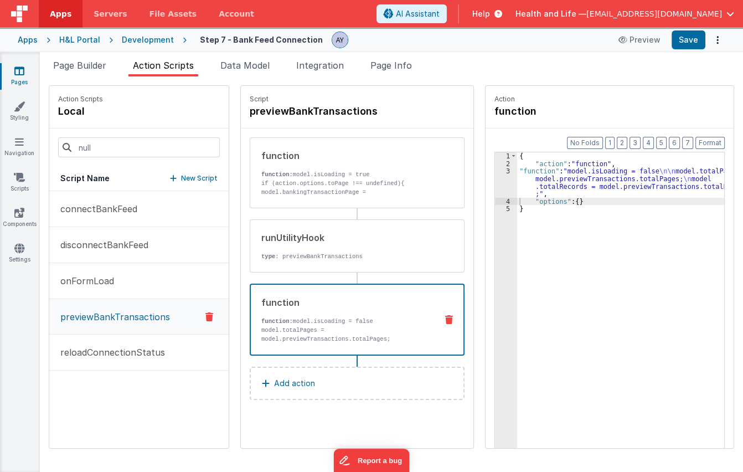
click at [192, 174] on p "New Script" at bounding box center [199, 178] width 37 height 11
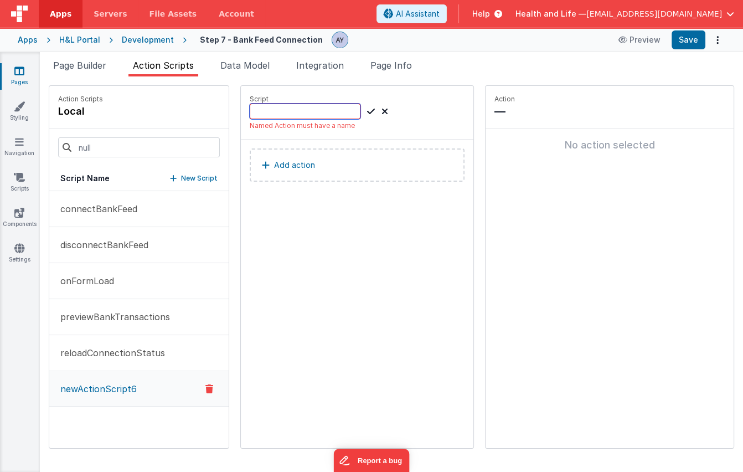
paste input "manualUpdate"
type input "manualUpdate"
click at [367, 111] on icon at bounding box center [371, 111] width 8 height 13
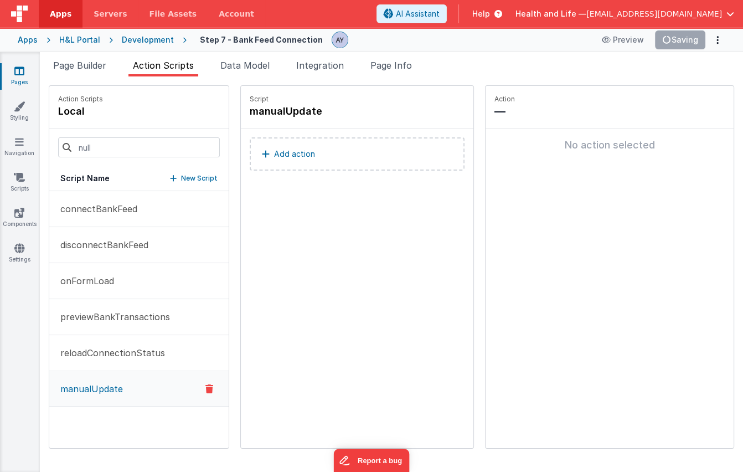
click at [332, 156] on button "Add action" at bounding box center [357, 153] width 215 height 33
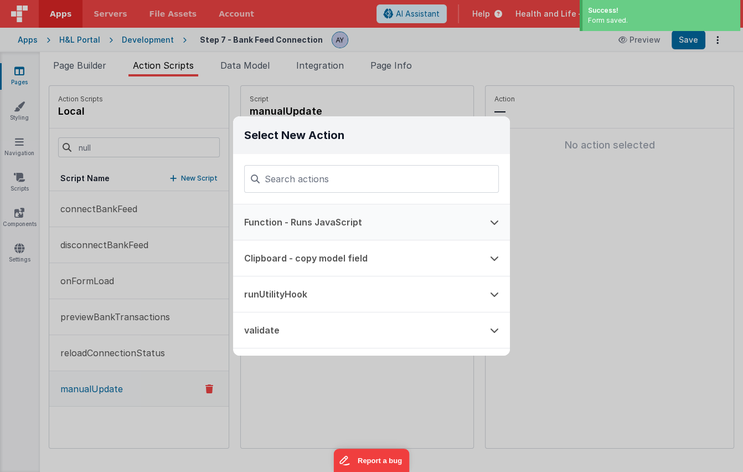
click at [355, 215] on button "Function - Runs JavaScript" at bounding box center [356, 221] width 246 height 35
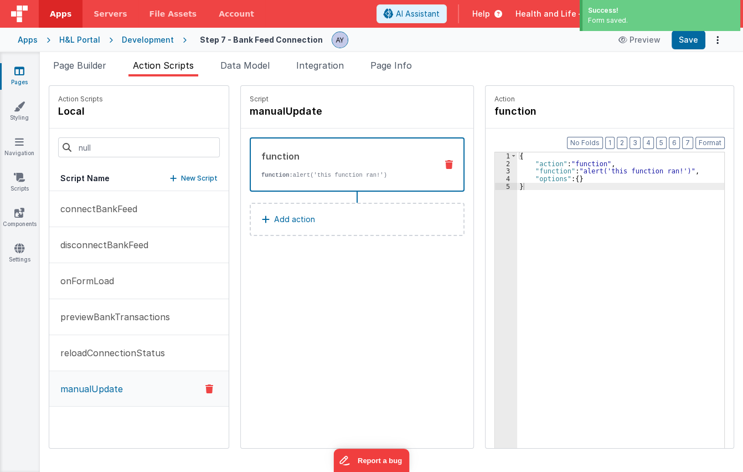
click at [533, 163] on div "{ "action" : "function" , "function" : "alert('this function ran!')" , "options…" at bounding box center [628, 324] width 222 height 345
click at [533, 171] on div "{ "action" : "function" , "function" : "alert('this function ran!')" , "options…" at bounding box center [628, 324] width 222 height 345
click at [495, 172] on div "3" at bounding box center [506, 171] width 22 height 8
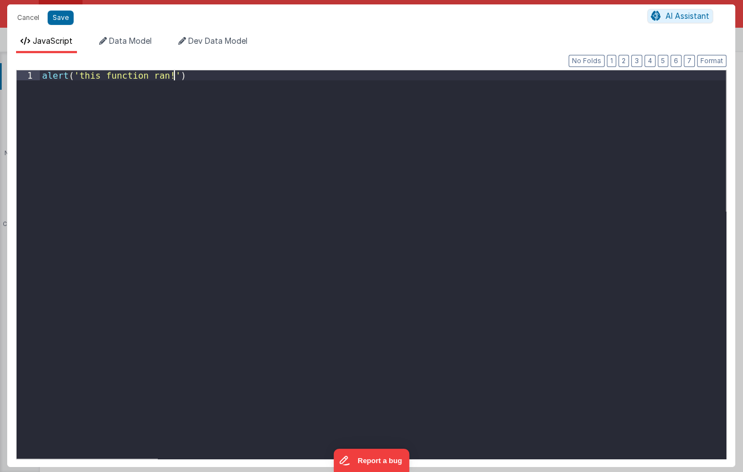
click at [512, 211] on div "alert ( 'this function ran!' )" at bounding box center [383, 274] width 686 height 408
click at [53, 14] on button "Save" at bounding box center [61, 18] width 26 height 14
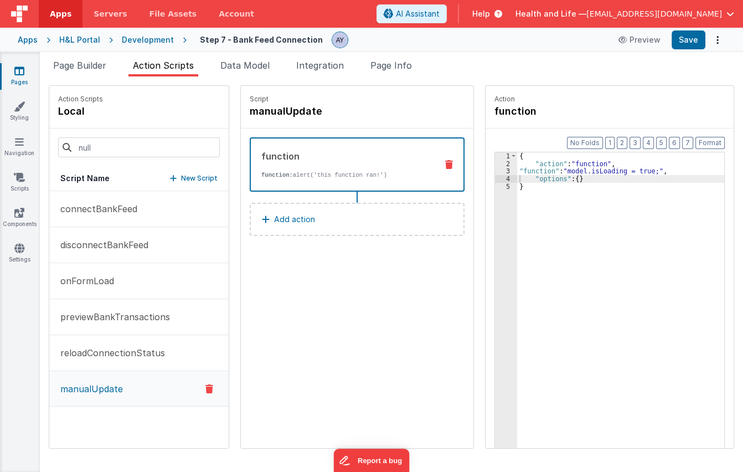
click at [344, 219] on button "Add action" at bounding box center [357, 219] width 215 height 33
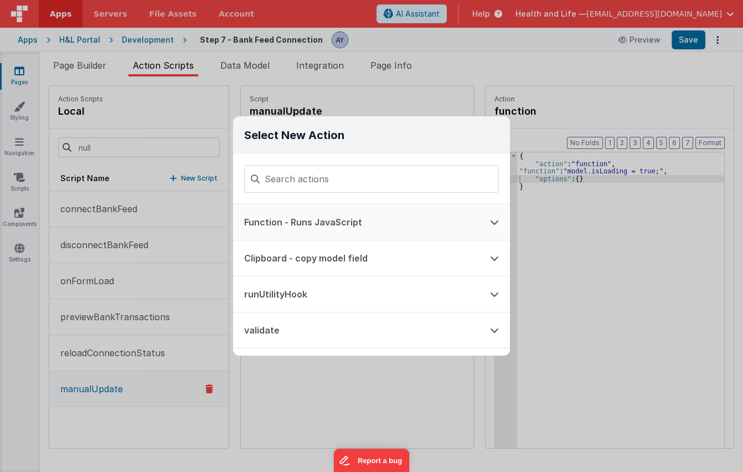
click at [376, 210] on button "Function - Runs JavaScript" at bounding box center [356, 221] width 246 height 35
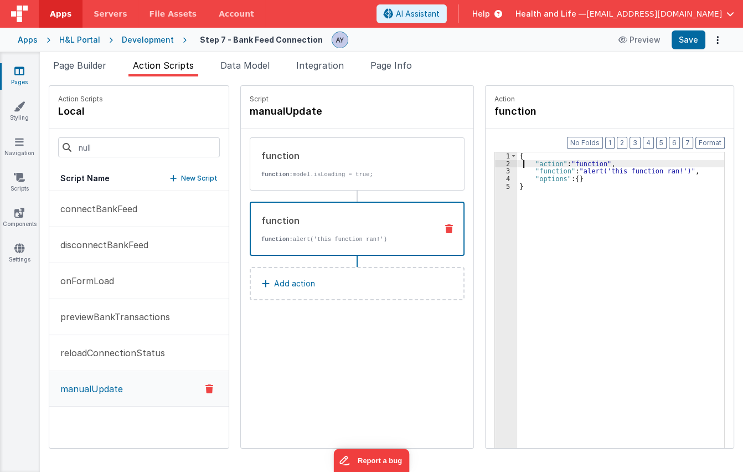
click at [517, 167] on div "{ "action" : "function" , "function" : "alert('this function ran!')" , "options…" at bounding box center [628, 324] width 222 height 345
click at [498, 177] on div "4" at bounding box center [506, 179] width 22 height 8
click at [495, 172] on div "3" at bounding box center [506, 171] width 22 height 8
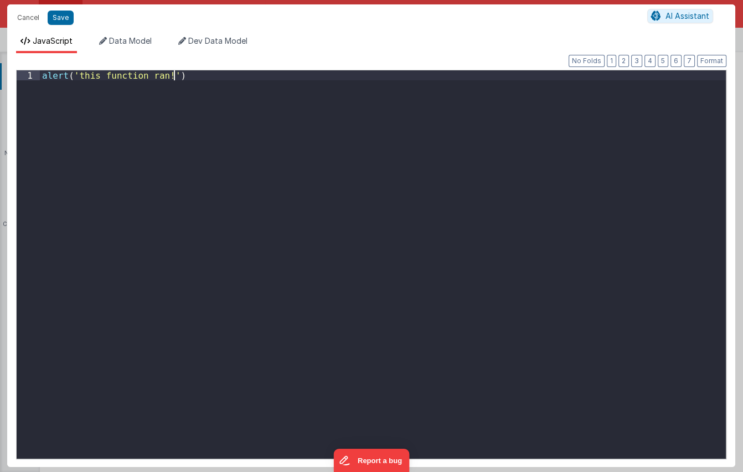
click at [490, 172] on div "alert ( 'this function ran!' )" at bounding box center [383, 274] width 686 height 408
click at [364, 234] on div "alert ( 'this function ran!' )" at bounding box center [383, 274] width 686 height 408
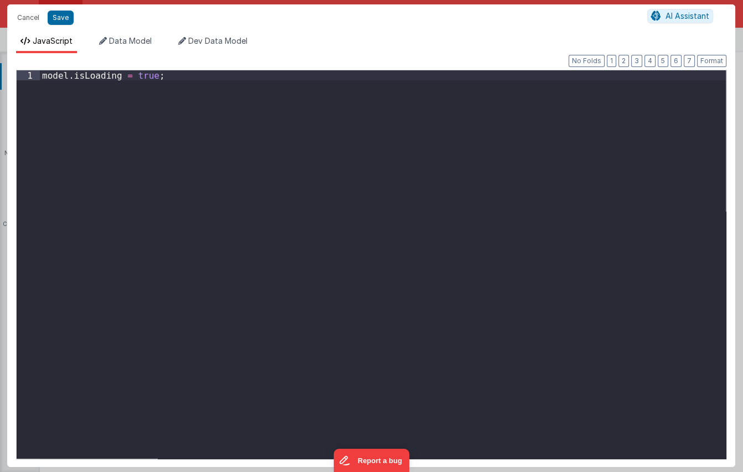
click at [132, 74] on div "model . isLoading = true ;" at bounding box center [383, 274] width 686 height 408
click at [63, 14] on button "Save" at bounding box center [61, 18] width 26 height 14
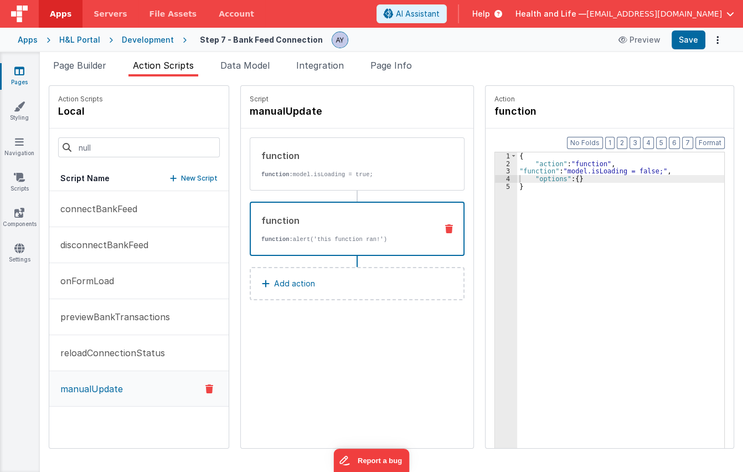
click at [312, 281] on button "Add action" at bounding box center [357, 283] width 215 height 33
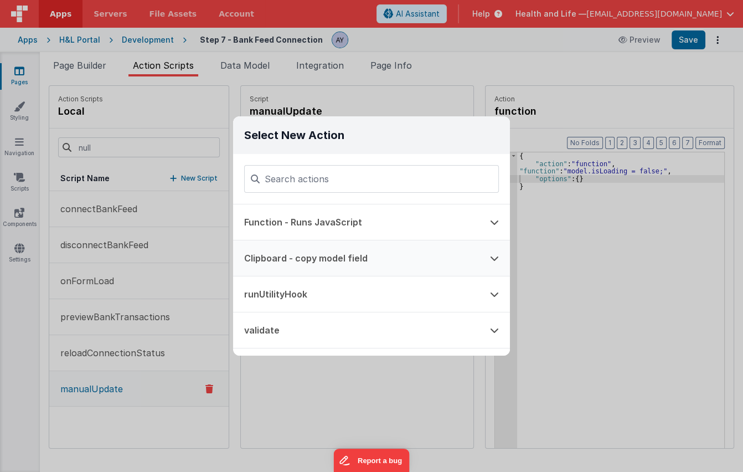
click at [330, 261] on button "Clipboard - copy model field" at bounding box center [356, 257] width 246 height 35
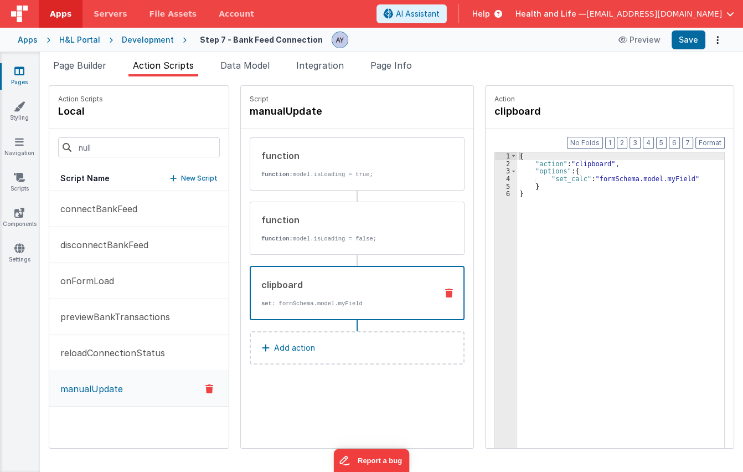
click at [445, 290] on icon at bounding box center [449, 292] width 8 height 9
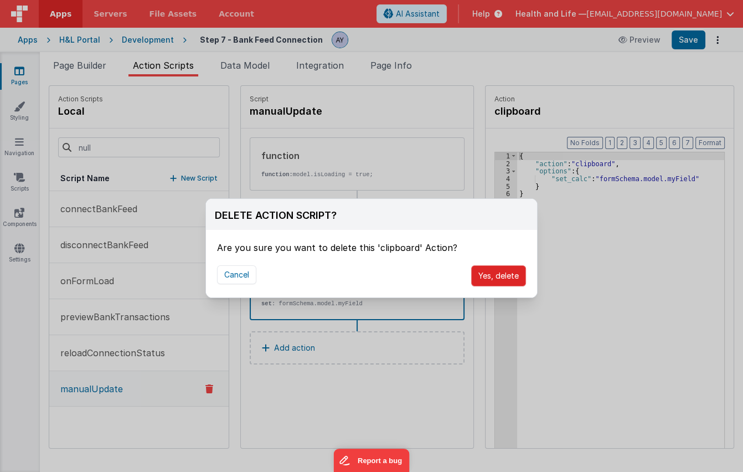
click at [490, 271] on button "Yes, delete" at bounding box center [498, 275] width 55 height 21
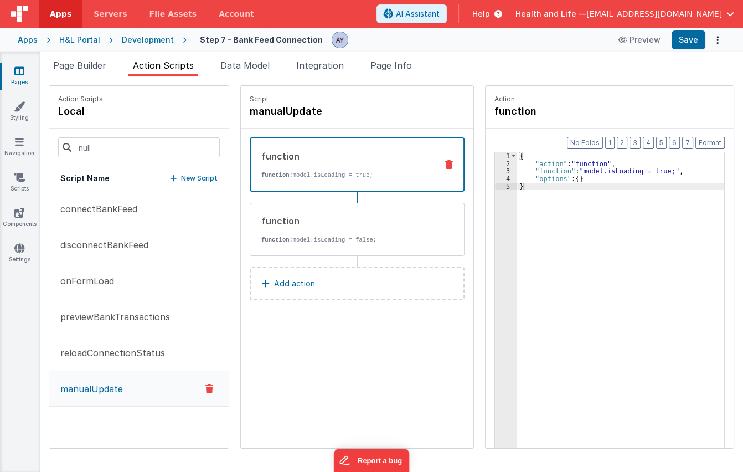
click at [337, 278] on button "Add action" at bounding box center [357, 283] width 215 height 33
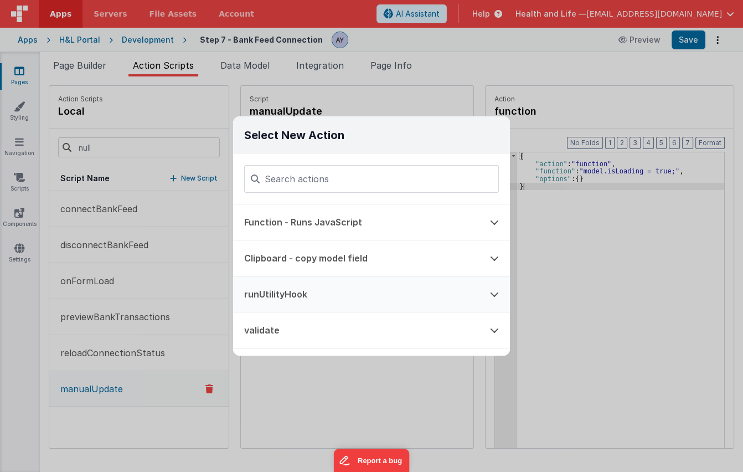
click at [360, 288] on button "runUtilityHook" at bounding box center [356, 293] width 246 height 35
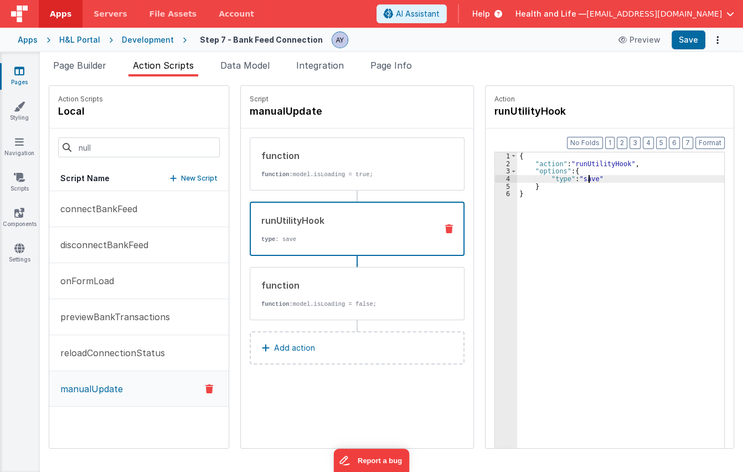
click at [573, 180] on div "{ "action" : "runUtilityHook" , "options" : { "type" : "save" } }" at bounding box center [628, 324] width 222 height 345
click at [571, 181] on div "{ "action" : "runUtilityHook" , "options" : { "type" : "save" } }" at bounding box center [628, 324] width 222 height 345
drag, startPoint x: 670, startPoint y: 233, endPoint x: 588, endPoint y: 168, distance: 103.7
click at [662, 221] on div "{ "action" : "runUtilityHook" , "options" : { "type" : "manualUpdate" } }" at bounding box center [628, 324] width 222 height 345
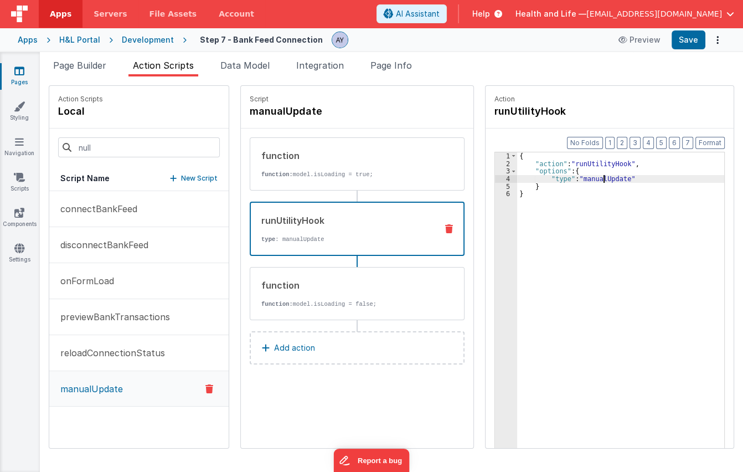
click at [590, 175] on div "{ "action" : "runUtilityHook" , "options" : { "type" : "manualUpdate" } }" at bounding box center [628, 324] width 222 height 345
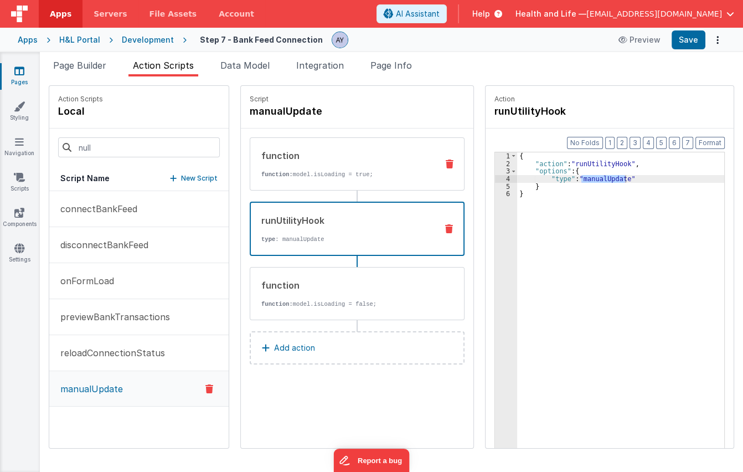
click at [343, 188] on div "function function: model.isLoading = true;" at bounding box center [357, 163] width 215 height 53
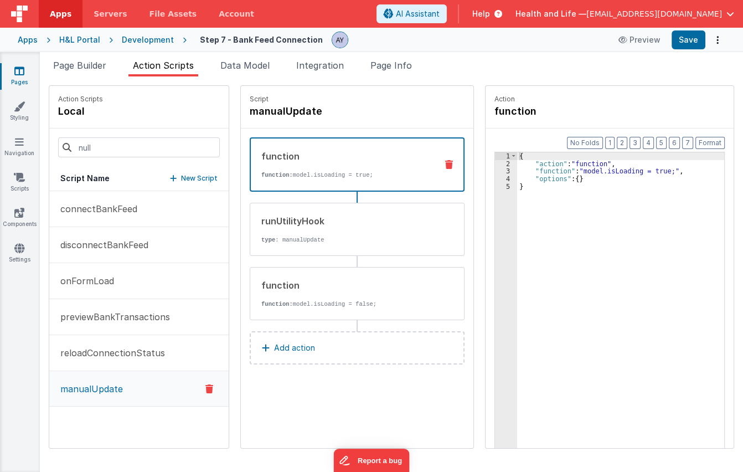
click at [535, 183] on div "{ "action" : "function" , "function" : "model.isLoading = true;" , "options" : …" at bounding box center [628, 324] width 222 height 345
click at [328, 241] on p "type : manualUpdate" at bounding box center [344, 239] width 167 height 9
